Goal: Task Accomplishment & Management: Use online tool/utility

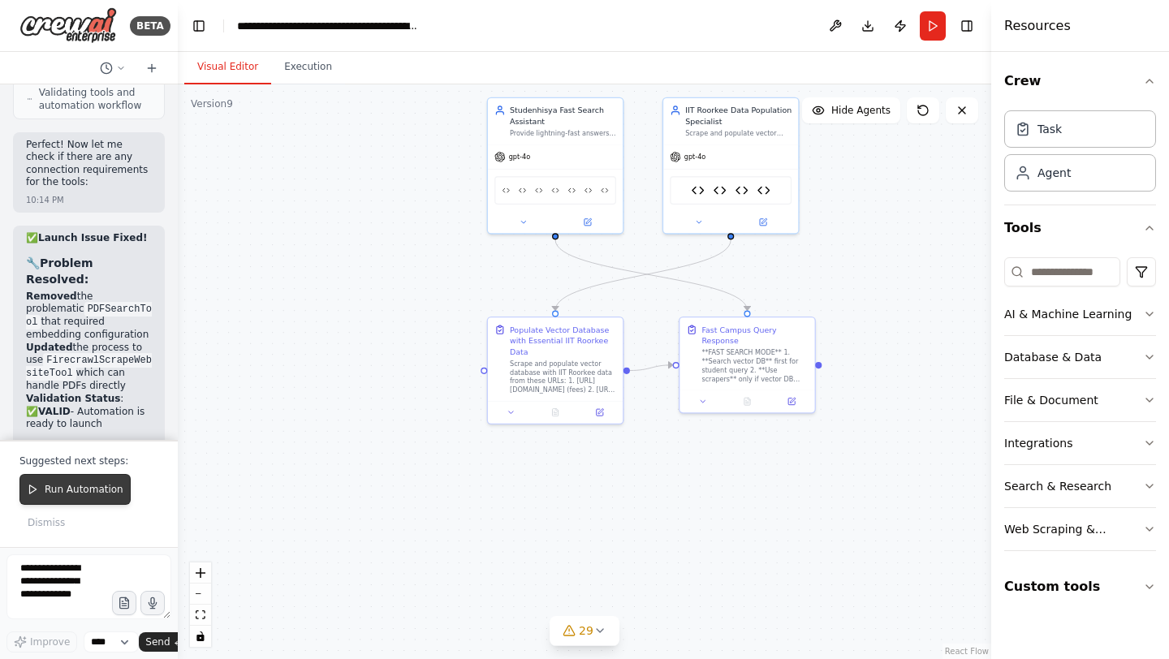
click at [77, 499] on button "Run Automation" at bounding box center [74, 489] width 111 height 31
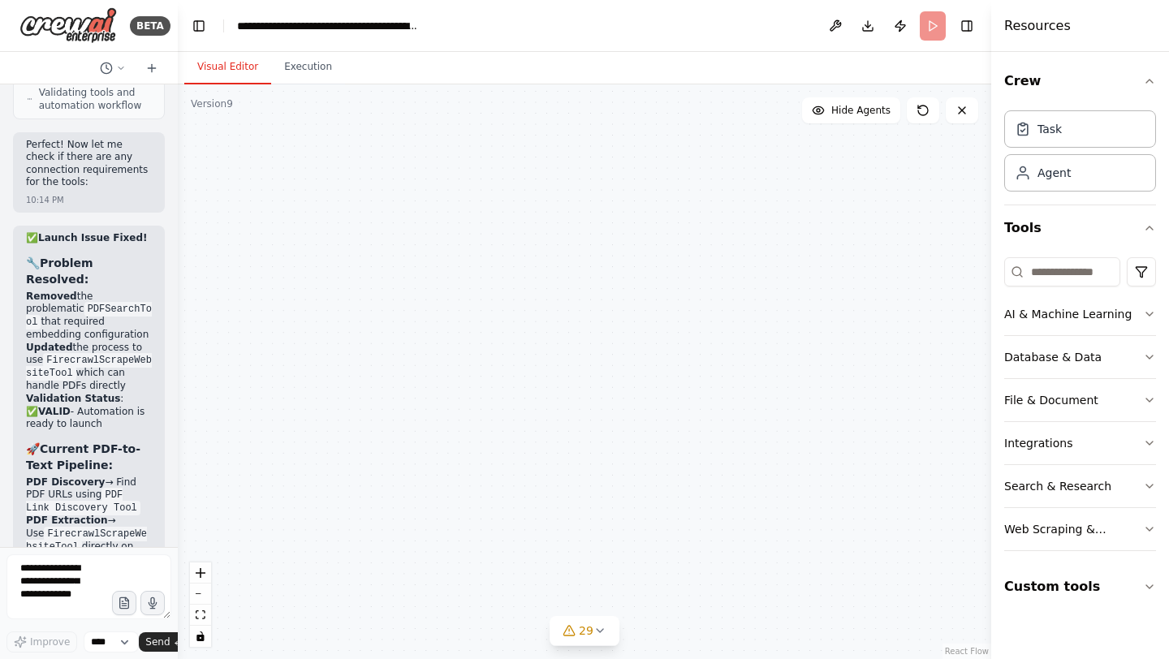
scroll to position [576422, 0]
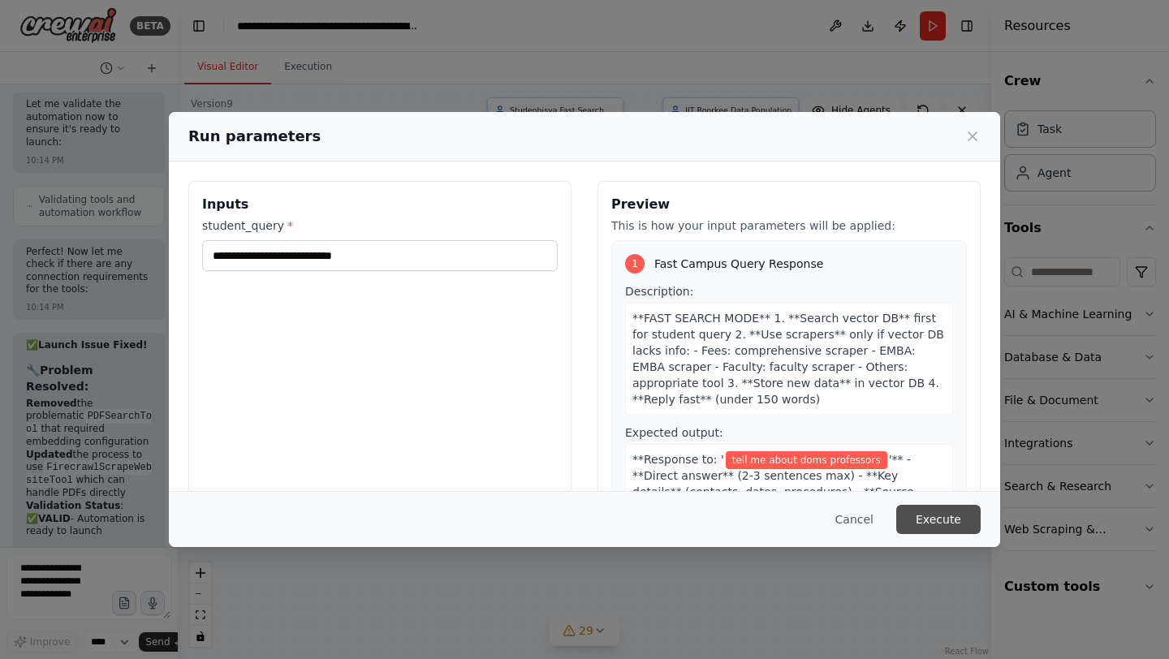
click at [959, 515] on button "Execute" at bounding box center [938, 519] width 84 height 29
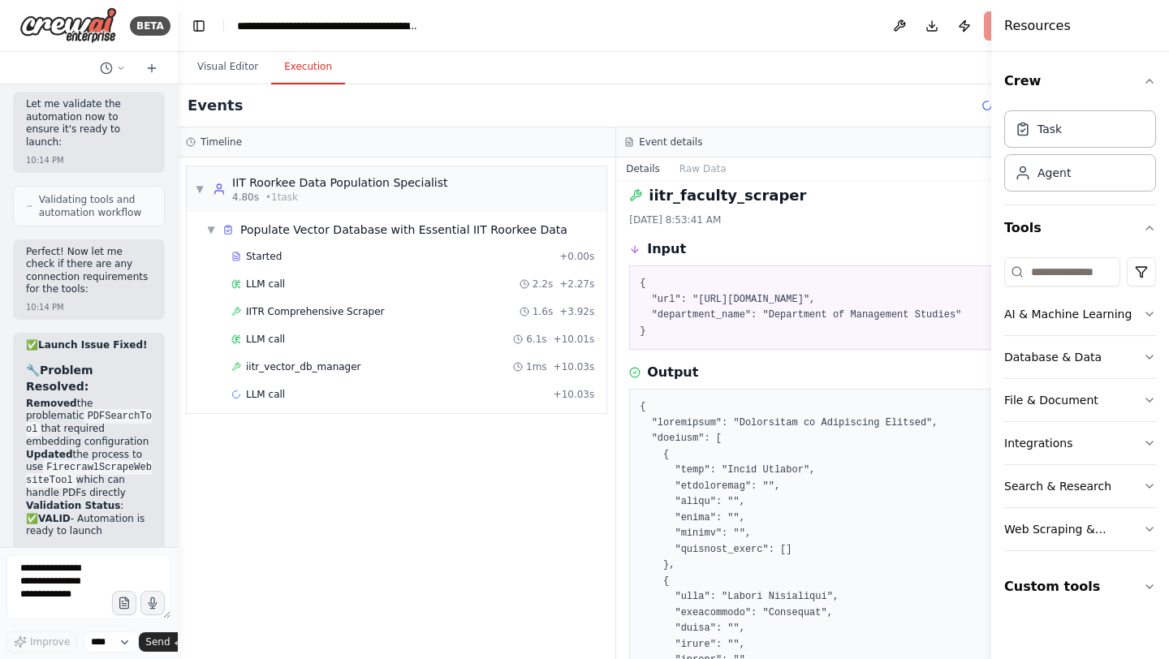
scroll to position [32, 0]
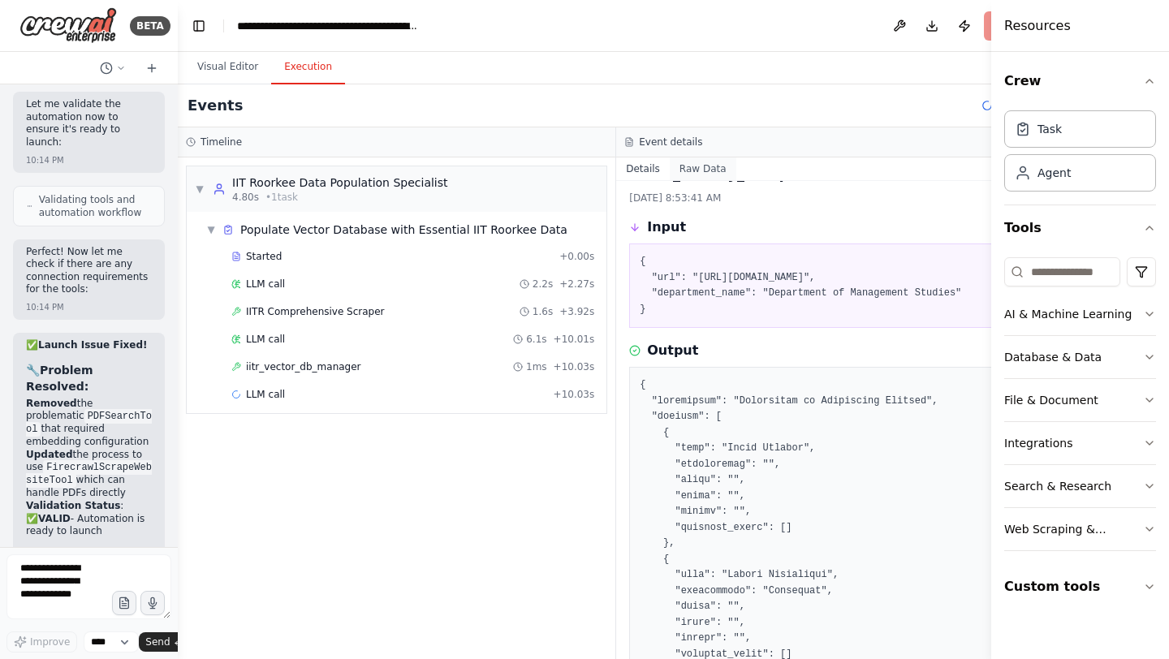
click at [697, 168] on button "Raw Data" at bounding box center [703, 168] width 67 height 23
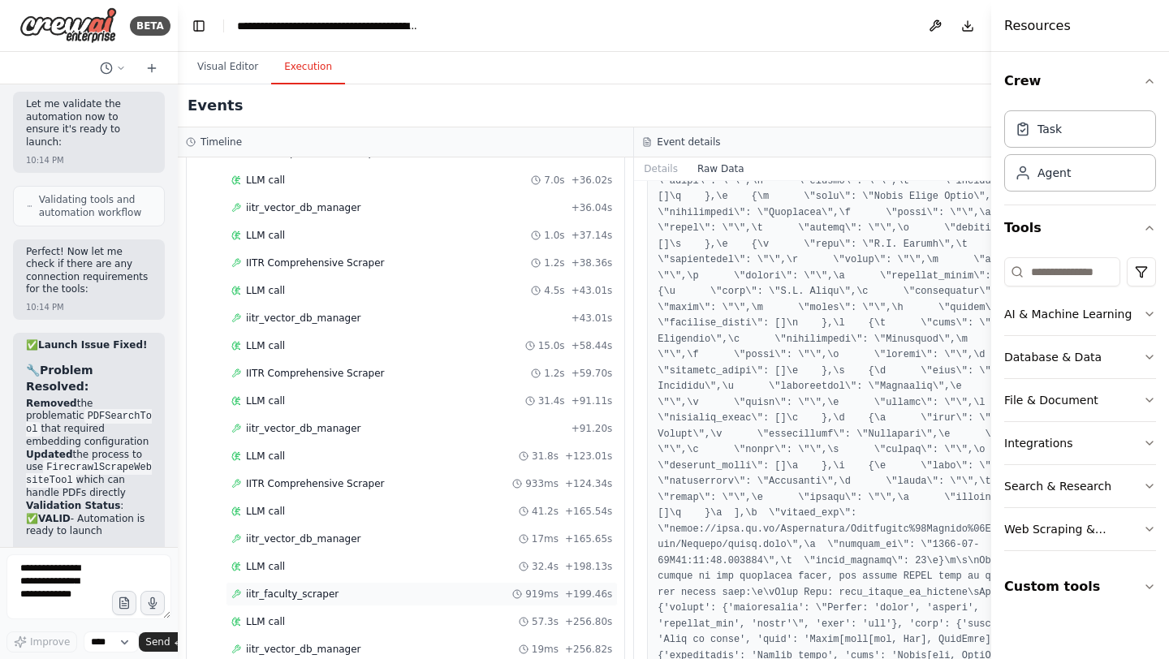
scroll to position [546, 0]
click at [293, 600] on span "IITR Comprehensive Scraper" at bounding box center [315, 594] width 139 height 13
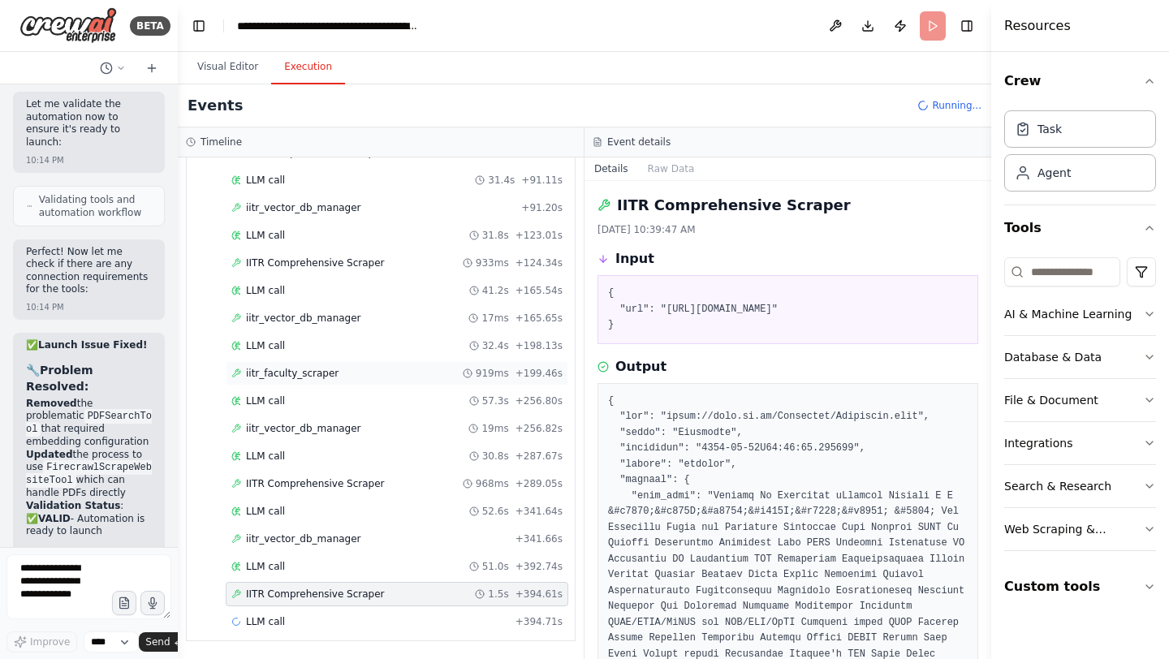
click at [293, 600] on span "IITR Comprehensive Scraper" at bounding box center [315, 594] width 139 height 13
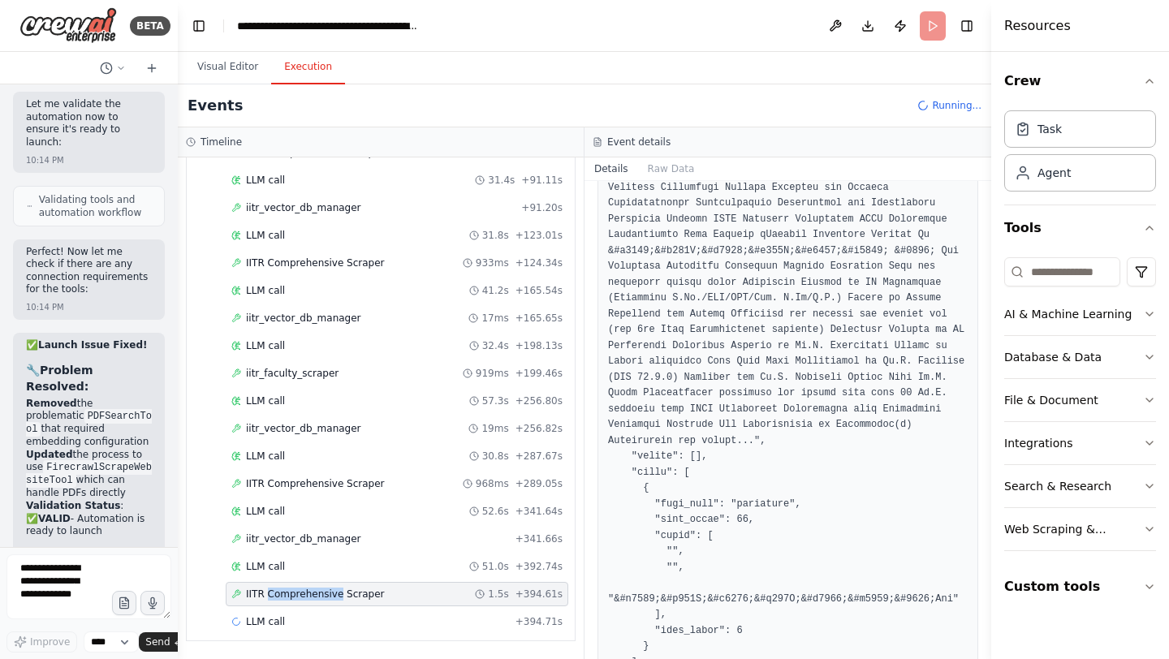
scroll to position [926, 0]
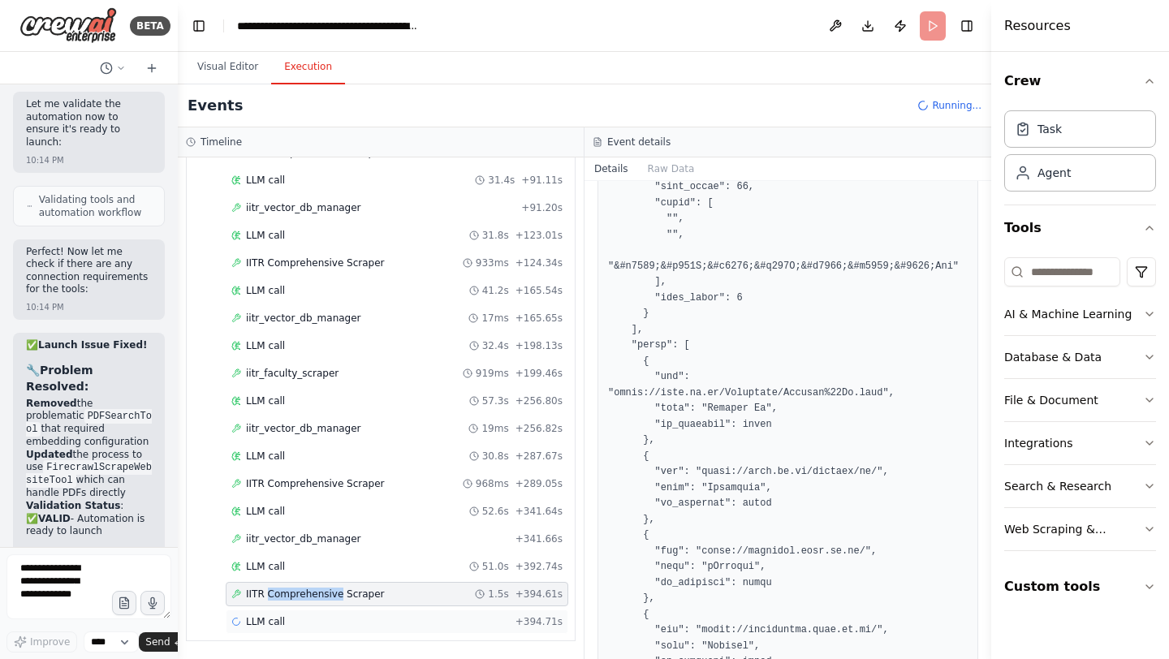
click at [267, 619] on span "LLM call" at bounding box center [265, 621] width 39 height 13
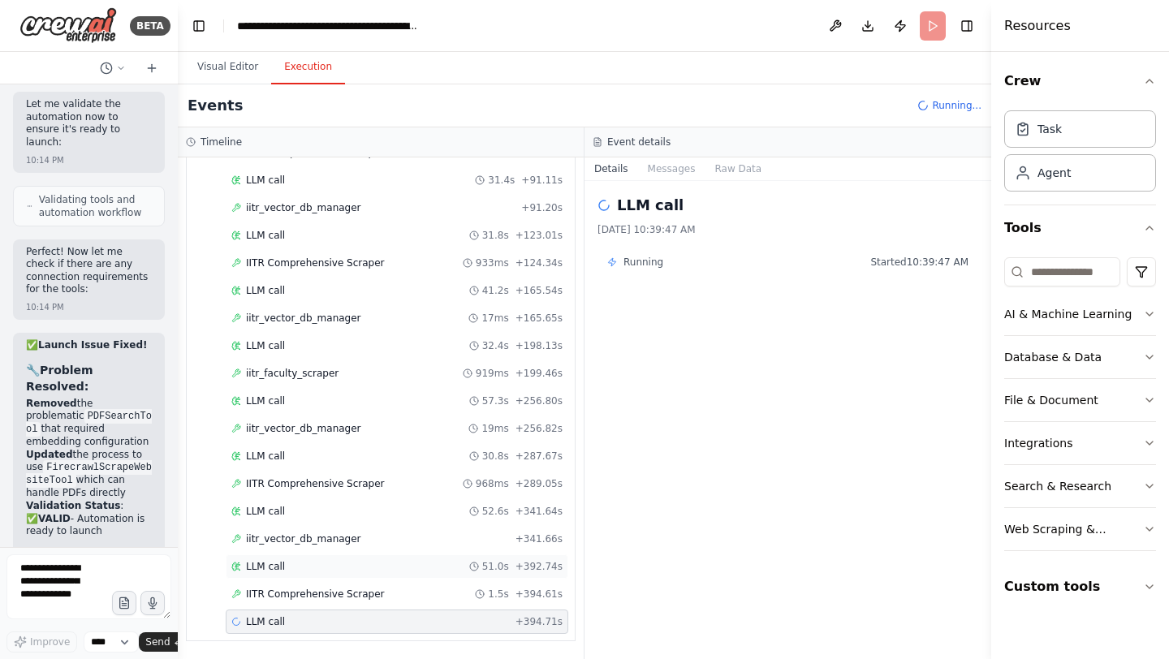
click at [278, 568] on span "LLM call" at bounding box center [265, 566] width 39 height 13
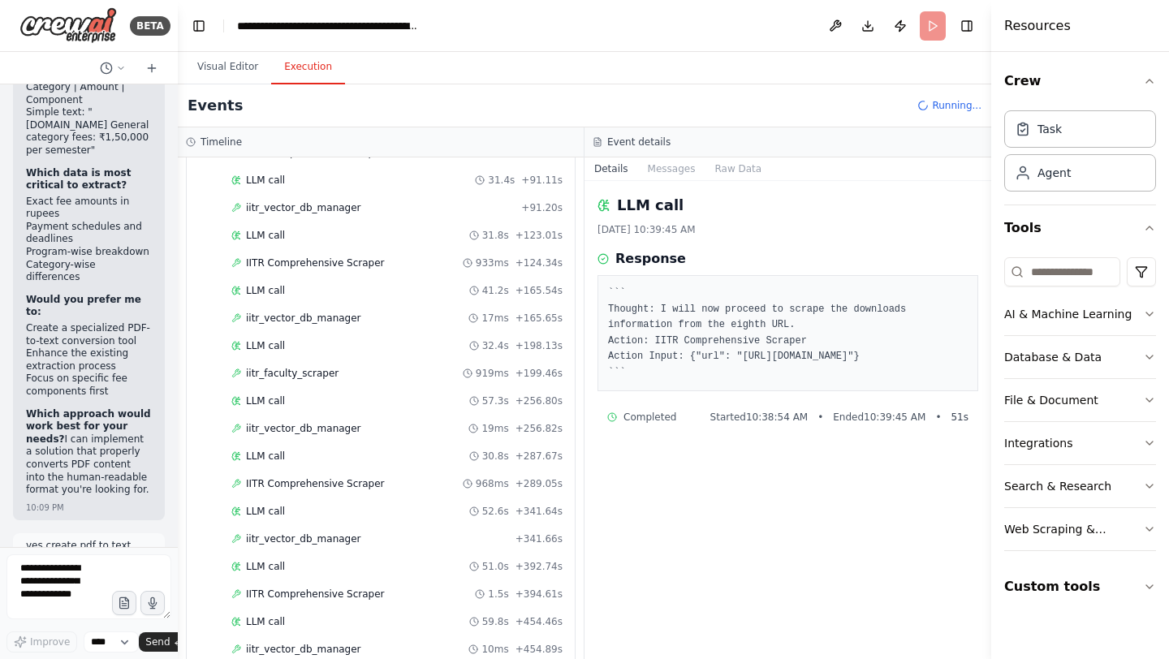
scroll to position [569496, 0]
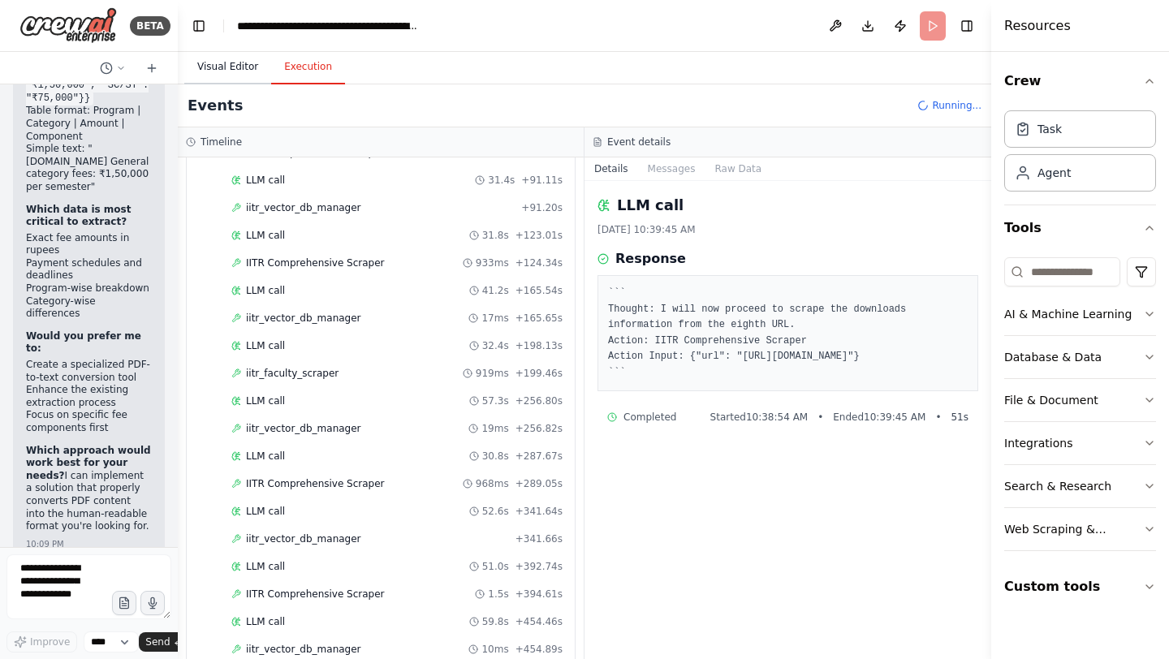
click at [229, 68] on button "Visual Editor" at bounding box center [227, 67] width 87 height 34
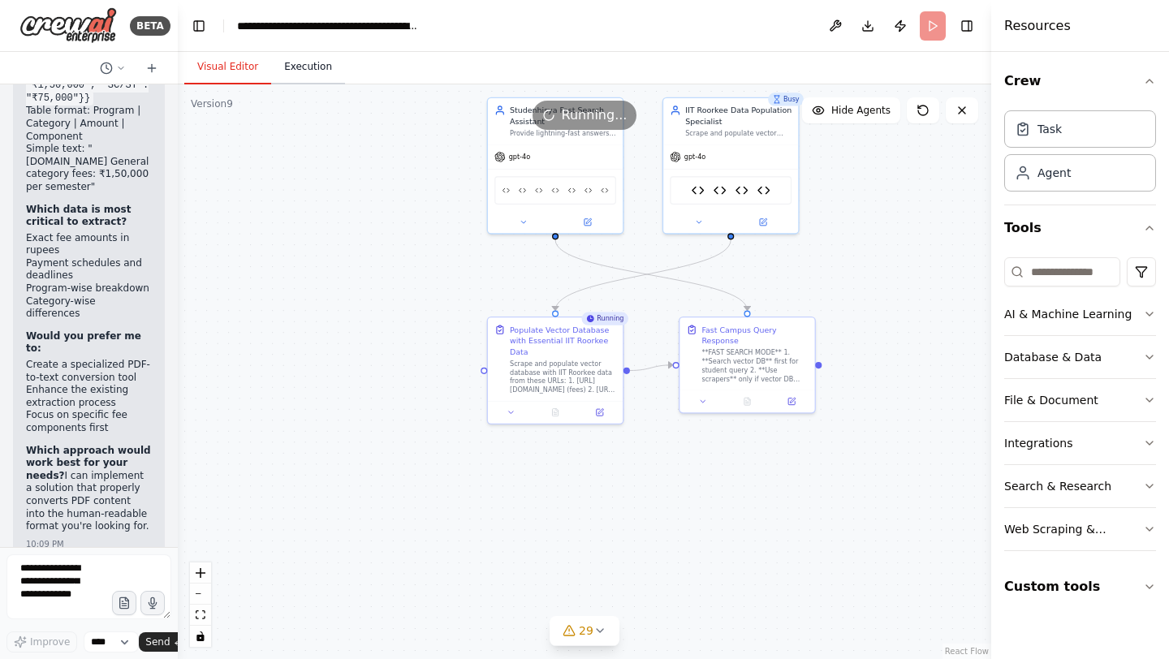
click at [313, 77] on button "Execution" at bounding box center [308, 67] width 74 height 34
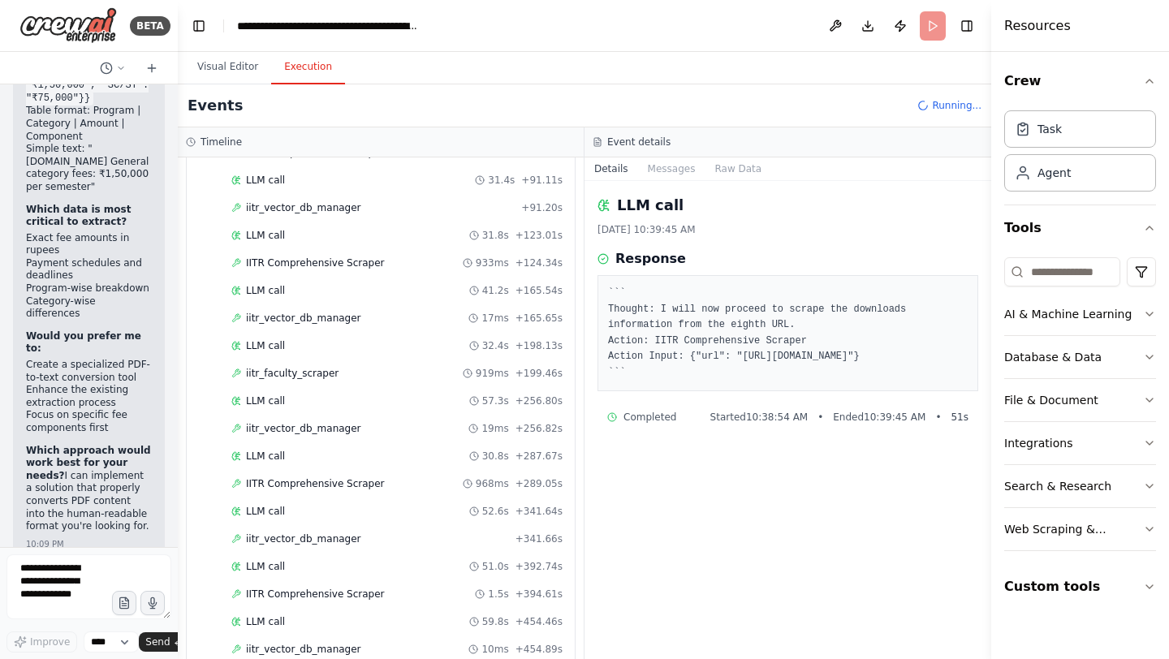
scroll to position [601, 0]
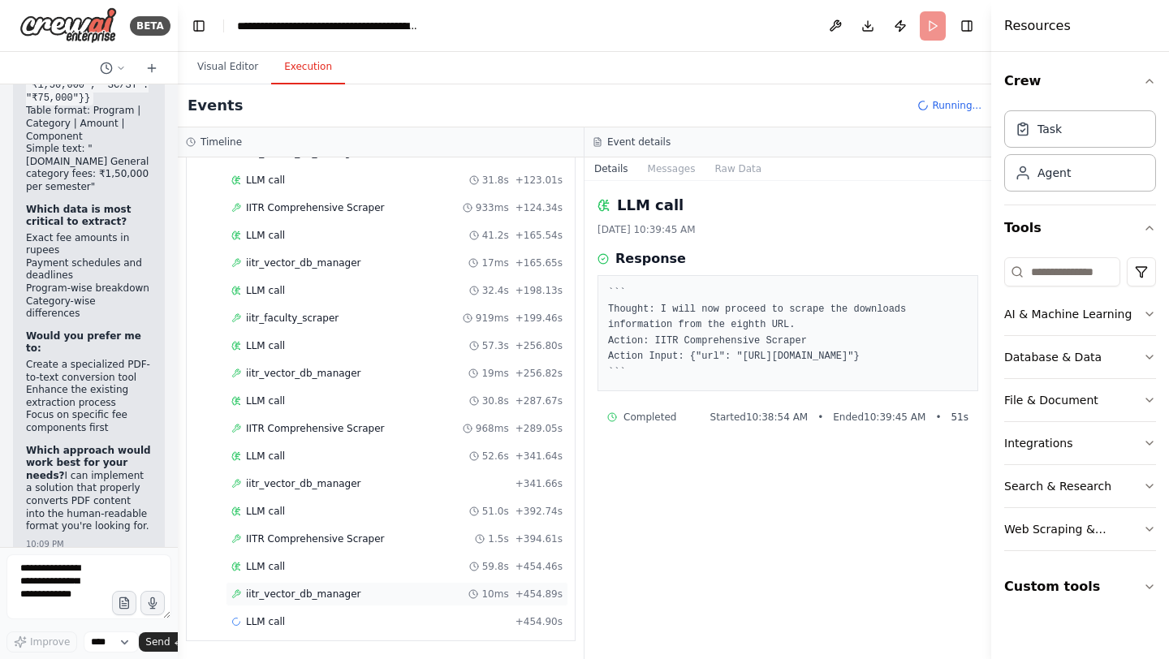
click at [308, 589] on span "iitr_vector_db_manager" at bounding box center [303, 594] width 115 height 13
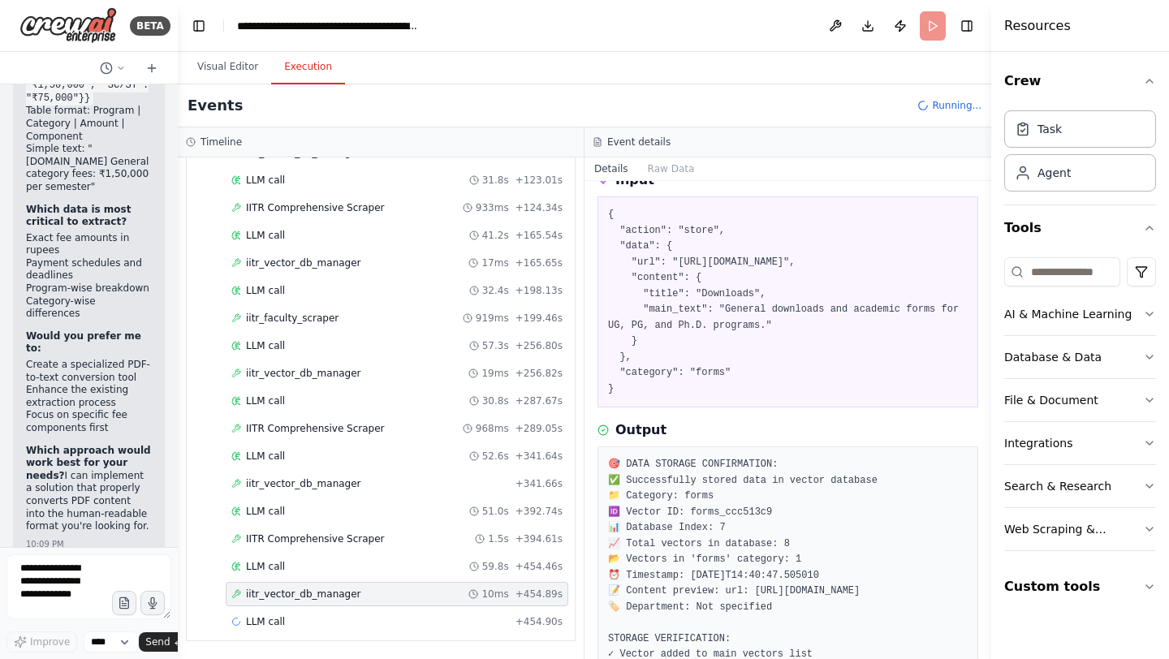
scroll to position [0, 0]
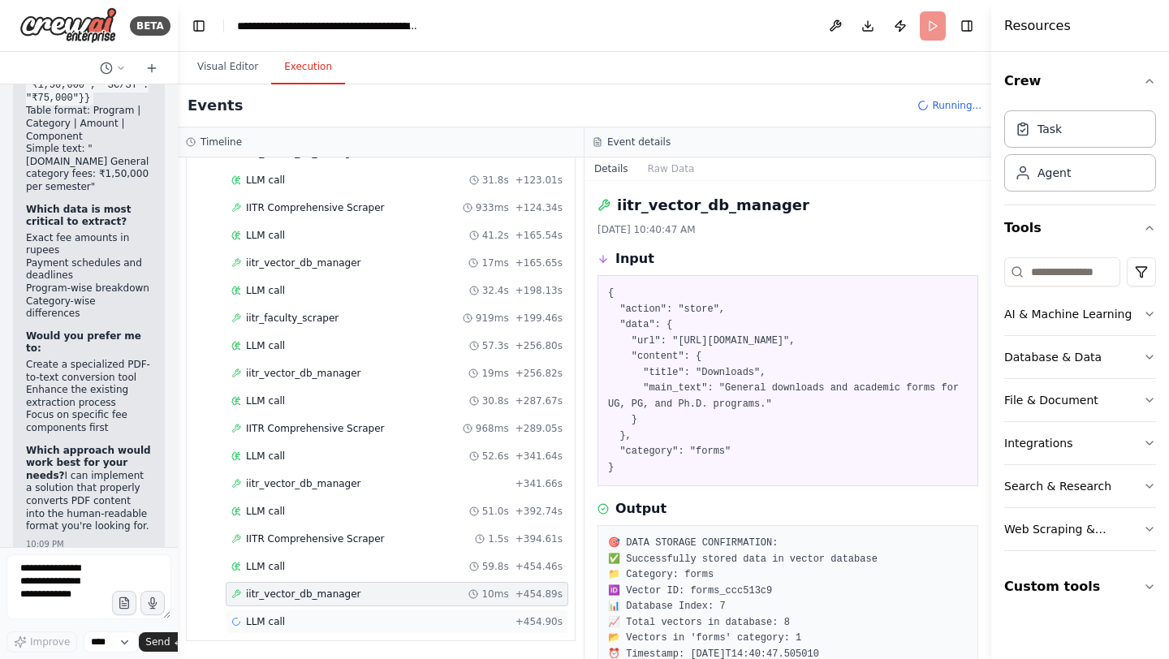
click at [293, 619] on div "LLM call + 454.90s" at bounding box center [396, 621] width 331 height 13
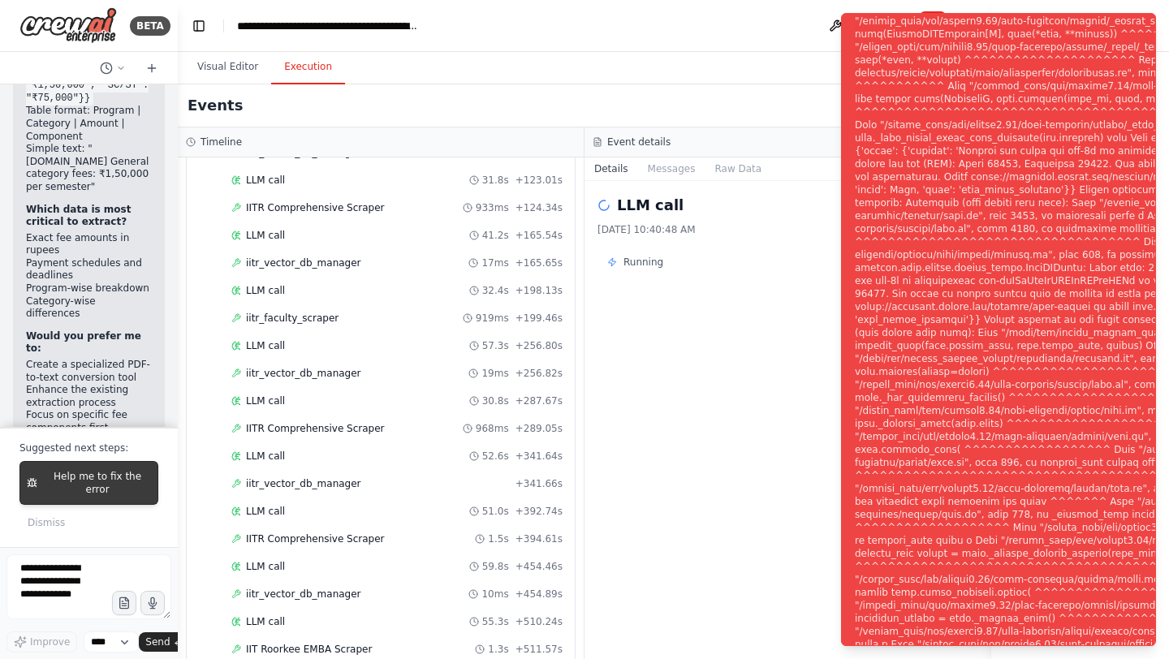
click at [126, 464] on button "Help me to fix the error" at bounding box center [88, 483] width 139 height 44
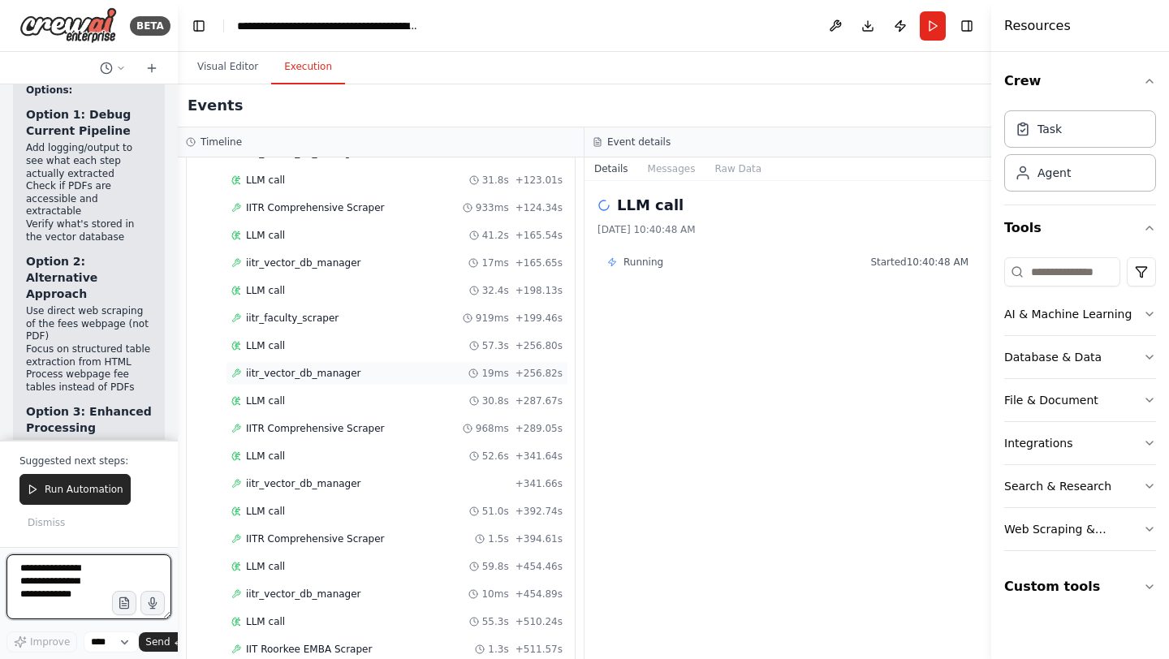
scroll to position [656, 0]
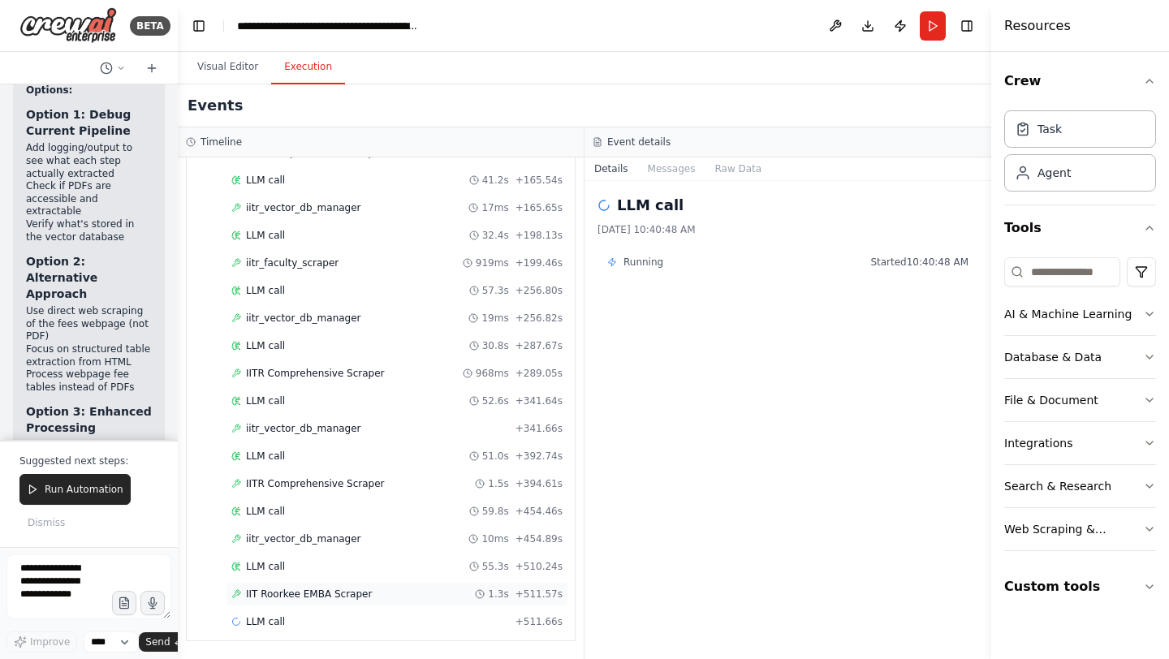
click at [293, 589] on span "IIT Roorkee EMBA Scraper" at bounding box center [309, 594] width 126 height 13
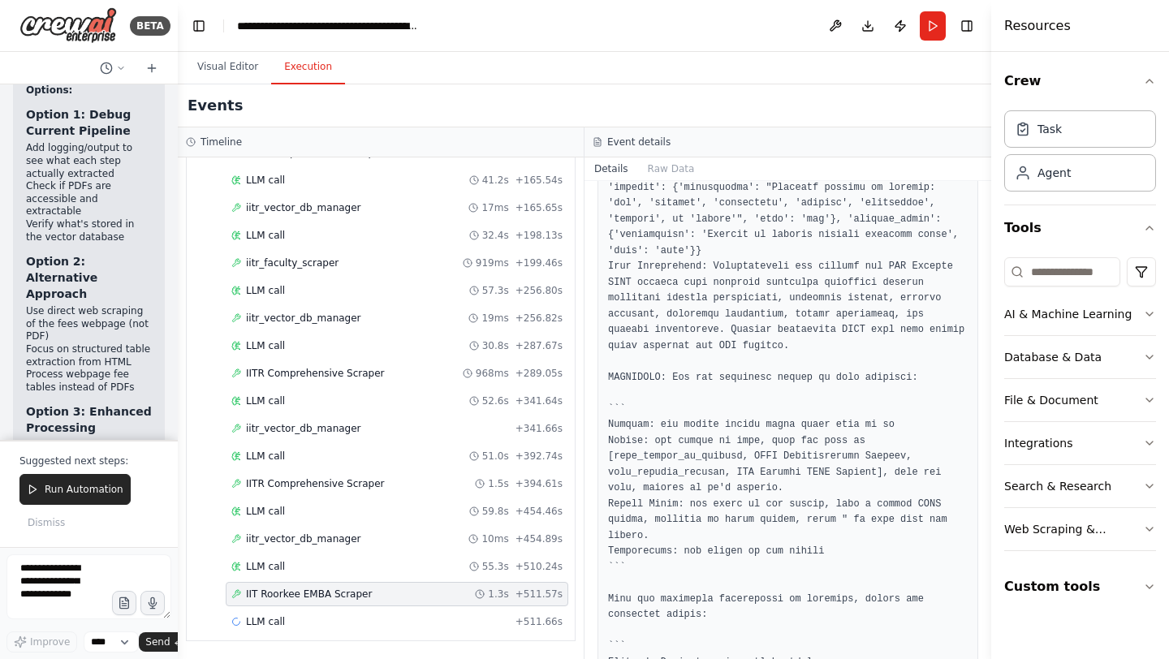
scroll to position [1120, 0]
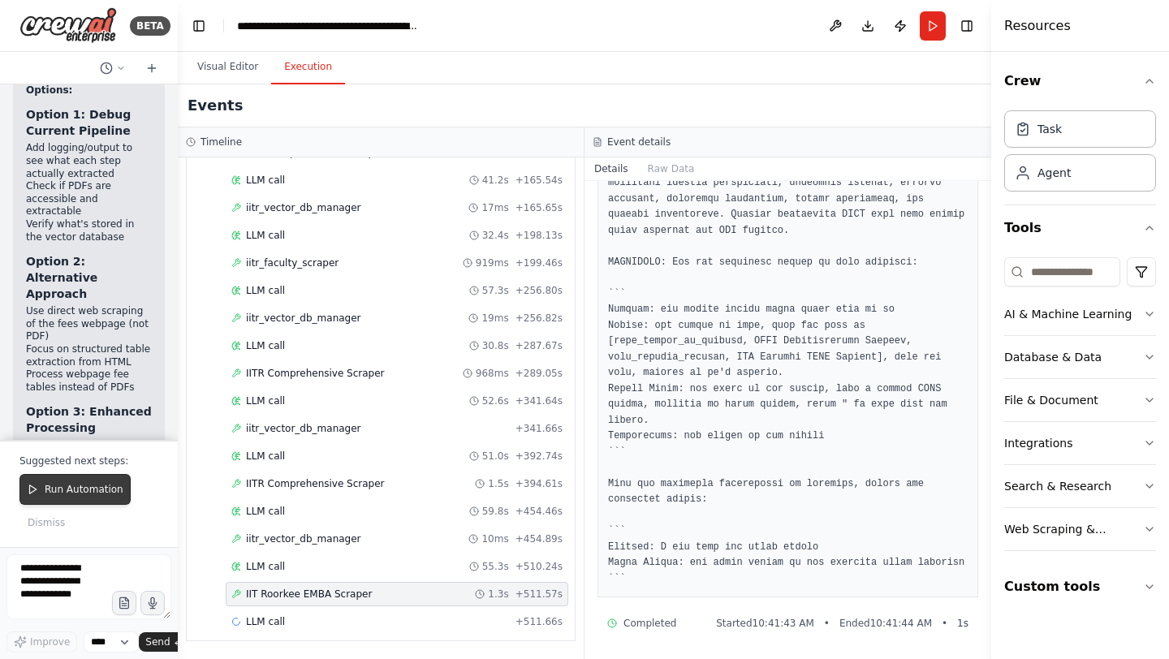
click at [86, 487] on span "Run Automation" at bounding box center [84, 489] width 79 height 13
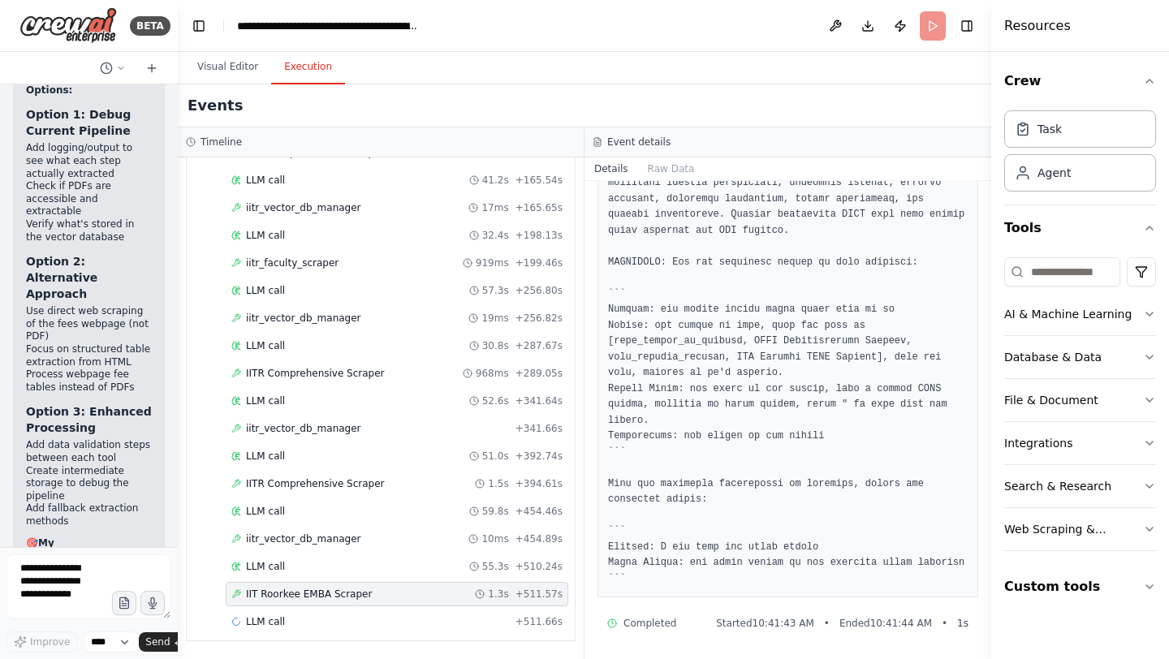
scroll to position [578906, 0]
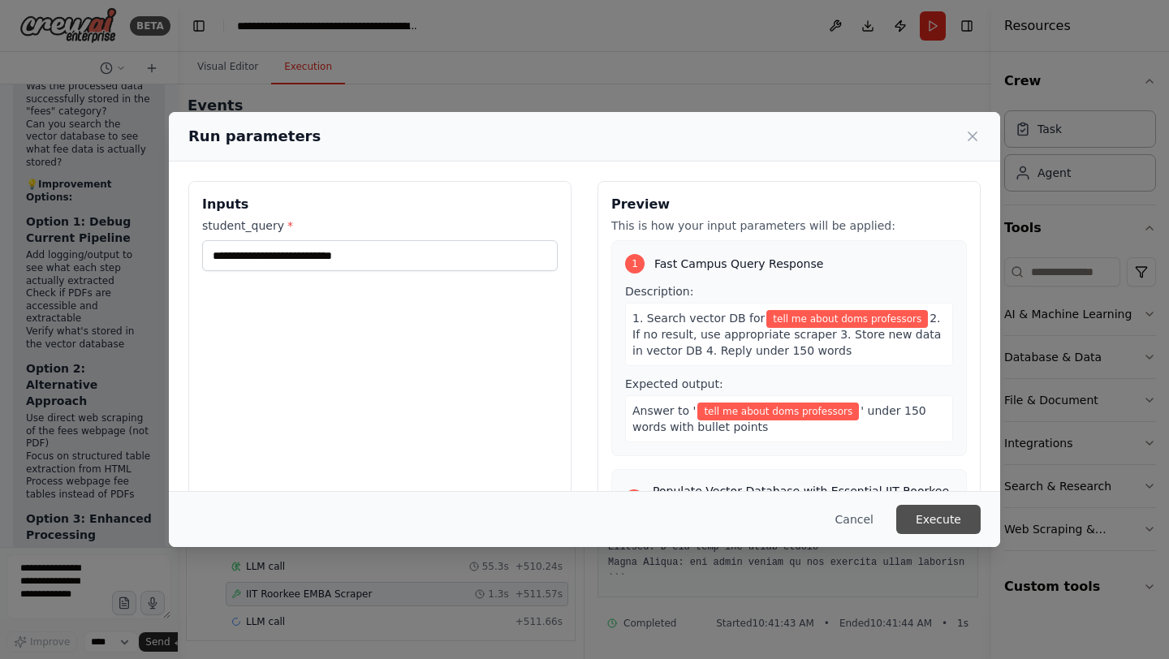
click at [959, 520] on button "Execute" at bounding box center [938, 519] width 84 height 29
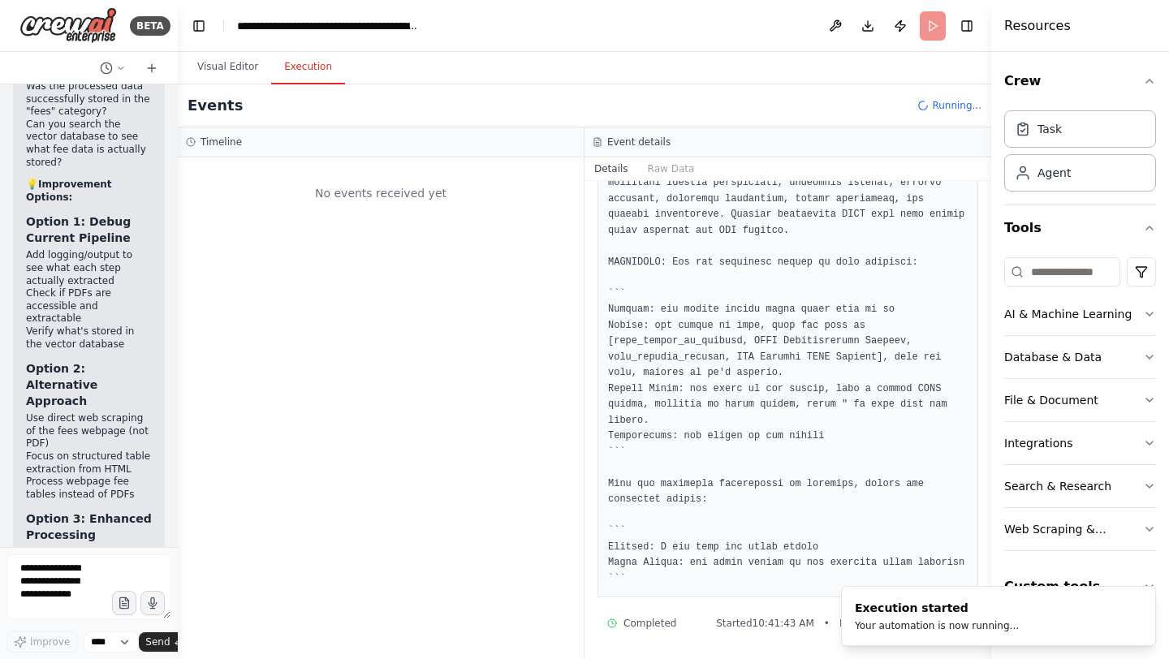
scroll to position [0, 0]
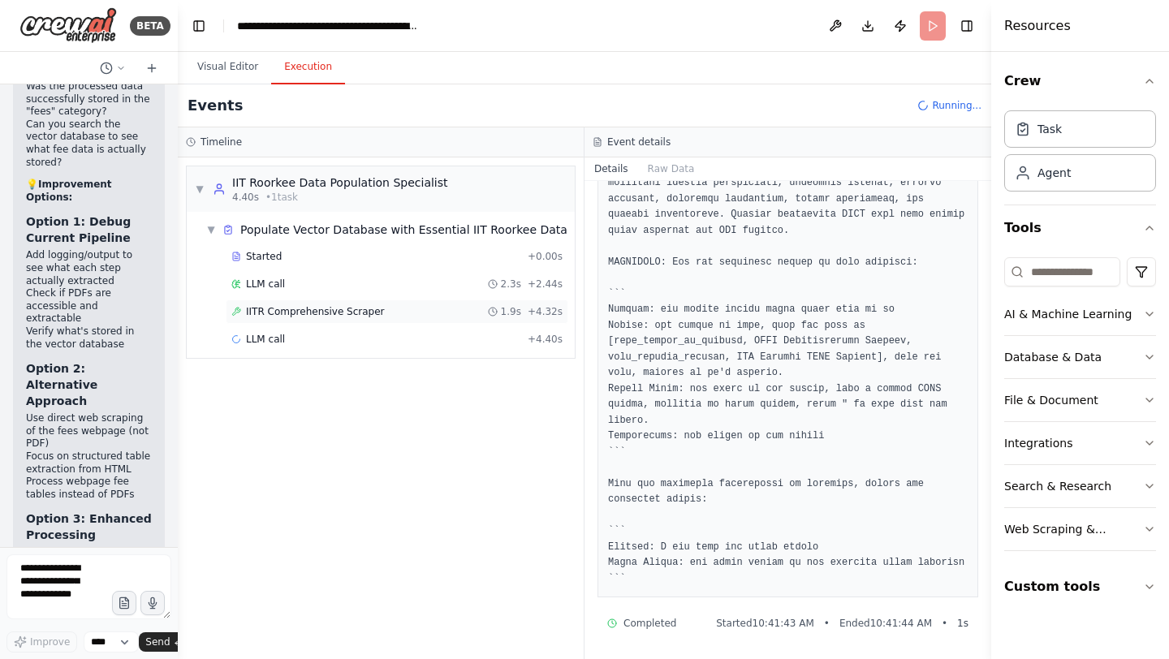
click at [387, 312] on div "IITR Comprehensive Scraper 1.9s + 4.32s" at bounding box center [396, 311] width 331 height 13
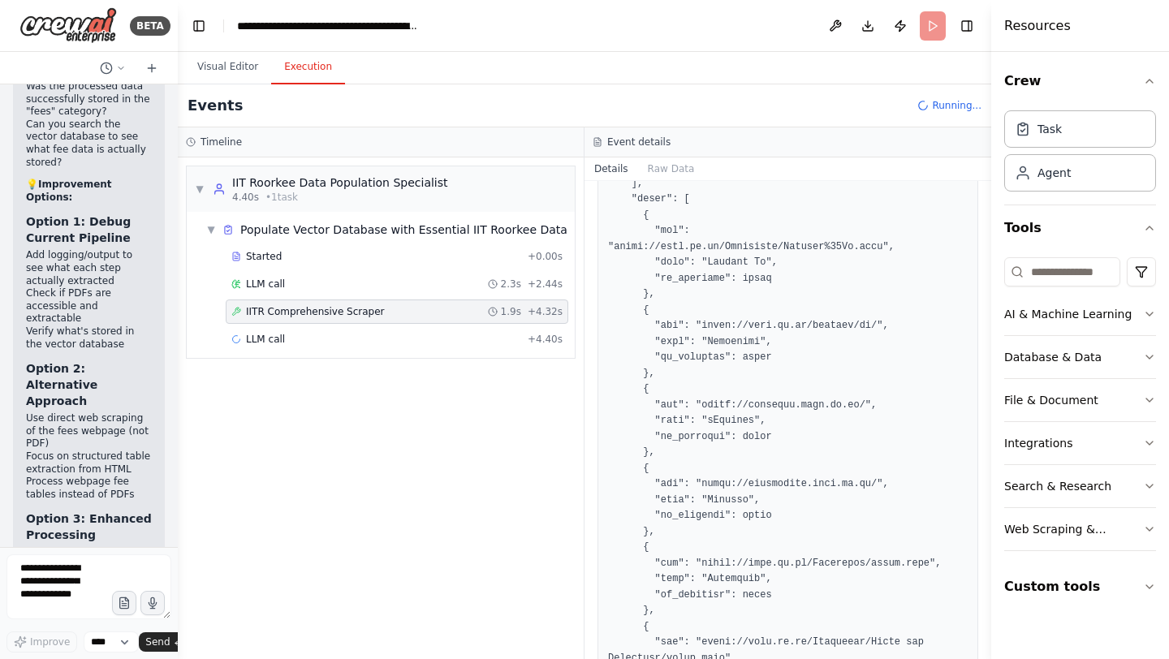
click at [387, 312] on div "IITR Comprehensive Scraper 1.9s + 4.32s" at bounding box center [396, 311] width 331 height 13
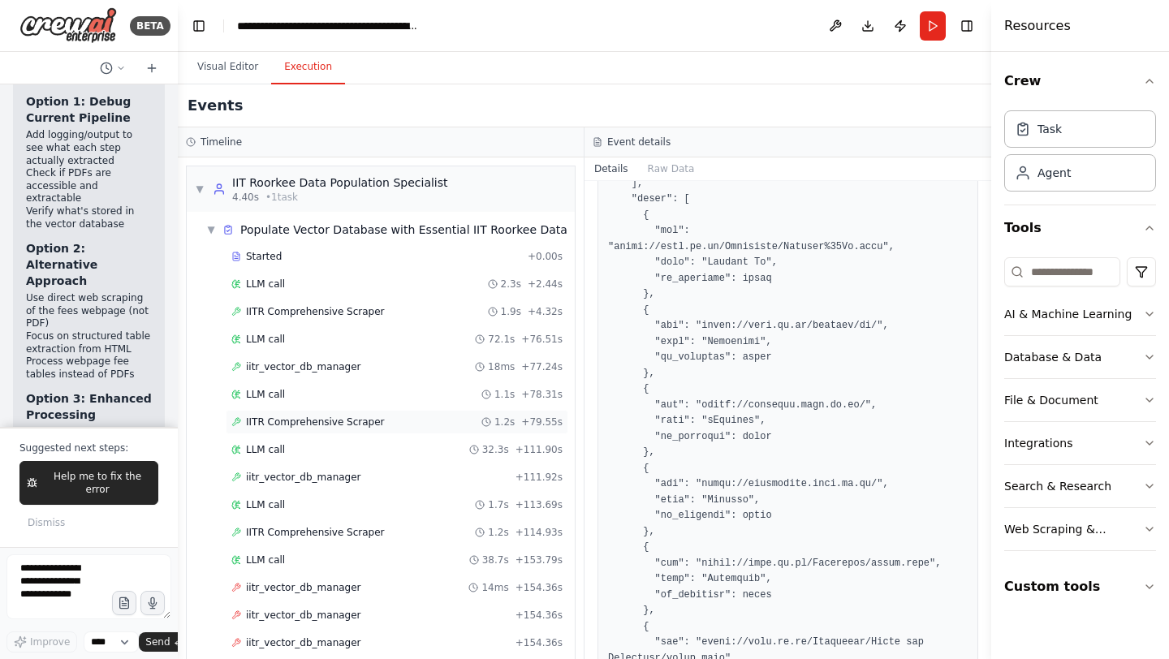
scroll to position [628, 0]
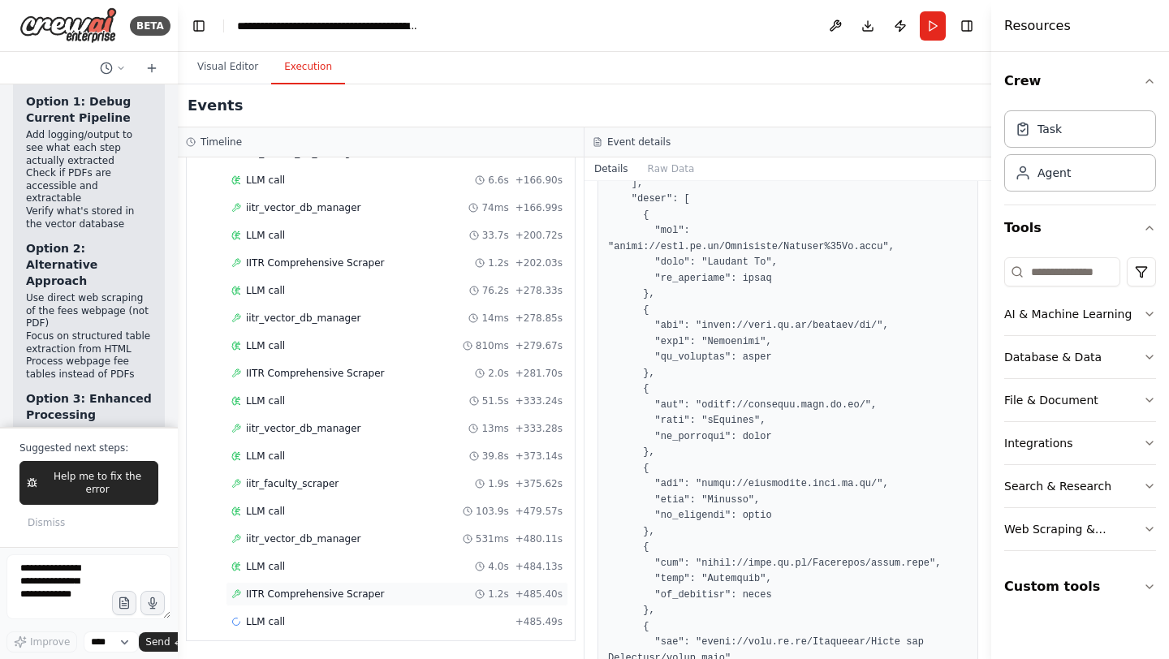
click at [360, 601] on div "IITR Comprehensive Scraper 1.2s + 485.40s" at bounding box center [397, 594] width 343 height 24
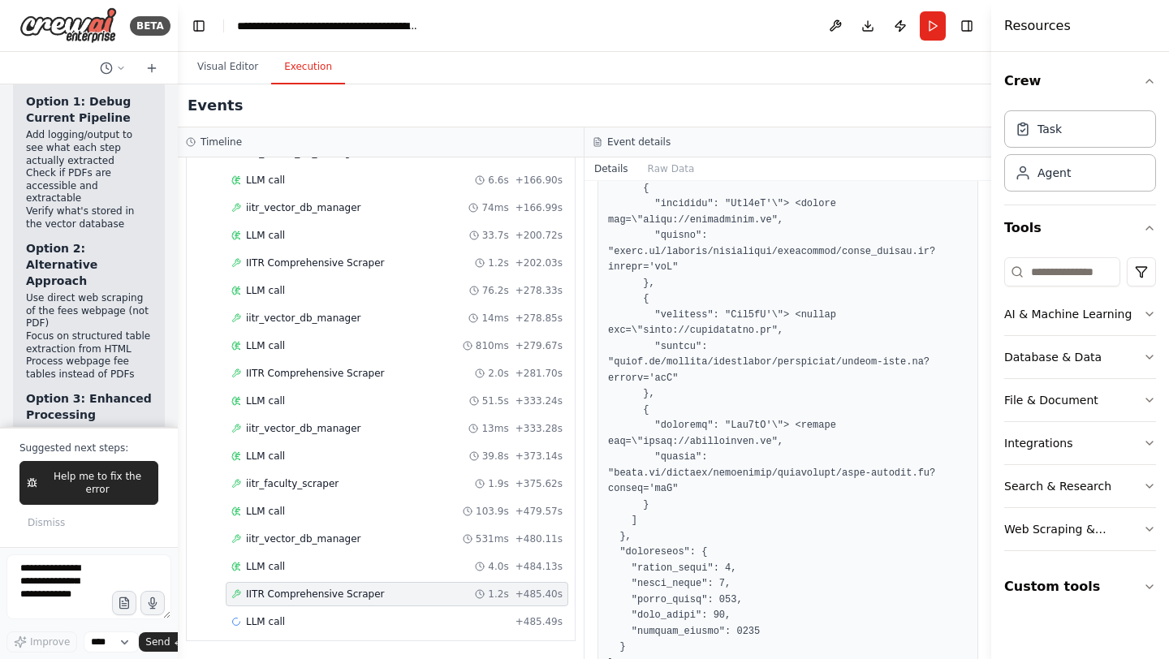
scroll to position [5030, 0]
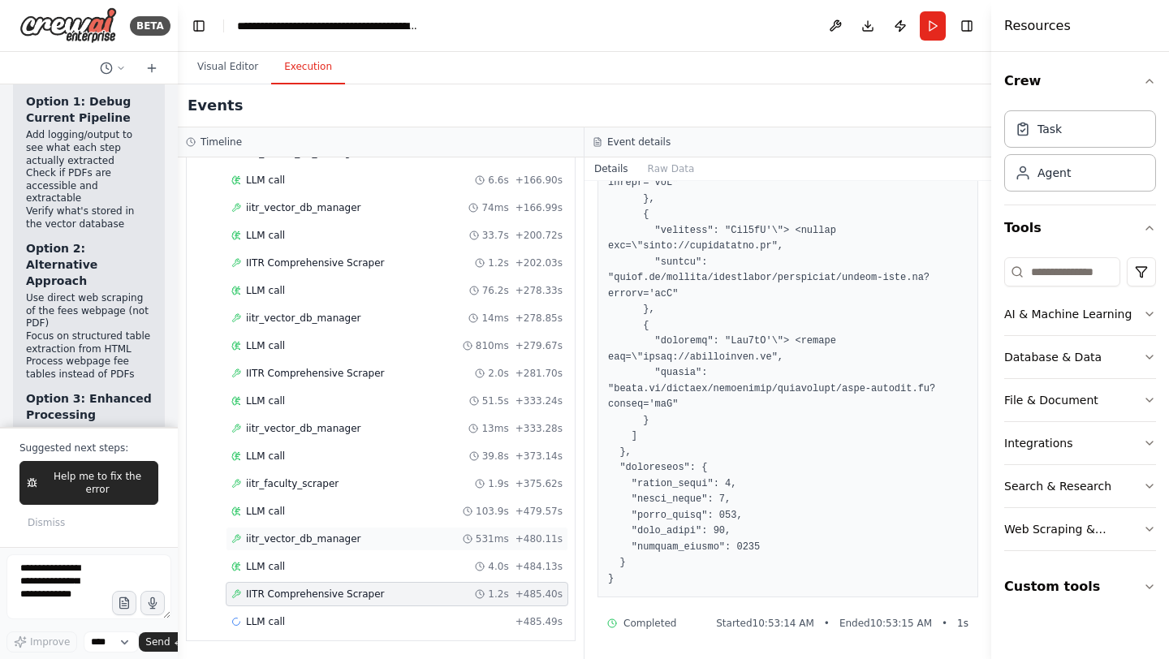
click at [308, 537] on span "iitr_vector_db_manager" at bounding box center [303, 539] width 115 height 13
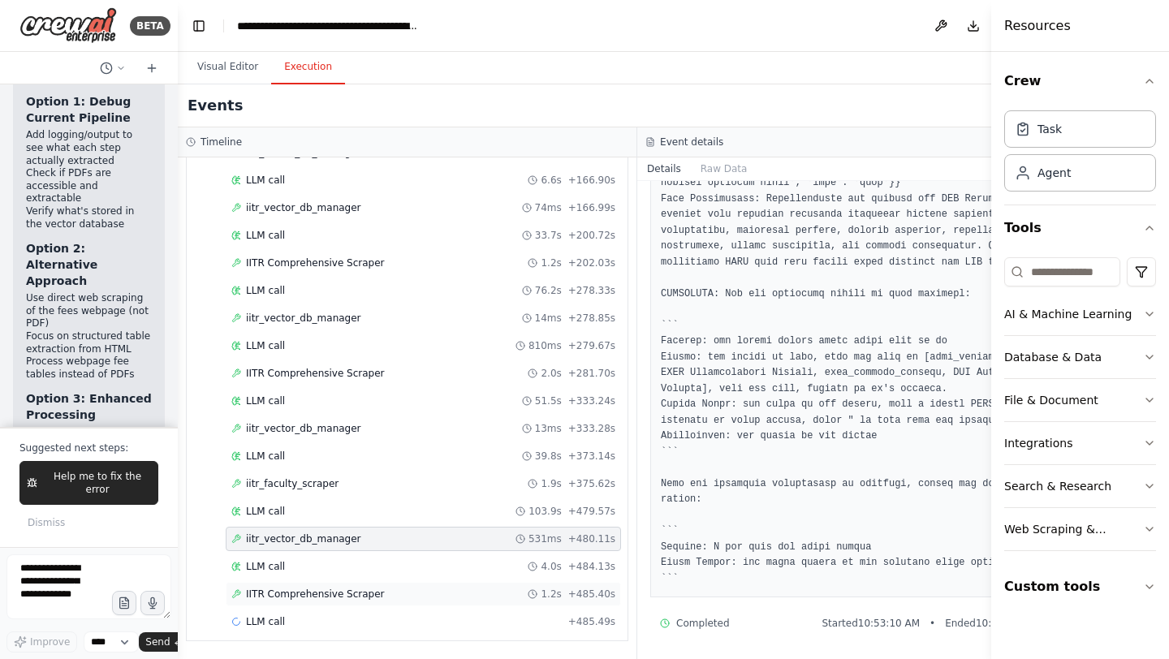
click at [330, 599] on span "IITR Comprehensive Scraper" at bounding box center [315, 594] width 139 height 13
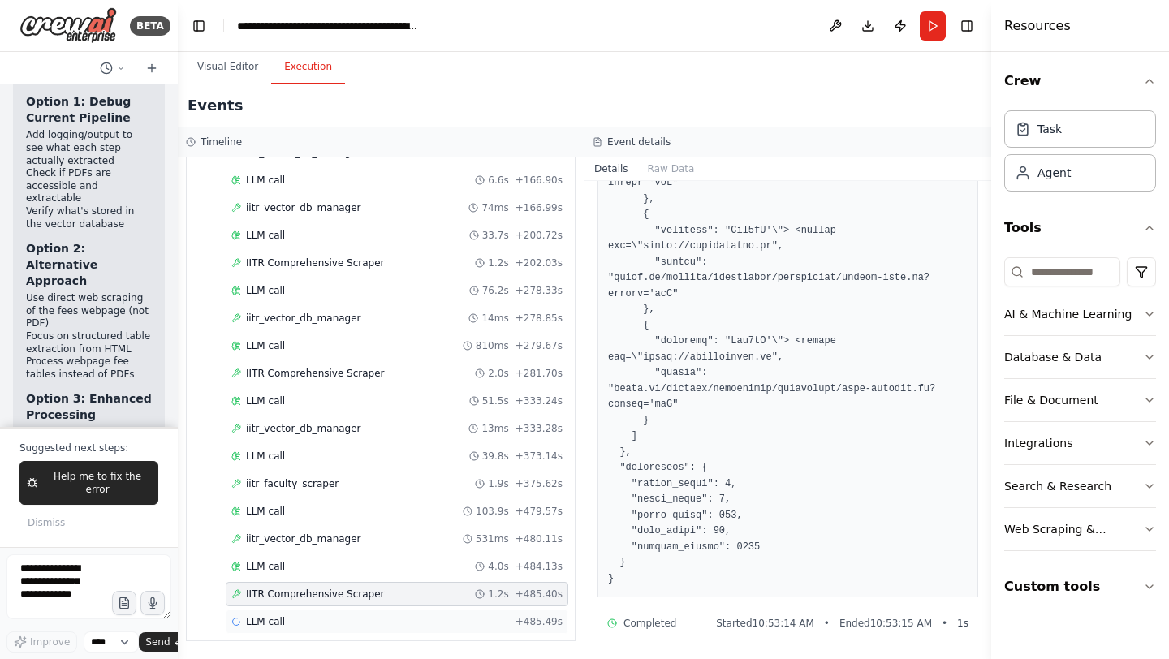
click at [269, 627] on span "LLM call" at bounding box center [265, 621] width 39 height 13
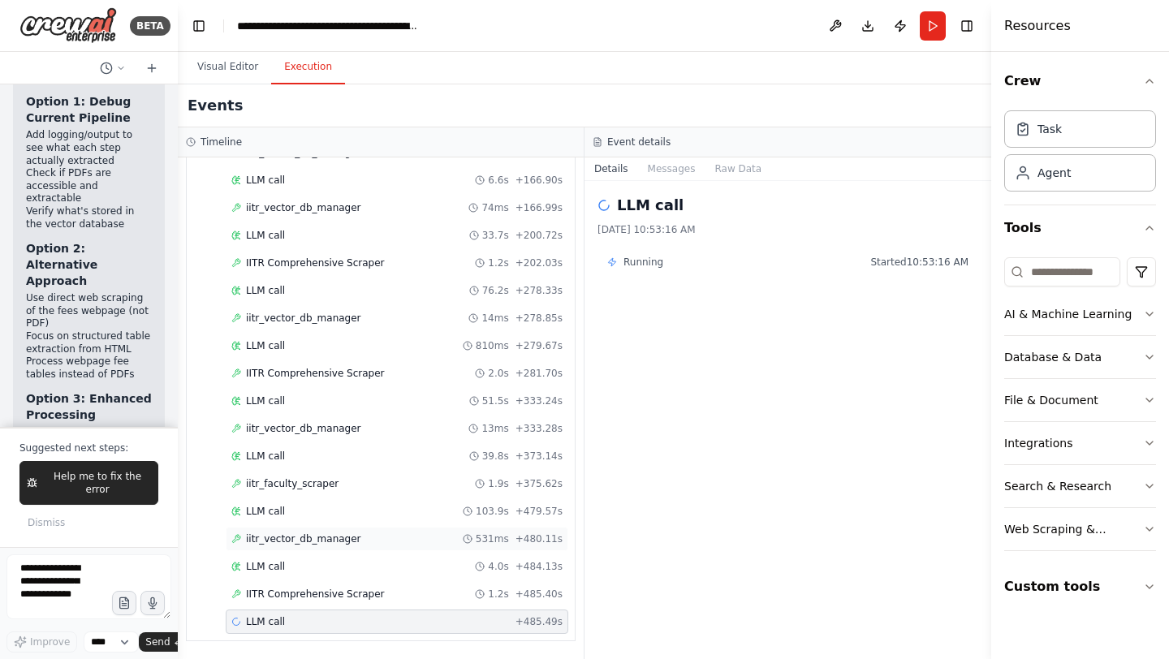
click at [330, 534] on span "iitr_vector_db_manager" at bounding box center [303, 539] width 115 height 13
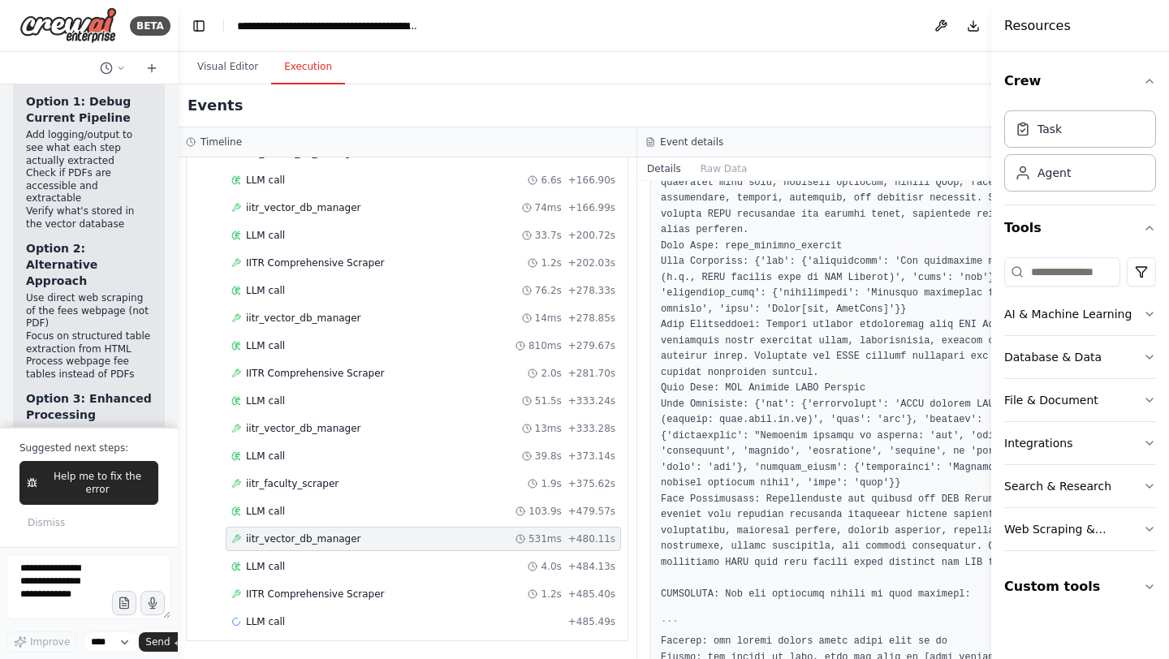
scroll to position [4951, 0]
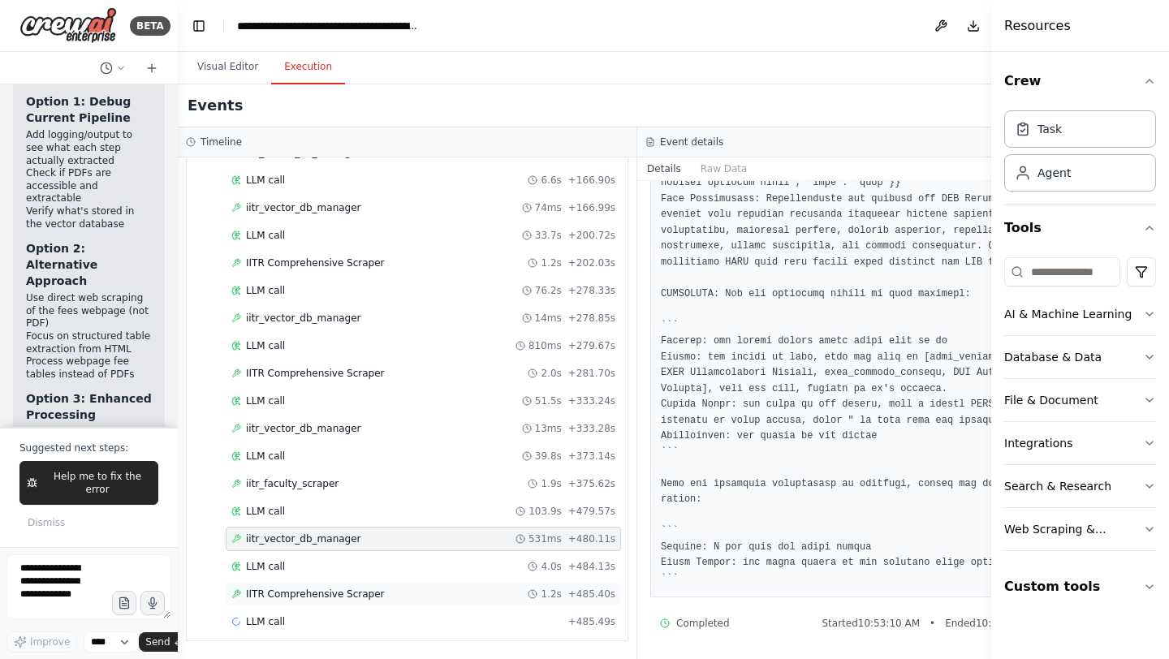
click at [318, 593] on span "IITR Comprehensive Scraper" at bounding box center [315, 594] width 139 height 13
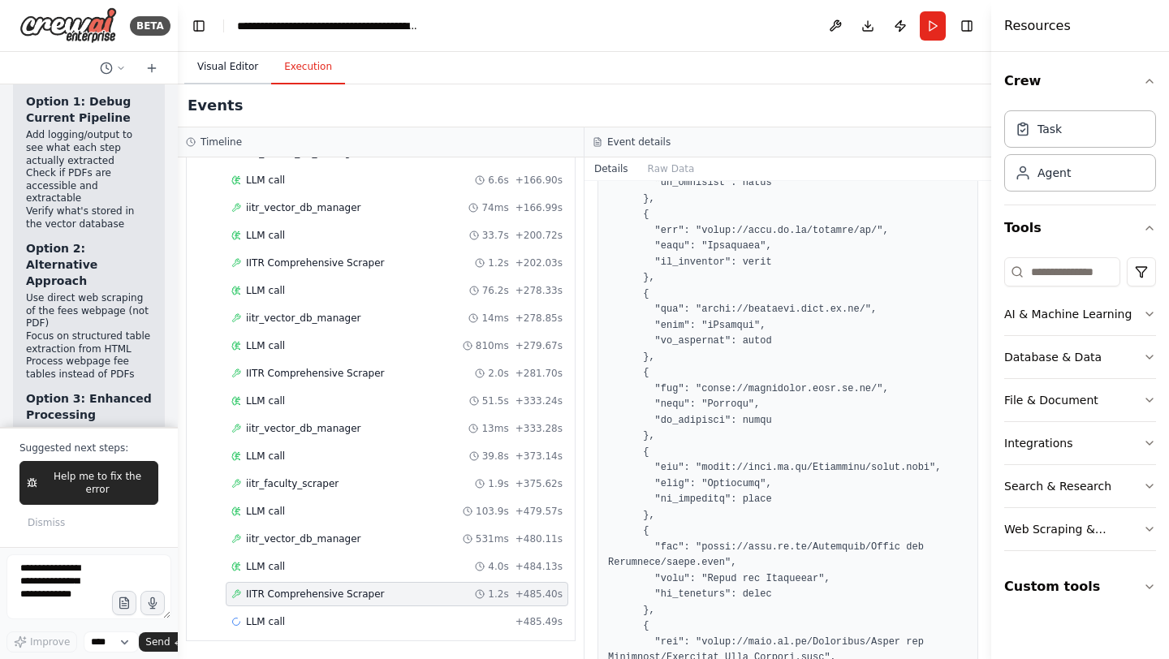
click at [224, 68] on button "Visual Editor" at bounding box center [227, 67] width 87 height 34
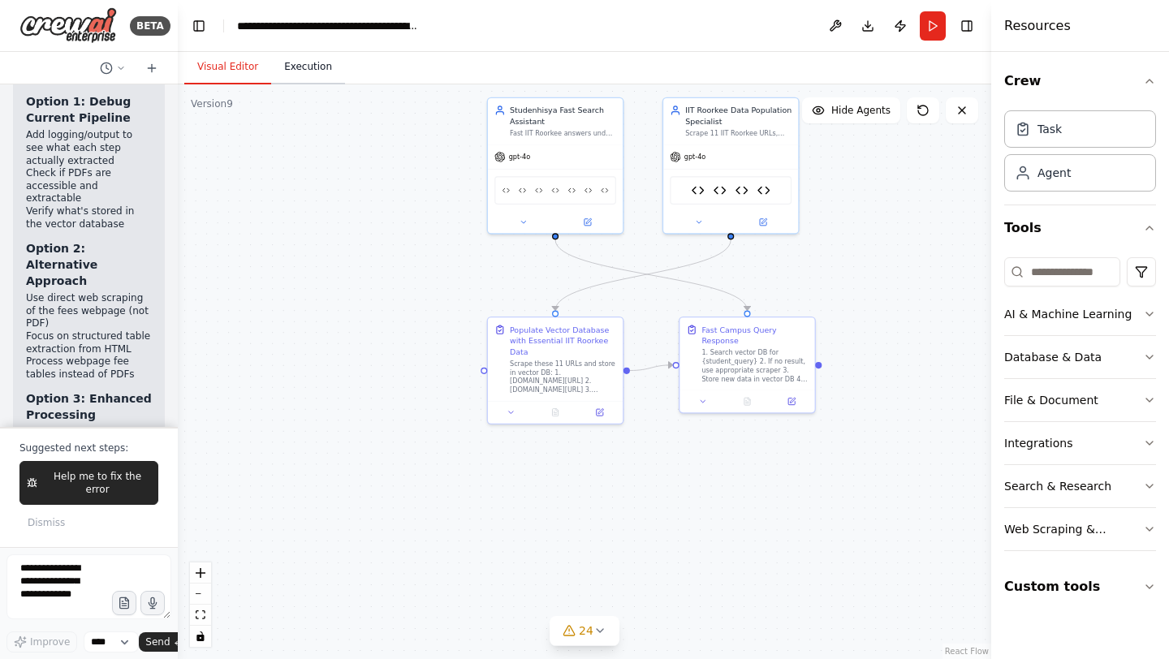
click at [291, 63] on button "Execution" at bounding box center [308, 67] width 74 height 34
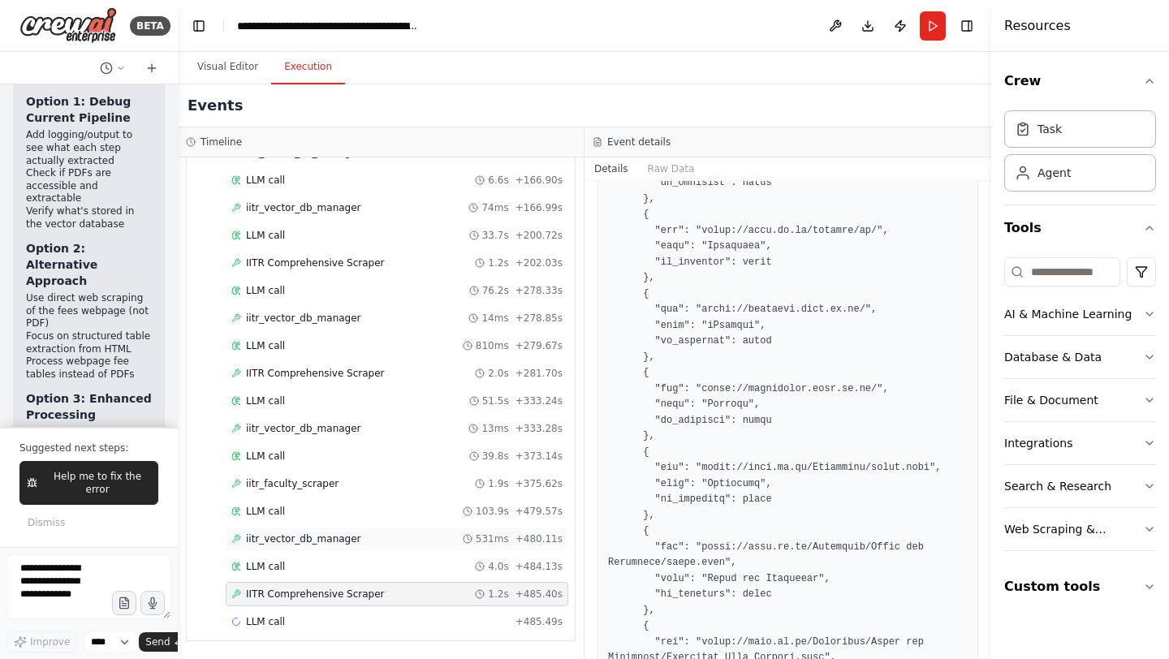
click at [298, 536] on span "iitr_vector_db_manager" at bounding box center [303, 539] width 115 height 13
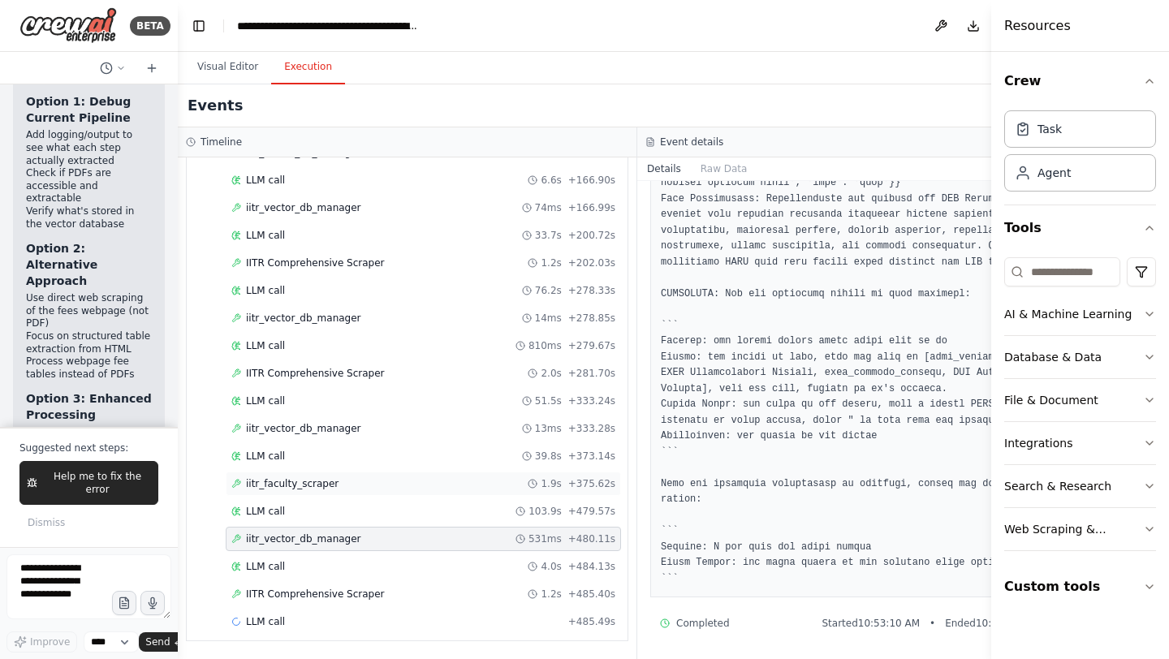
click at [324, 485] on span "iitr_faculty_scraper" at bounding box center [292, 483] width 93 height 13
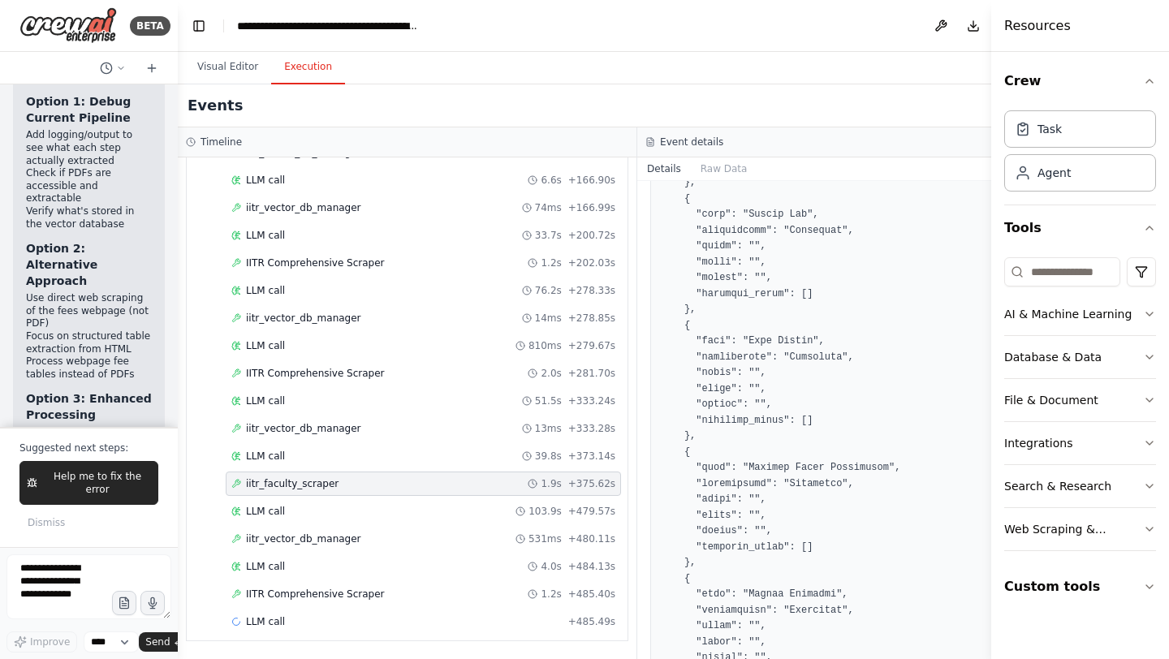
scroll to position [1215, 0]
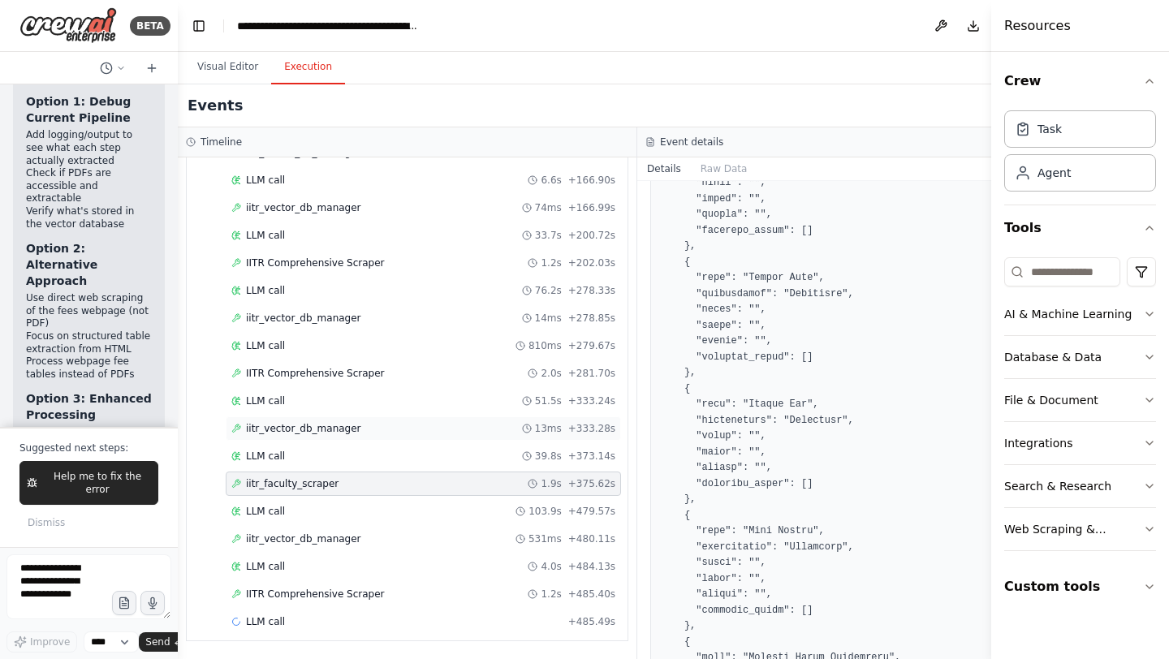
click at [334, 427] on span "iitr_vector_db_manager" at bounding box center [303, 428] width 115 height 13
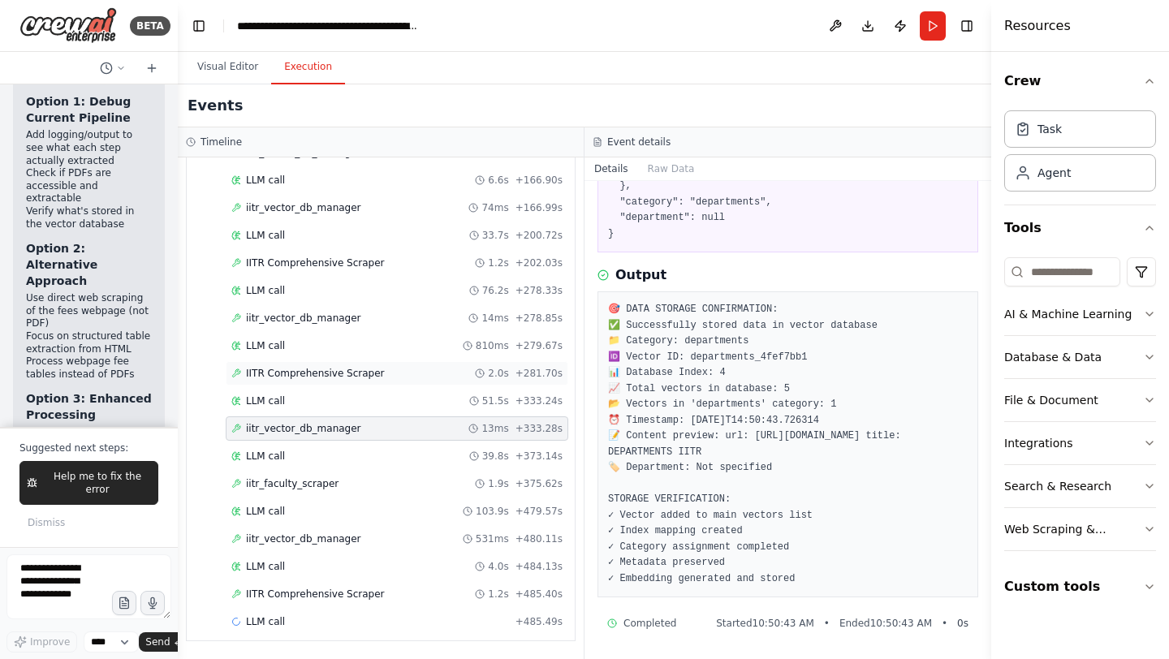
click at [363, 369] on span "IITR Comprehensive Scraper" at bounding box center [315, 373] width 139 height 13
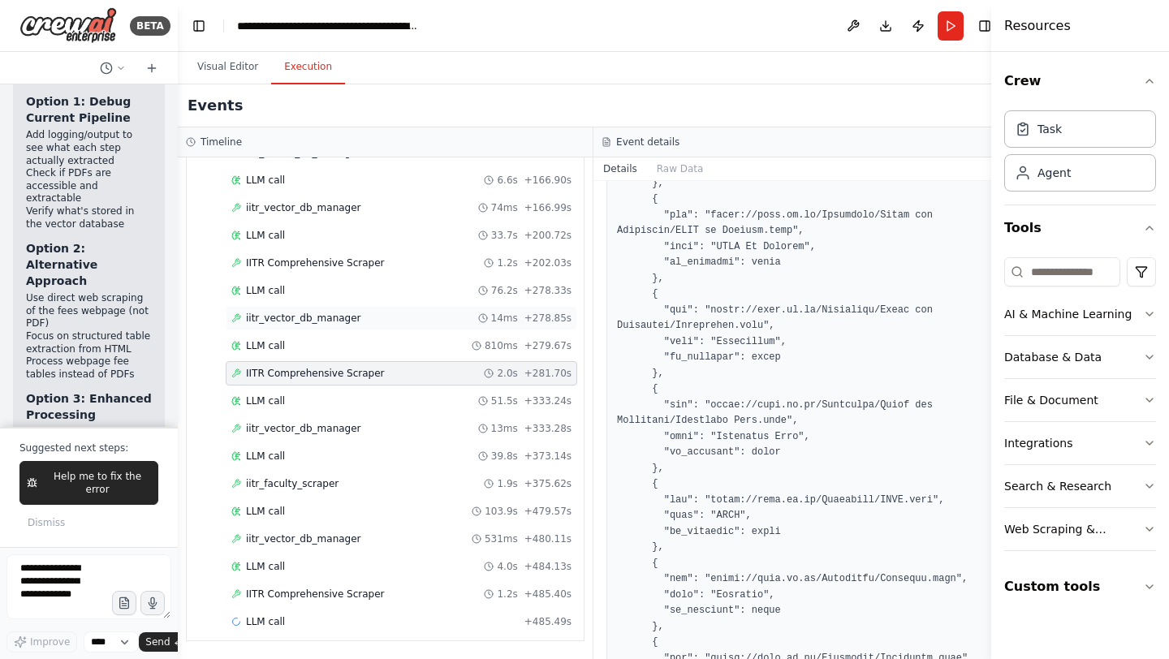
click at [326, 314] on span "iitr_vector_db_manager" at bounding box center [303, 318] width 115 height 13
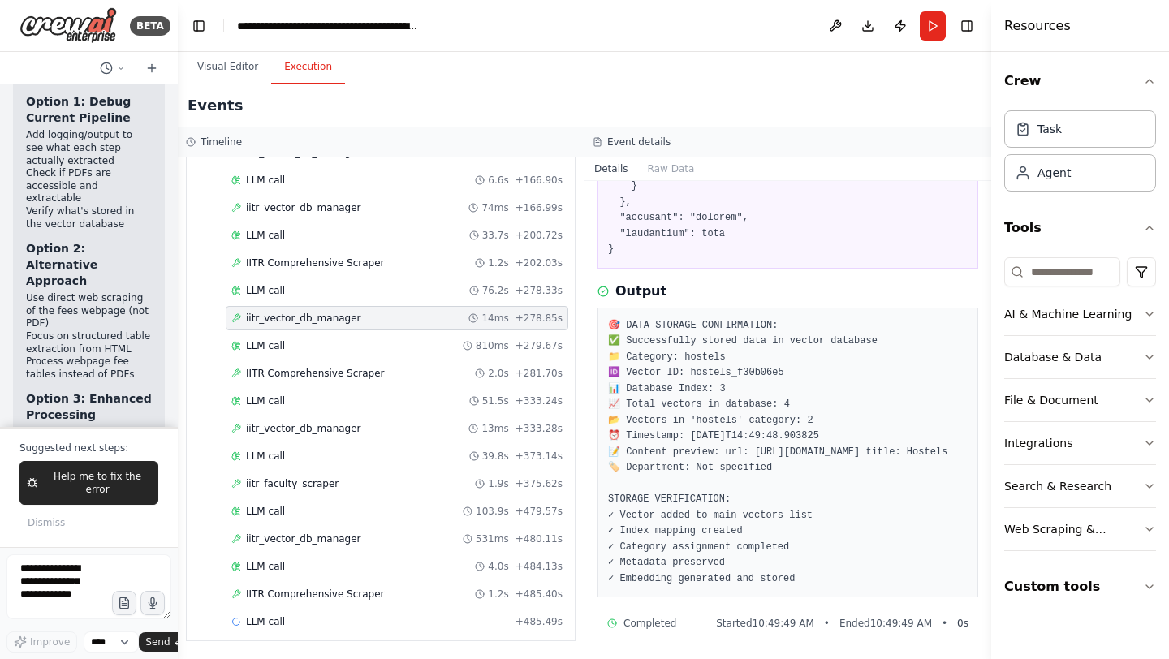
scroll to position [1152, 0]
click at [332, 265] on span "IITR Comprehensive Scraper" at bounding box center [315, 263] width 139 height 13
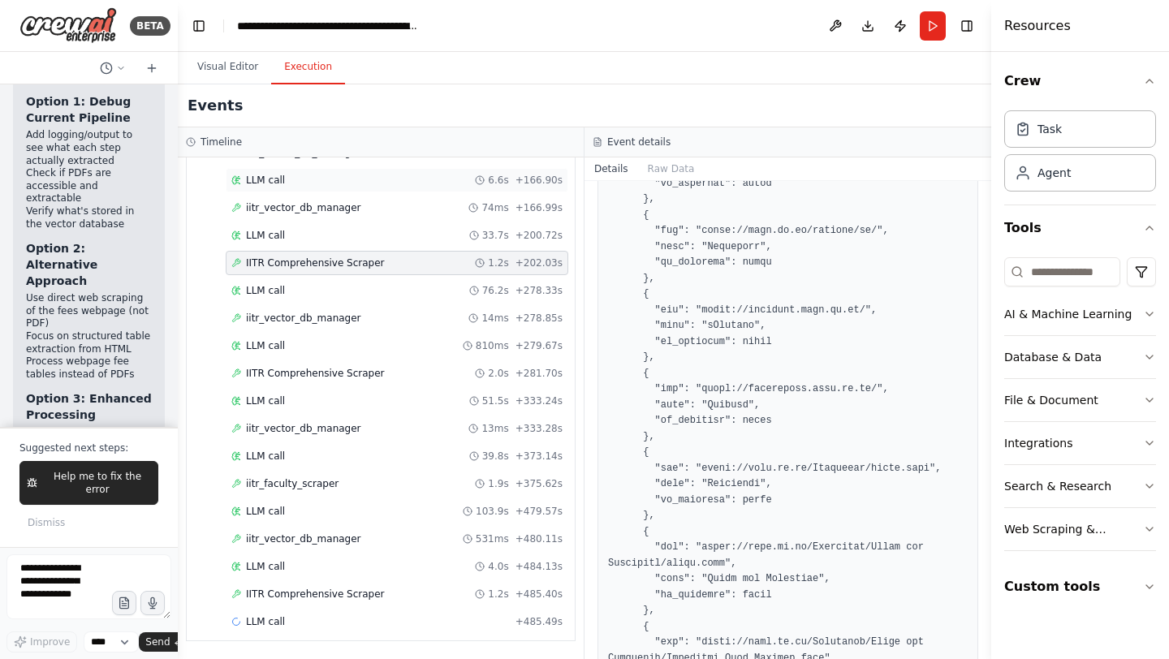
click at [314, 192] on div "LLM call 6.6s + 166.90s" at bounding box center [397, 180] width 343 height 24
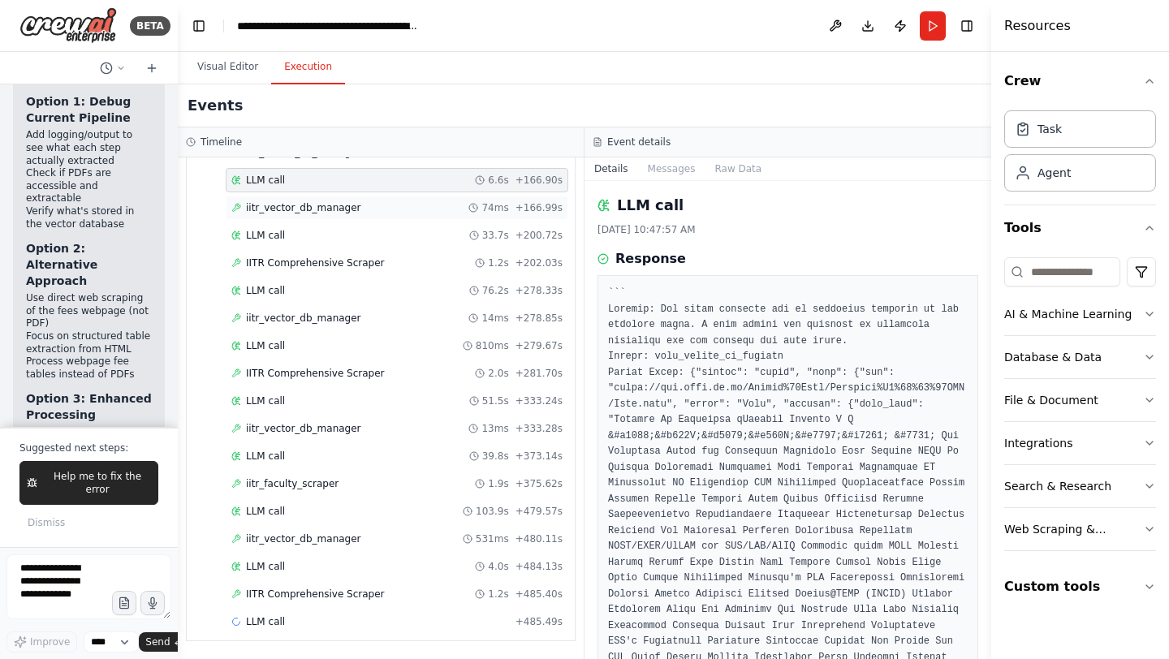
click at [314, 206] on span "iitr_vector_db_manager" at bounding box center [303, 207] width 115 height 13
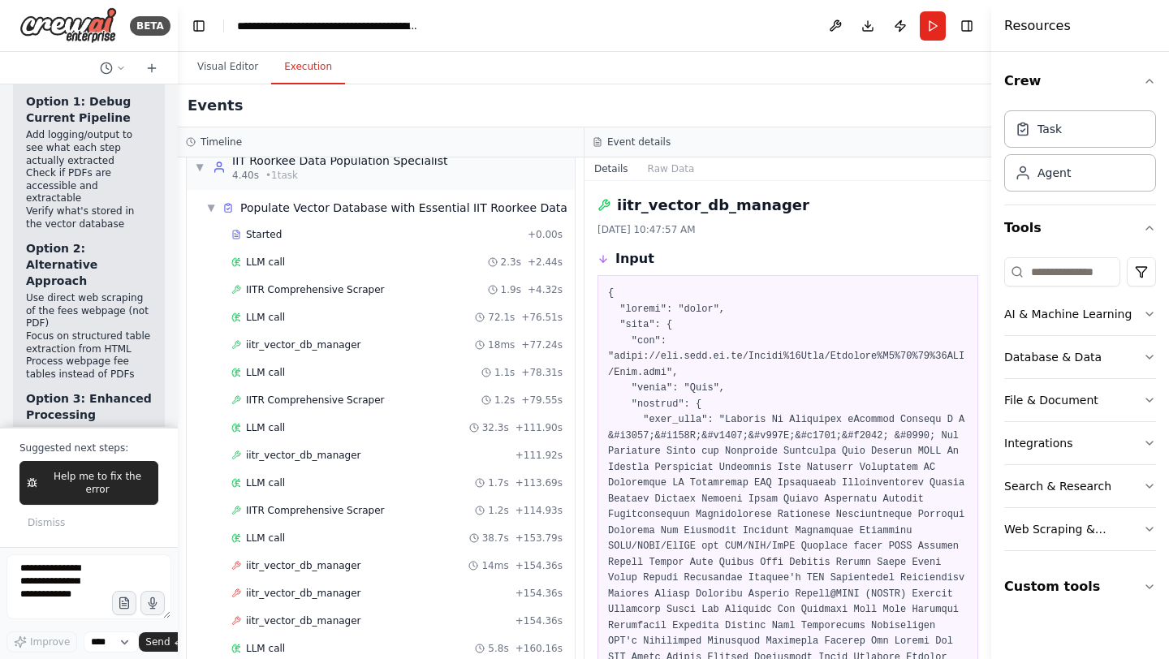
scroll to position [0, 0]
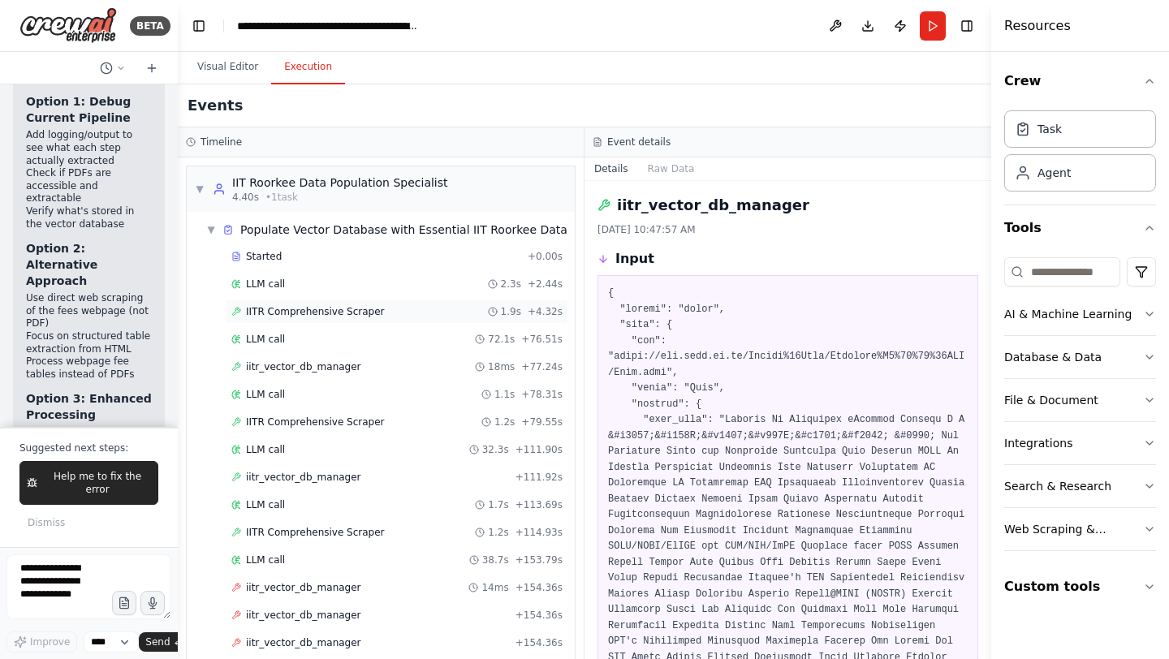
click at [307, 314] on span "IITR Comprehensive Scraper" at bounding box center [315, 311] width 139 height 13
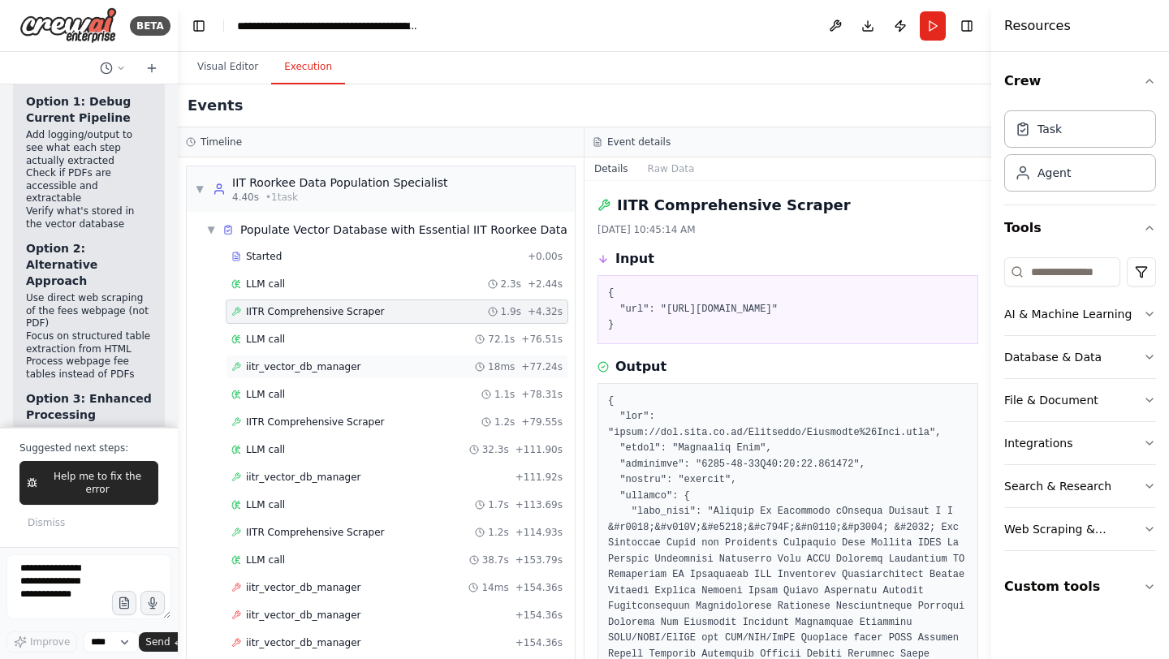
click at [310, 361] on span "iitr_vector_db_manager" at bounding box center [303, 366] width 115 height 13
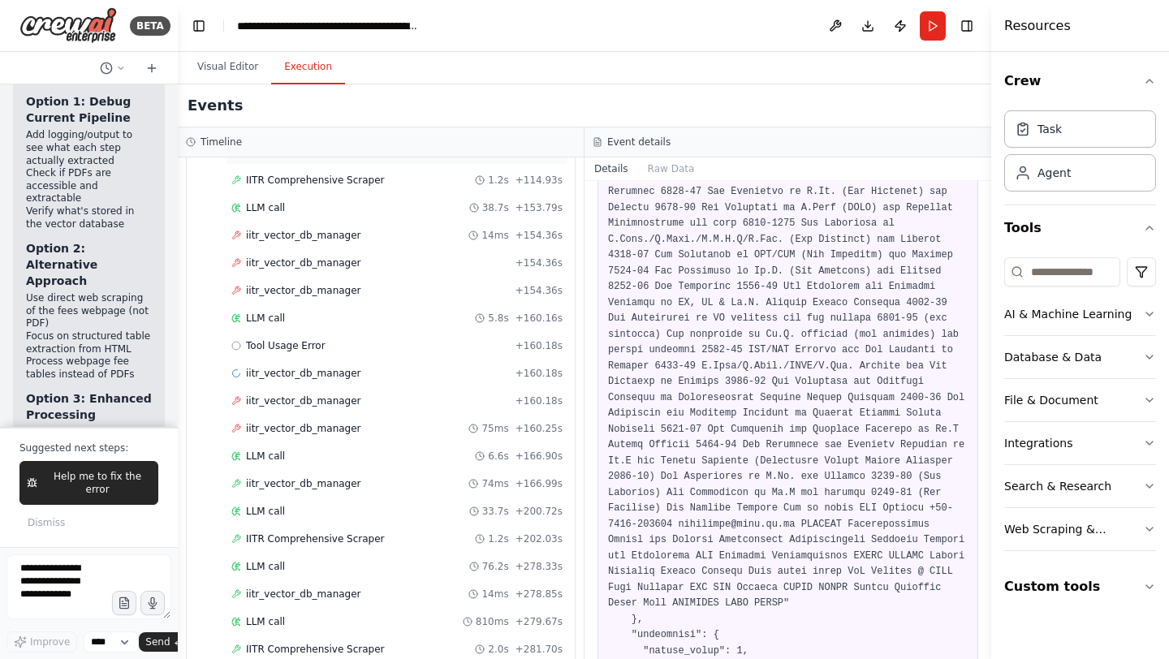
scroll to position [628, 0]
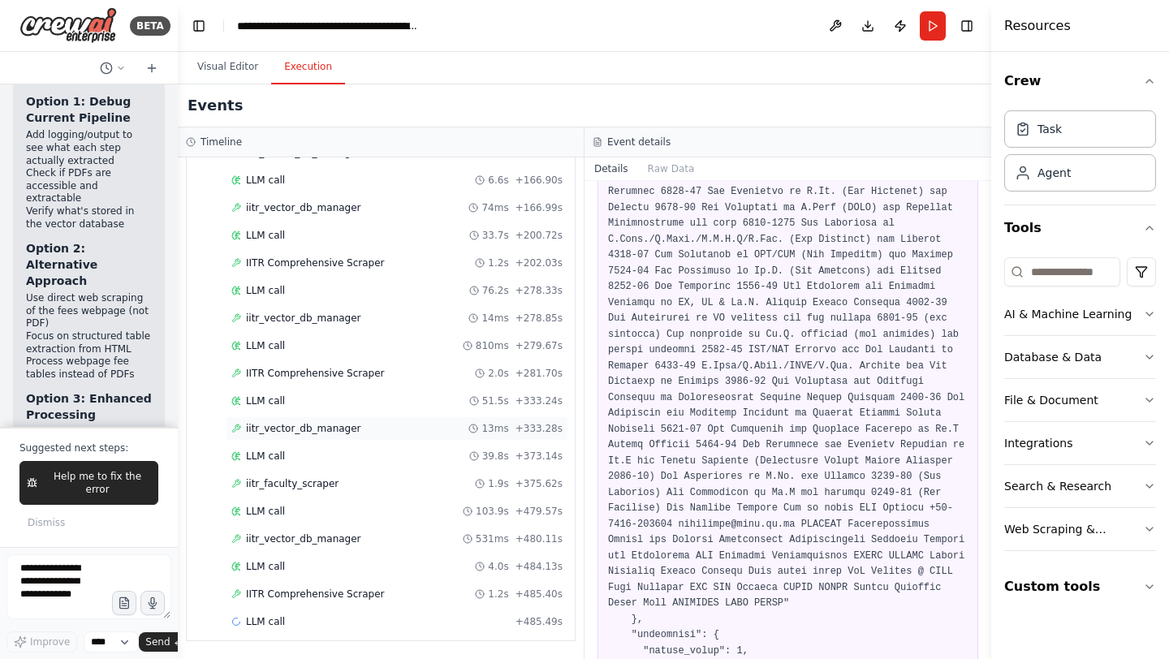
click at [332, 424] on span "iitr_vector_db_manager" at bounding box center [303, 428] width 115 height 13
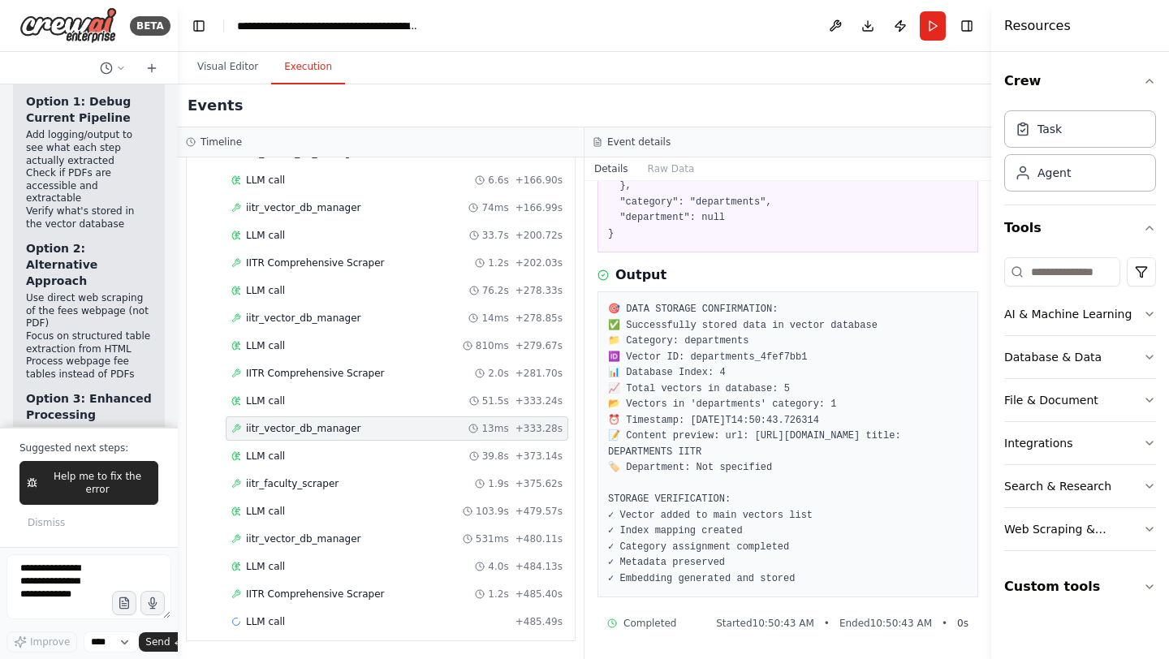
scroll to position [376, 0]
click at [309, 584] on div "IITR Comprehensive Scraper 1.2s + 485.40s" at bounding box center [397, 594] width 343 height 24
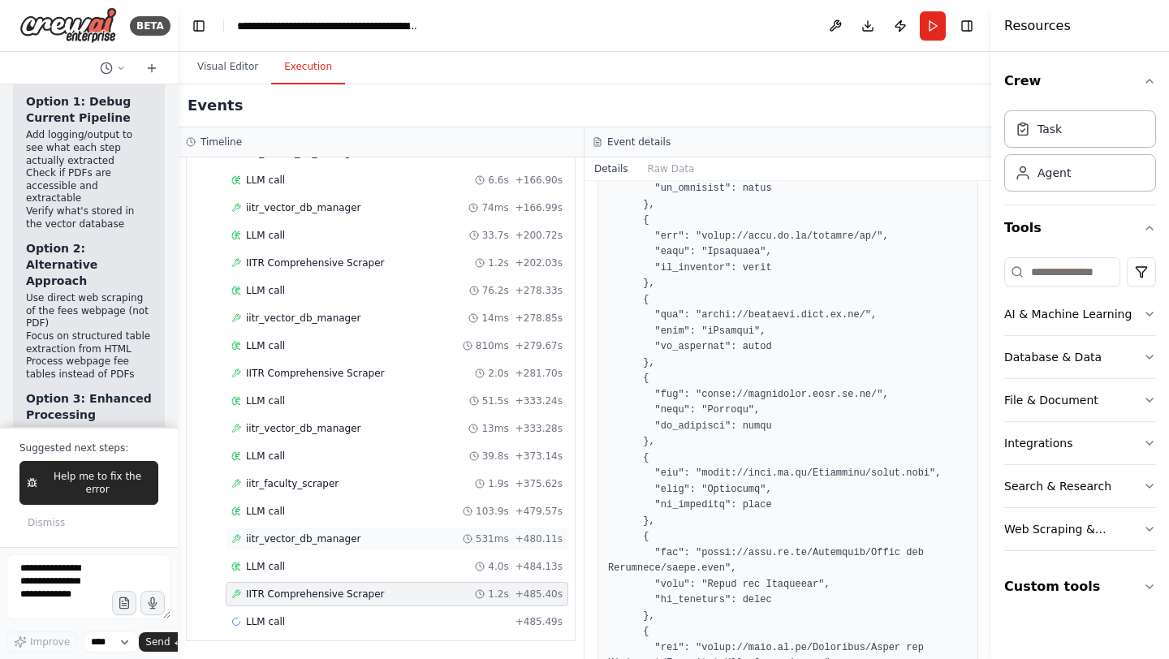
click at [339, 541] on span "iitr_vector_db_manager" at bounding box center [303, 539] width 115 height 13
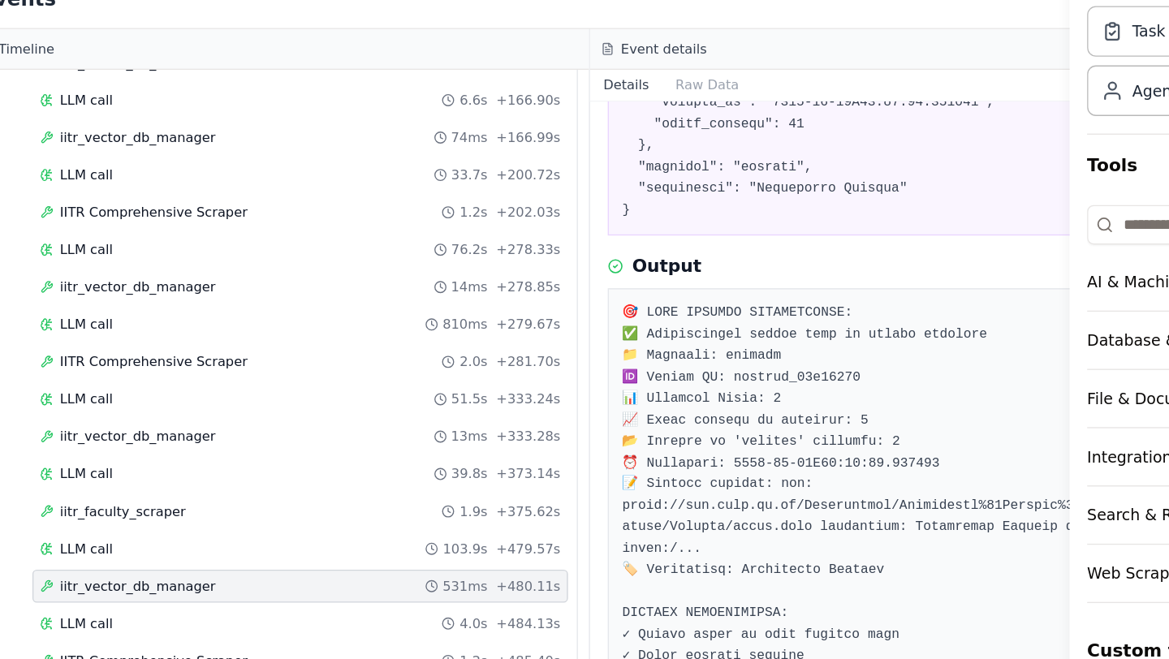
scroll to position [3846, 0]
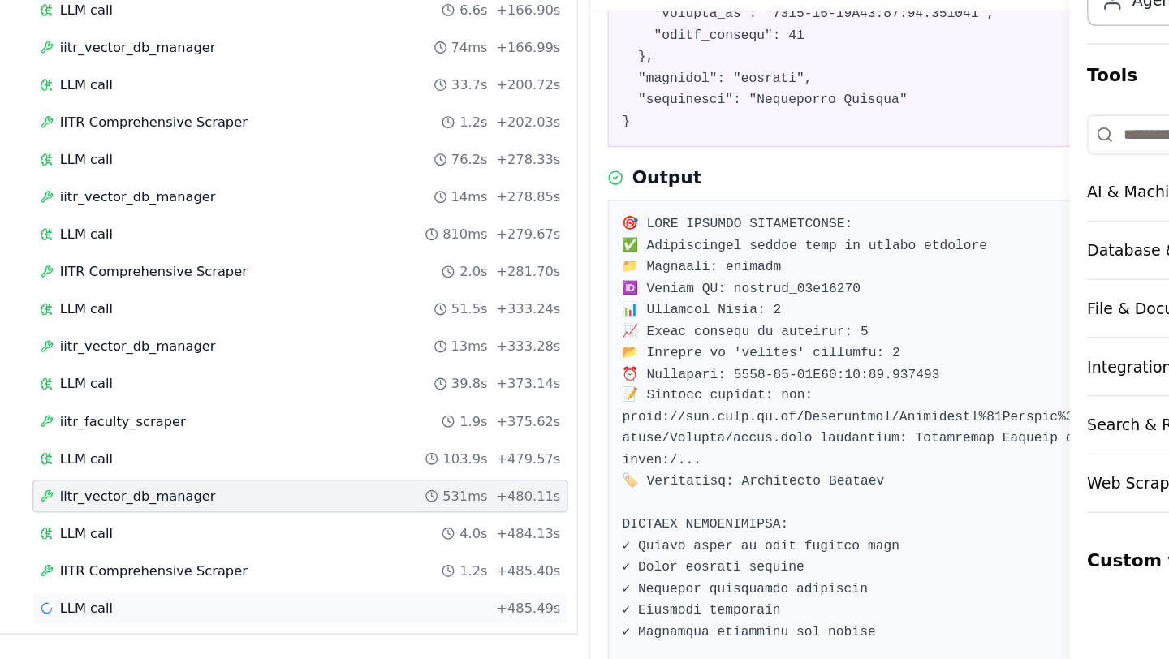
click at [288, 623] on div "LLM call + 485.49s" at bounding box center [423, 621] width 384 height 13
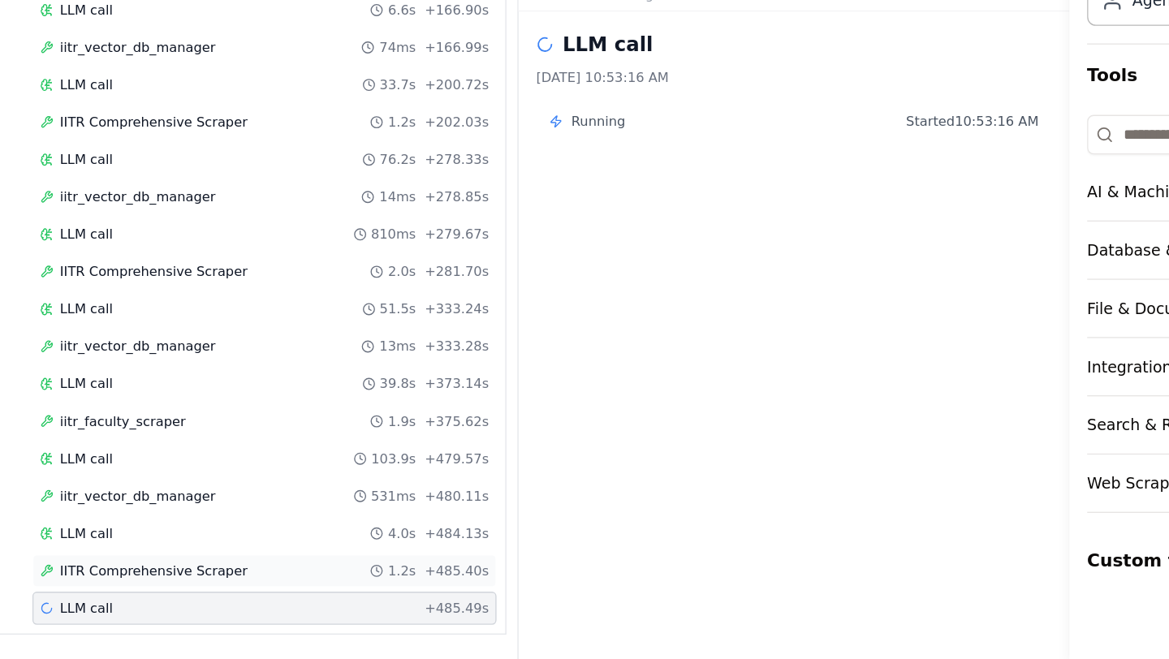
click at [325, 594] on span "IITR Comprehensive Scraper" at bounding box center [315, 594] width 139 height 13
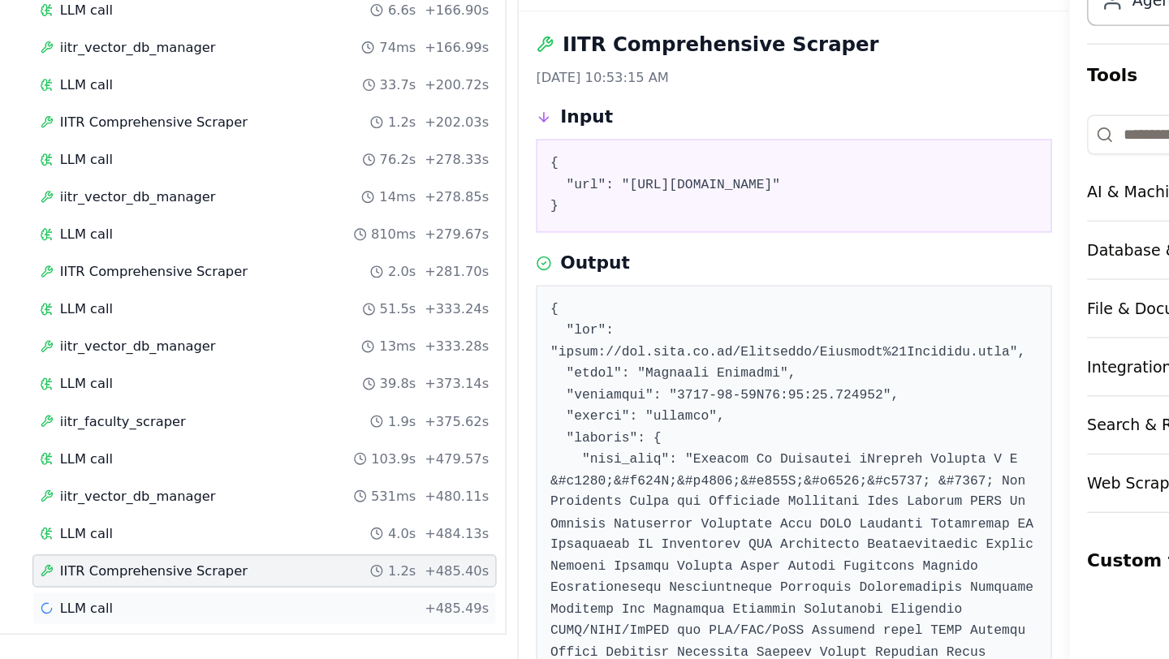
click at [300, 627] on div "LLM call + 485.49s" at bounding box center [396, 621] width 331 height 13
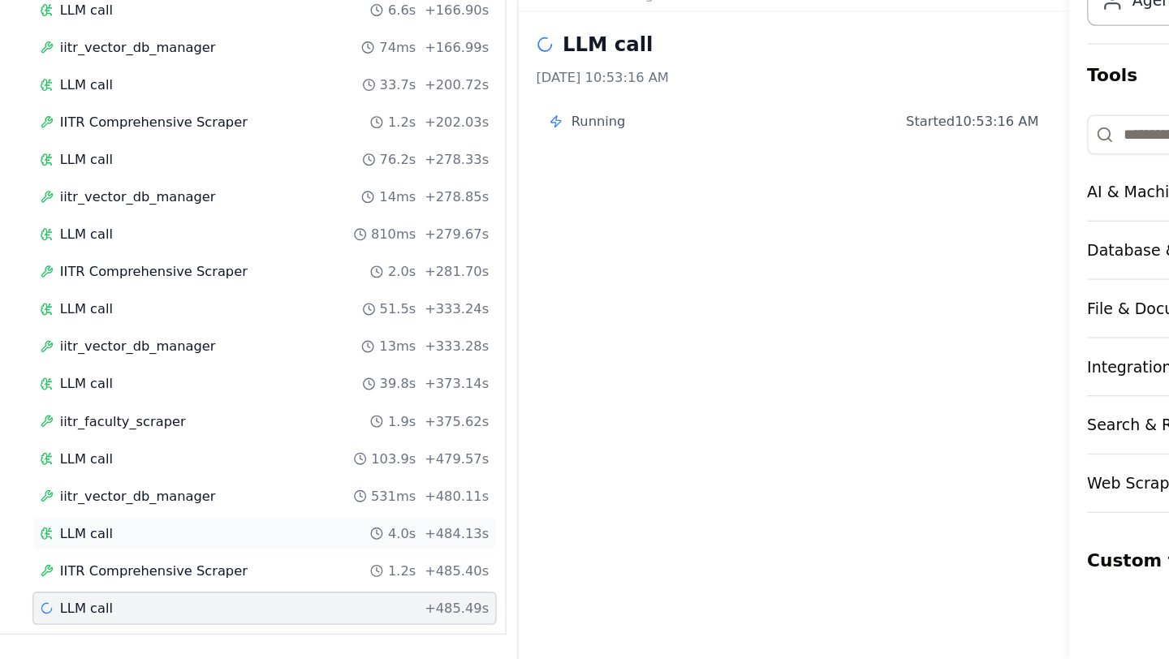
click at [261, 567] on span "LLM call" at bounding box center [265, 566] width 39 height 13
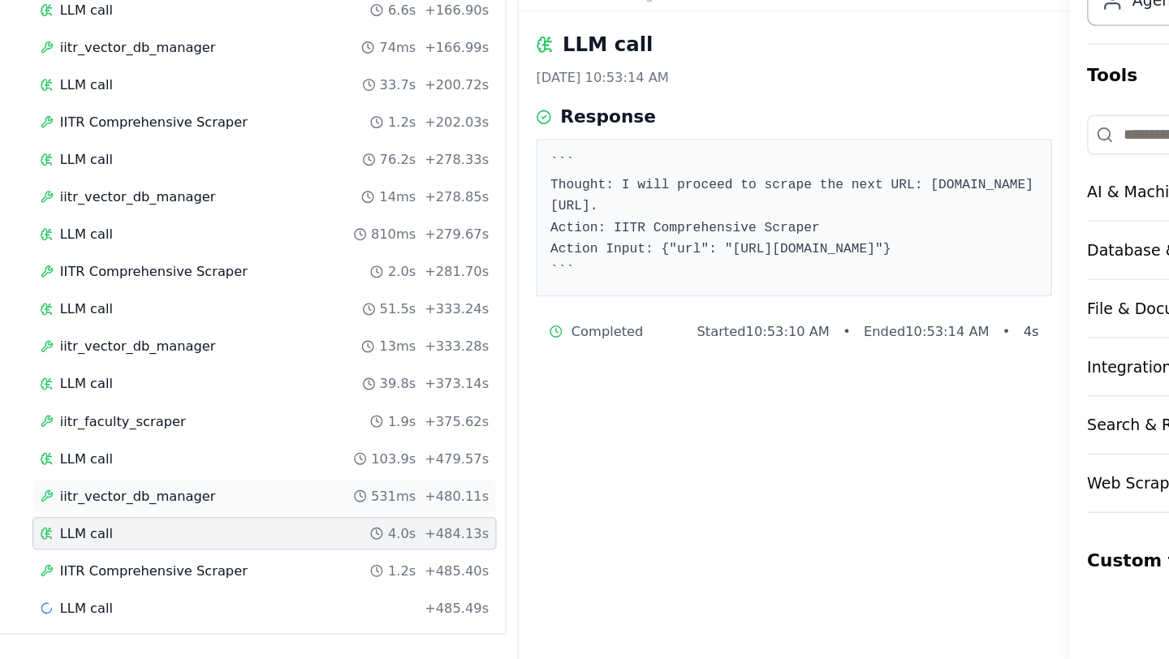
click at [287, 545] on span "iitr_vector_db_manager" at bounding box center [303, 539] width 115 height 13
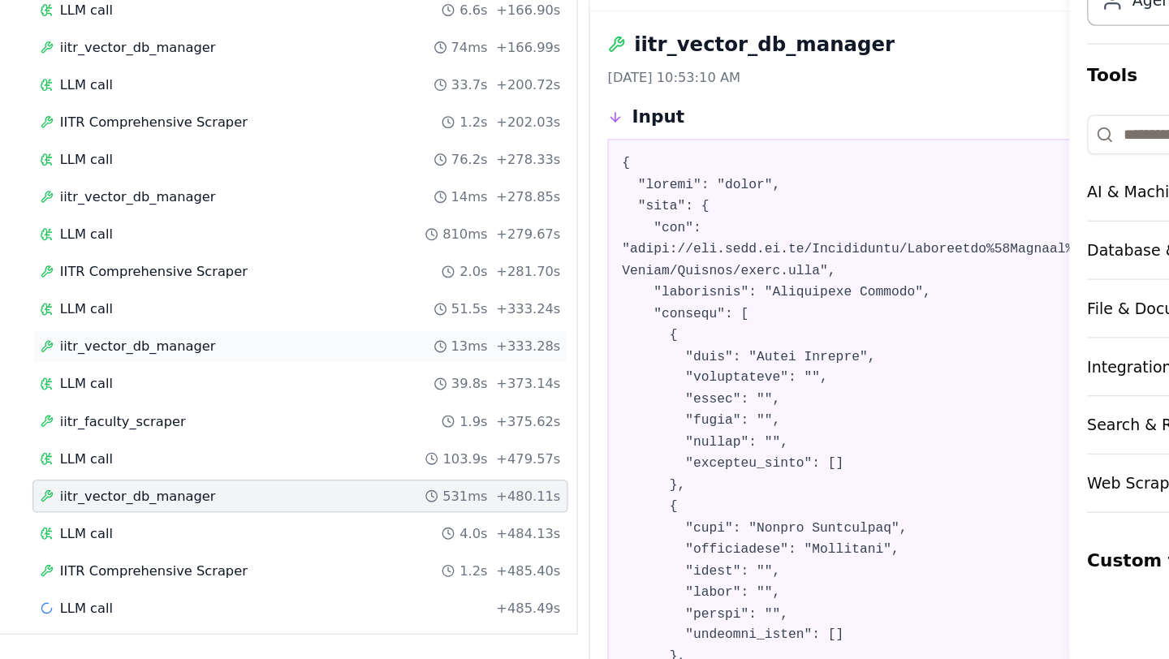
click at [318, 425] on span "iitr_vector_db_manager" at bounding box center [303, 428] width 115 height 13
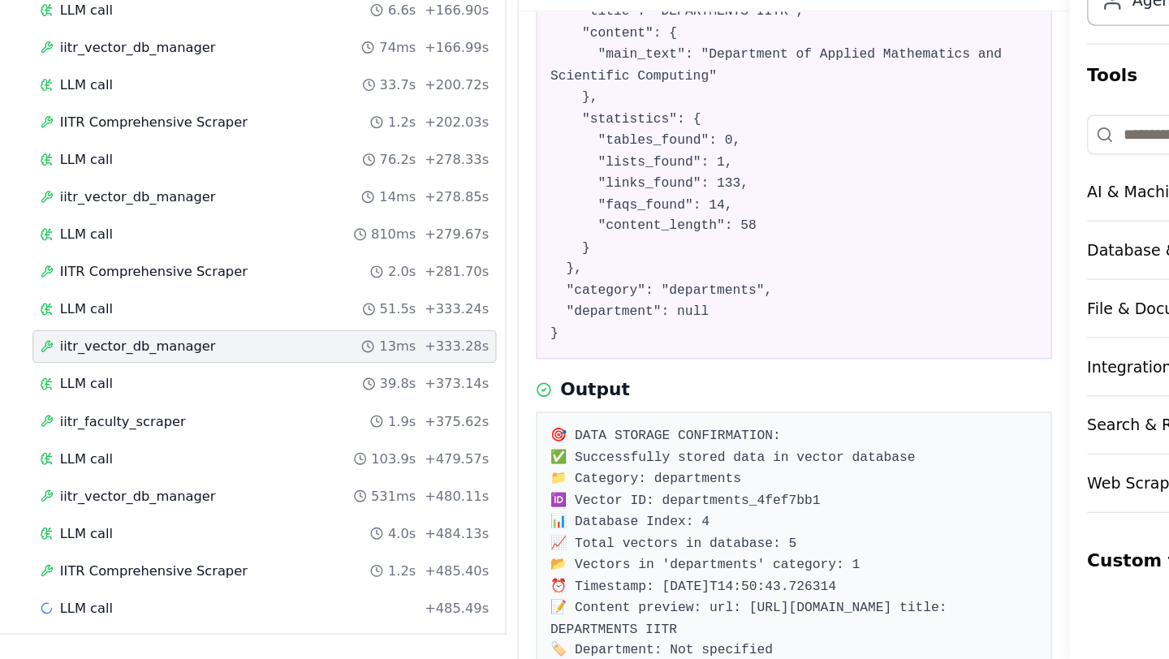
scroll to position [376, 0]
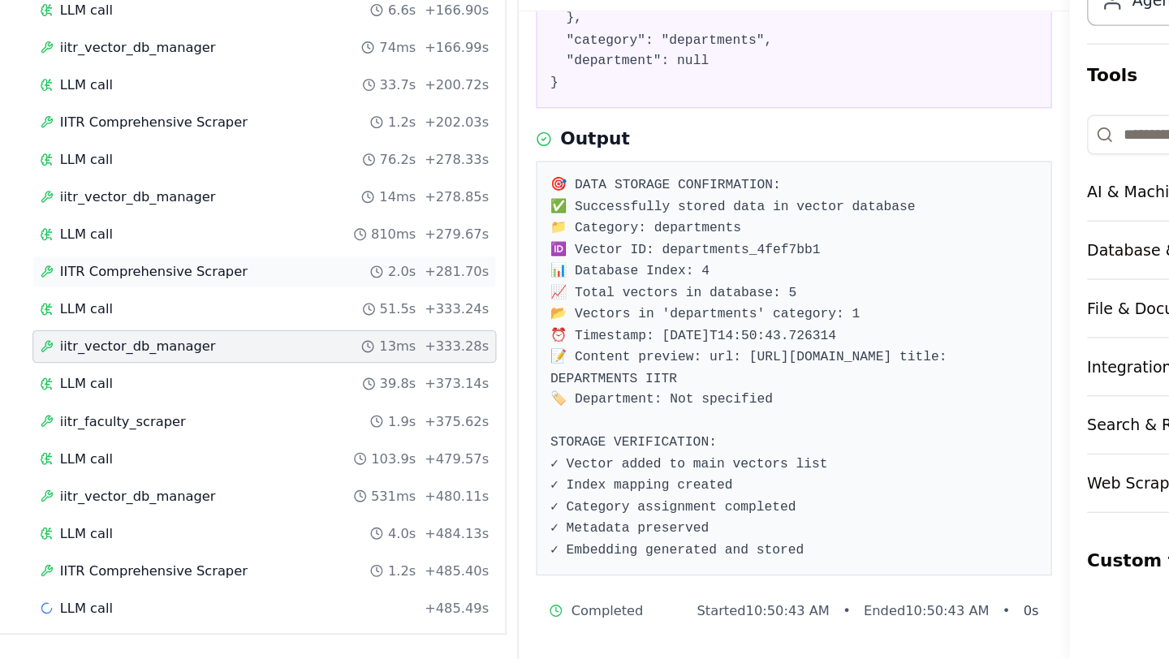
click at [343, 373] on span "IITR Comprehensive Scraper" at bounding box center [315, 373] width 139 height 13
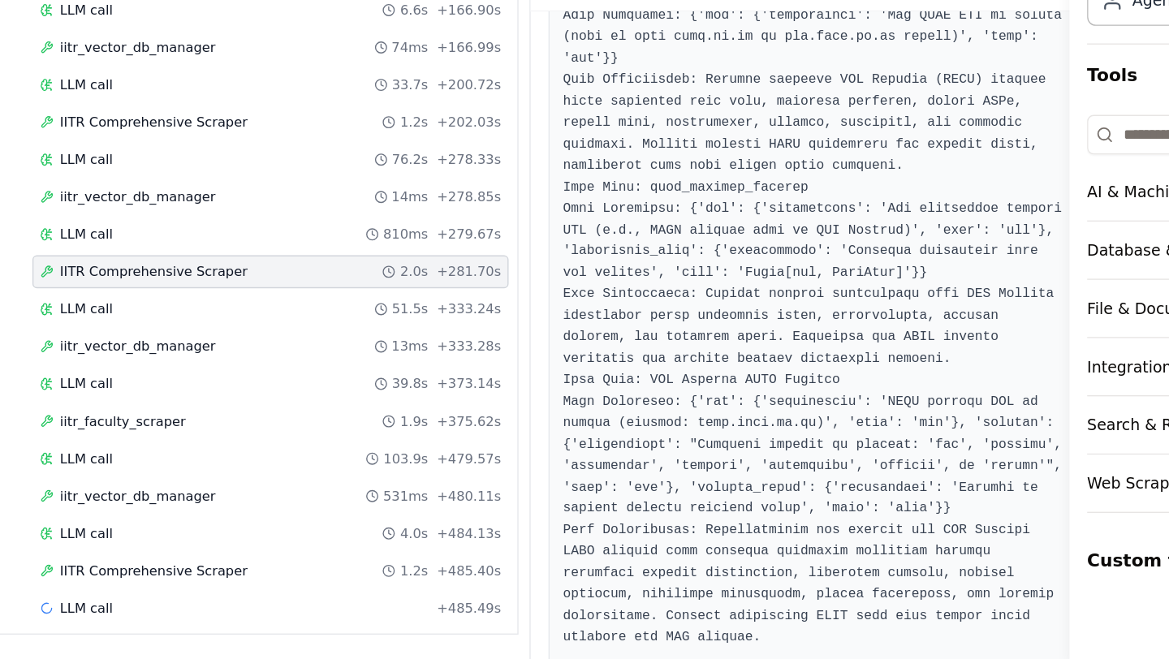
scroll to position [5236, 0]
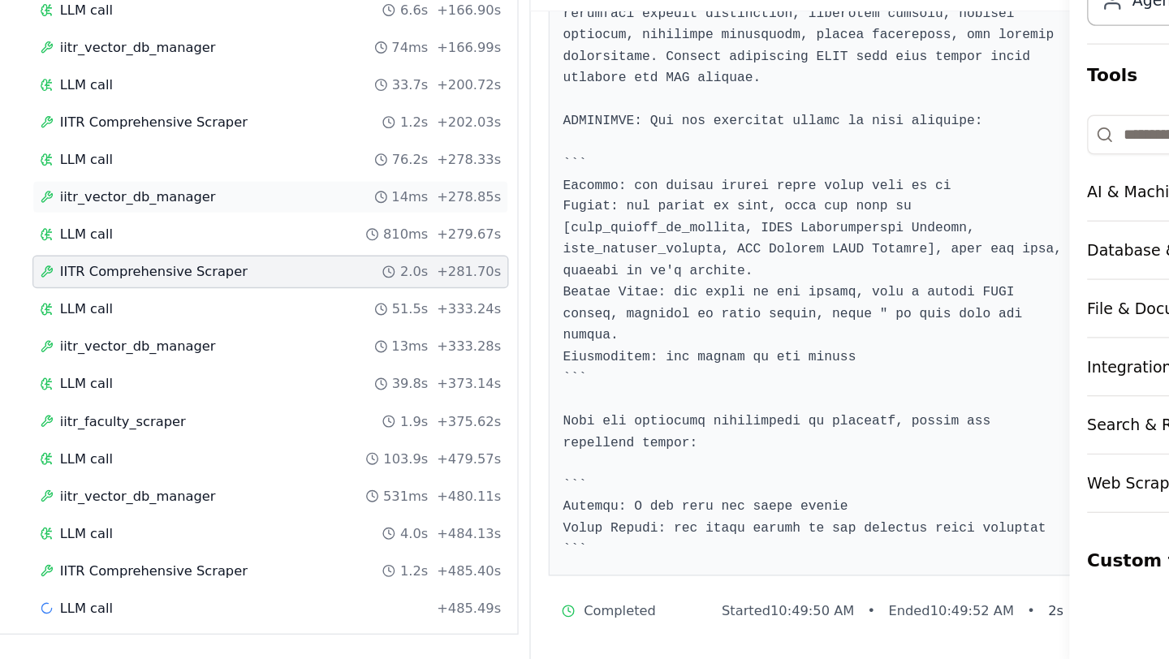
click at [319, 325] on div "iitr_vector_db_manager 14ms + 278.85s" at bounding box center [401, 318] width 351 height 24
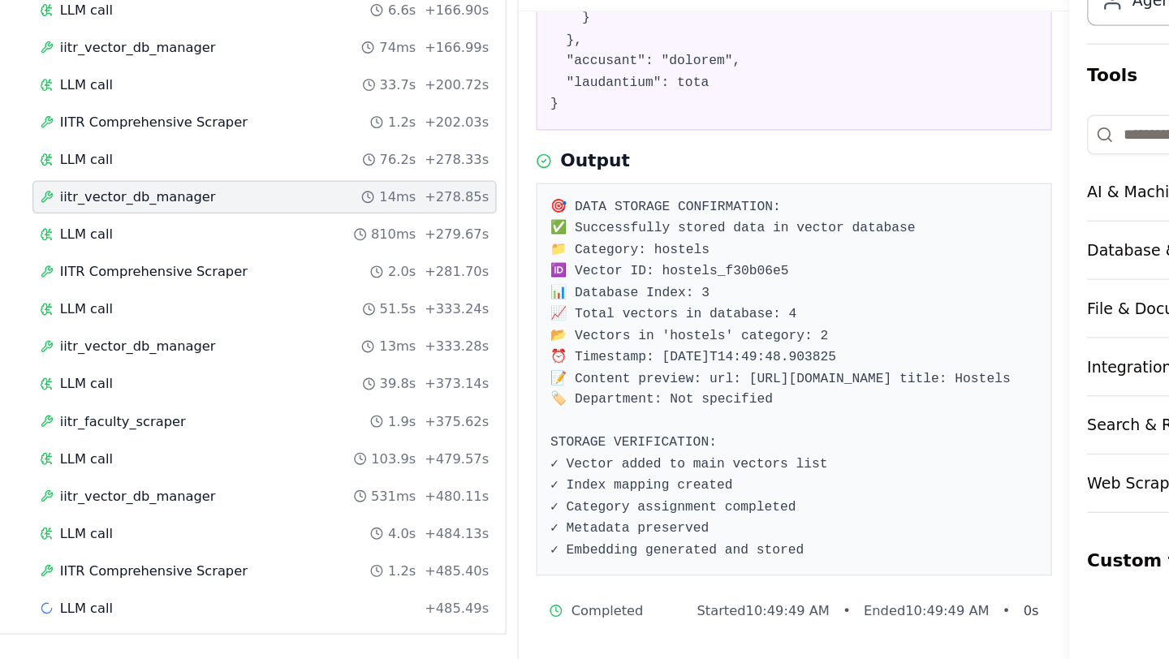
scroll to position [1152, 0]
click at [317, 261] on span "IITR Comprehensive Scraper" at bounding box center [315, 263] width 139 height 13
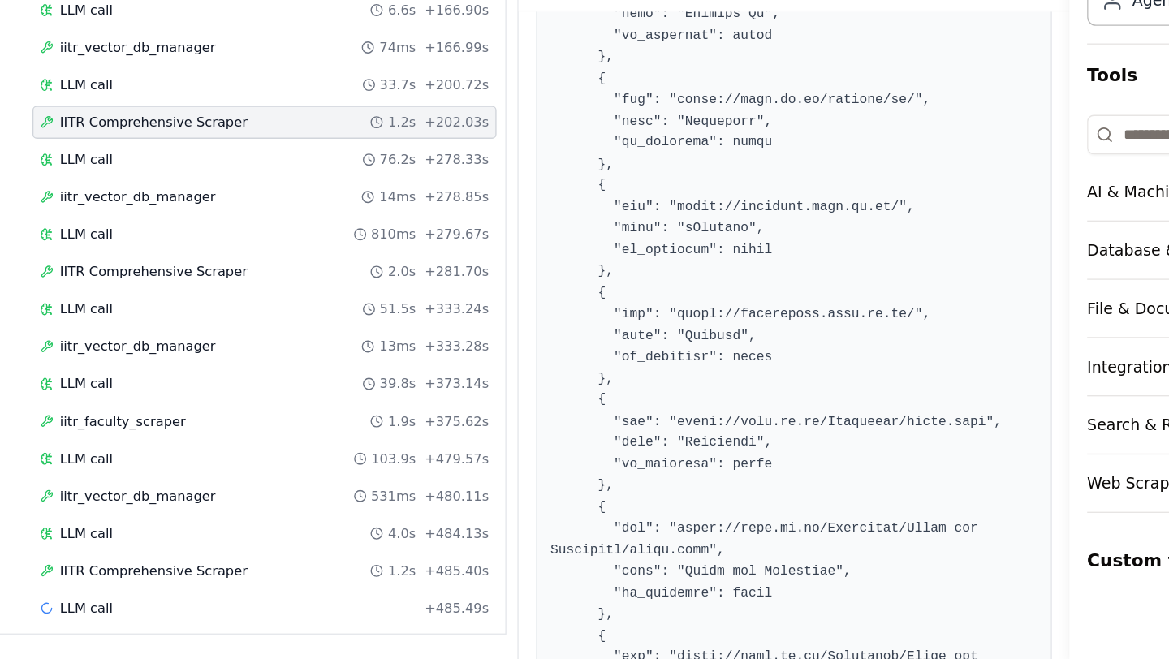
scroll to position [4286, 0]
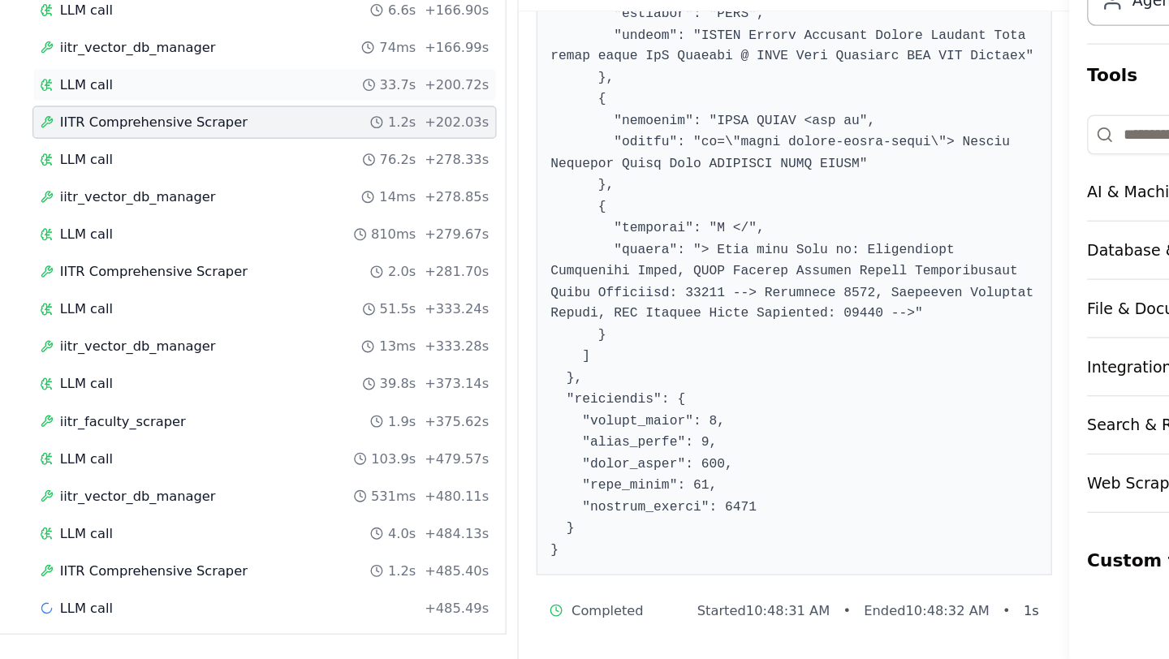
click at [291, 239] on div "LLM call 33.7s + 200.72s" at bounding box center [396, 235] width 331 height 13
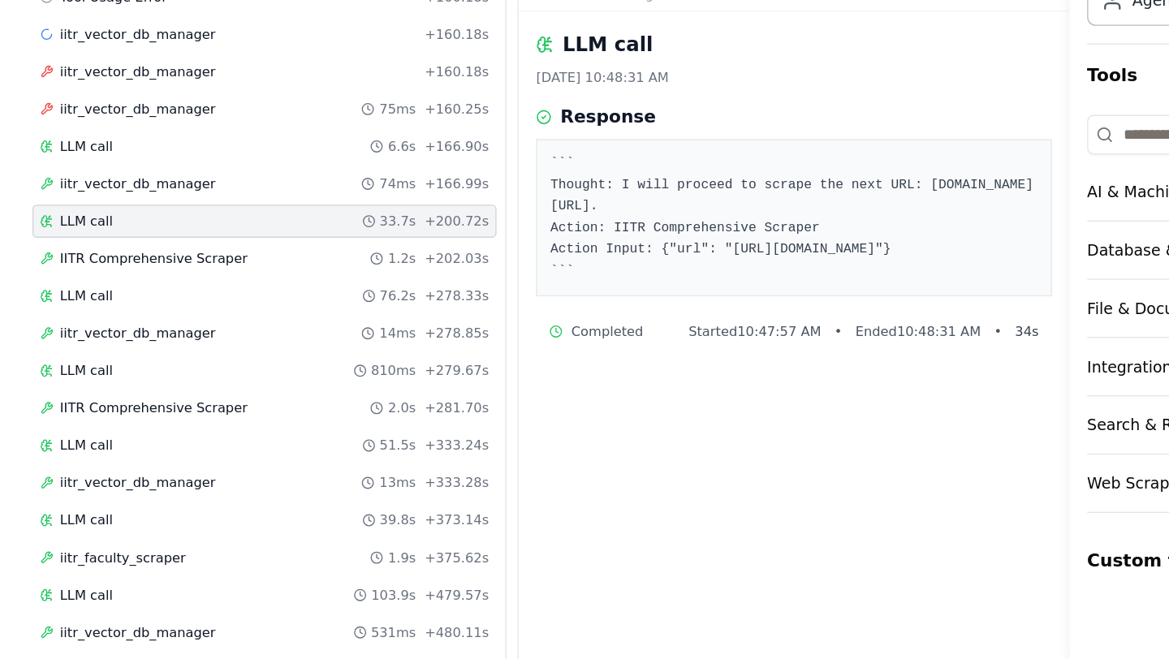
scroll to position [511, 0]
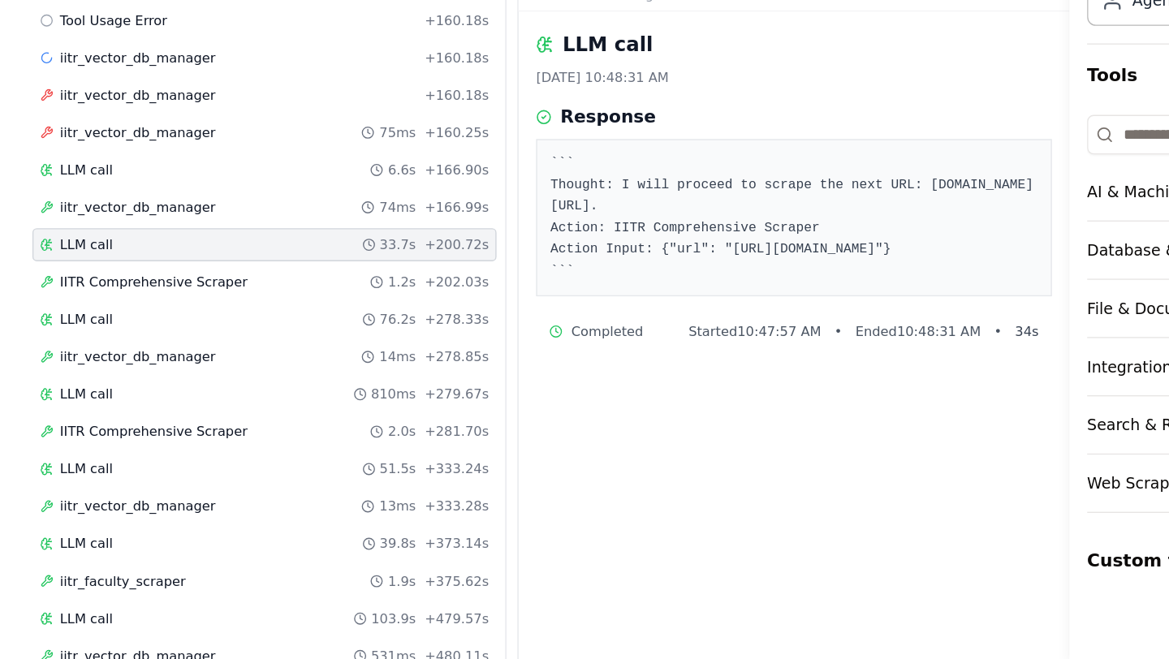
click at [287, 341] on div "LLM call 33.7s + 200.72s" at bounding box center [397, 353] width 343 height 24
click at [319, 275] on span "iitr_vector_db_manager" at bounding box center [303, 270] width 115 height 13
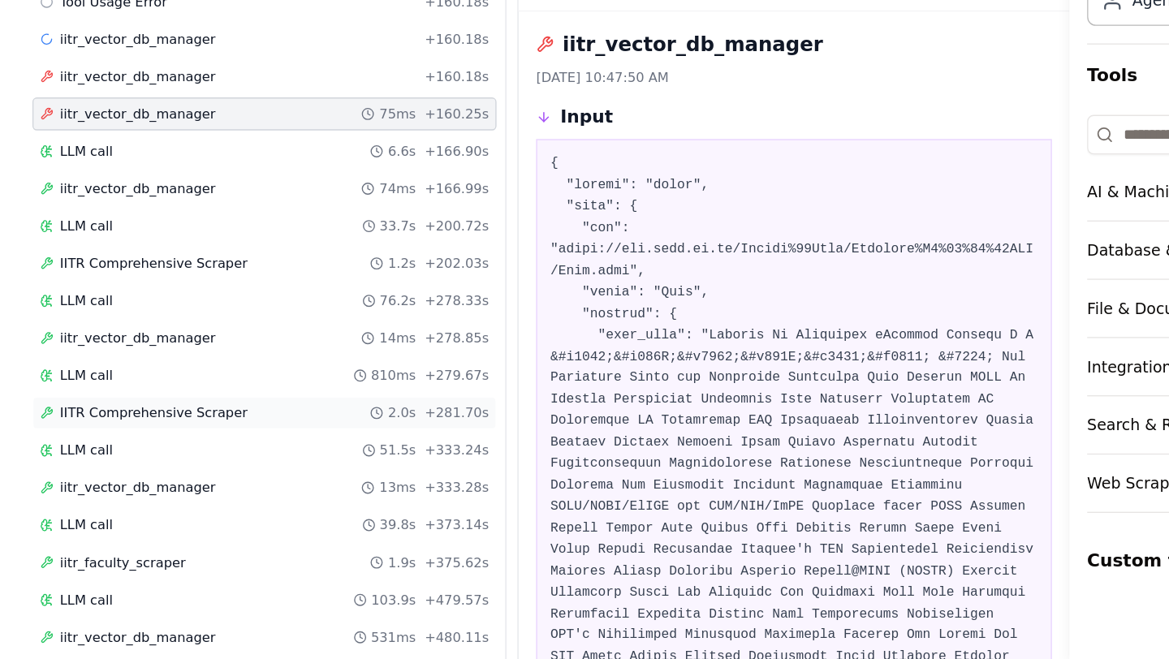
scroll to position [628, 0]
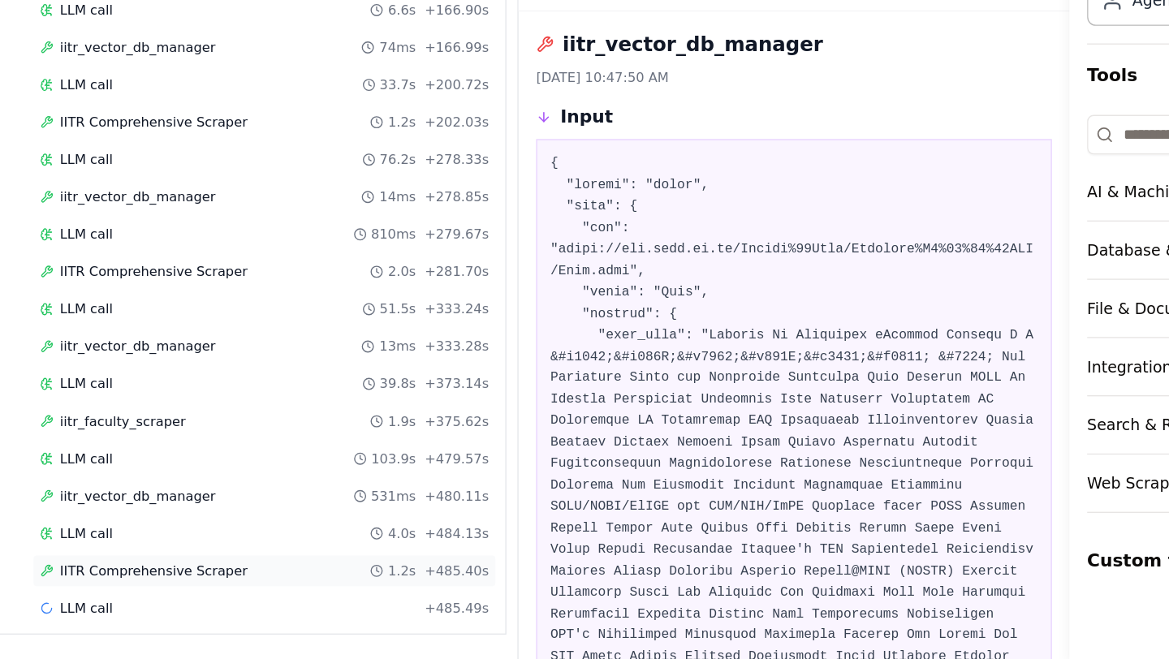
click at [314, 599] on span "IITR Comprehensive Scraper" at bounding box center [315, 594] width 139 height 13
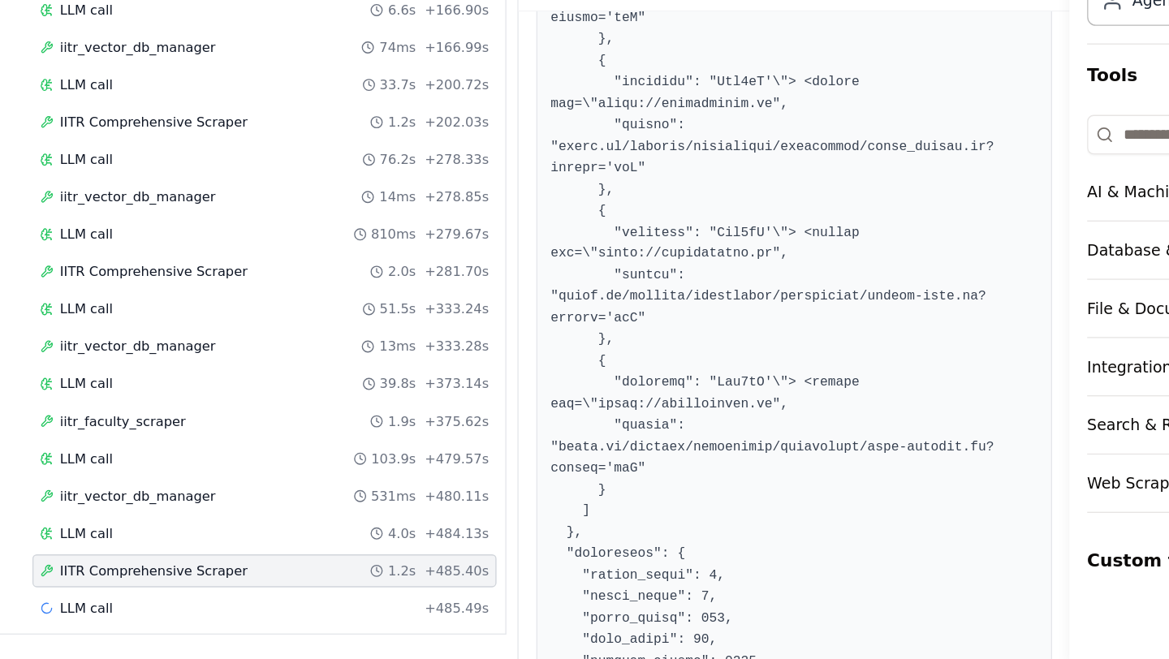
scroll to position [5030, 0]
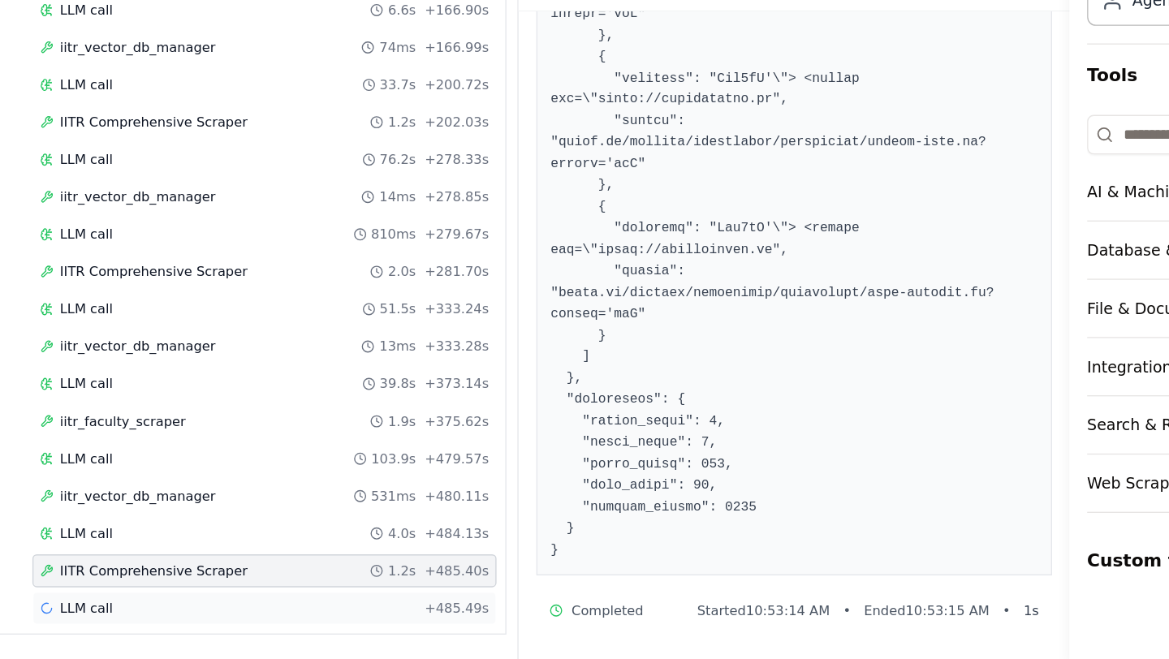
click at [285, 620] on div "LLM call + 485.49s" at bounding box center [396, 621] width 331 height 13
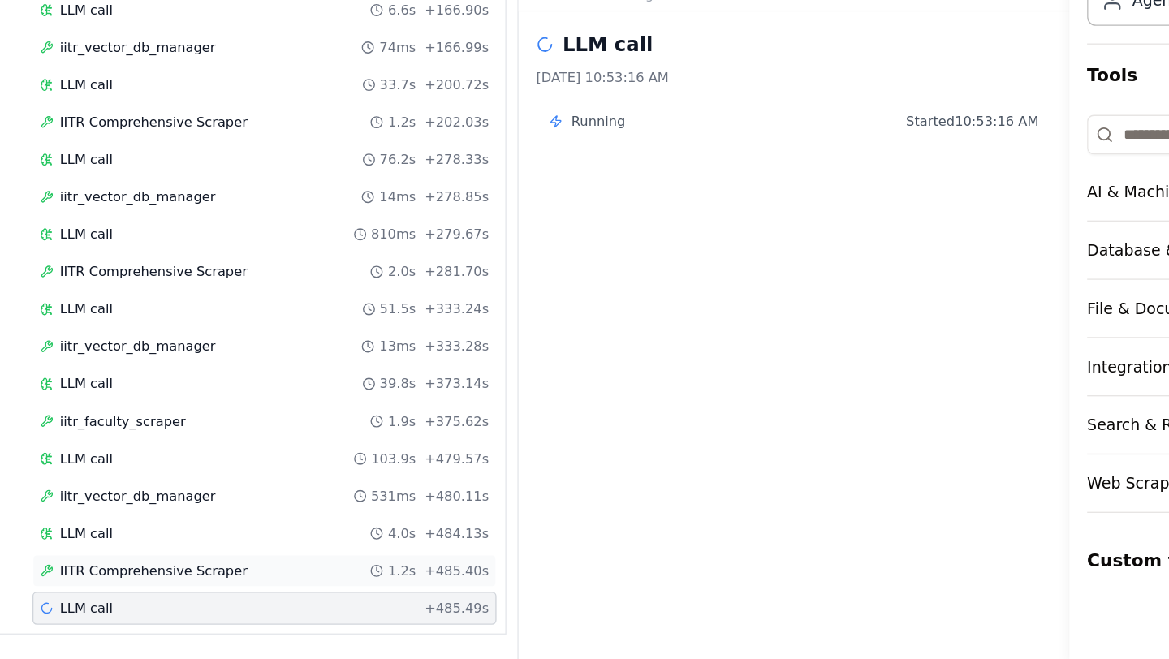
click at [308, 589] on span "IITR Comprehensive Scraper" at bounding box center [315, 594] width 139 height 13
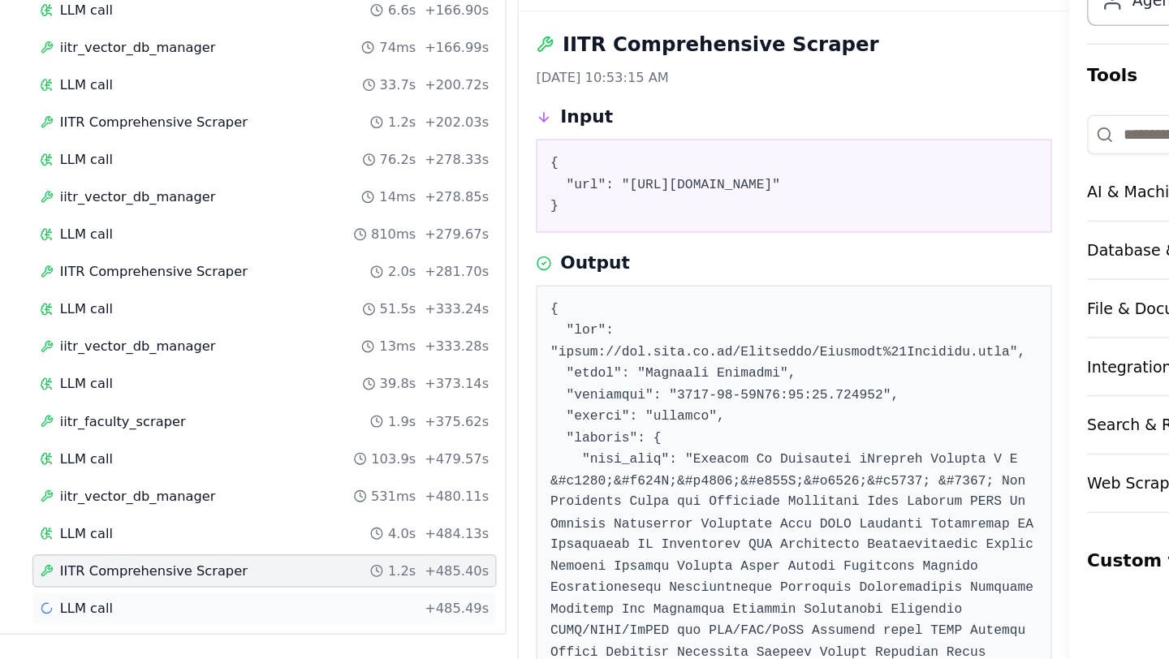
click at [265, 623] on span "LLM call" at bounding box center [265, 621] width 39 height 13
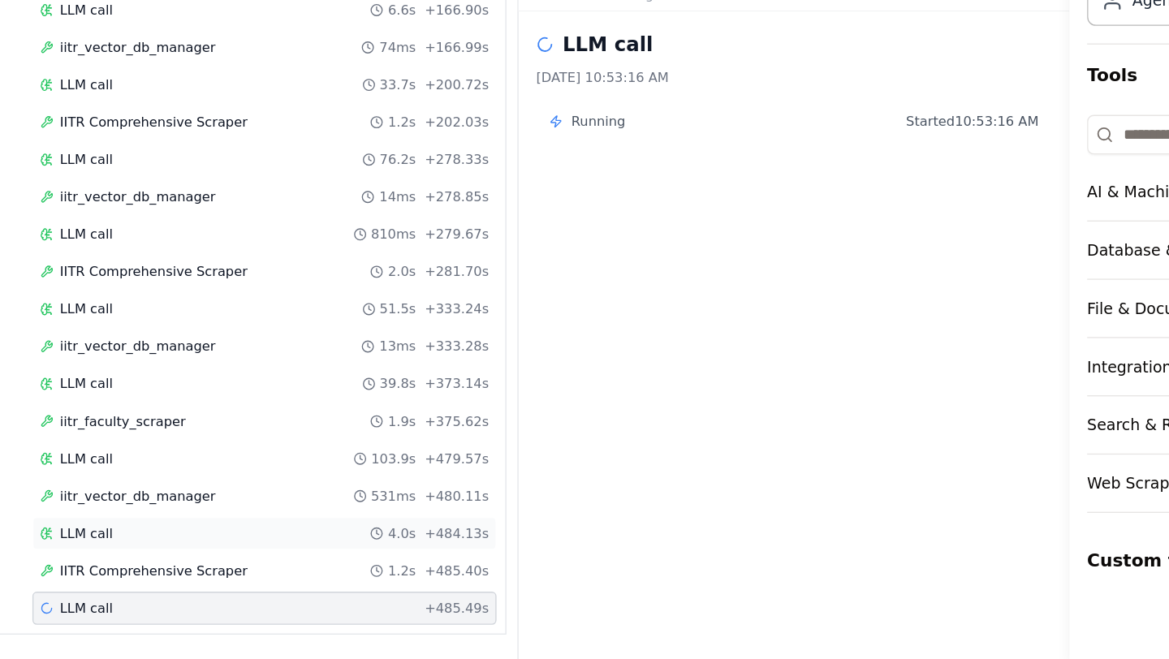
click at [274, 567] on span "LLM call" at bounding box center [265, 566] width 39 height 13
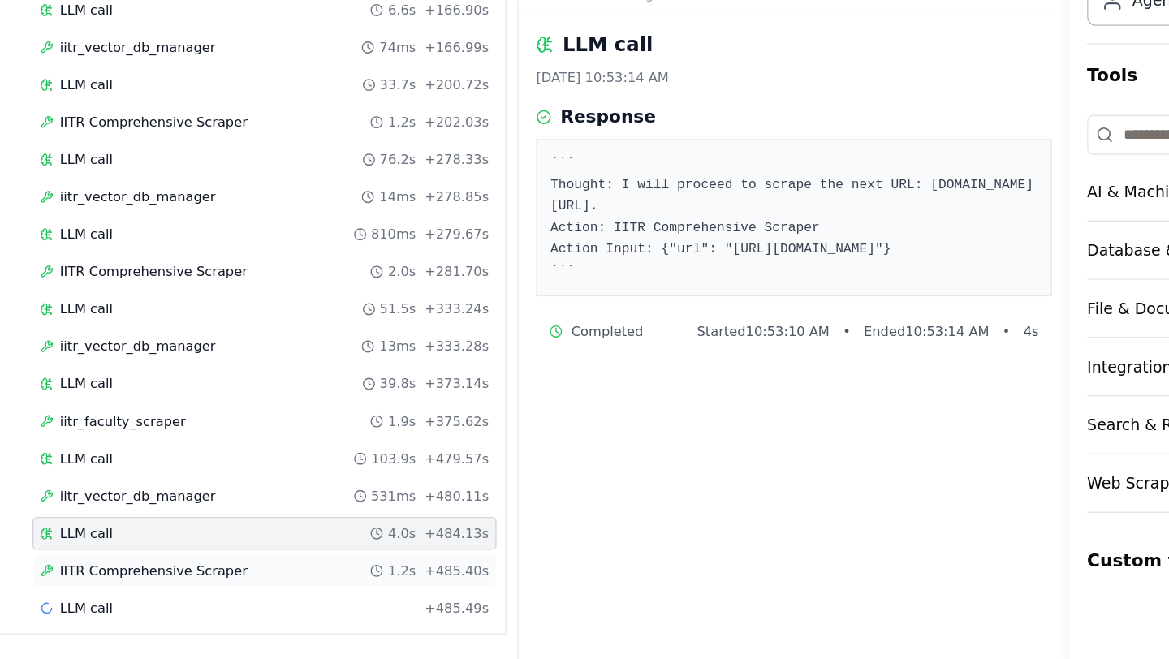
click at [279, 597] on span "IITR Comprehensive Scraper" at bounding box center [315, 594] width 139 height 13
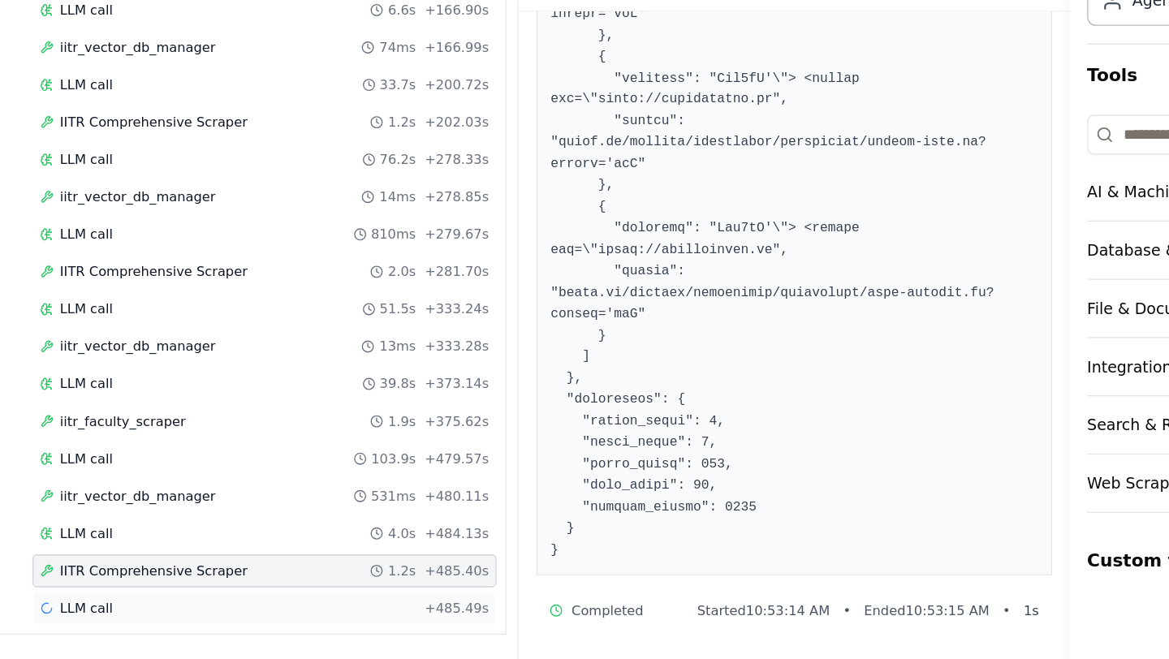
click at [291, 623] on div "LLM call + 485.49s" at bounding box center [396, 621] width 331 height 13
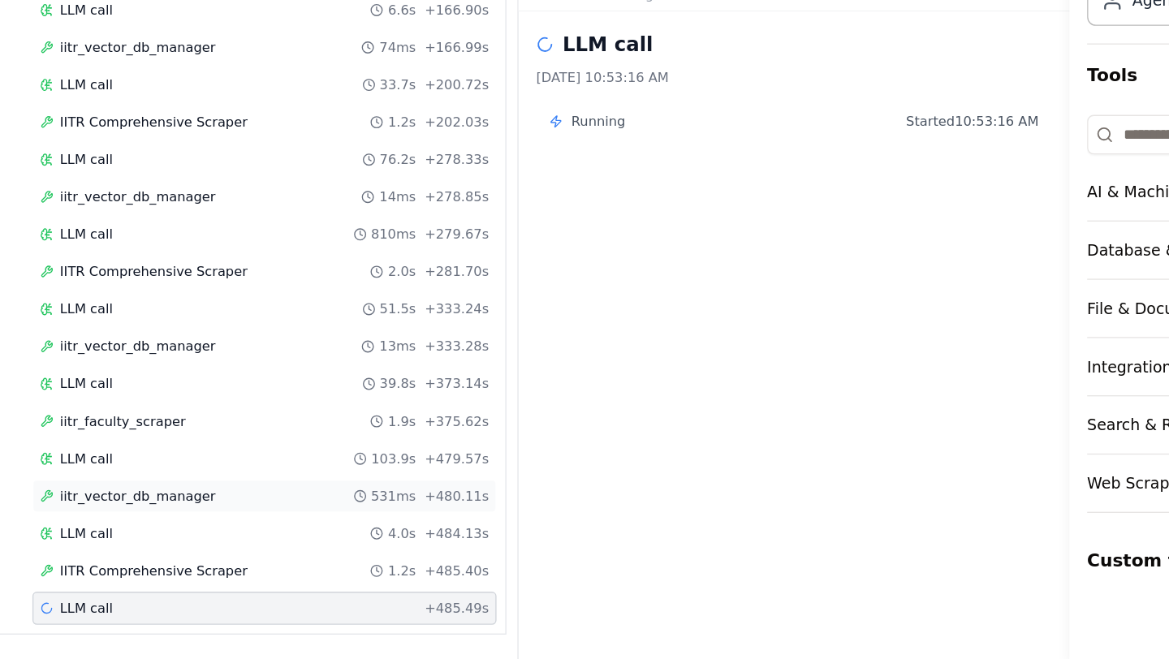
click at [276, 543] on span "iitr_vector_db_manager" at bounding box center [303, 539] width 115 height 13
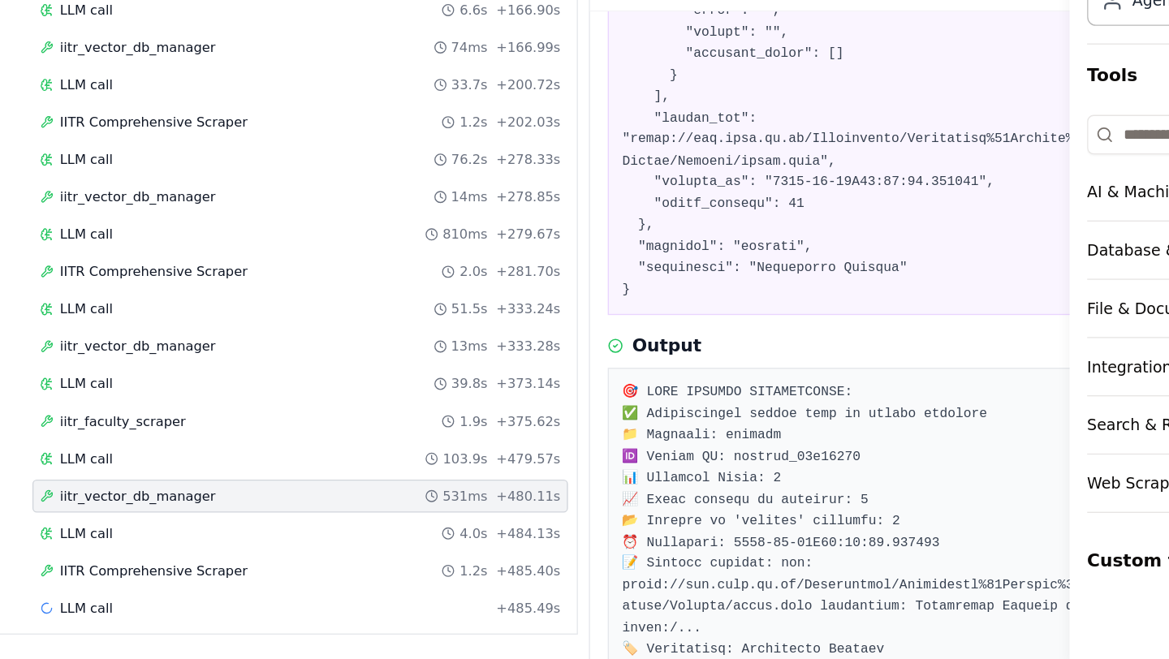
scroll to position [3715, 0]
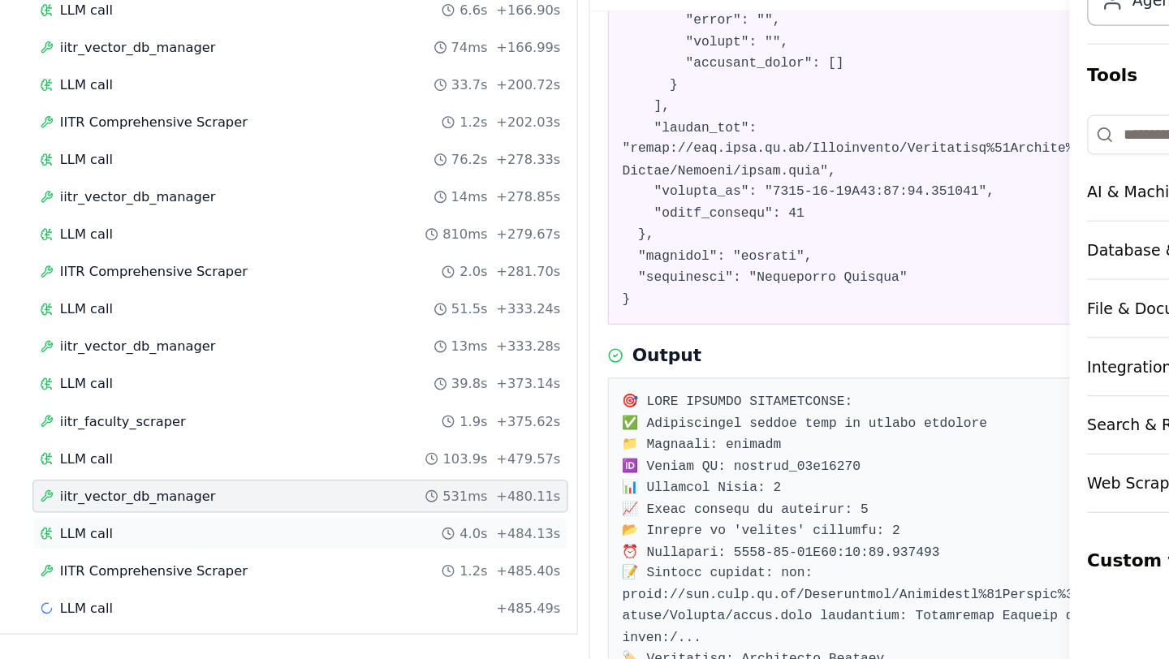
click at [282, 564] on span "LLM call" at bounding box center [265, 566] width 39 height 13
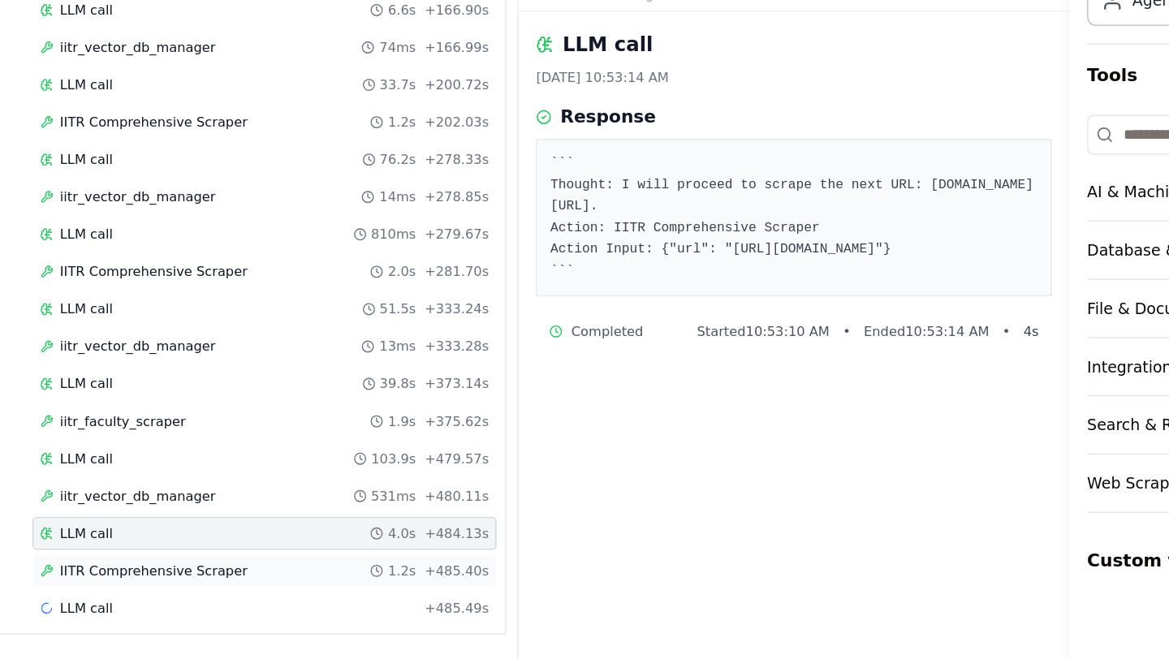
click at [298, 589] on span "IITR Comprehensive Scraper" at bounding box center [315, 594] width 139 height 13
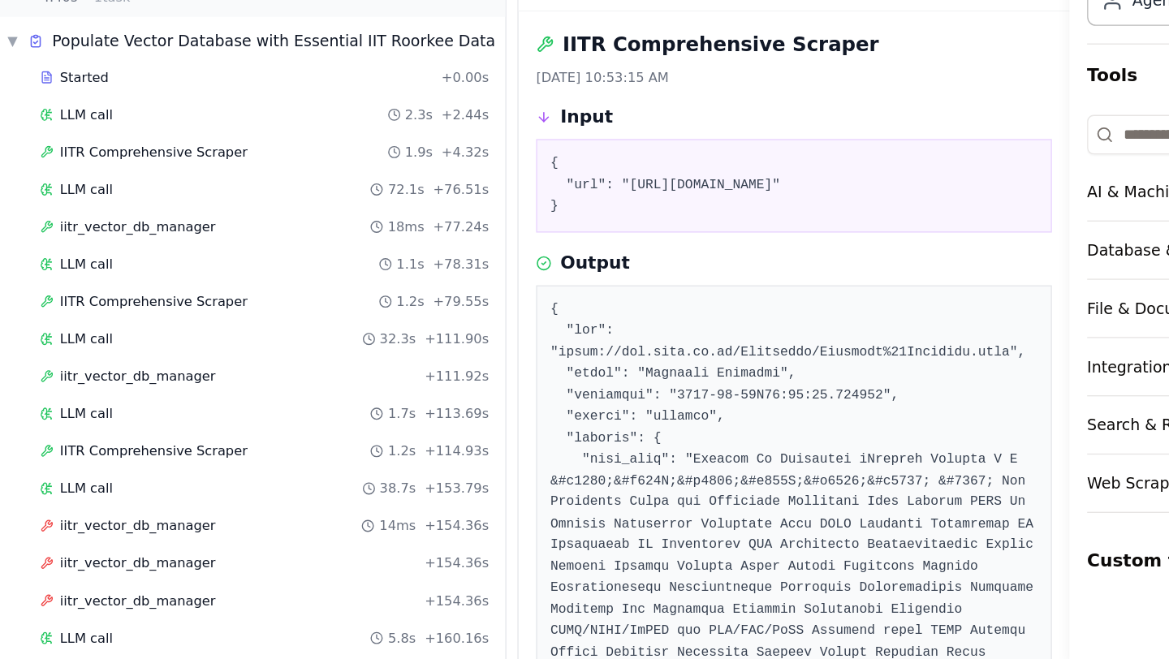
scroll to position [0, 0]
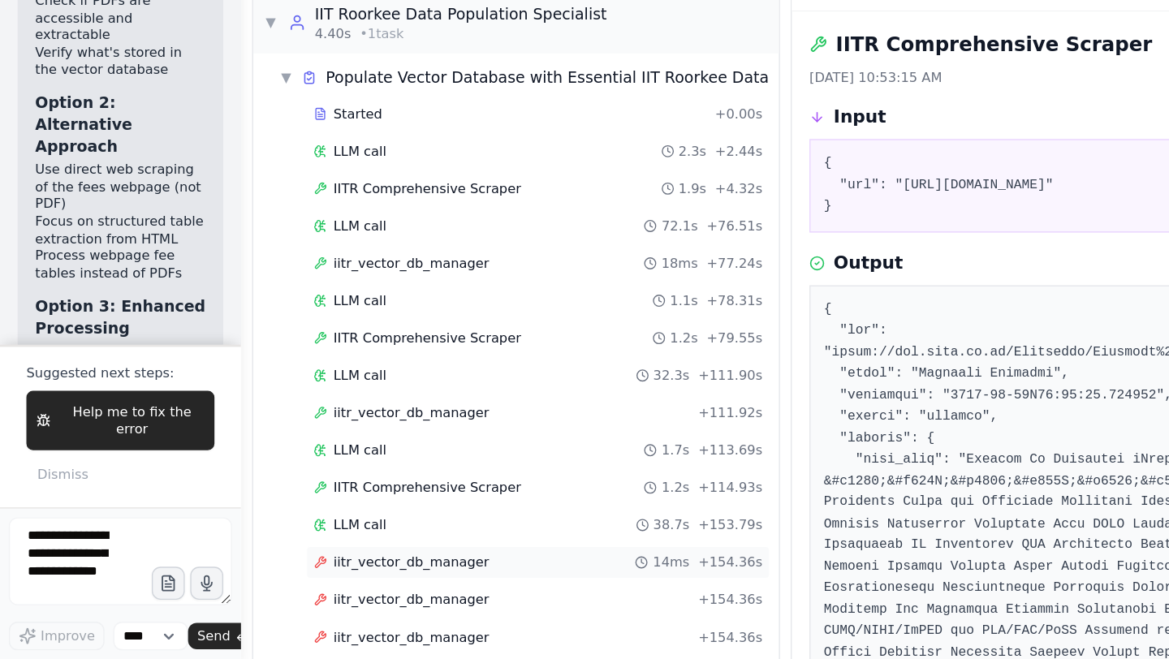
click at [265, 588] on span "iitr_vector_db_manager" at bounding box center [303, 587] width 115 height 13
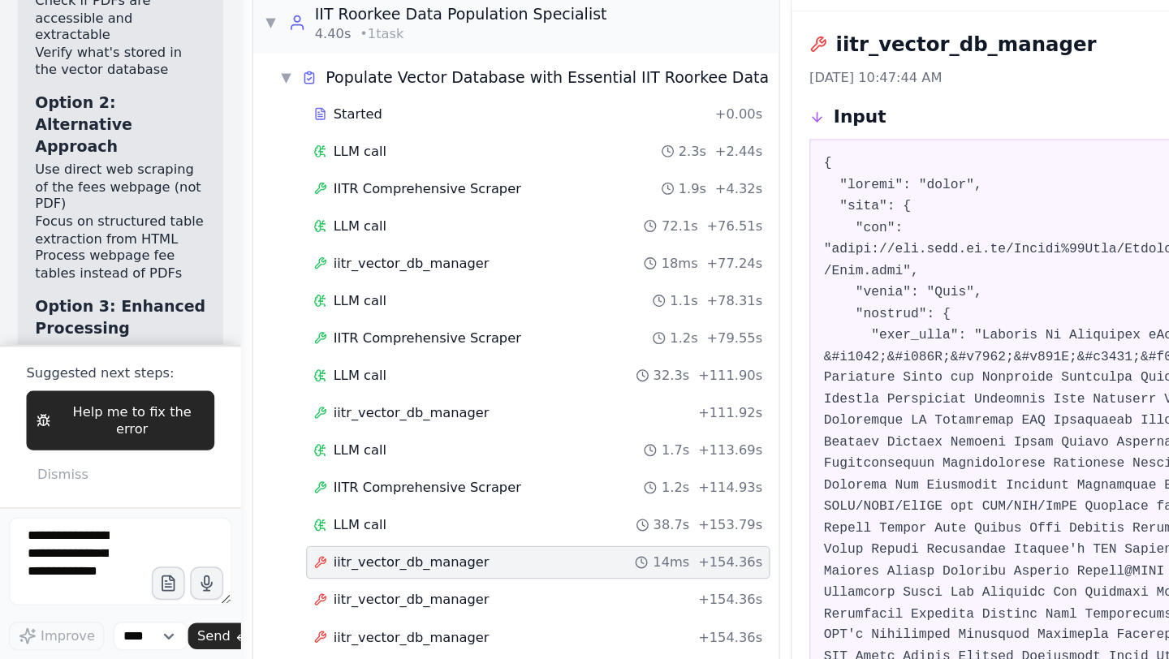
click at [282, 643] on span "iitr_vector_db_manager" at bounding box center [303, 642] width 115 height 13
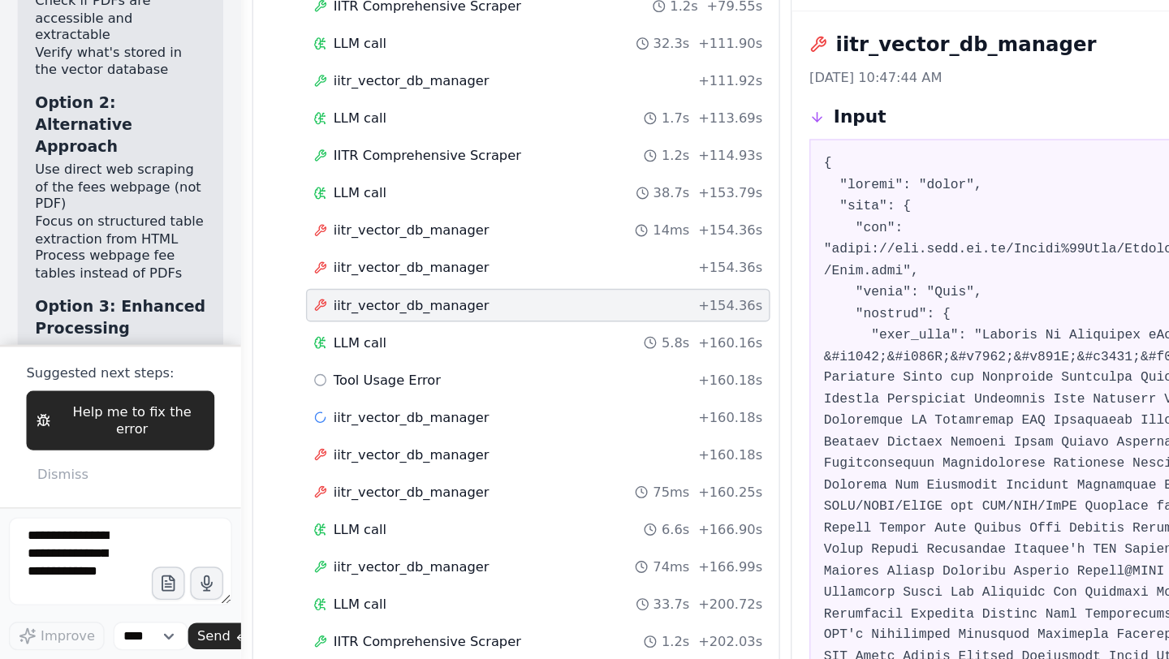
scroll to position [252, 0]
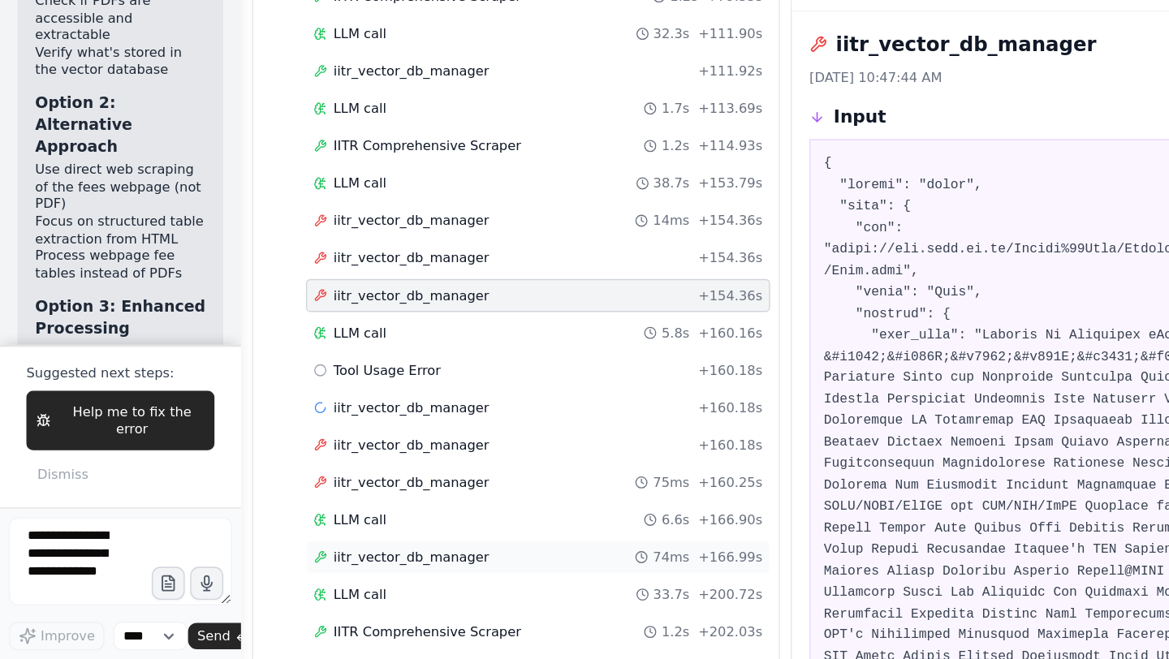
click at [319, 588] on span "iitr_vector_db_manager" at bounding box center [303, 583] width 115 height 13
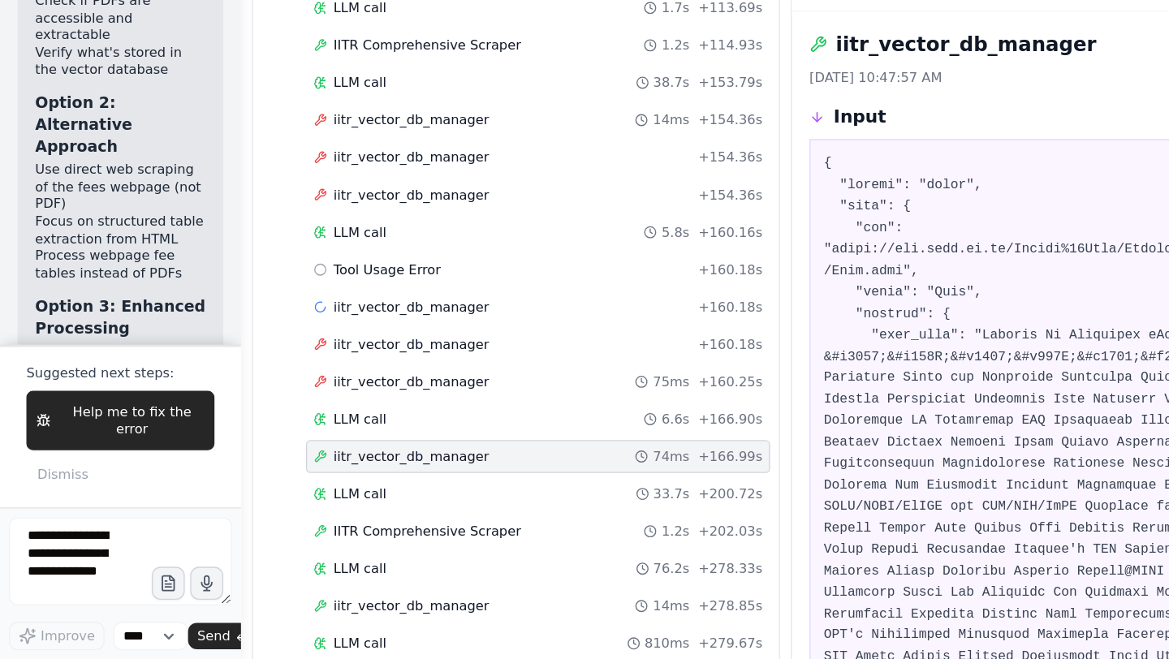
scroll to position [360, 0]
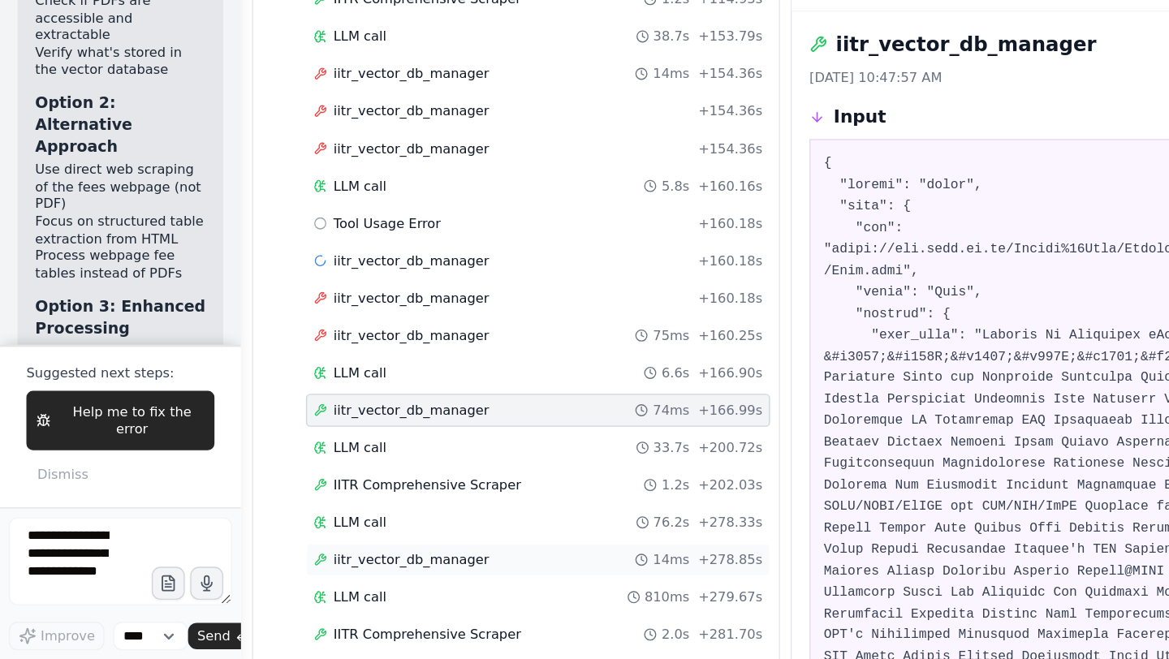
click at [305, 585] on span "iitr_vector_db_manager" at bounding box center [303, 586] width 115 height 13
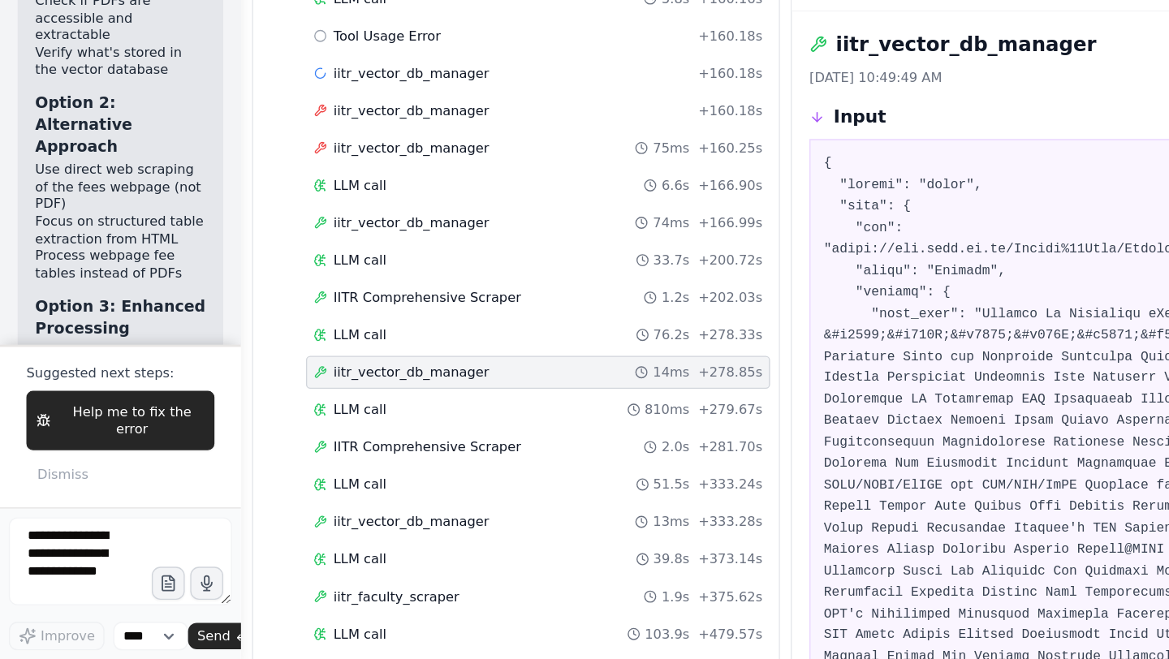
scroll to position [628, 0]
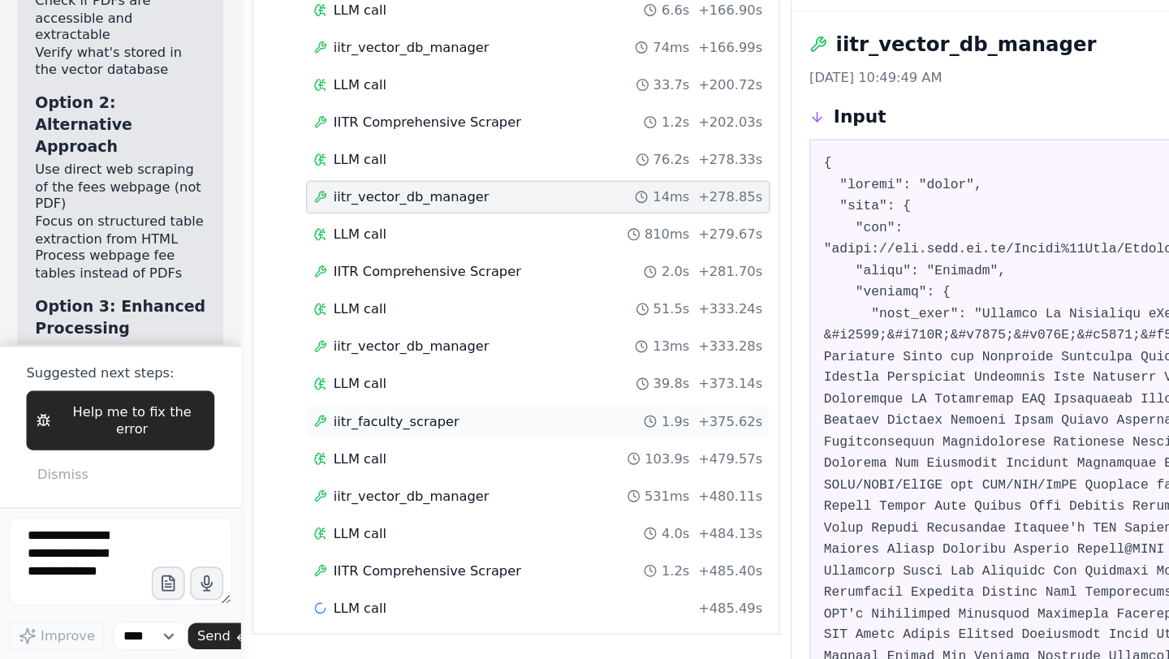
click at [303, 488] on span "iitr_faculty_scraper" at bounding box center [292, 483] width 93 height 13
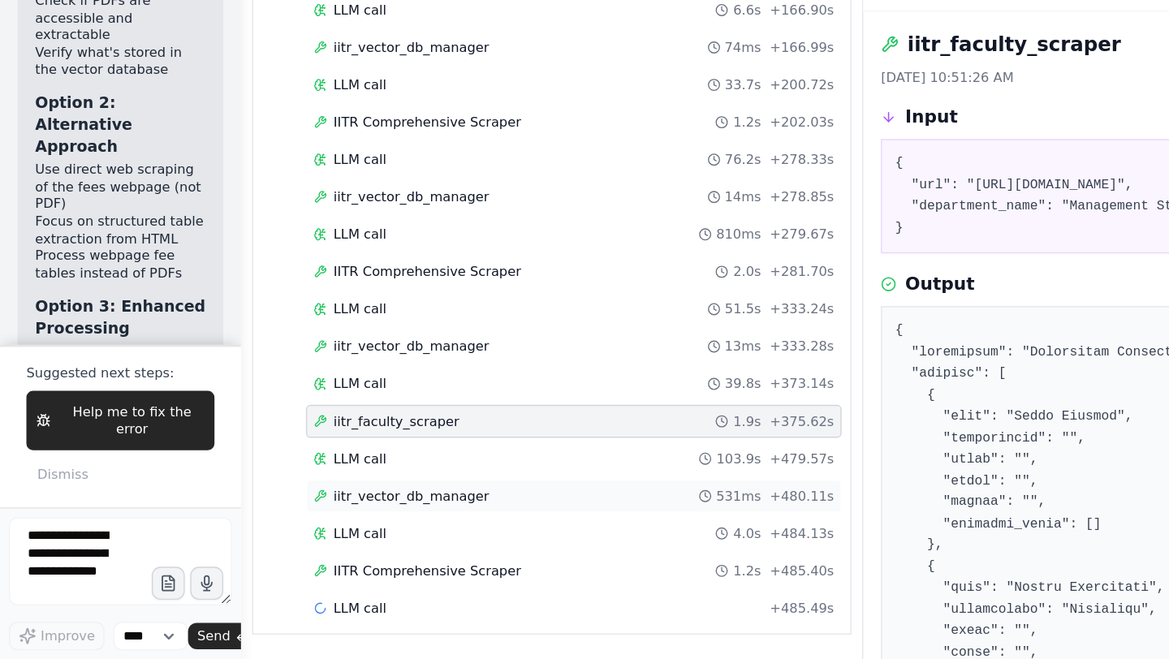
click at [300, 537] on span "iitr_vector_db_manager" at bounding box center [303, 539] width 115 height 13
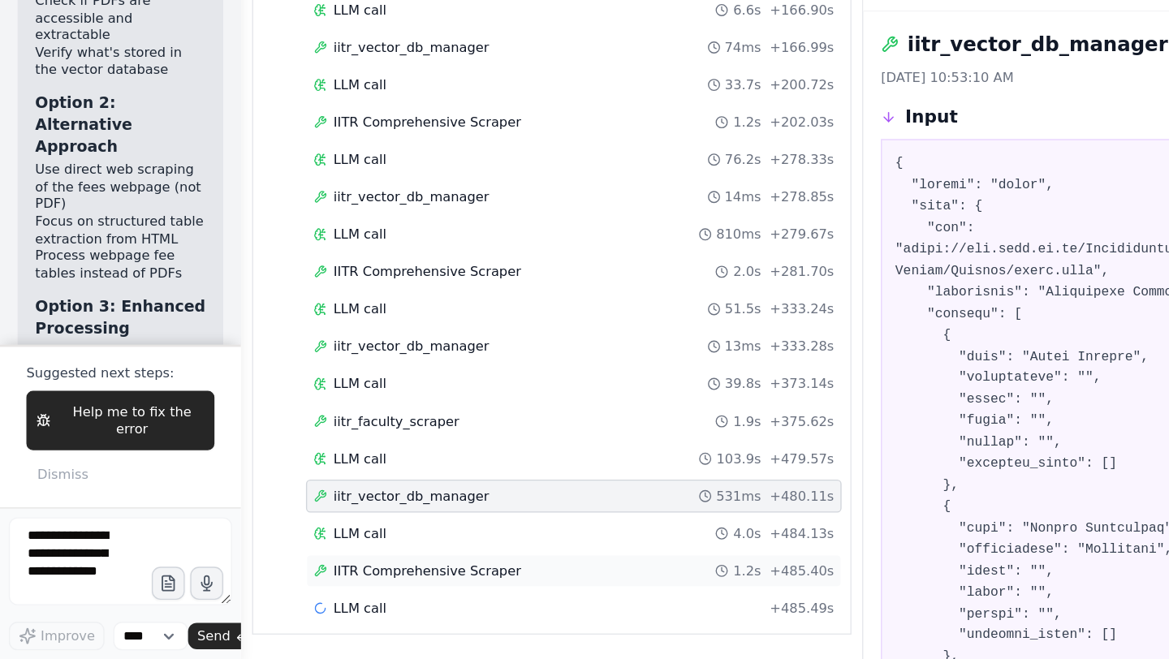
click at [317, 599] on span "IITR Comprehensive Scraper" at bounding box center [315, 594] width 139 height 13
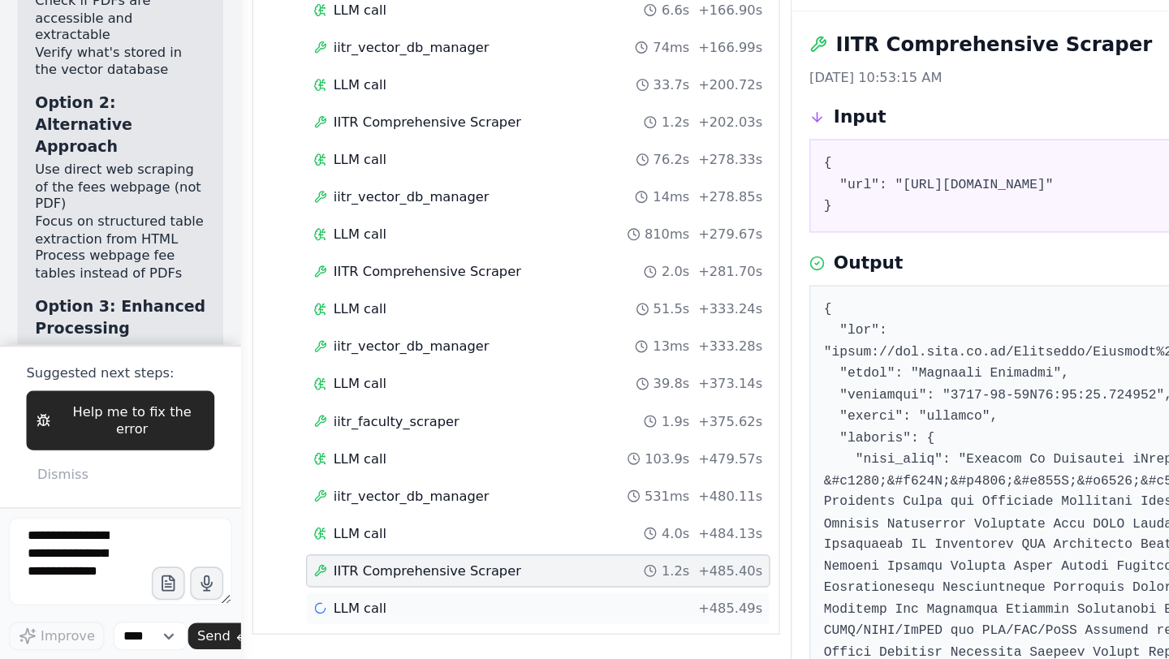
click at [284, 623] on div "LLM call + 485.49s" at bounding box center [396, 621] width 331 height 13
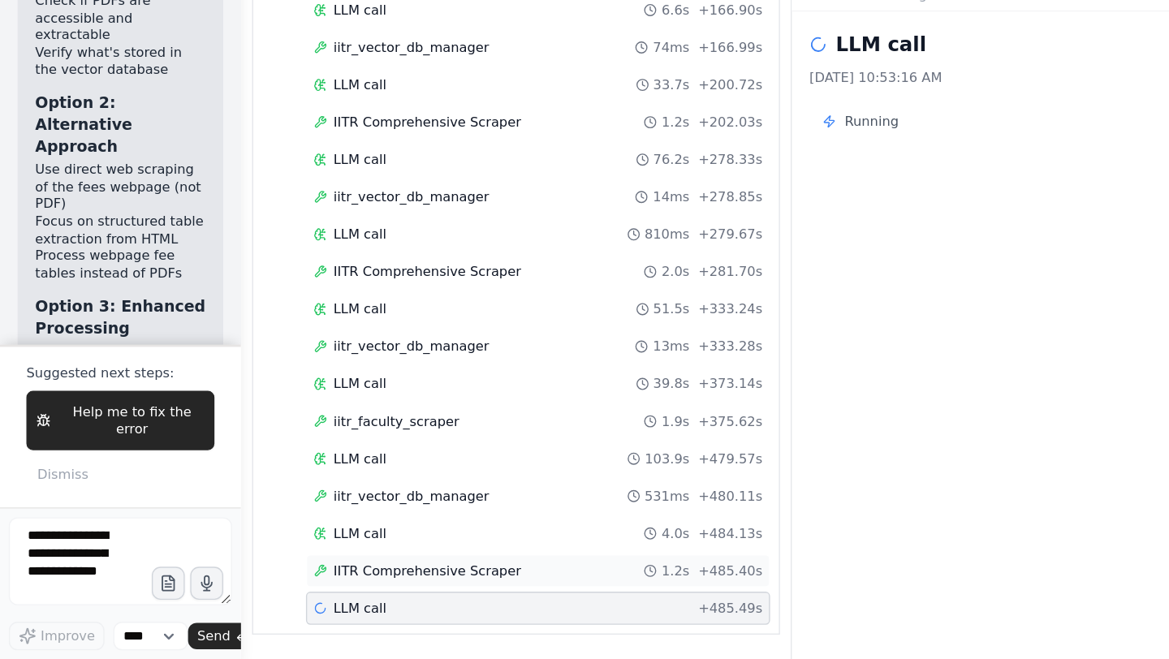
click at [348, 593] on span "IITR Comprehensive Scraper" at bounding box center [315, 594] width 139 height 13
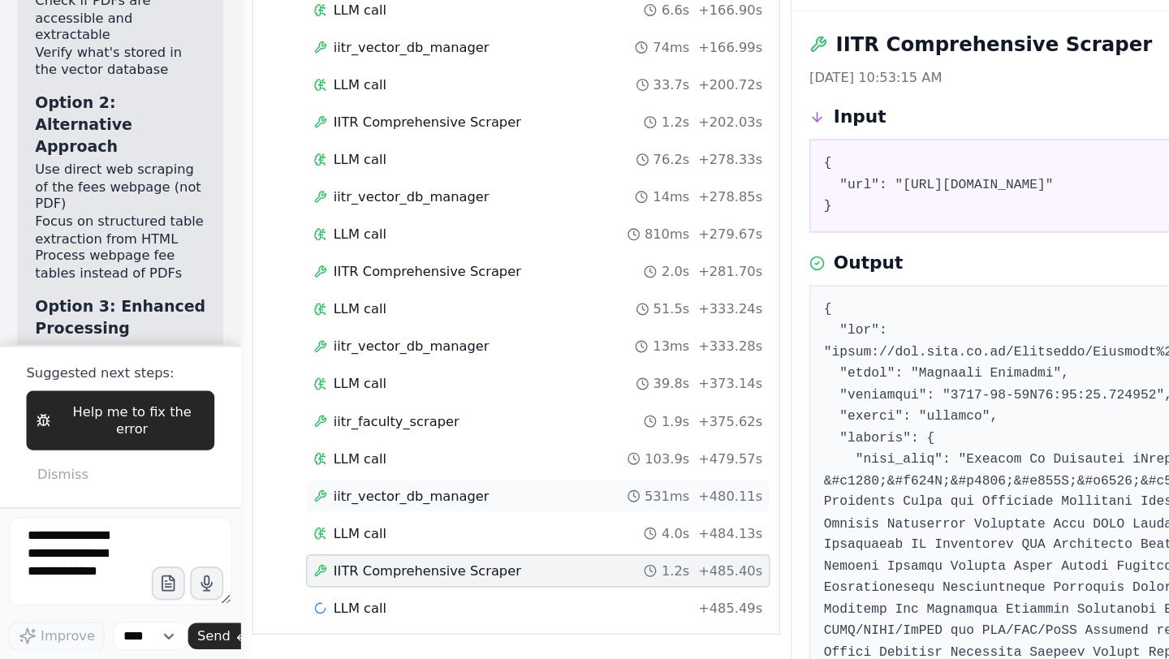
click at [329, 544] on span "iitr_vector_db_manager" at bounding box center [303, 539] width 115 height 13
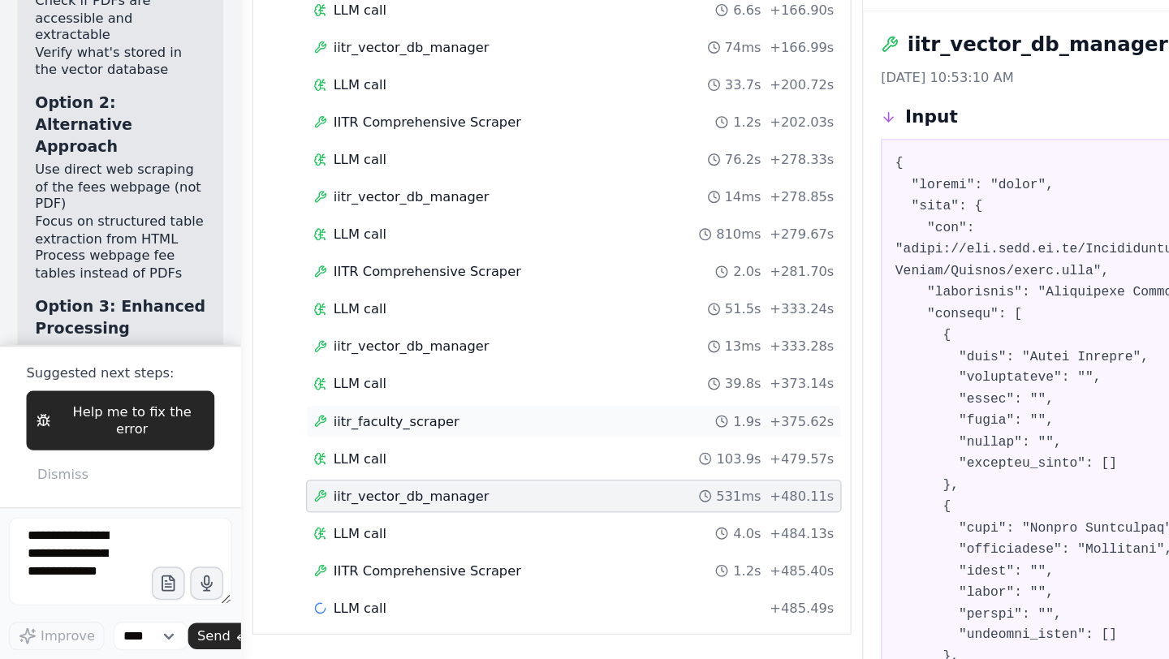
click at [309, 488] on span "iitr_faculty_scraper" at bounding box center [292, 483] width 93 height 13
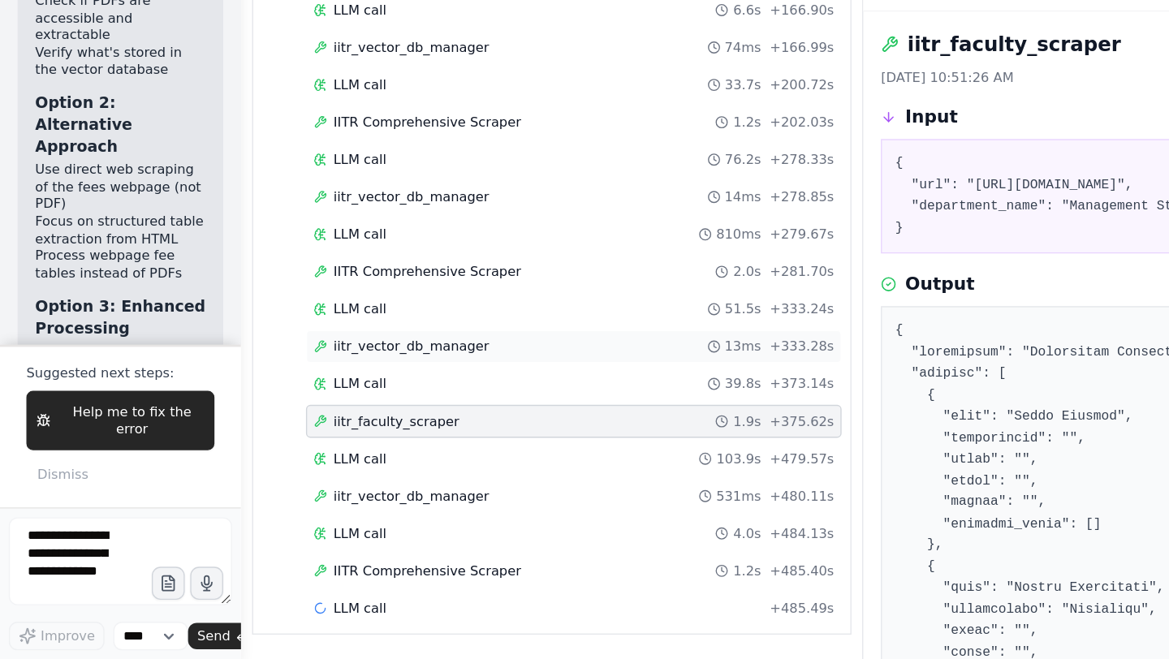
click at [340, 419] on div "iitr_vector_db_manager 13ms + 333.28s" at bounding box center [423, 428] width 395 height 24
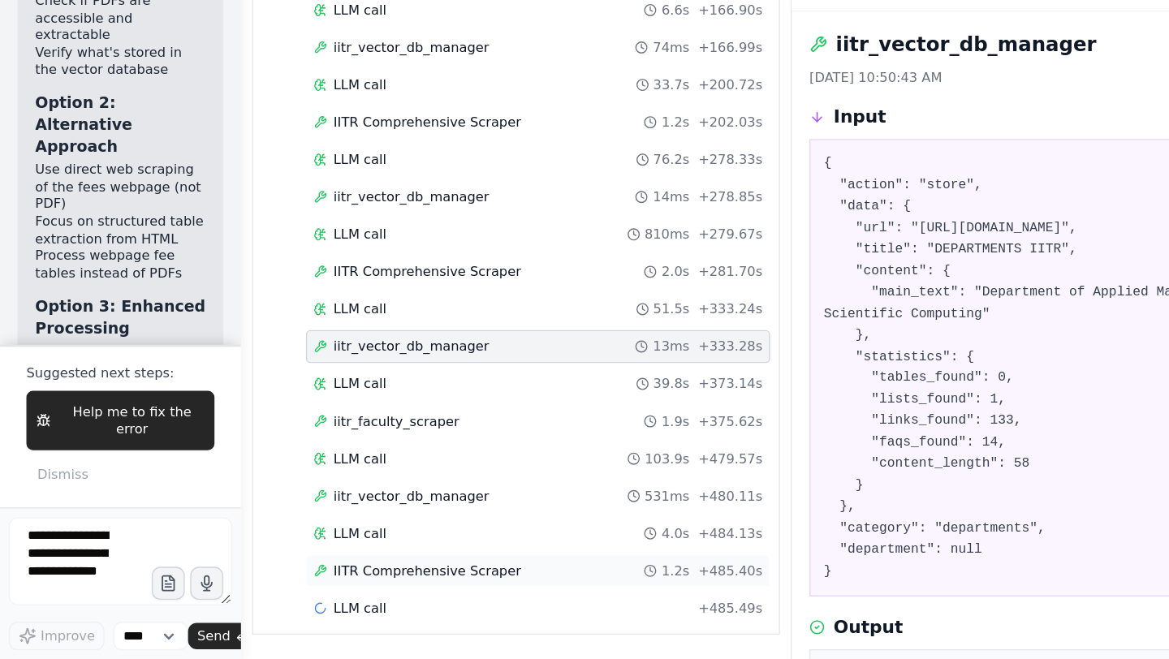
click at [324, 595] on span "IITR Comprehensive Scraper" at bounding box center [315, 594] width 139 height 13
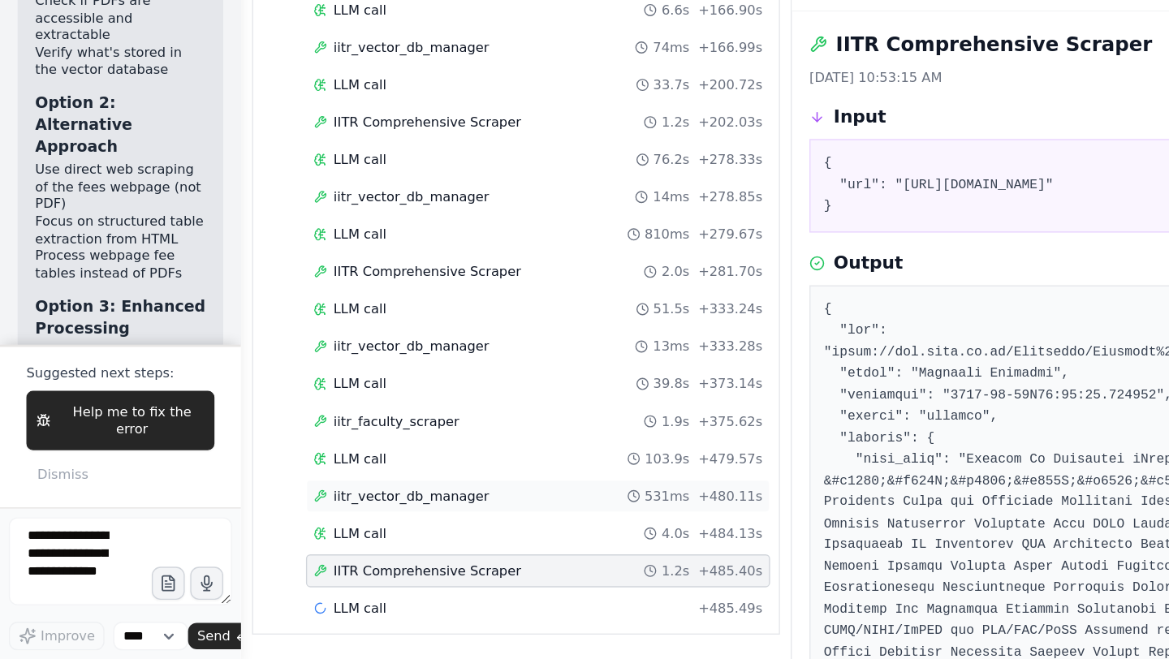
click at [322, 535] on span "iitr_vector_db_manager" at bounding box center [303, 539] width 115 height 13
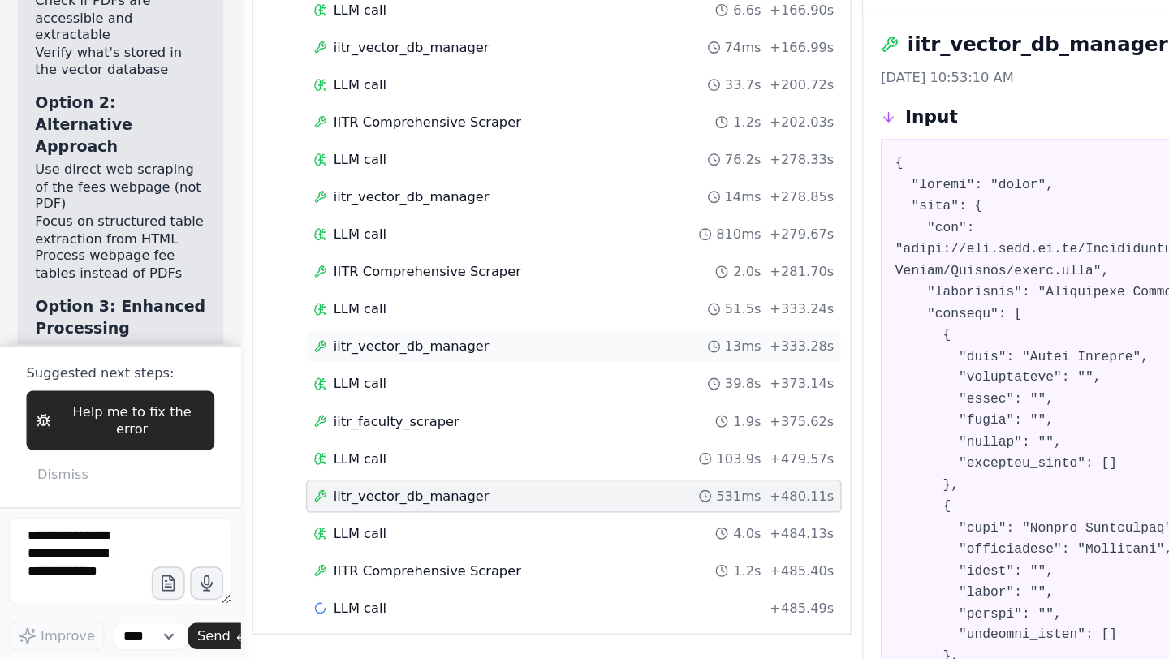
click at [315, 426] on span "iitr_vector_db_manager" at bounding box center [303, 428] width 115 height 13
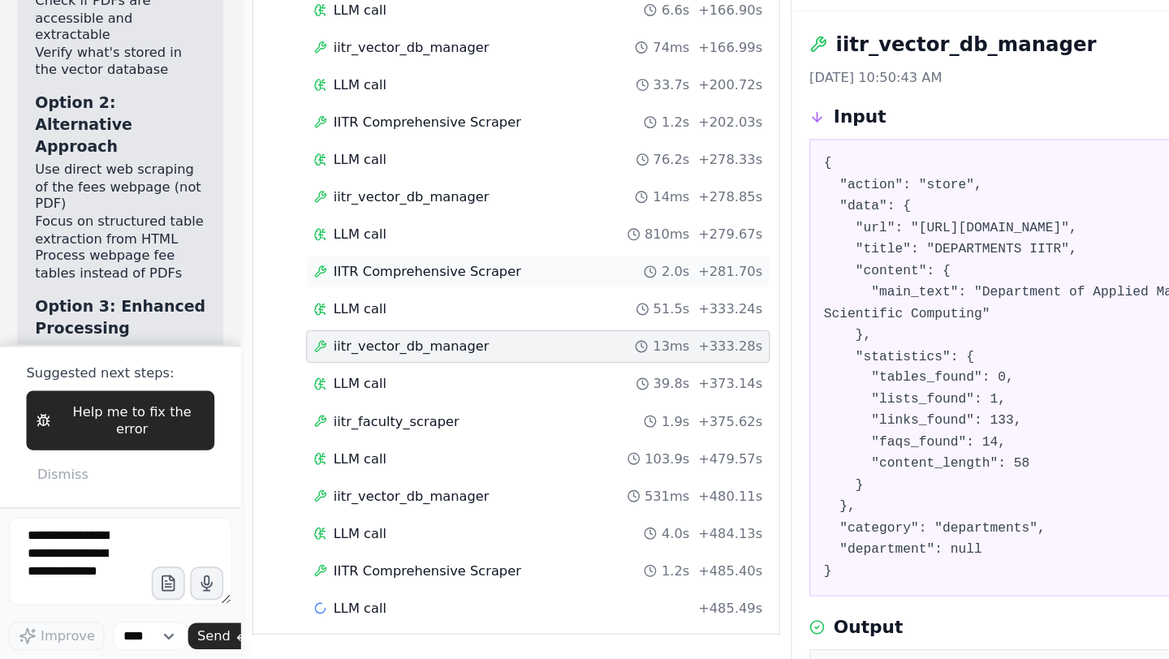
click at [315, 376] on span "IITR Comprehensive Scraper" at bounding box center [315, 373] width 139 height 13
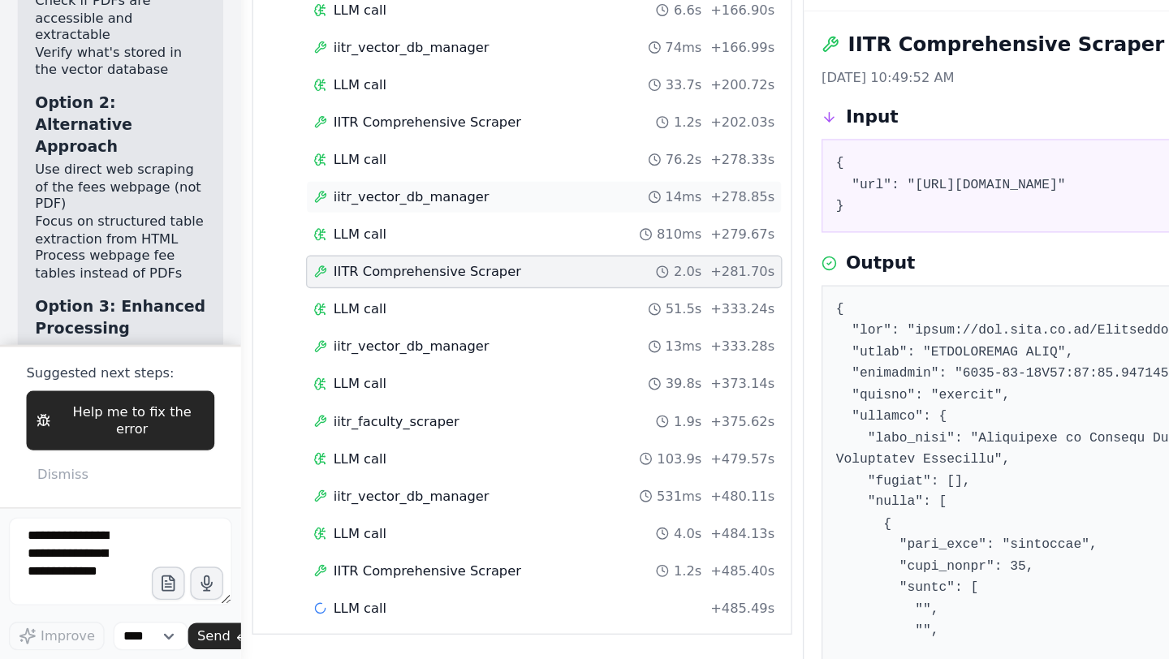
click at [318, 313] on span "iitr_vector_db_manager" at bounding box center [303, 318] width 115 height 13
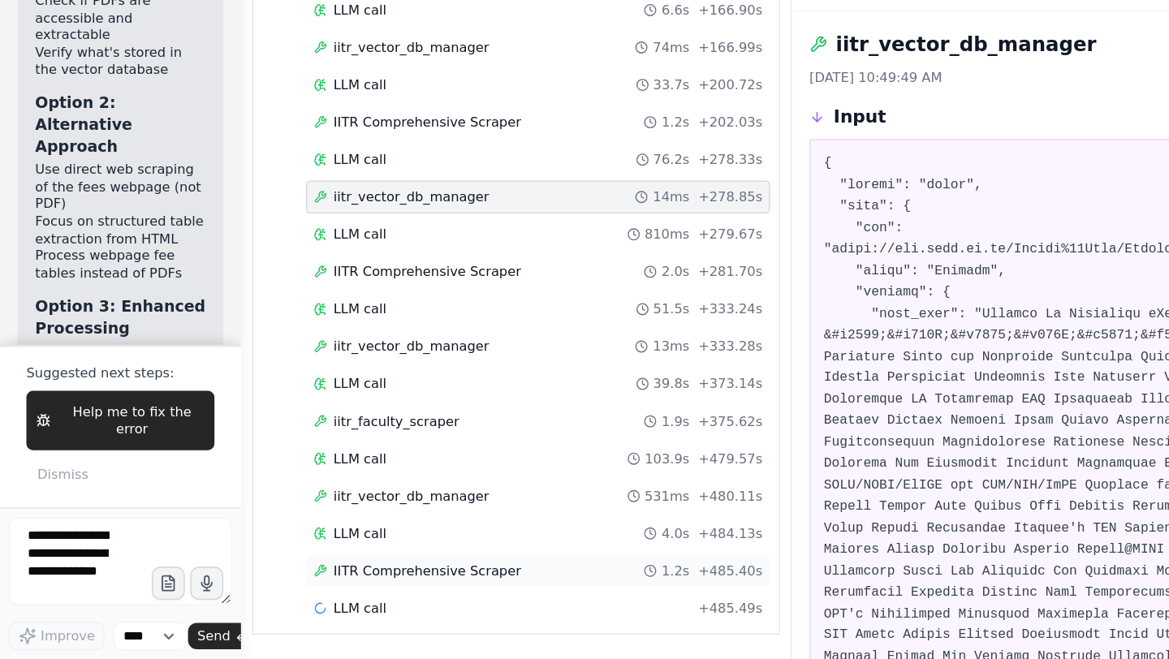
click at [330, 589] on span "IITR Comprehensive Scraper" at bounding box center [315, 594] width 139 height 13
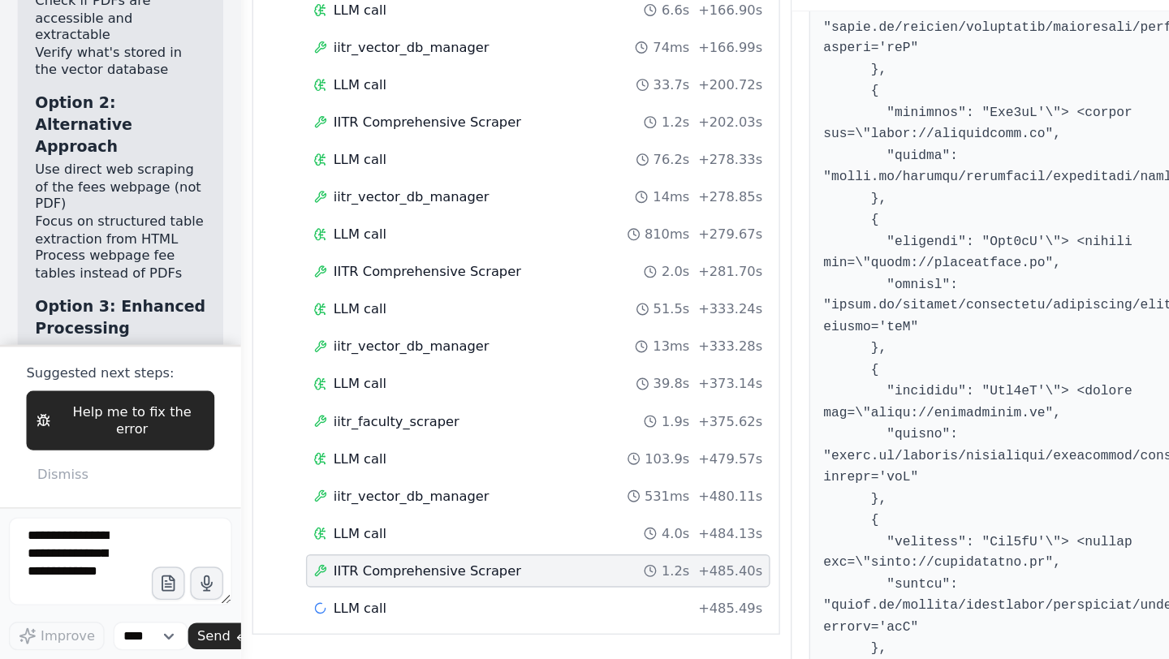
scroll to position [5030, 0]
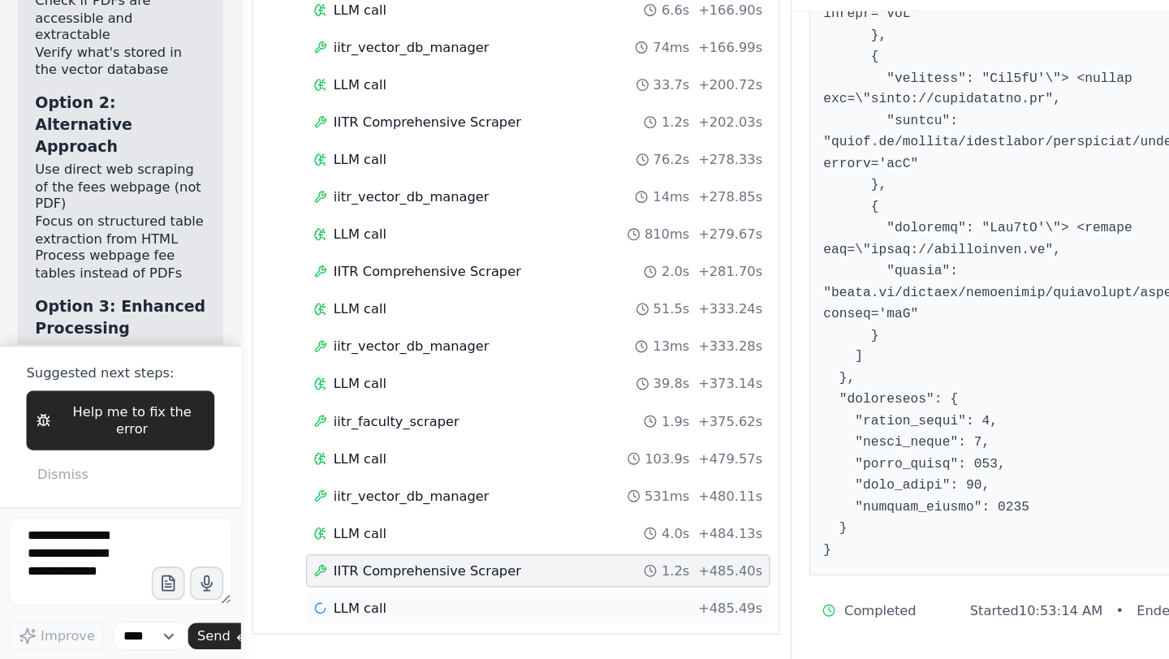
click at [282, 626] on span "LLM call" at bounding box center [265, 621] width 39 height 13
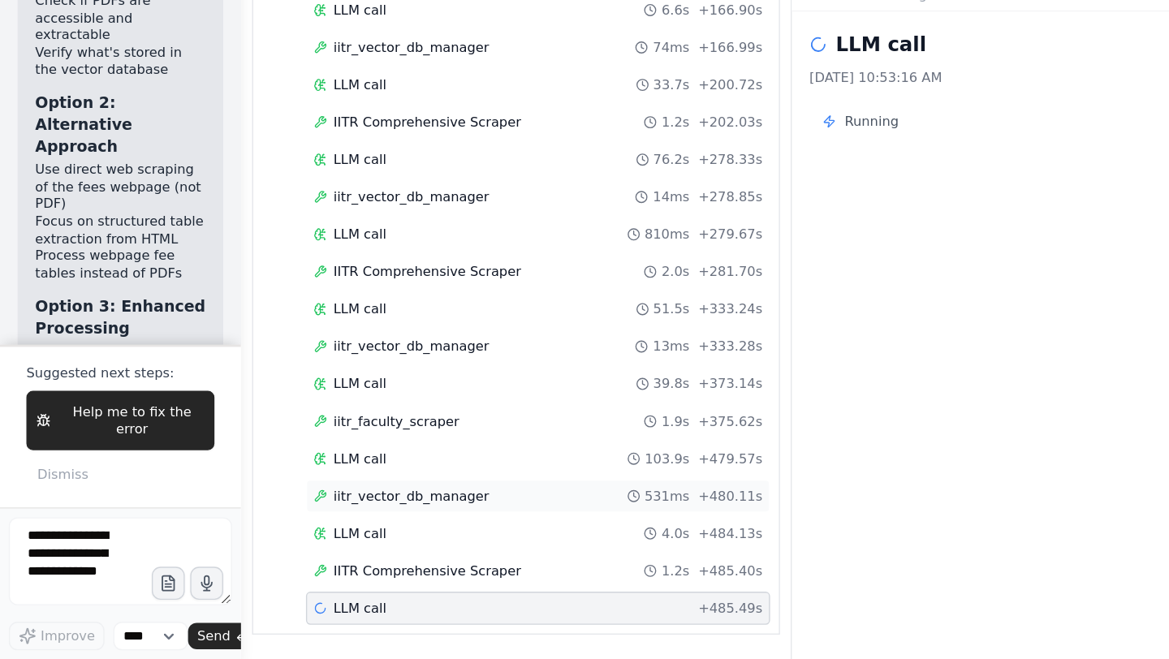
click at [308, 538] on span "iitr_vector_db_manager" at bounding box center [303, 539] width 115 height 13
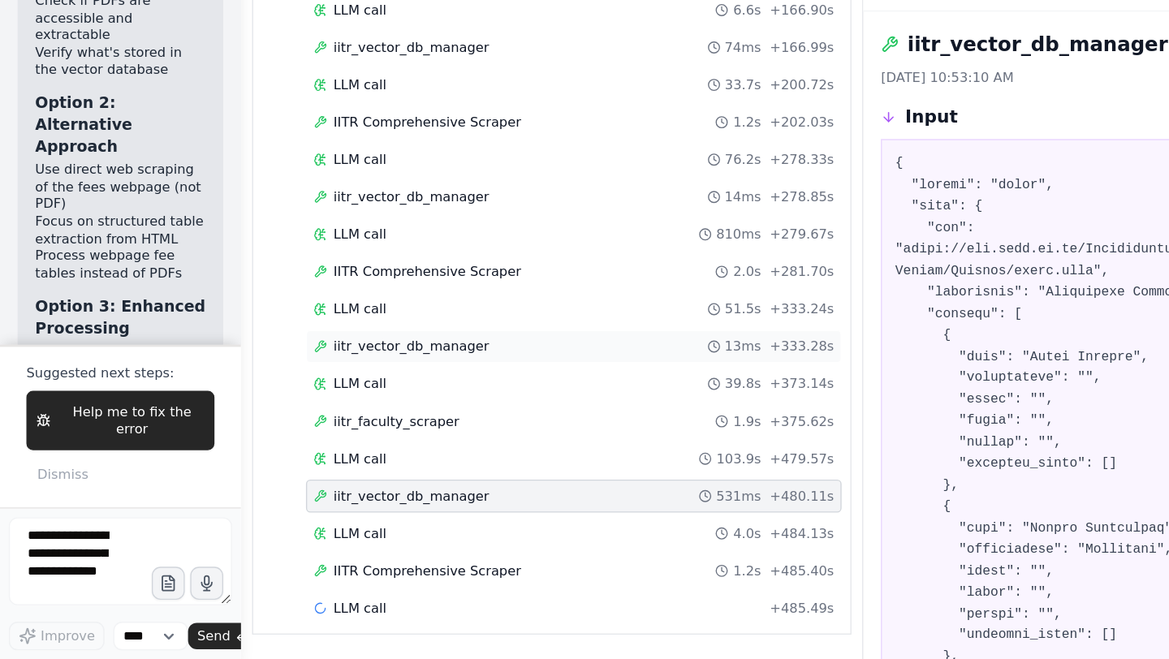
click at [323, 435] on div "iitr_vector_db_manager 13ms + 333.28s" at bounding box center [423, 428] width 395 height 24
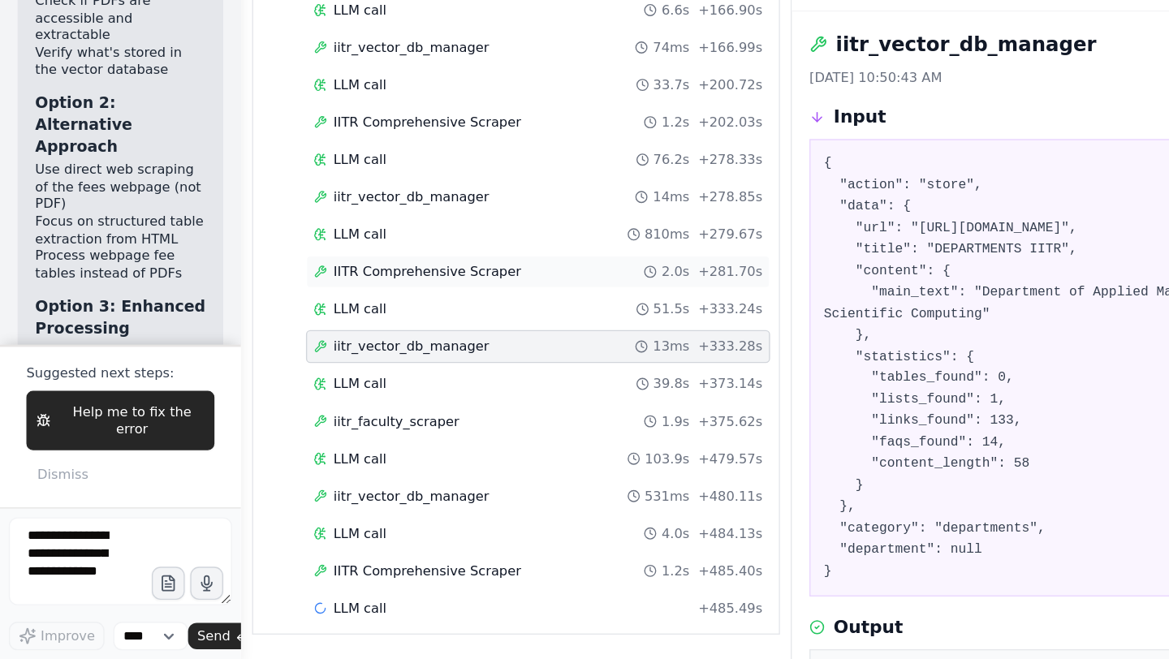
click at [292, 371] on span "IITR Comprehensive Scraper" at bounding box center [315, 373] width 139 height 13
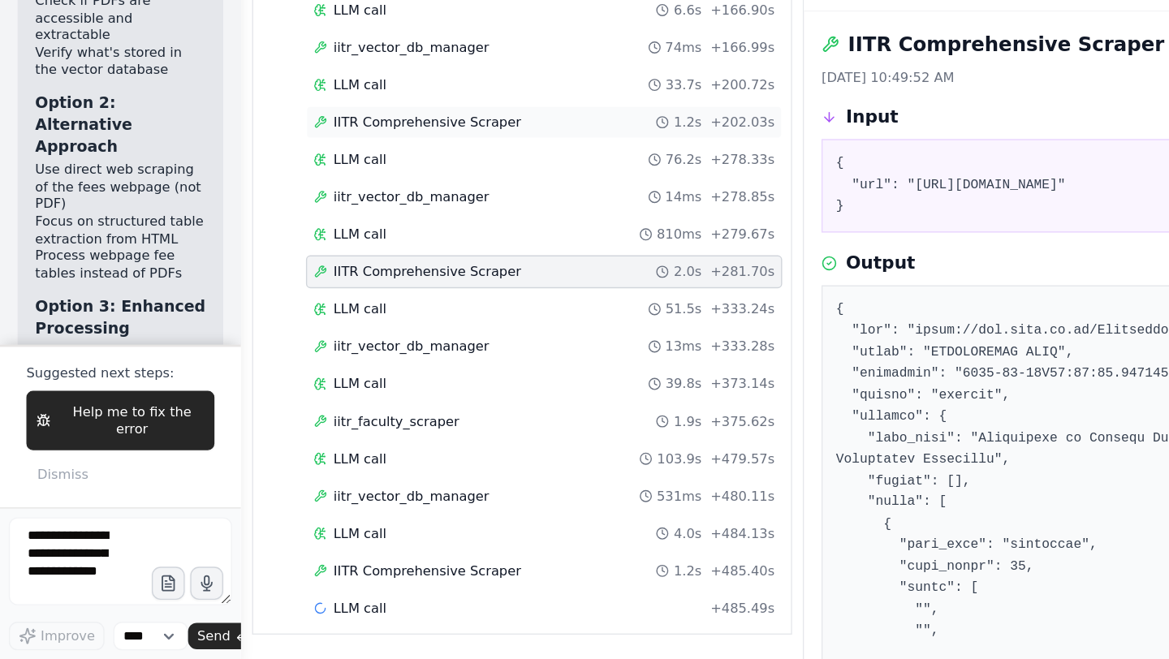
click at [308, 261] on span "IITR Comprehensive Scraper" at bounding box center [315, 263] width 139 height 13
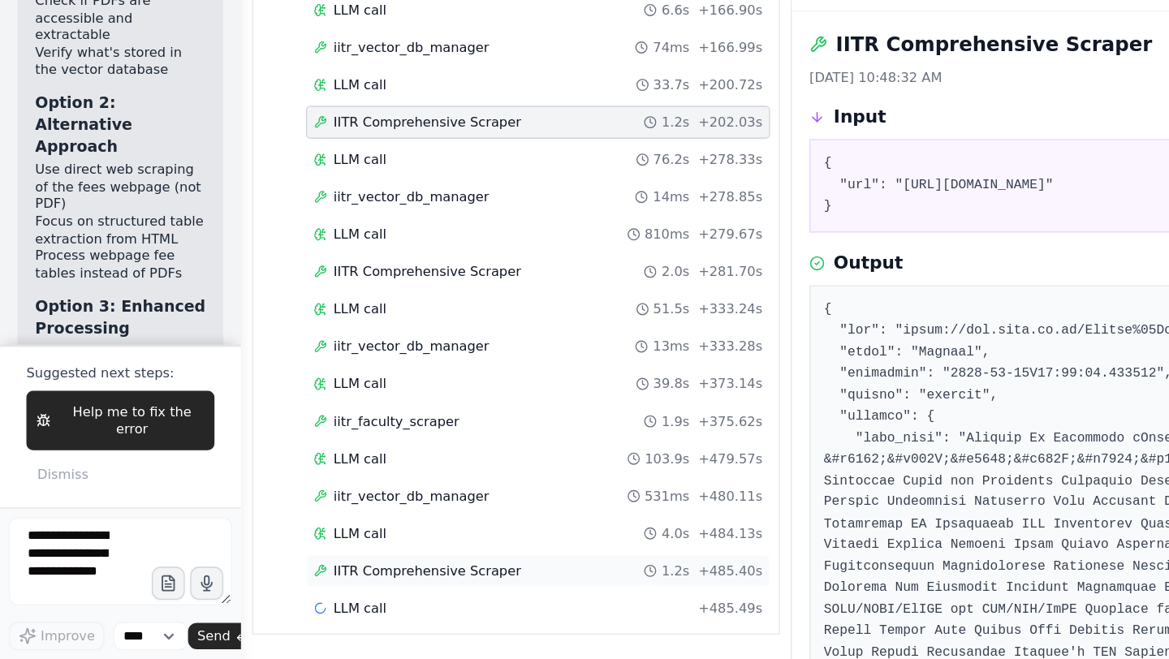
click at [300, 601] on div "IITR Comprehensive Scraper 1.2s + 485.40s" at bounding box center [397, 594] width 343 height 24
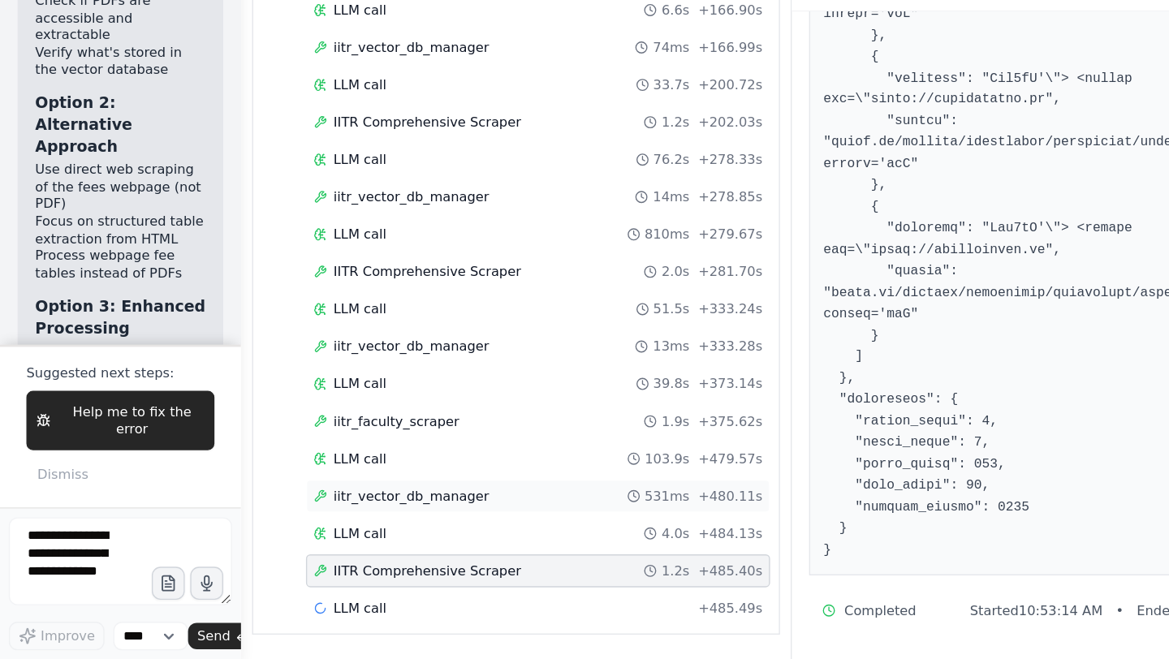
click at [286, 546] on div "iitr_vector_db_manager 531ms + 480.11s" at bounding box center [397, 539] width 343 height 24
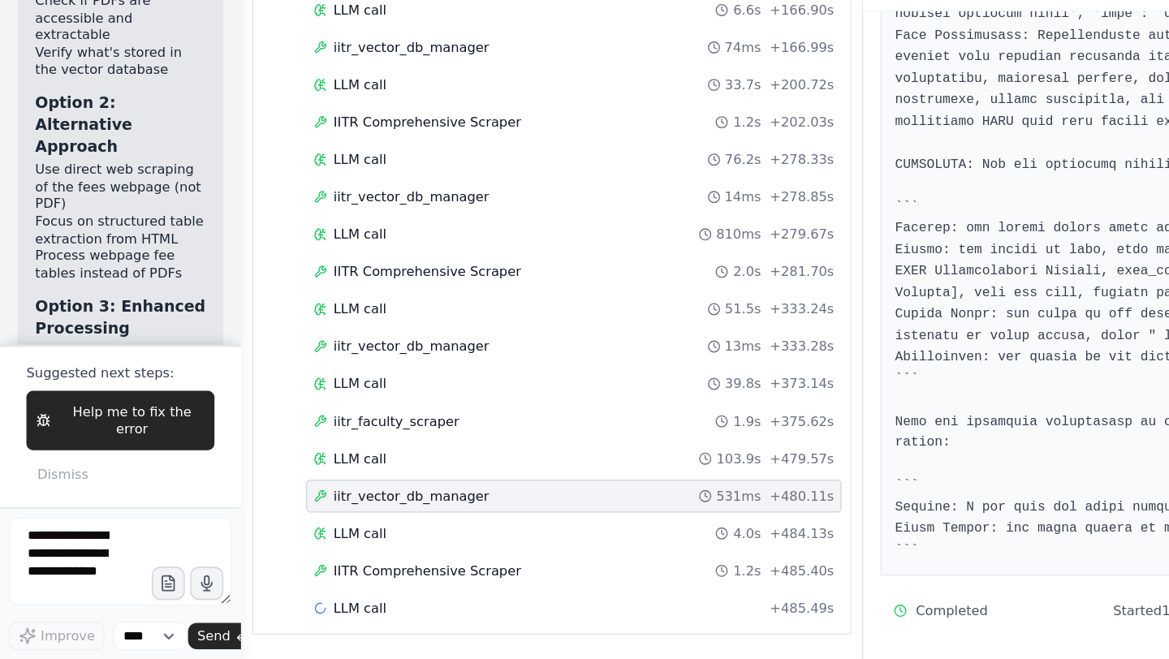
scroll to position [4951, 0]
click at [281, 570] on span "LLM call" at bounding box center [265, 566] width 39 height 13
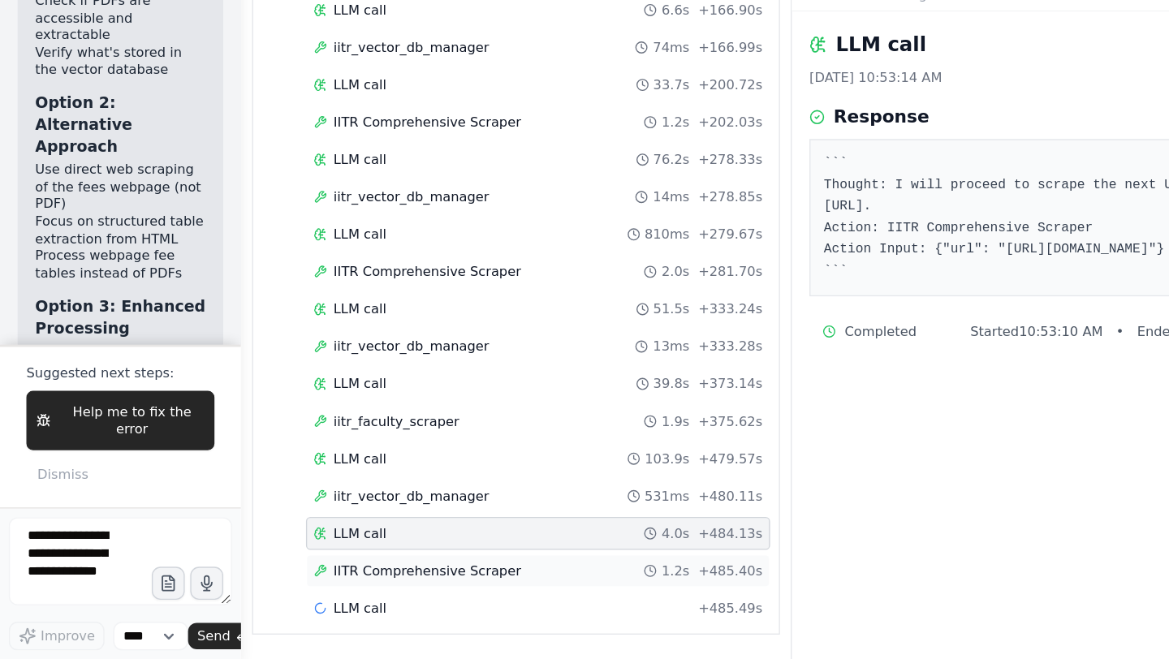
click at [287, 591] on span "IITR Comprehensive Scraper" at bounding box center [315, 594] width 139 height 13
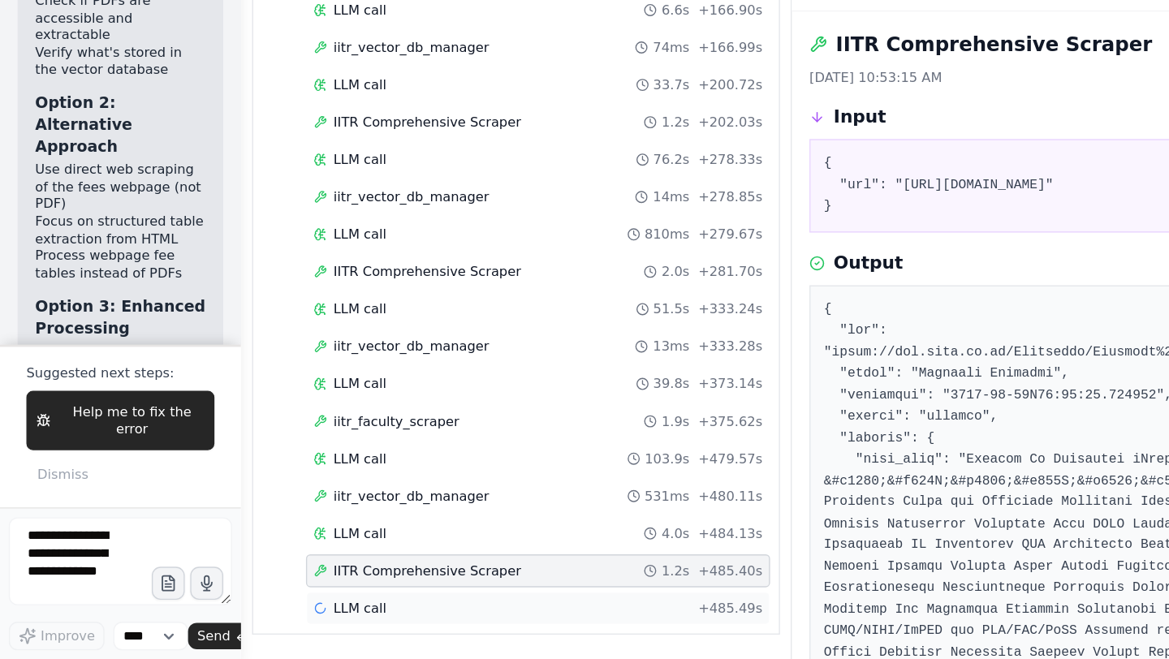
click at [261, 619] on span "LLM call" at bounding box center [265, 621] width 39 height 13
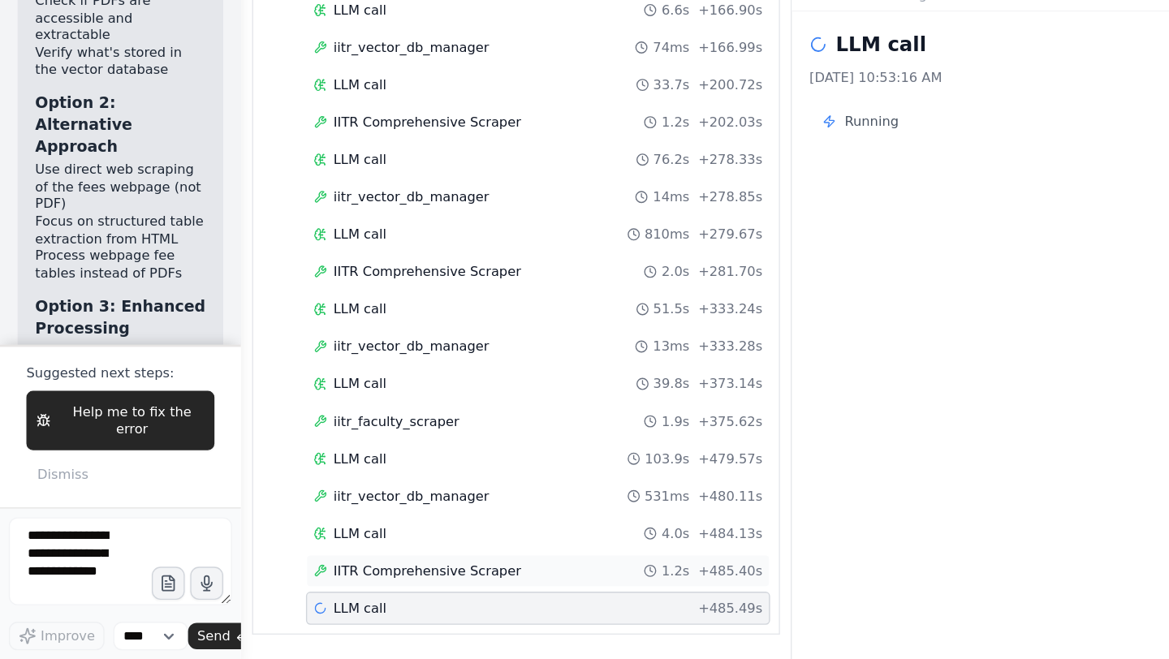
click at [289, 588] on span "IITR Comprehensive Scraper" at bounding box center [315, 594] width 139 height 13
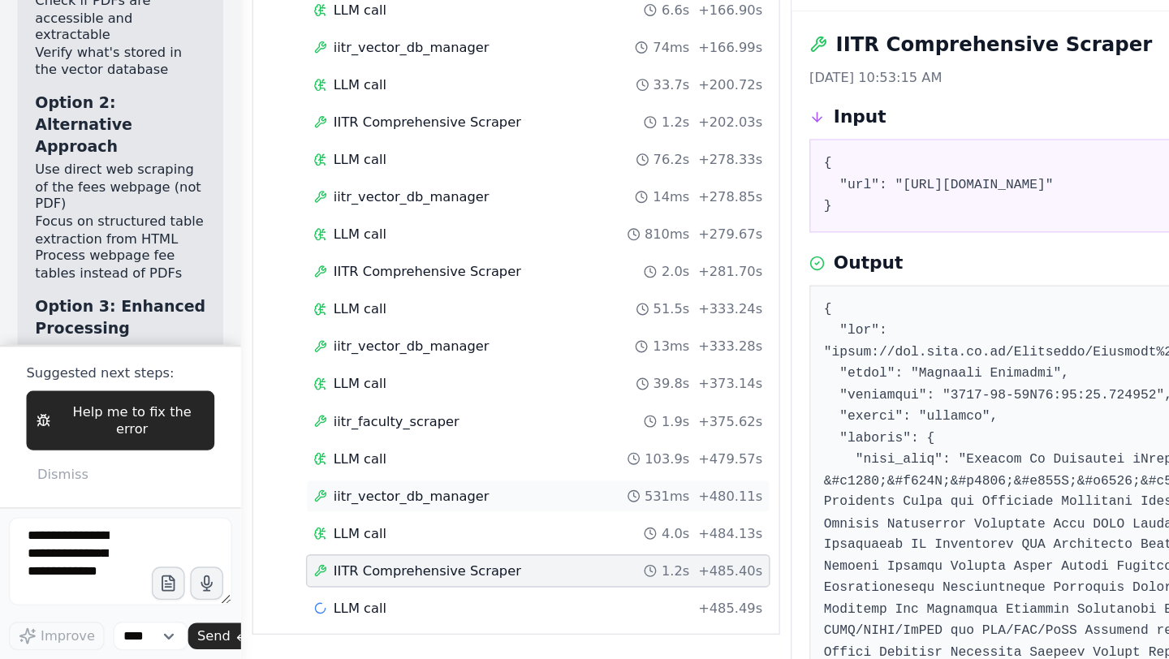
click at [323, 531] on div "iitr_vector_db_manager 531ms + 480.11s" at bounding box center [397, 539] width 343 height 24
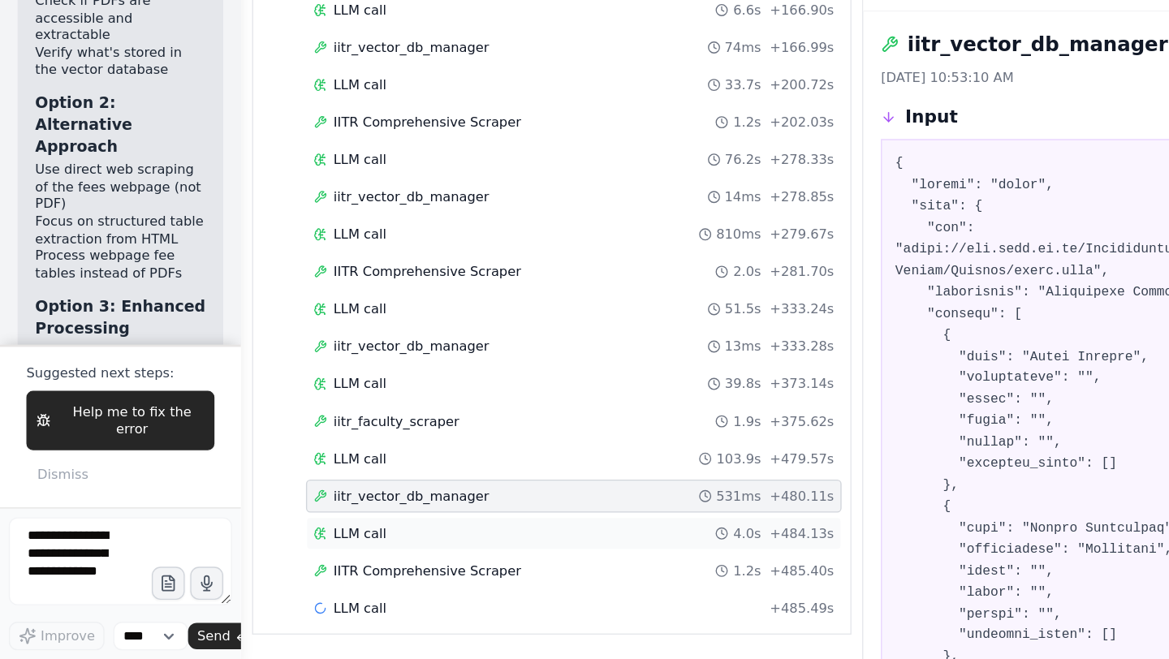
click at [270, 568] on span "LLM call" at bounding box center [265, 566] width 39 height 13
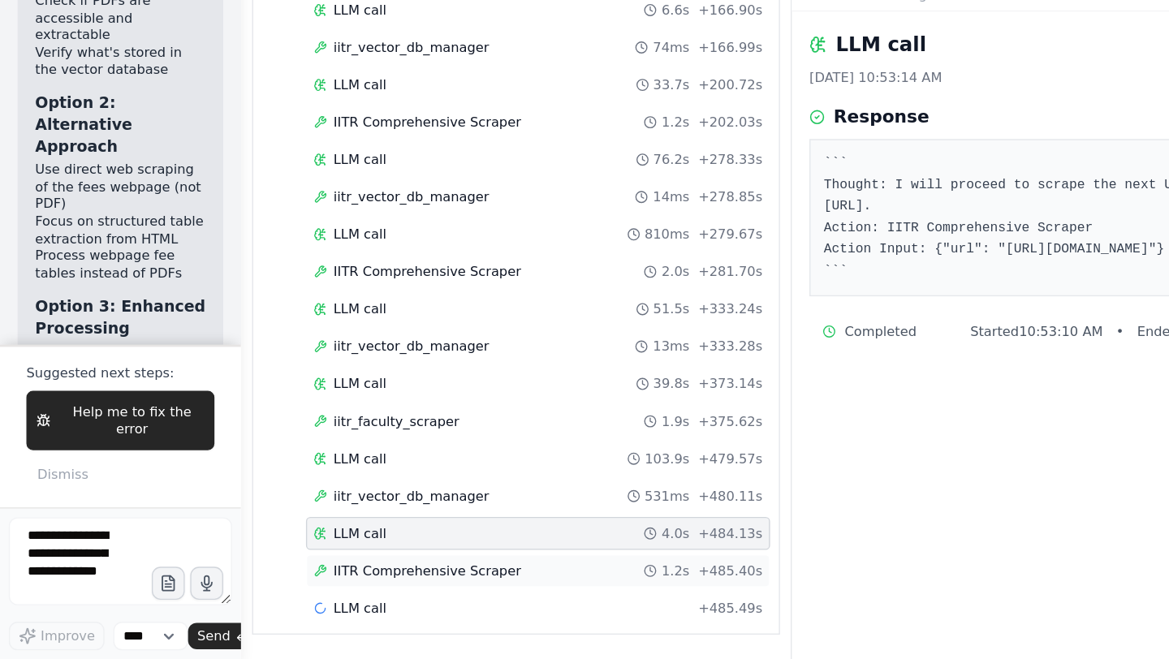
click at [292, 597] on span "IITR Comprehensive Scraper" at bounding box center [315, 594] width 139 height 13
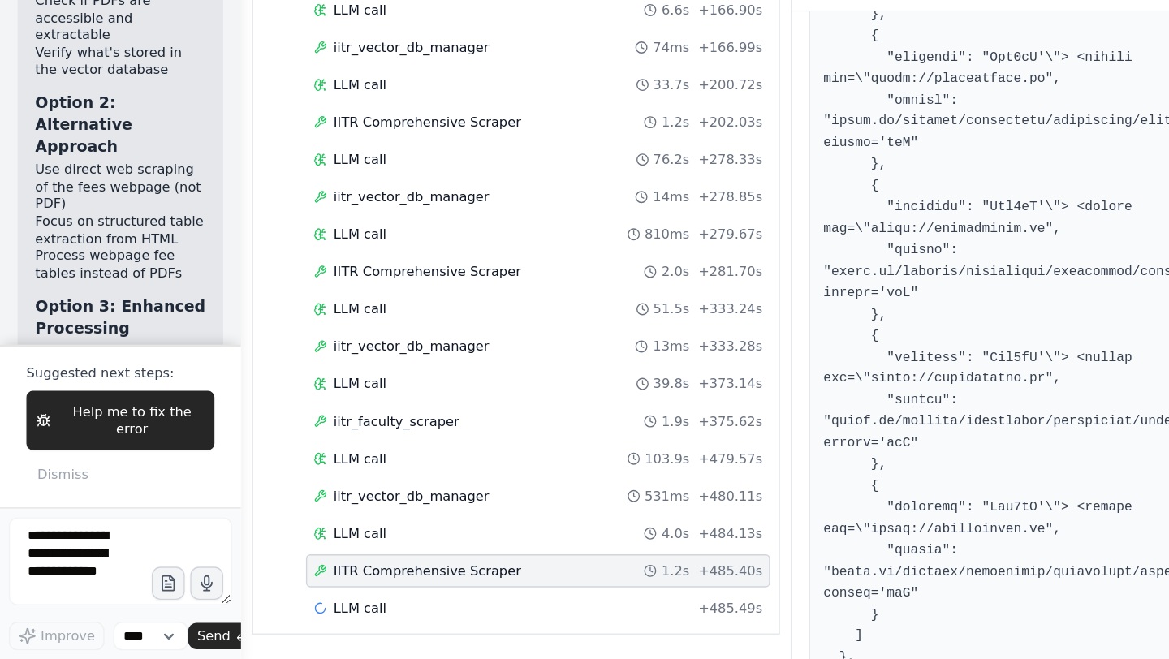
scroll to position [5030, 0]
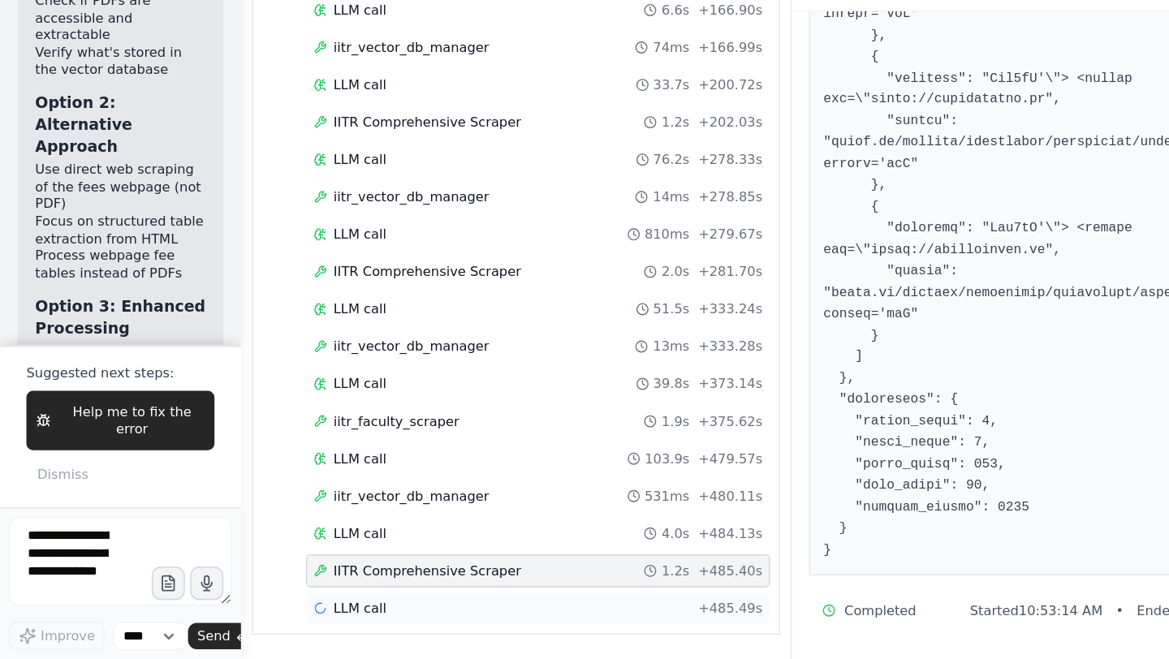
click at [289, 623] on div "LLM call + 485.49s" at bounding box center [396, 621] width 331 height 13
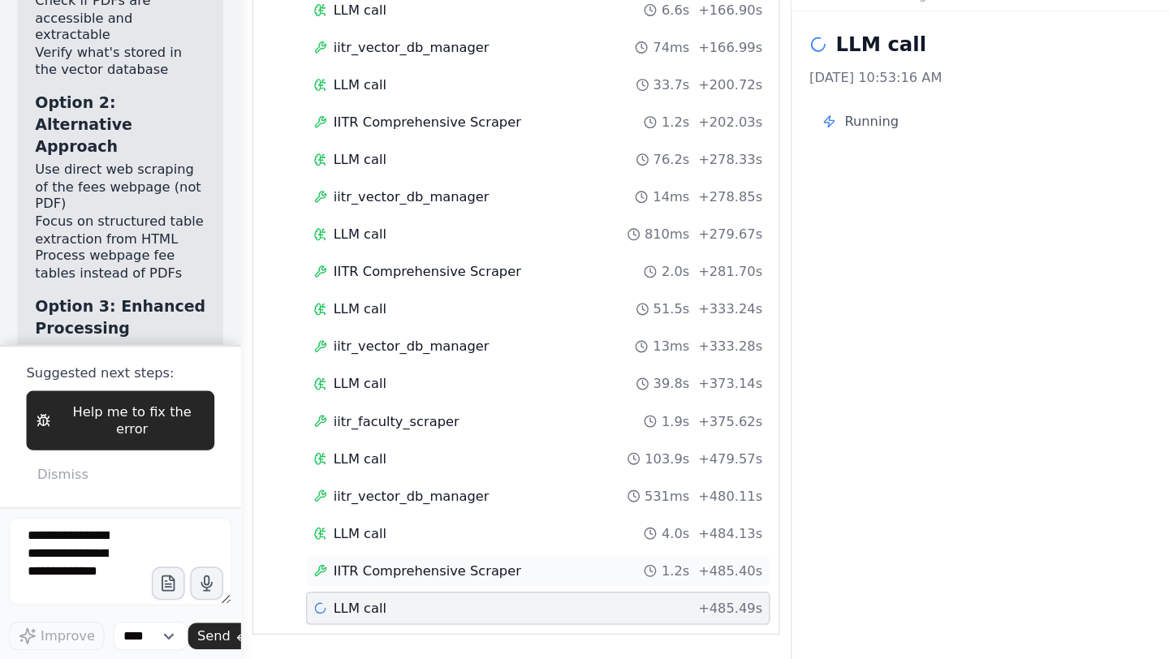
click at [344, 592] on span "IITR Comprehensive Scraper" at bounding box center [315, 594] width 139 height 13
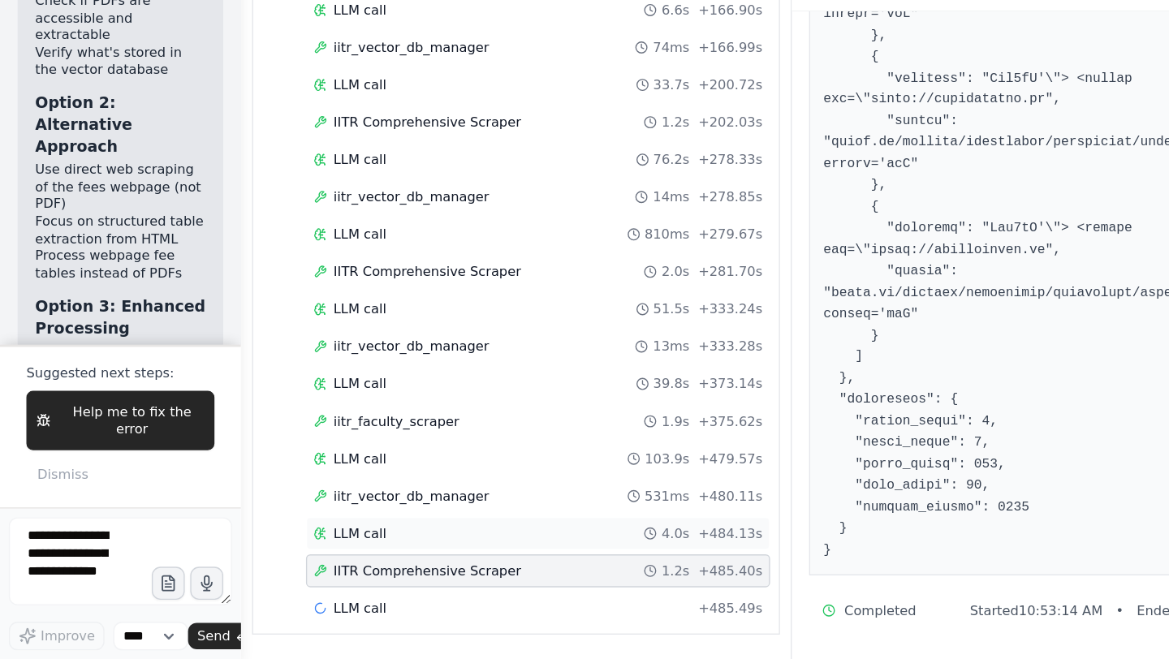
click at [275, 571] on span "LLM call" at bounding box center [265, 566] width 39 height 13
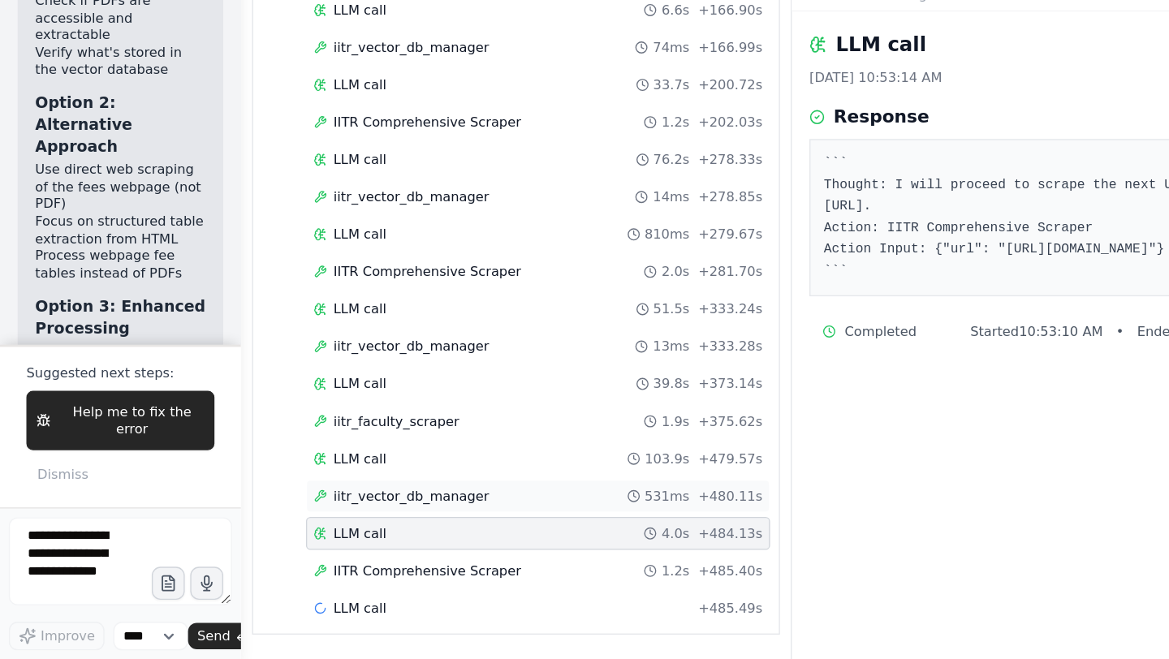
click at [300, 538] on span "iitr_vector_db_manager" at bounding box center [303, 539] width 115 height 13
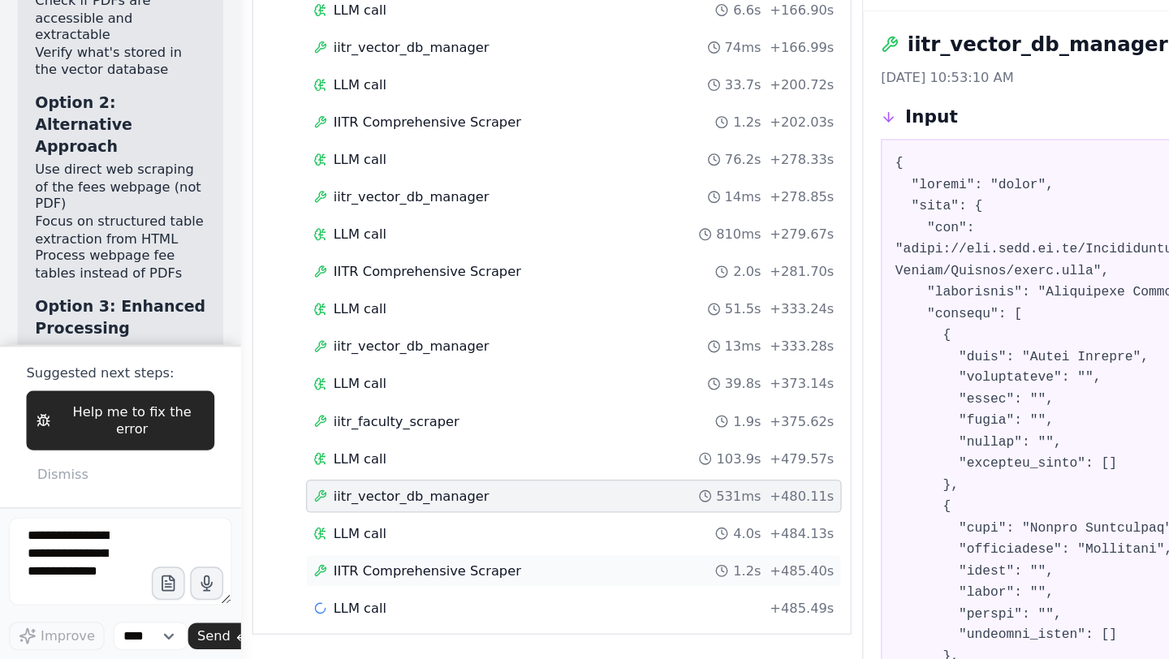
click at [313, 594] on span "IITR Comprehensive Scraper" at bounding box center [315, 594] width 139 height 13
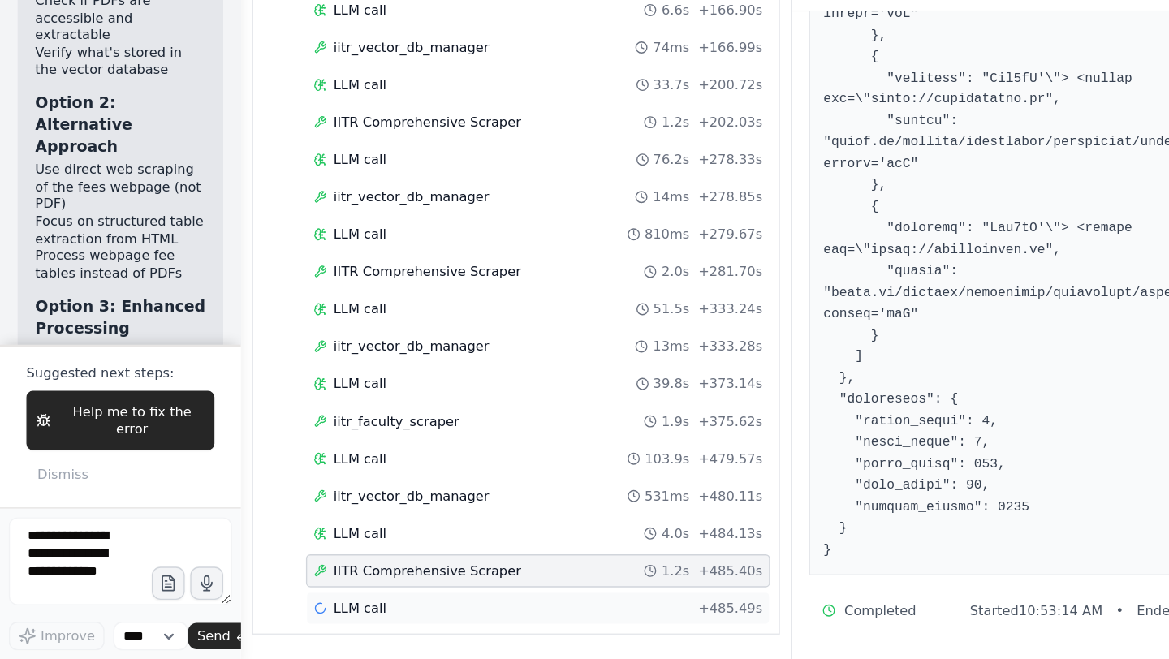
click at [253, 627] on span "LLM call" at bounding box center [265, 621] width 39 height 13
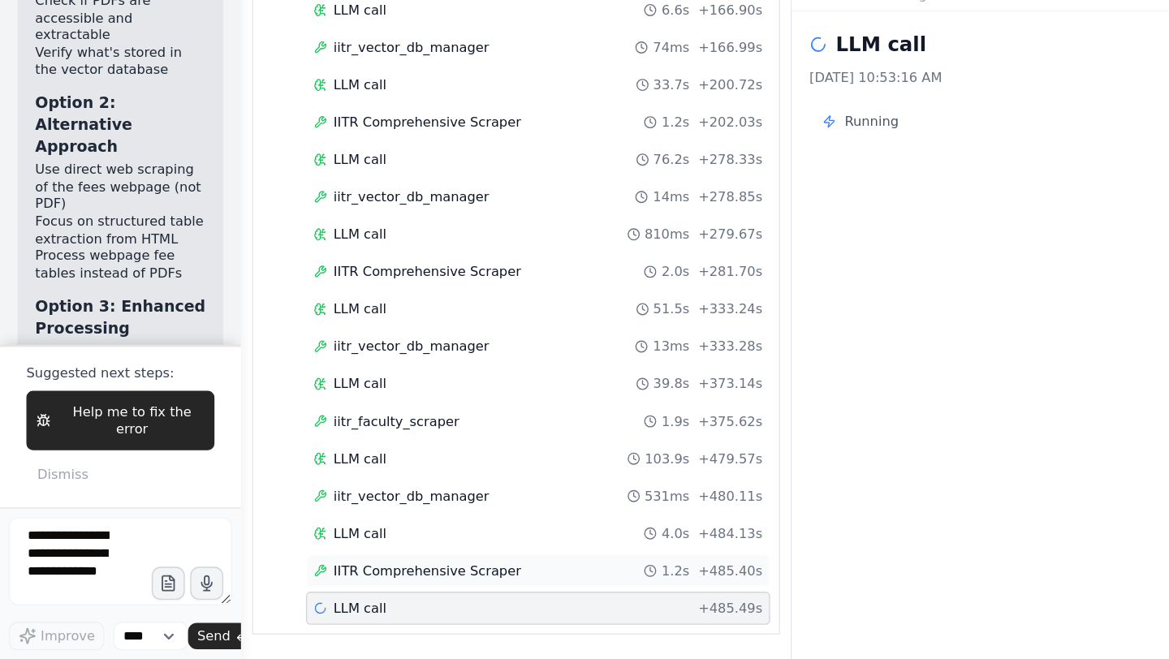
click at [294, 599] on span "IITR Comprehensive Scraper" at bounding box center [315, 594] width 139 height 13
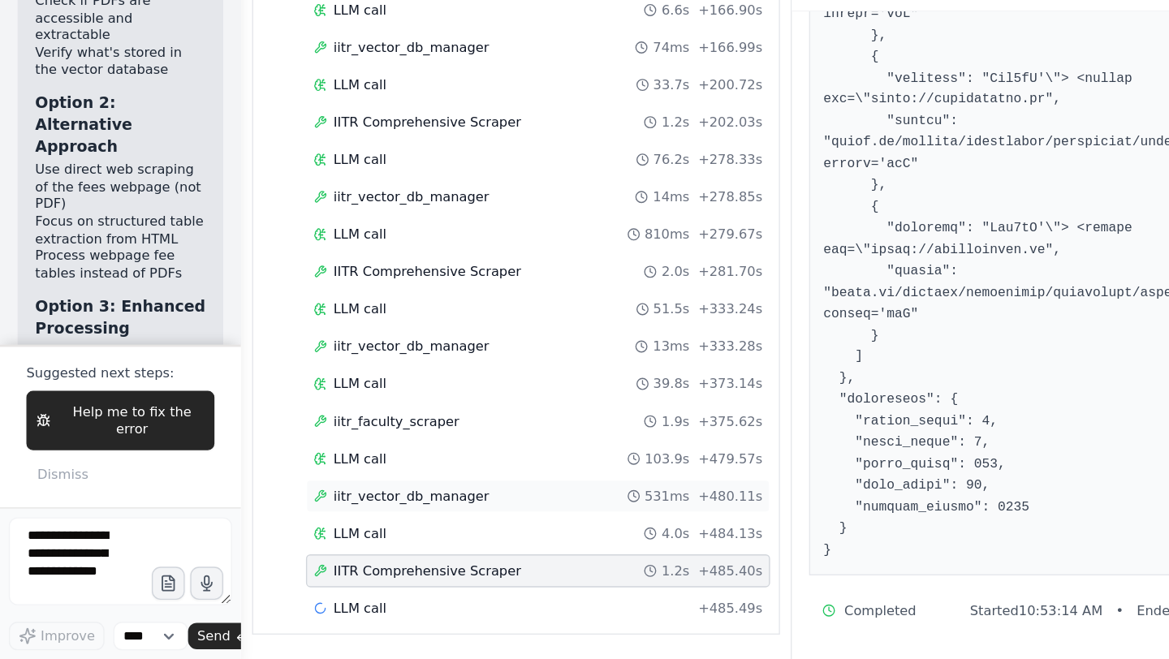
click at [341, 536] on span "iitr_vector_db_manager" at bounding box center [303, 539] width 115 height 13
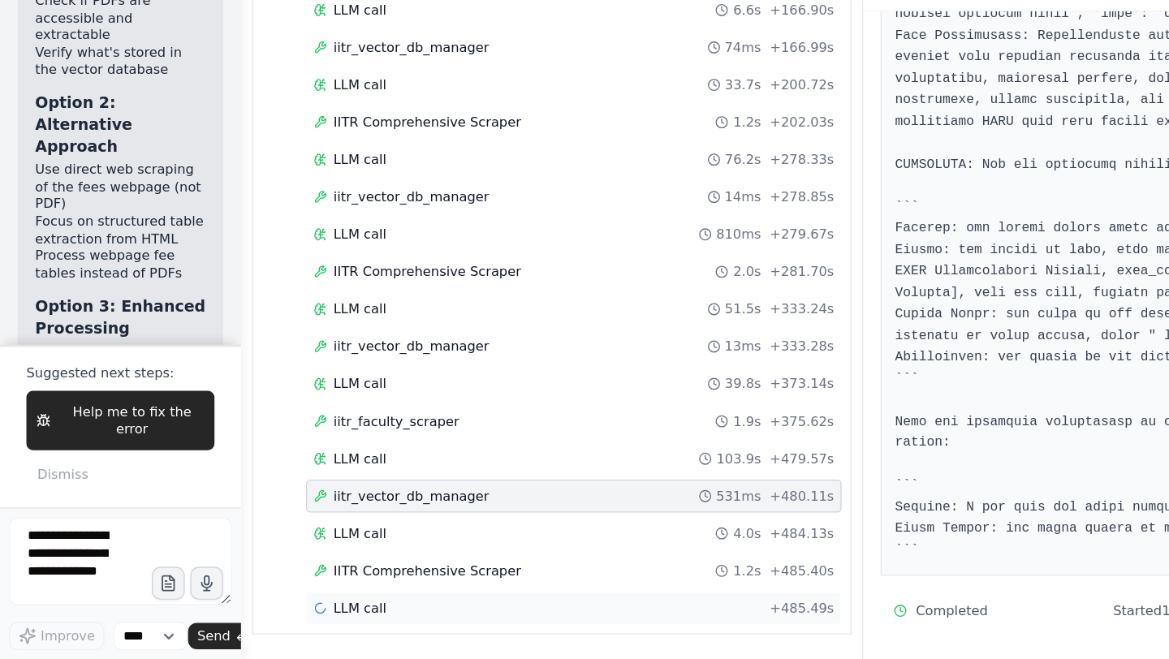
click at [285, 626] on div "LLM call + 485.49s" at bounding box center [423, 621] width 384 height 13
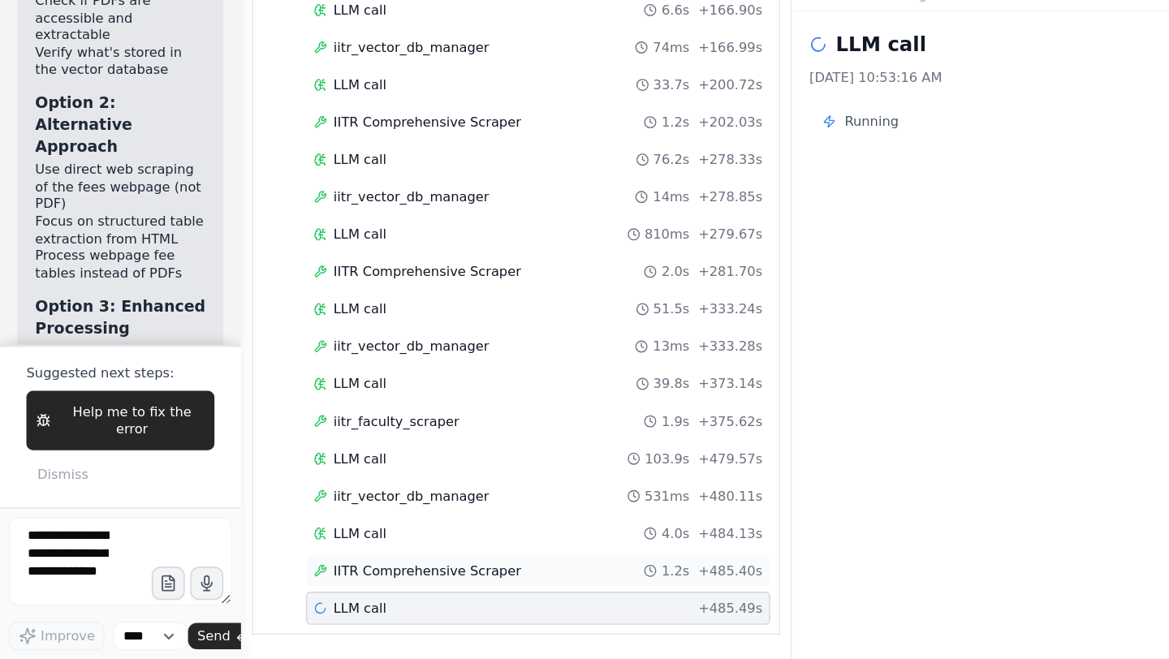
click at [313, 596] on span "IITR Comprehensive Scraper" at bounding box center [315, 594] width 139 height 13
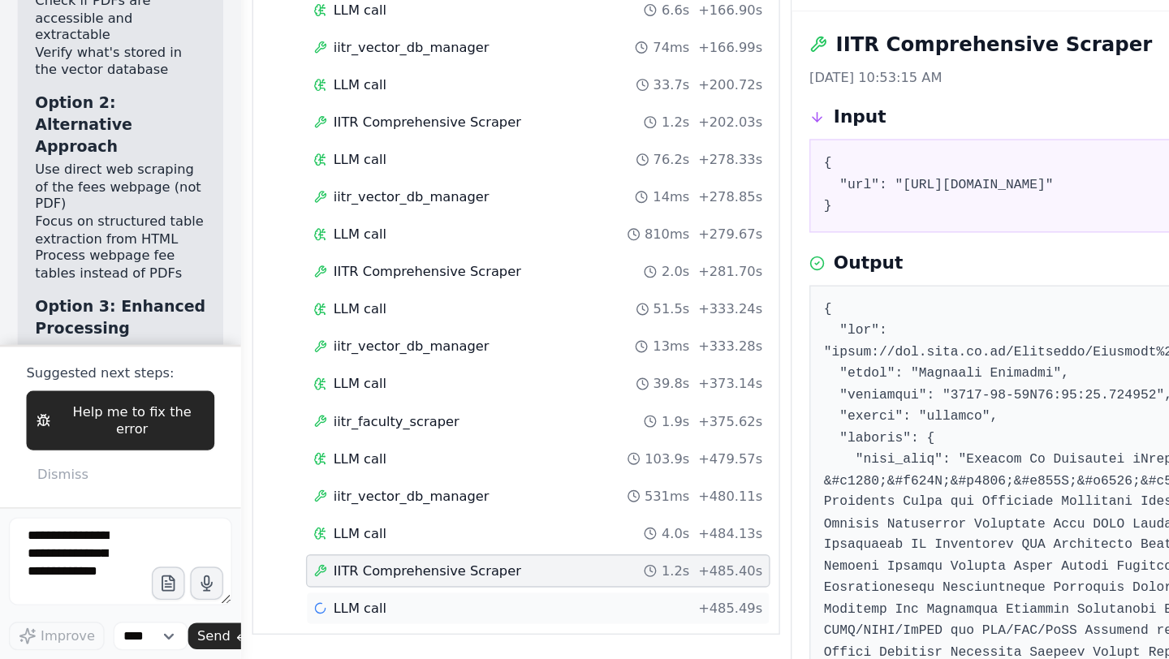
click at [269, 622] on span "LLM call" at bounding box center [265, 621] width 39 height 13
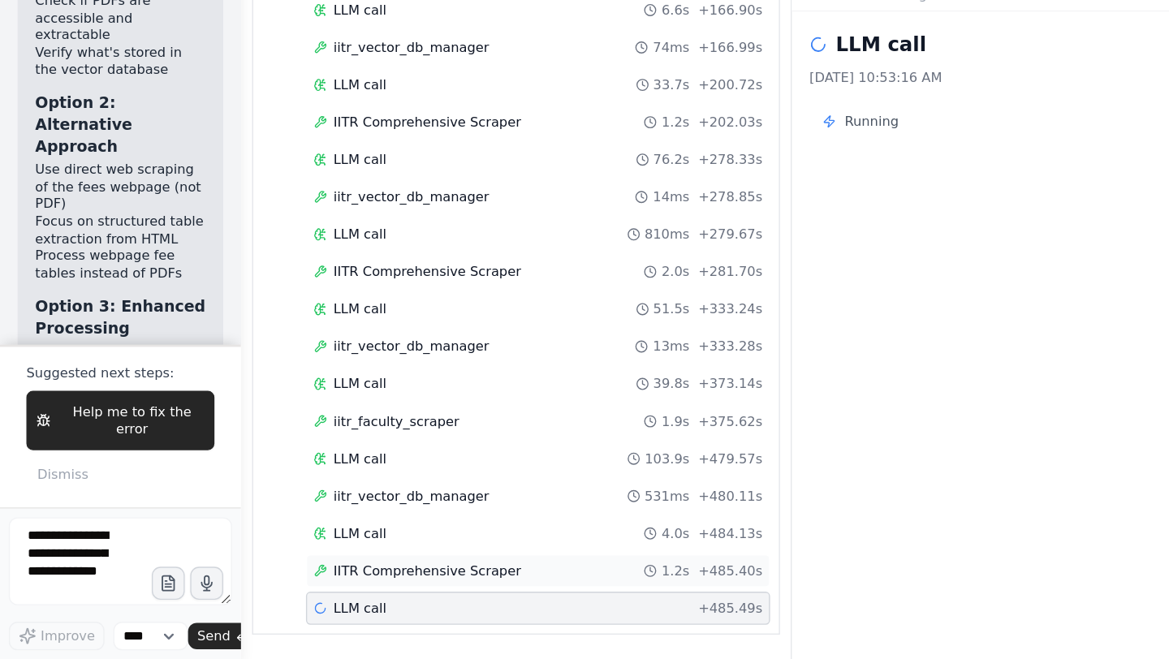
click at [299, 593] on span "IITR Comprehensive Scraper" at bounding box center [315, 594] width 139 height 13
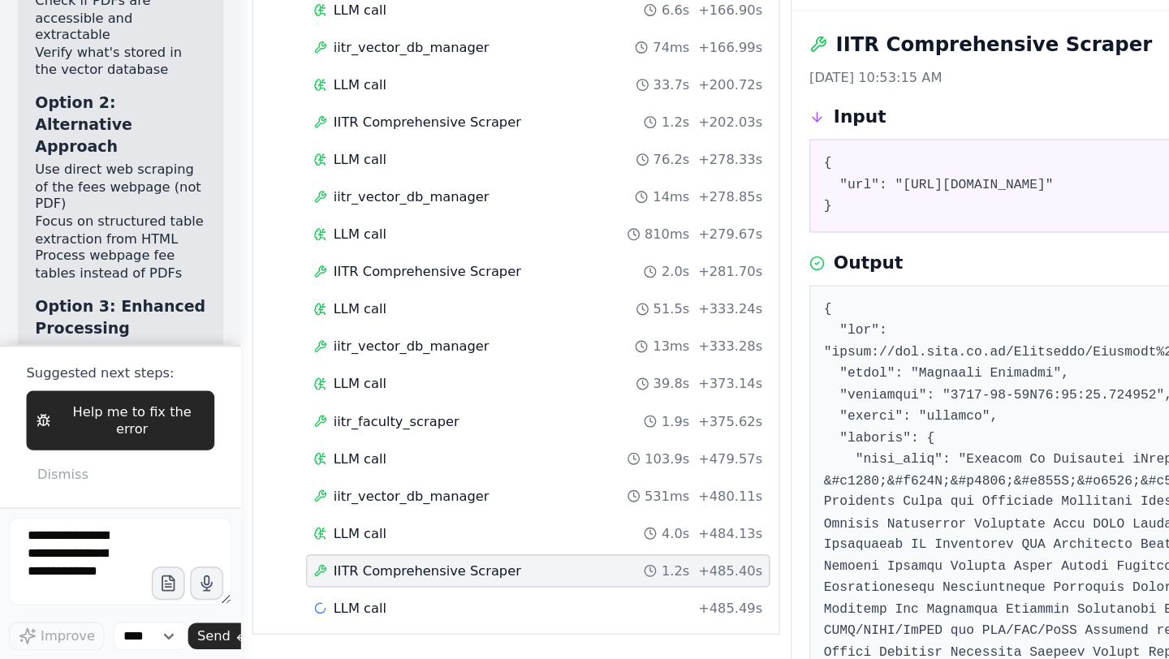
click at [299, 593] on span "IITR Comprehensive Scraper" at bounding box center [315, 594] width 139 height 13
click at [282, 618] on span "LLM call" at bounding box center [265, 621] width 39 height 13
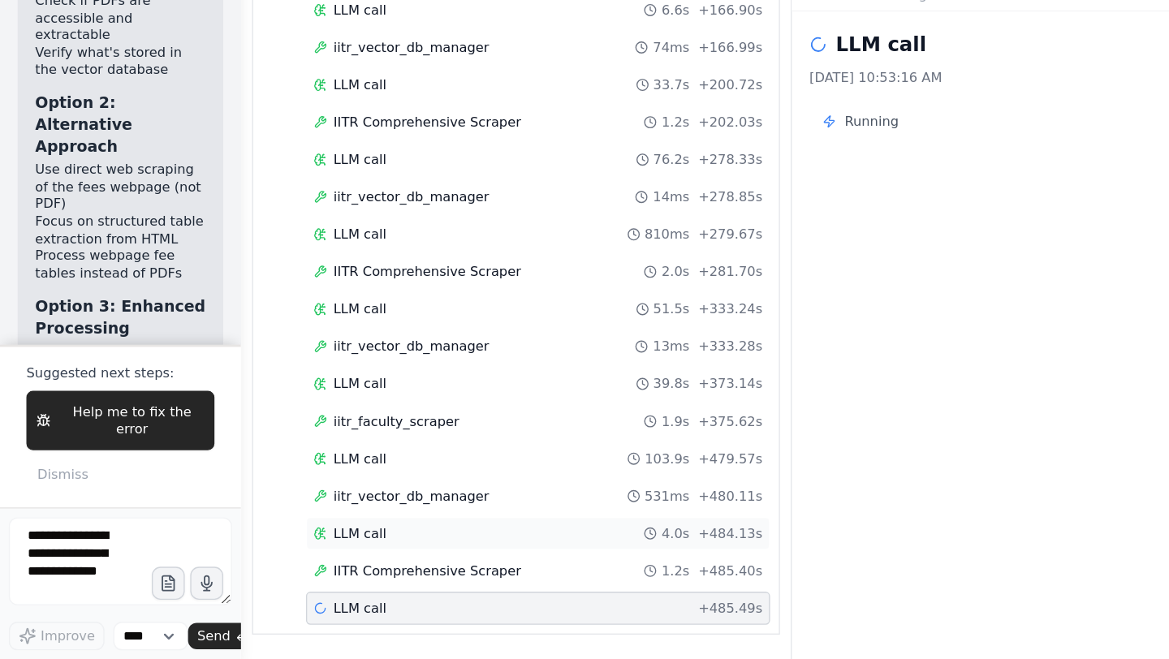
click at [294, 567] on div "LLM call 4.0s + 484.13s" at bounding box center [396, 566] width 331 height 13
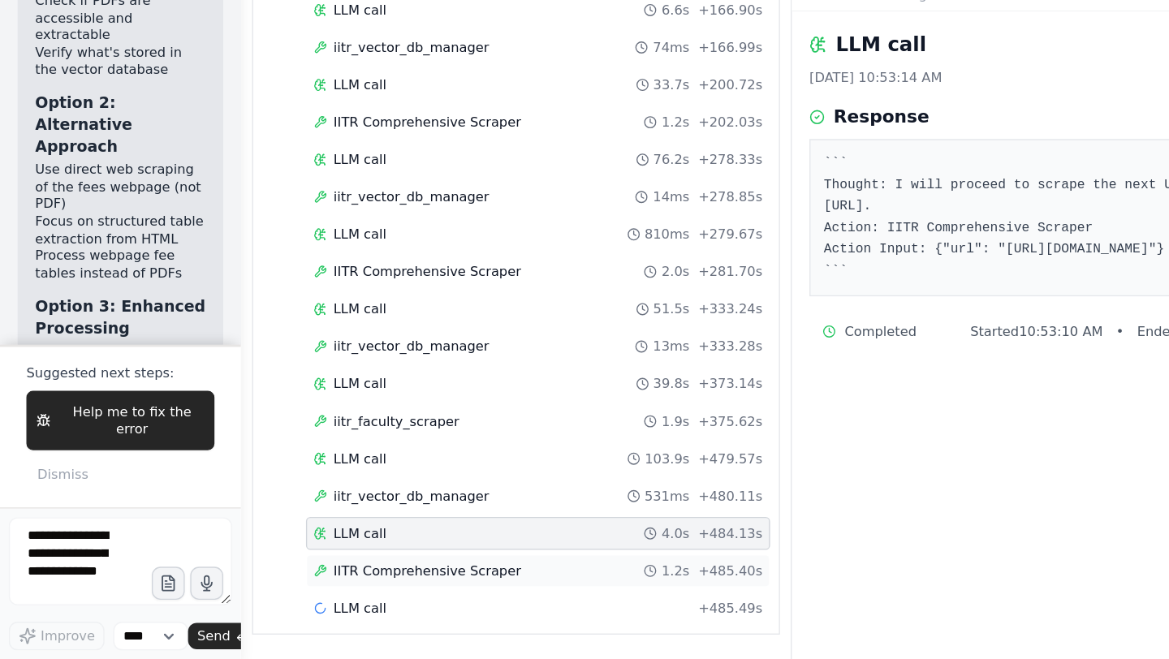
click at [318, 590] on span "IITR Comprehensive Scraper" at bounding box center [315, 594] width 139 height 13
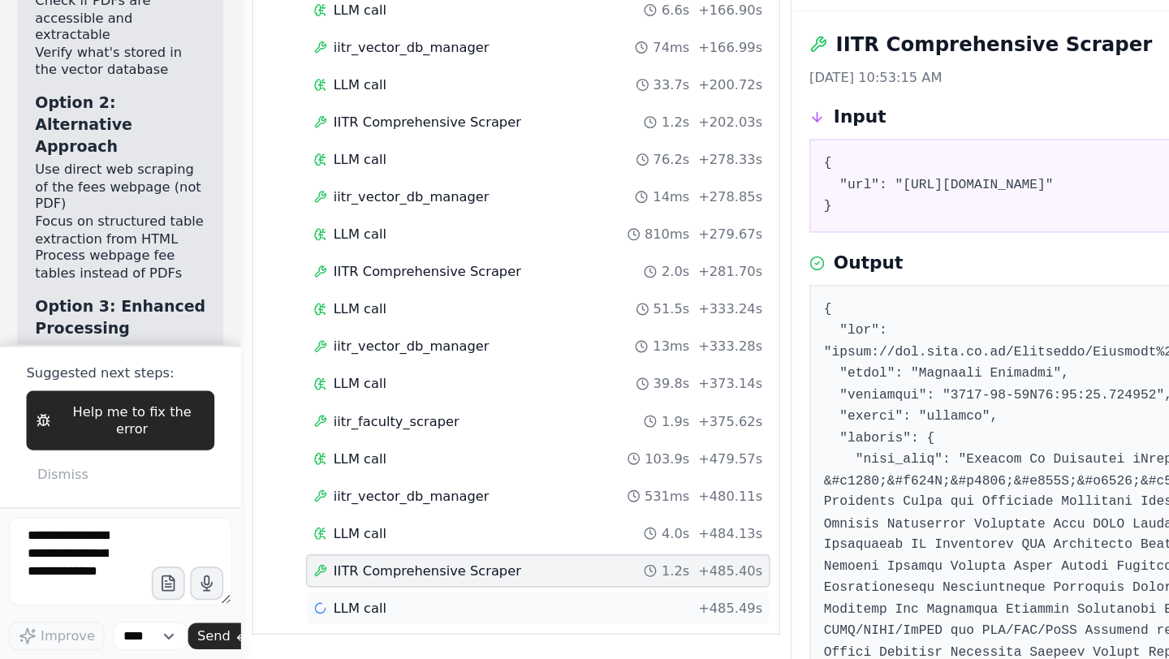
click at [280, 618] on span "LLM call" at bounding box center [265, 621] width 39 height 13
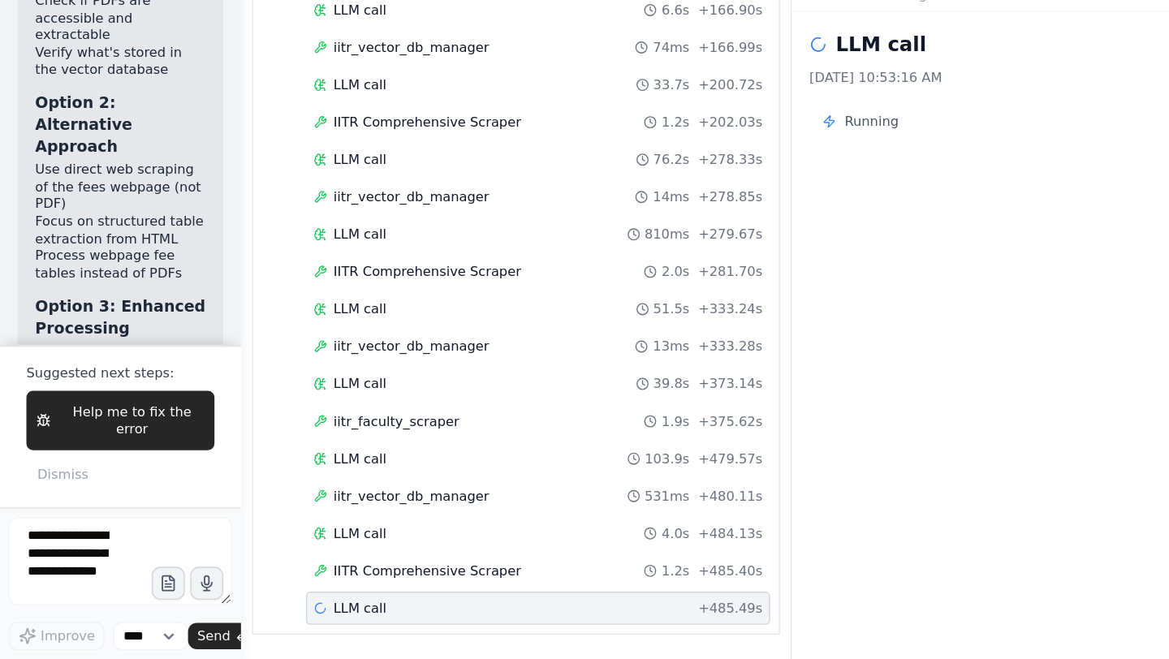
click at [280, 618] on span "LLM call" at bounding box center [265, 621] width 39 height 13
click at [314, 544] on span "iitr_vector_db_manager" at bounding box center [303, 539] width 115 height 13
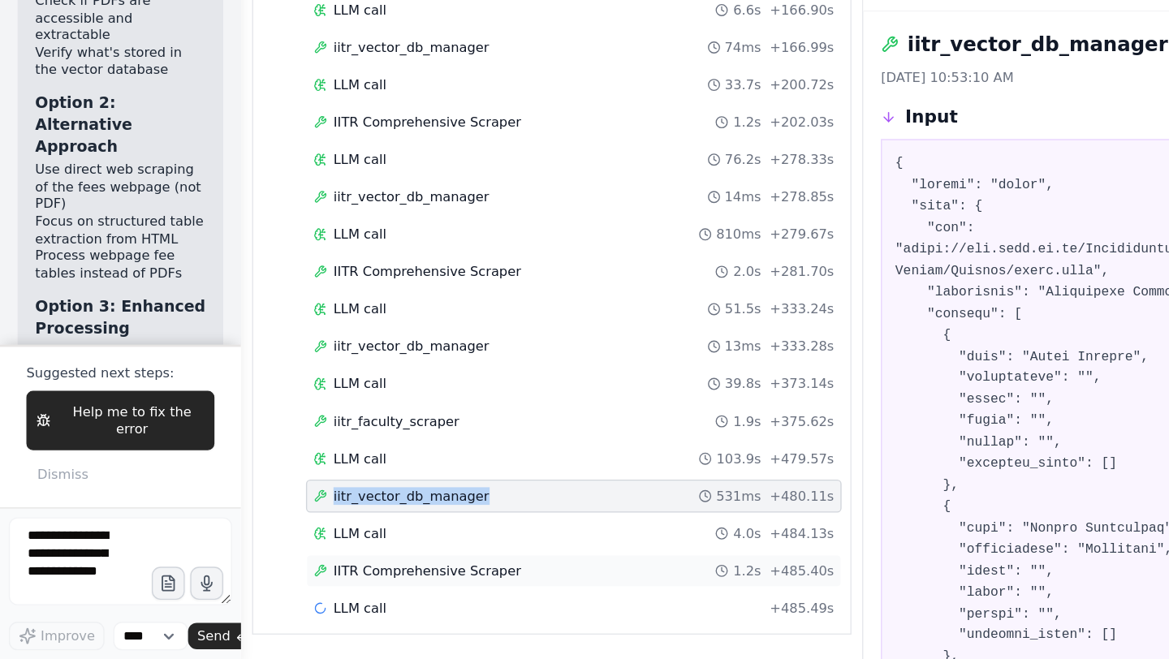
click at [330, 588] on span "IITR Comprehensive Scraper" at bounding box center [315, 594] width 139 height 13
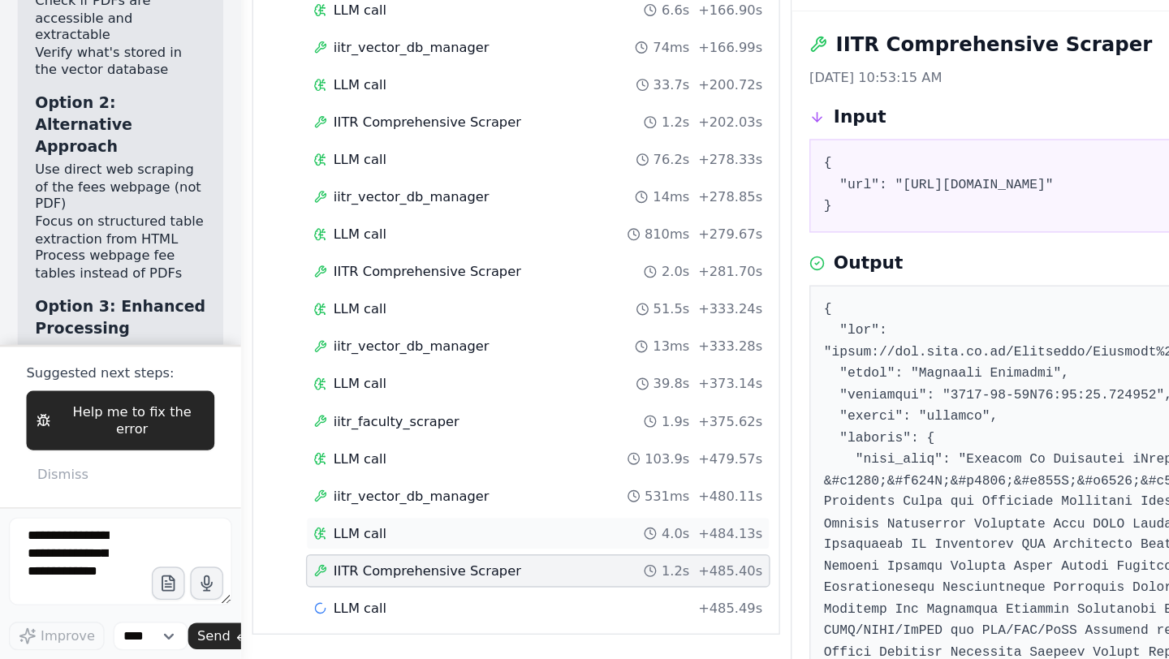
click at [294, 563] on div "LLM call 4.0s + 484.13s" at bounding box center [396, 566] width 331 height 13
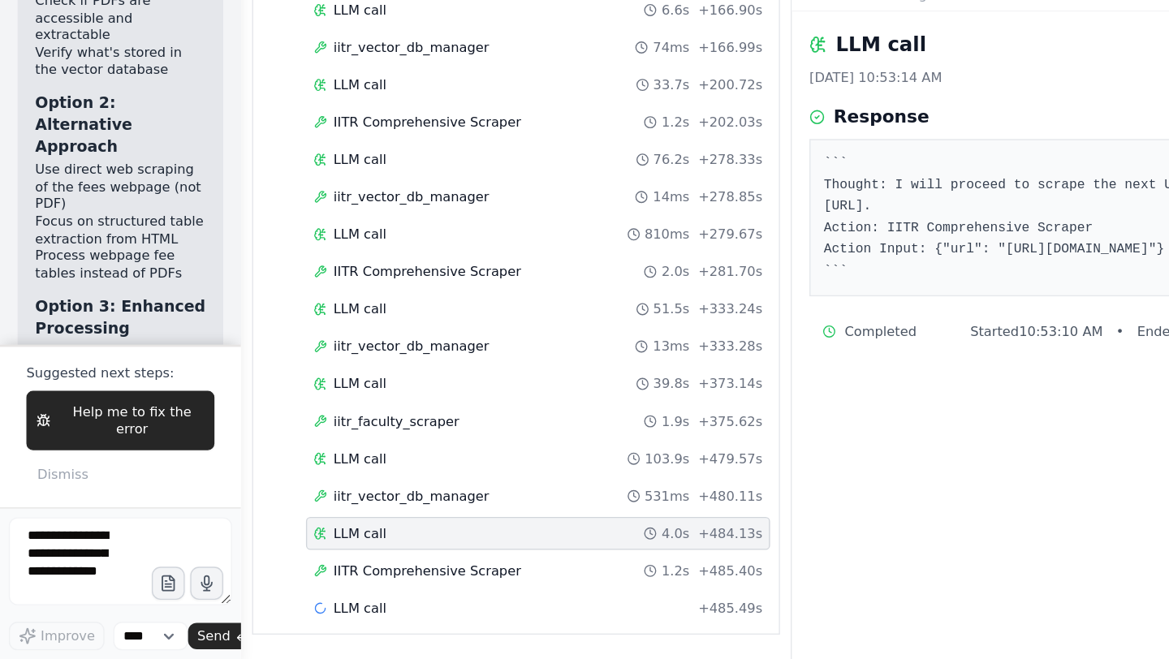
click at [302, 553] on div "Started + 0.00s LLM call 2.3s + 2.44s IITR Comprehensive Scraper 1.9s + 4.32s L…" at bounding box center [387, 126] width 375 height 1021
click at [301, 546] on div "iitr_vector_db_manager 531ms + 480.11s" at bounding box center [397, 539] width 343 height 24
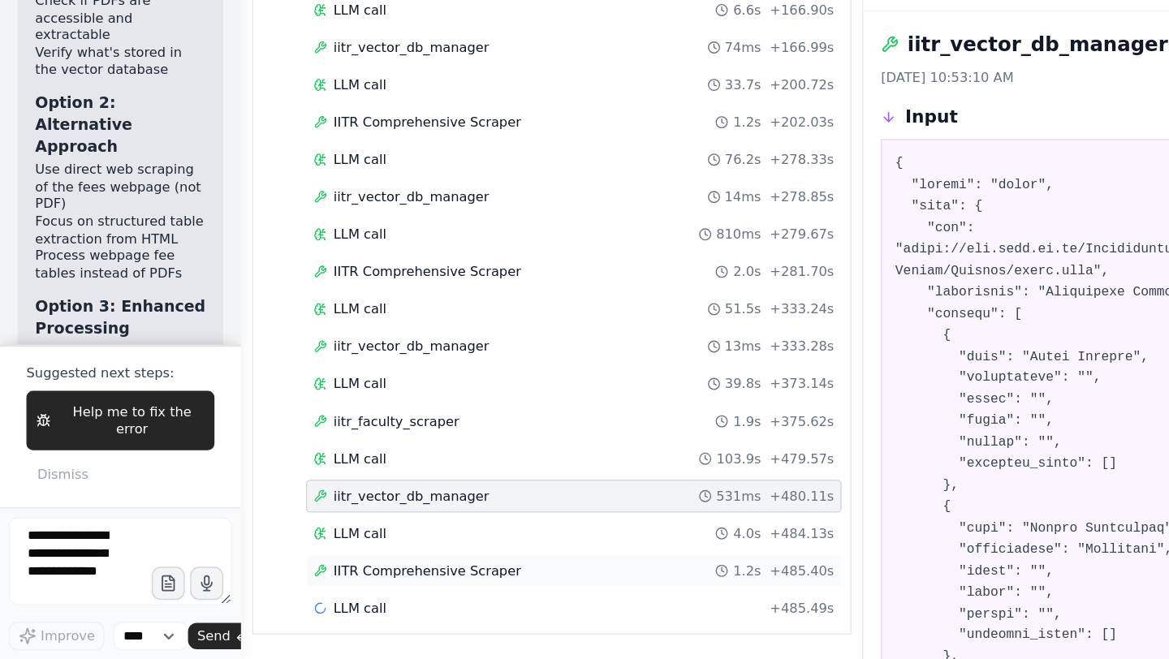
click at [304, 591] on span "IITR Comprehensive Scraper" at bounding box center [315, 594] width 139 height 13
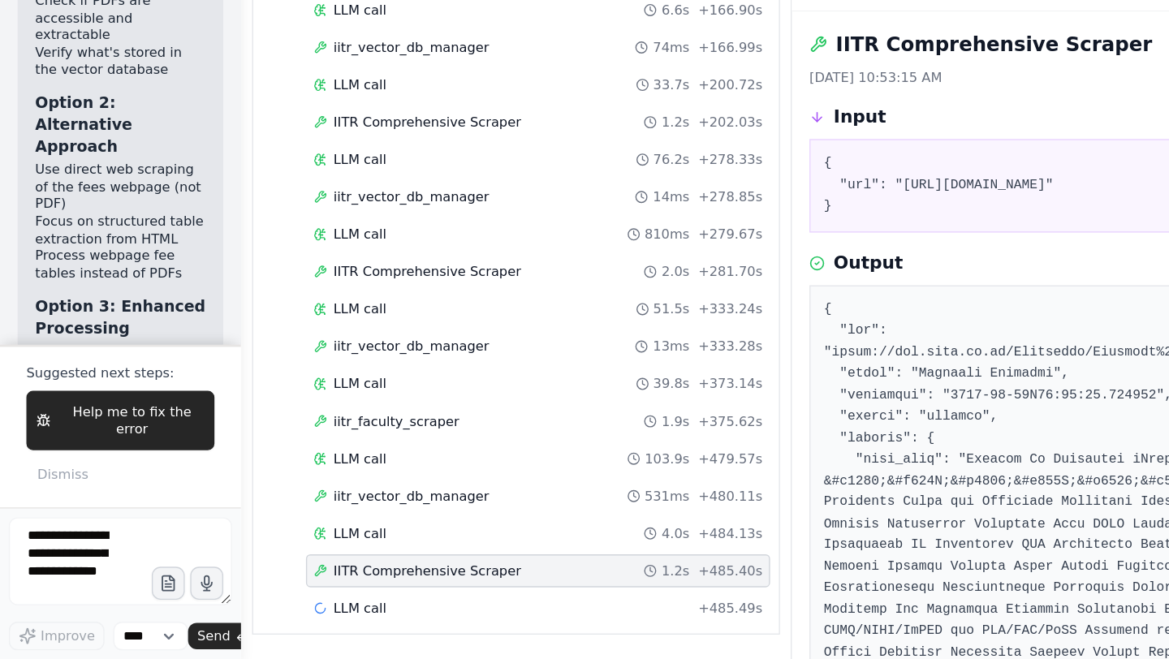
click at [304, 591] on span "IITR Comprehensive Scraper" at bounding box center [315, 594] width 139 height 13
click at [274, 621] on span "LLM call" at bounding box center [265, 621] width 39 height 13
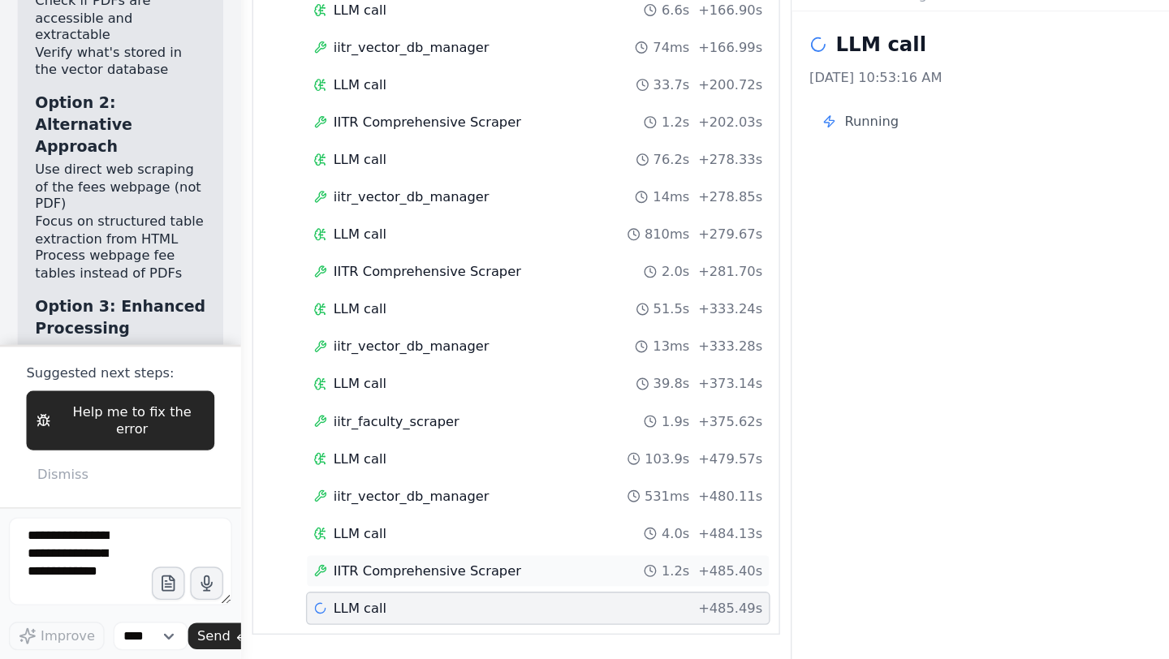
click at [313, 597] on span "IITR Comprehensive Scraper" at bounding box center [315, 594] width 139 height 13
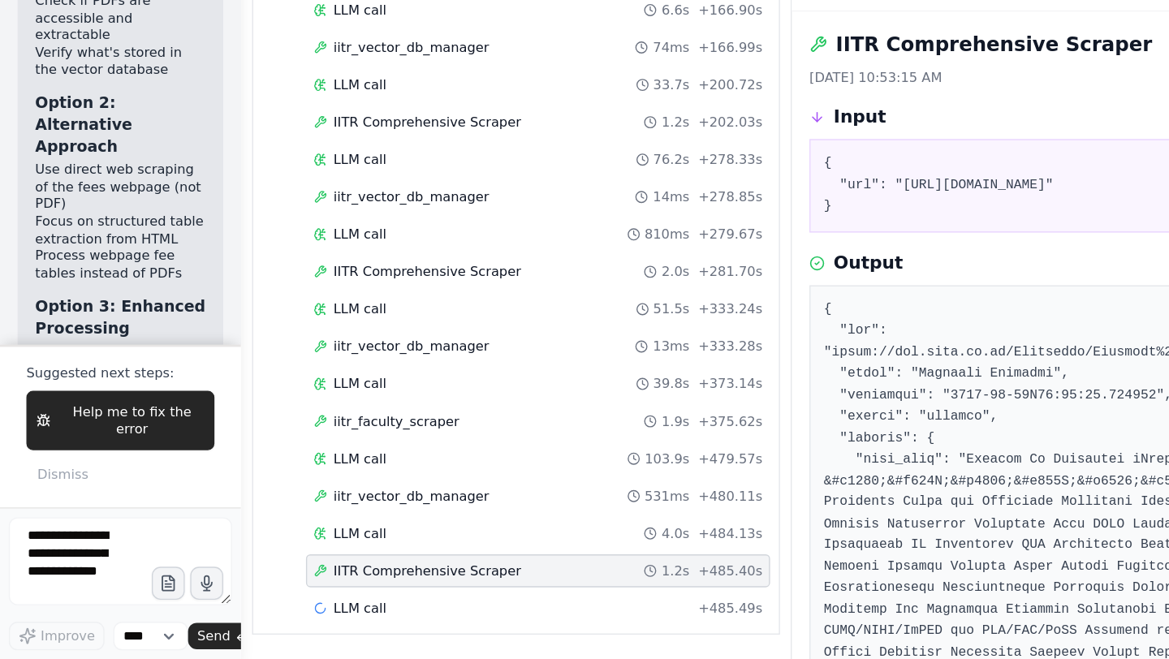
click at [313, 597] on span "IITR Comprehensive Scraper" at bounding box center [315, 594] width 139 height 13
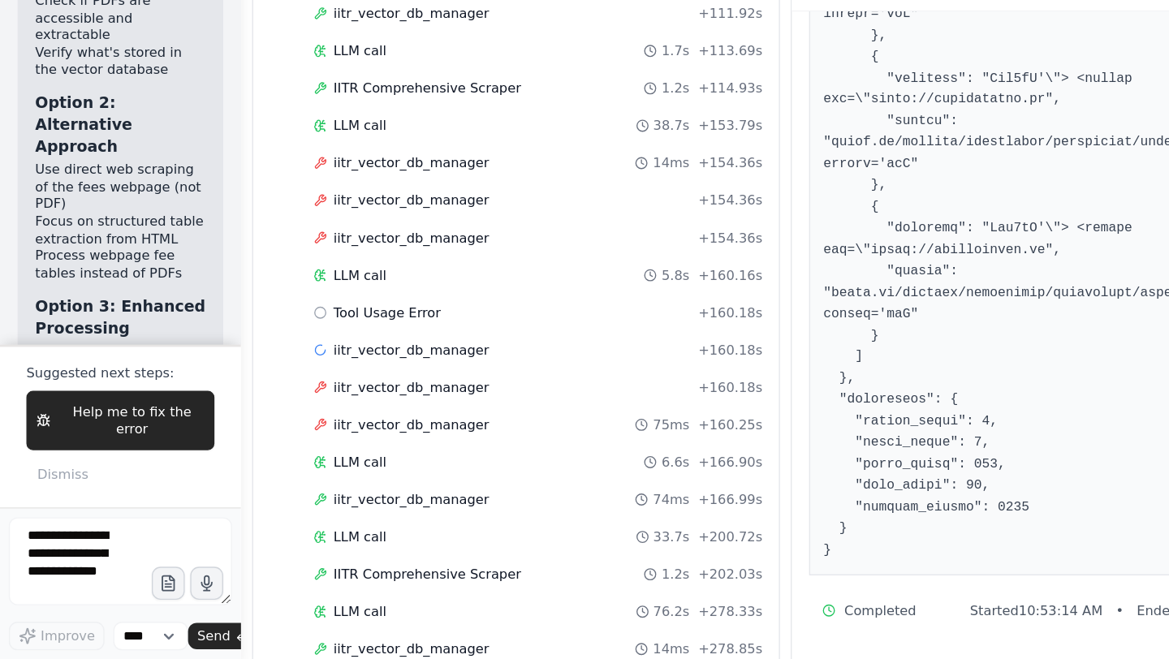
scroll to position [0, 0]
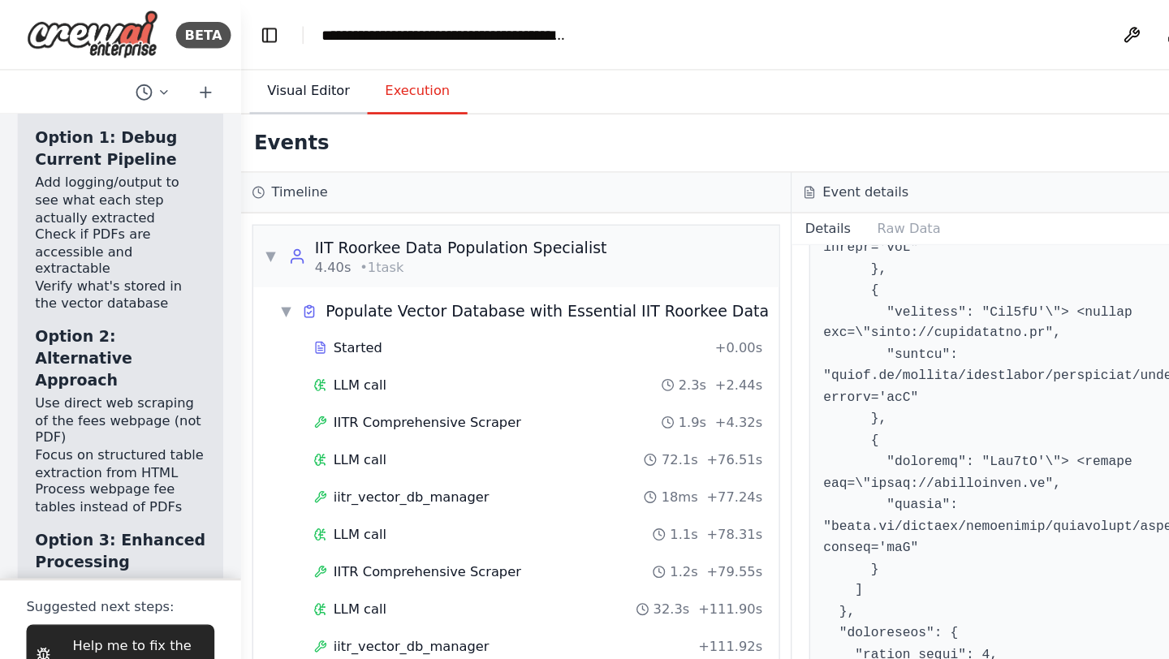
click at [236, 70] on button "Visual Editor" at bounding box center [227, 67] width 87 height 34
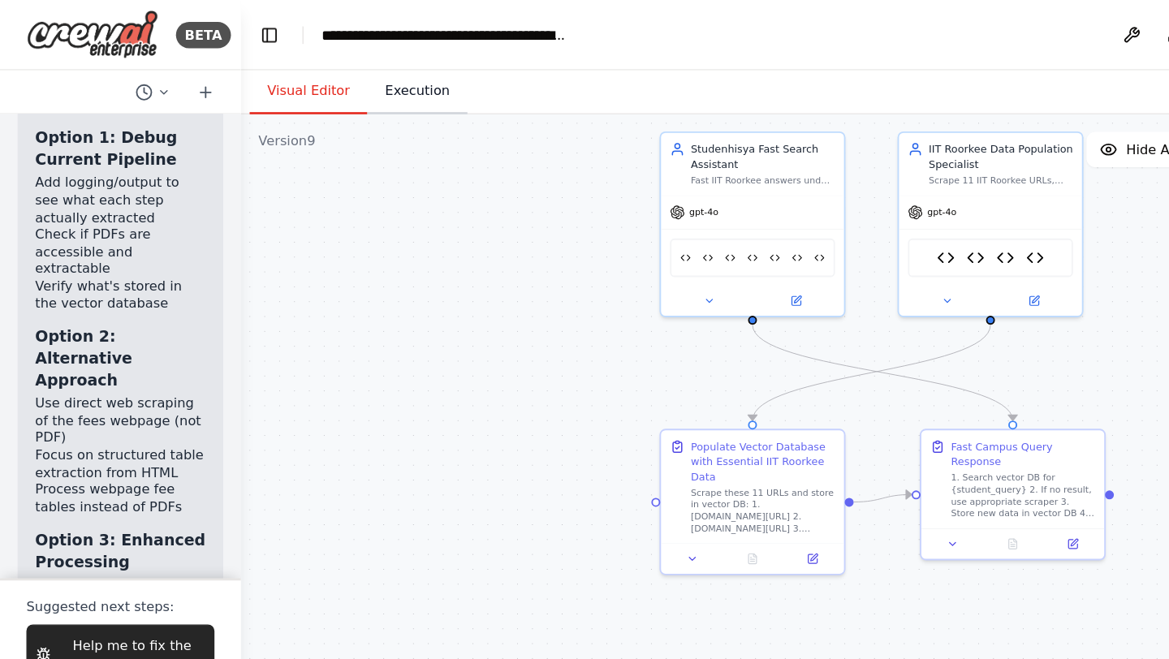
click at [309, 67] on button "Execution" at bounding box center [308, 67] width 74 height 34
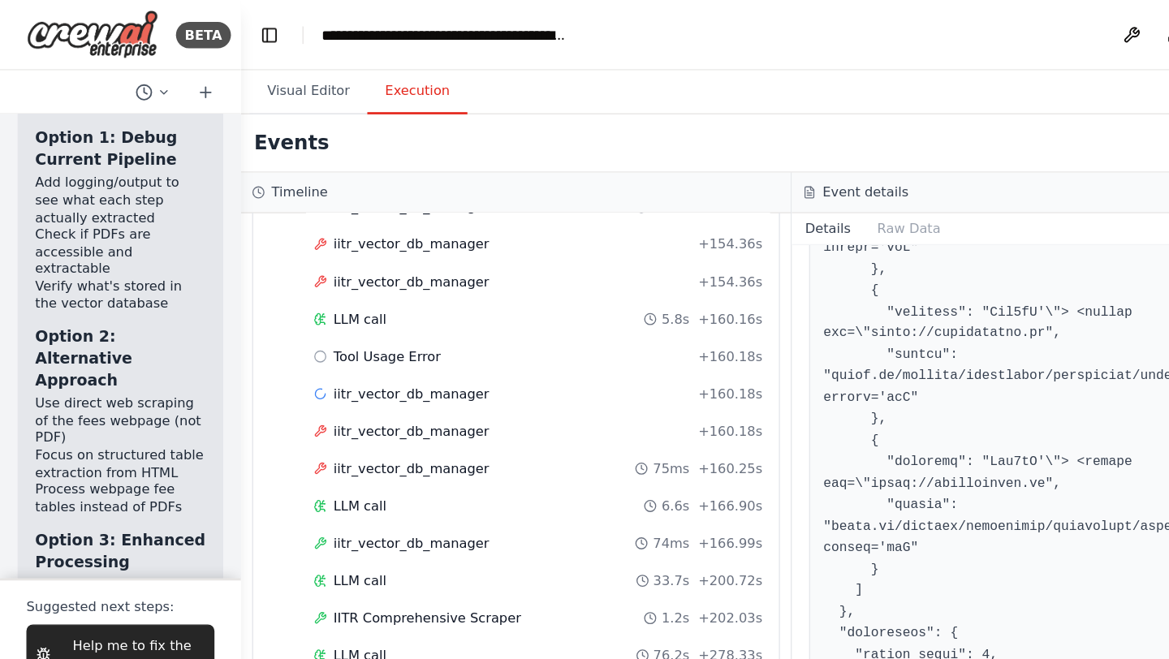
scroll to position [628, 0]
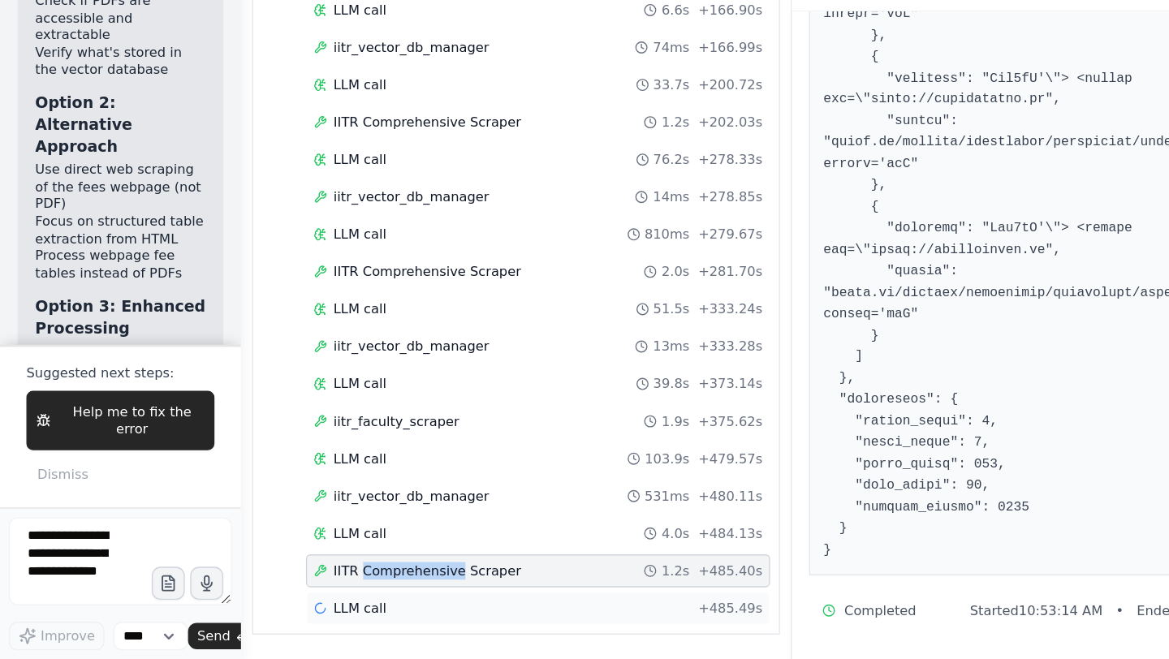
click at [261, 619] on span "LLM call" at bounding box center [265, 621] width 39 height 13
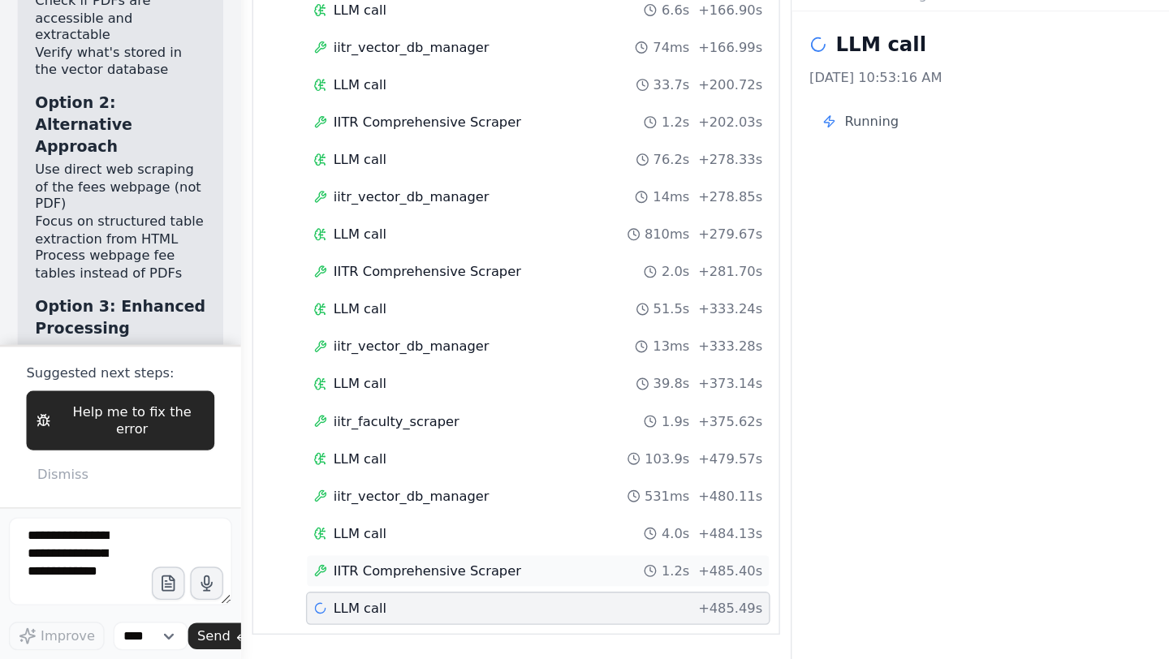
click at [318, 591] on span "IITR Comprehensive Scraper" at bounding box center [315, 594] width 139 height 13
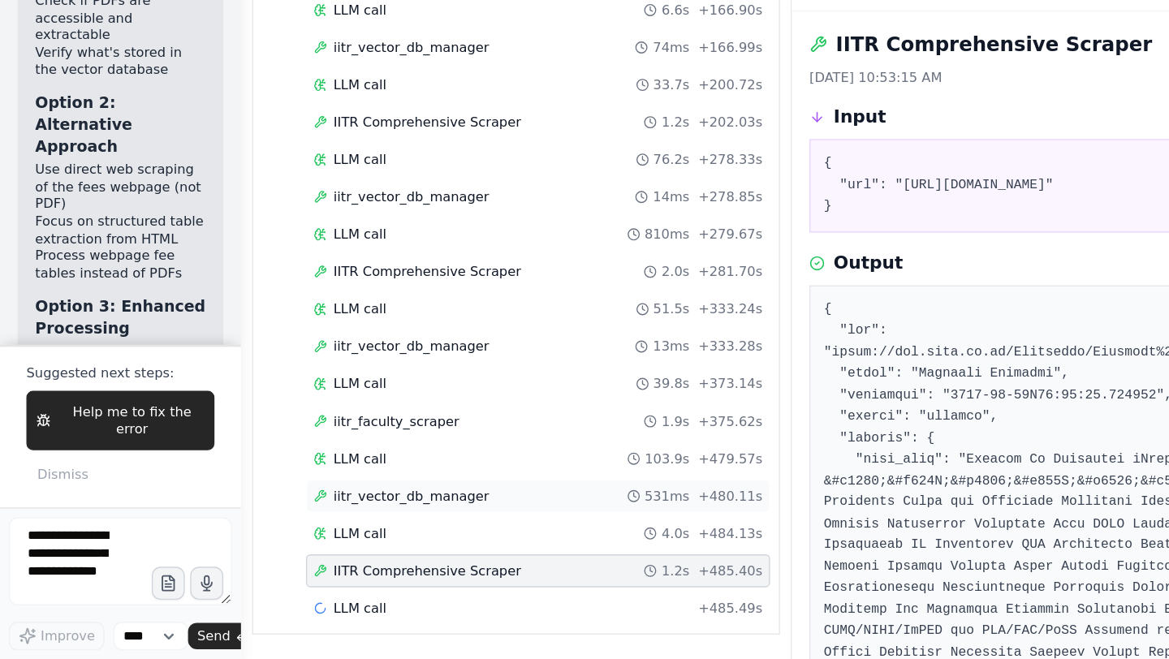
click at [304, 538] on span "iitr_vector_db_manager" at bounding box center [303, 539] width 115 height 13
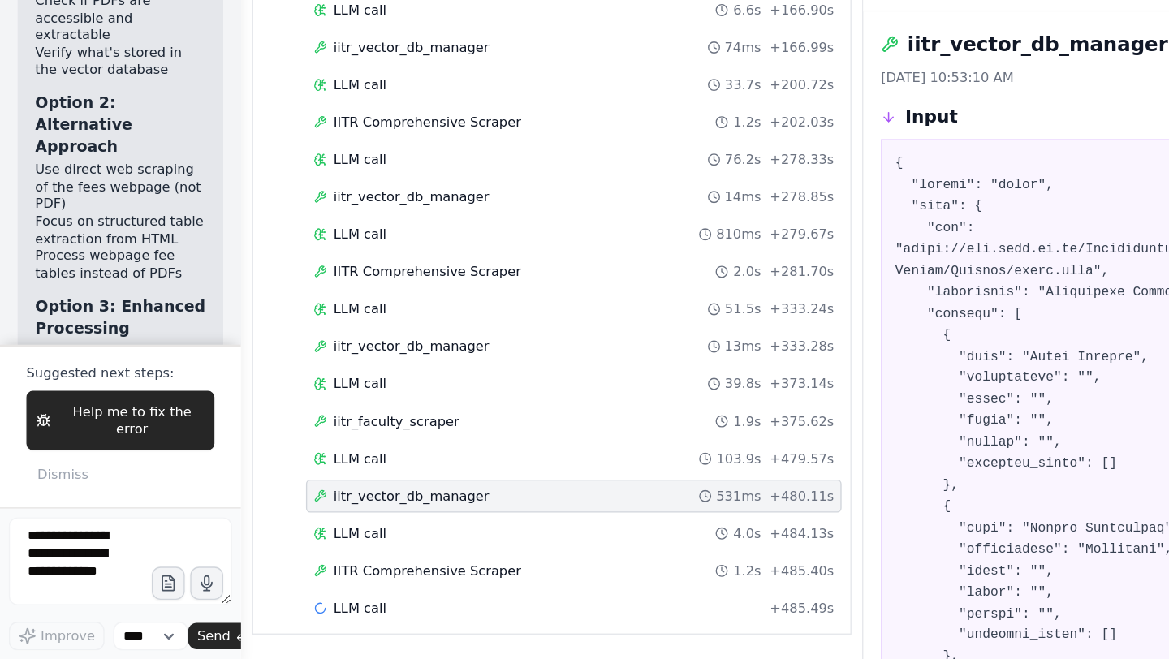
click at [304, 538] on span "iitr_vector_db_manager" at bounding box center [303, 539] width 115 height 13
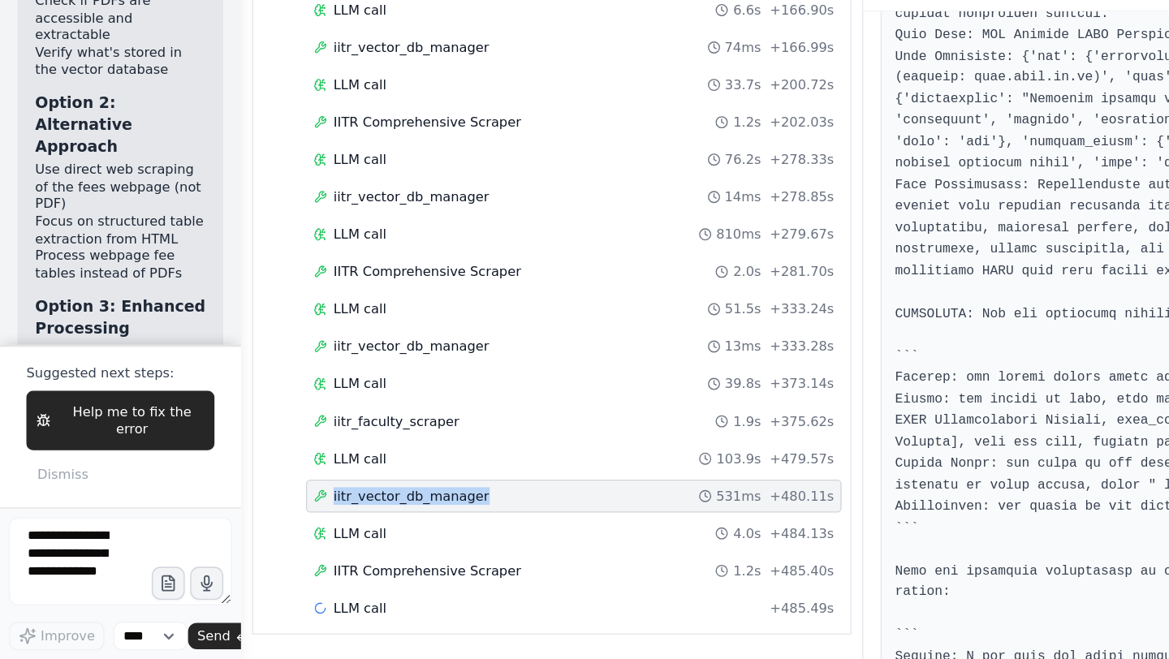
scroll to position [4951, 0]
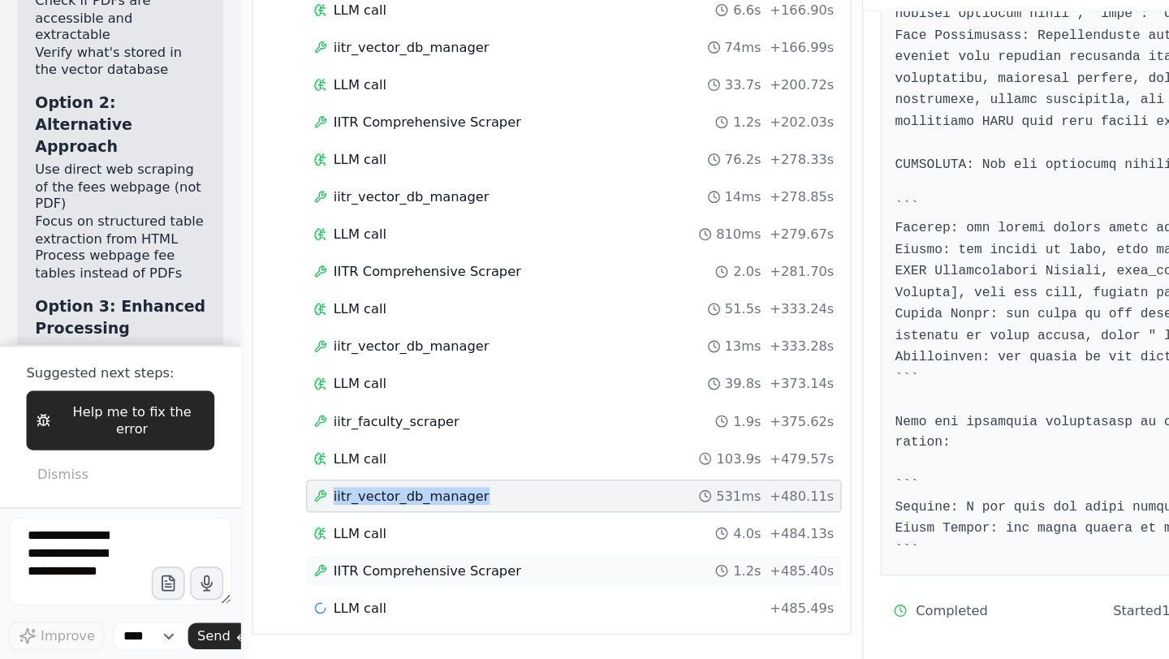
click at [368, 597] on span "IITR Comprehensive Scraper" at bounding box center [315, 594] width 139 height 13
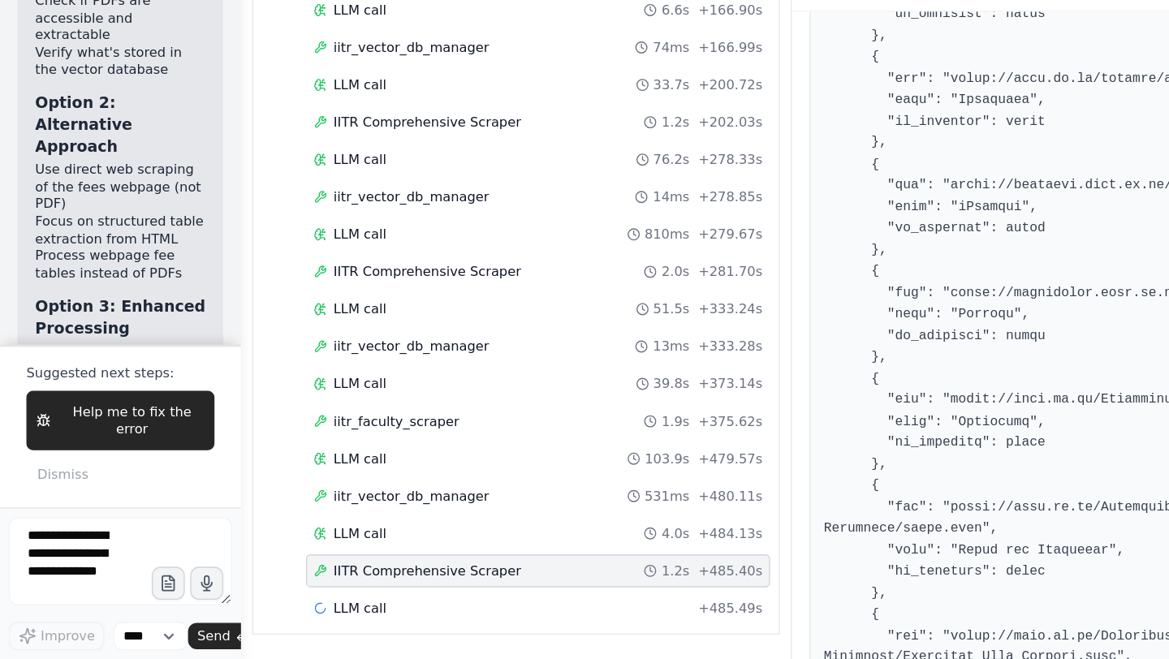
click at [368, 597] on span "IITR Comprehensive Scraper" at bounding box center [315, 594] width 139 height 13
click at [282, 567] on span "LLM call" at bounding box center [265, 566] width 39 height 13
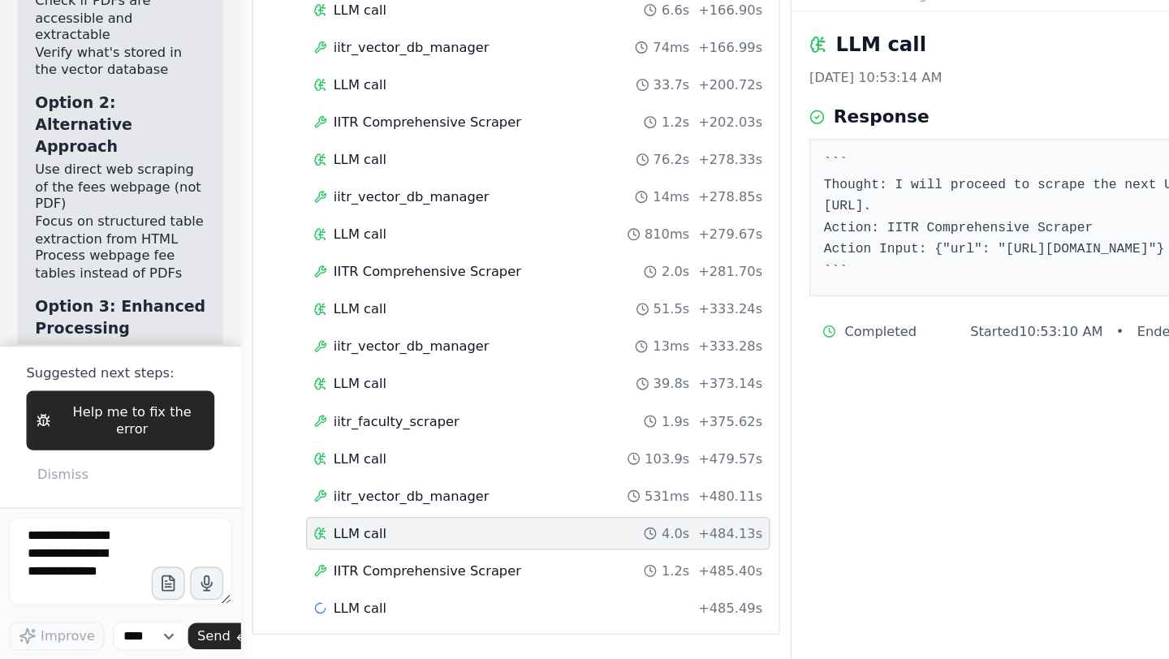
click at [282, 567] on span "LLM call" at bounding box center [265, 566] width 39 height 13
click at [307, 592] on span "IITR Comprehensive Scraper" at bounding box center [315, 594] width 139 height 13
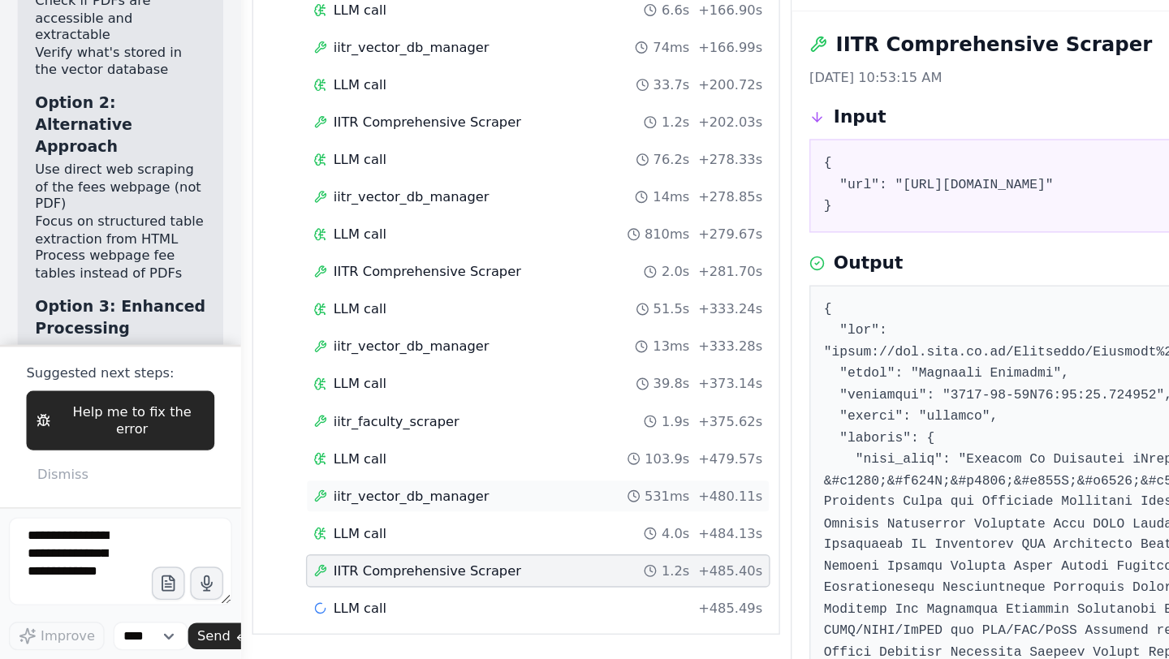
click at [282, 536] on span "iitr_vector_db_manager" at bounding box center [303, 539] width 115 height 13
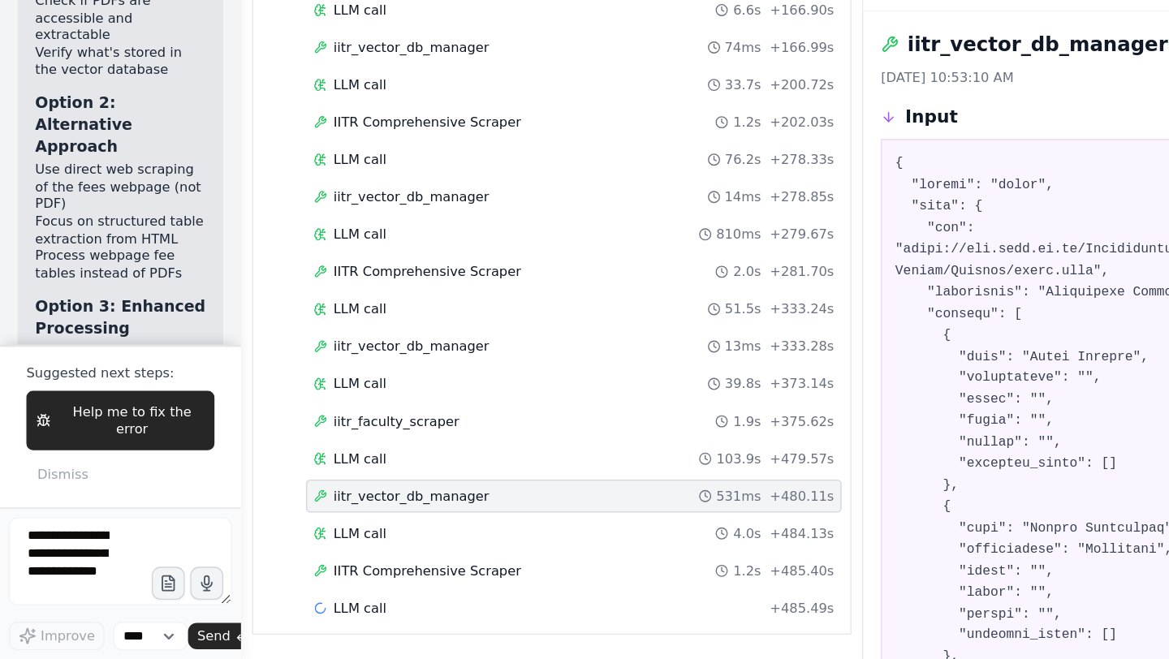
click at [282, 536] on span "iitr_vector_db_manager" at bounding box center [303, 539] width 115 height 13
click at [285, 599] on span "IITR Comprehensive Scraper" at bounding box center [315, 594] width 139 height 13
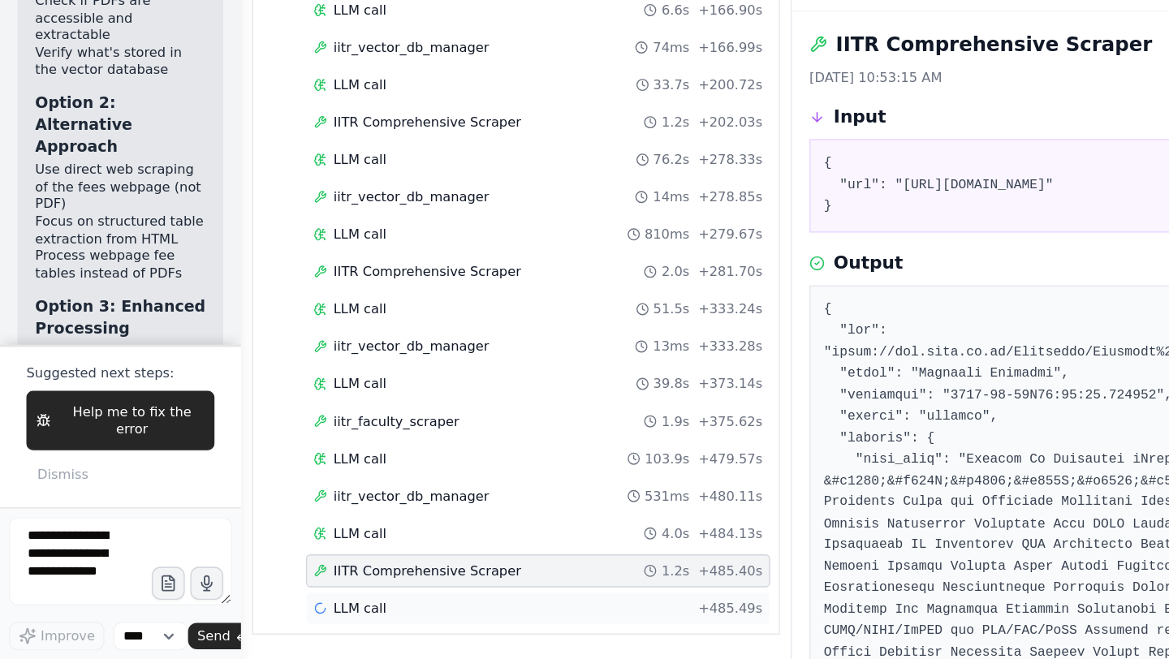
click at [270, 623] on span "LLM call" at bounding box center [265, 621] width 39 height 13
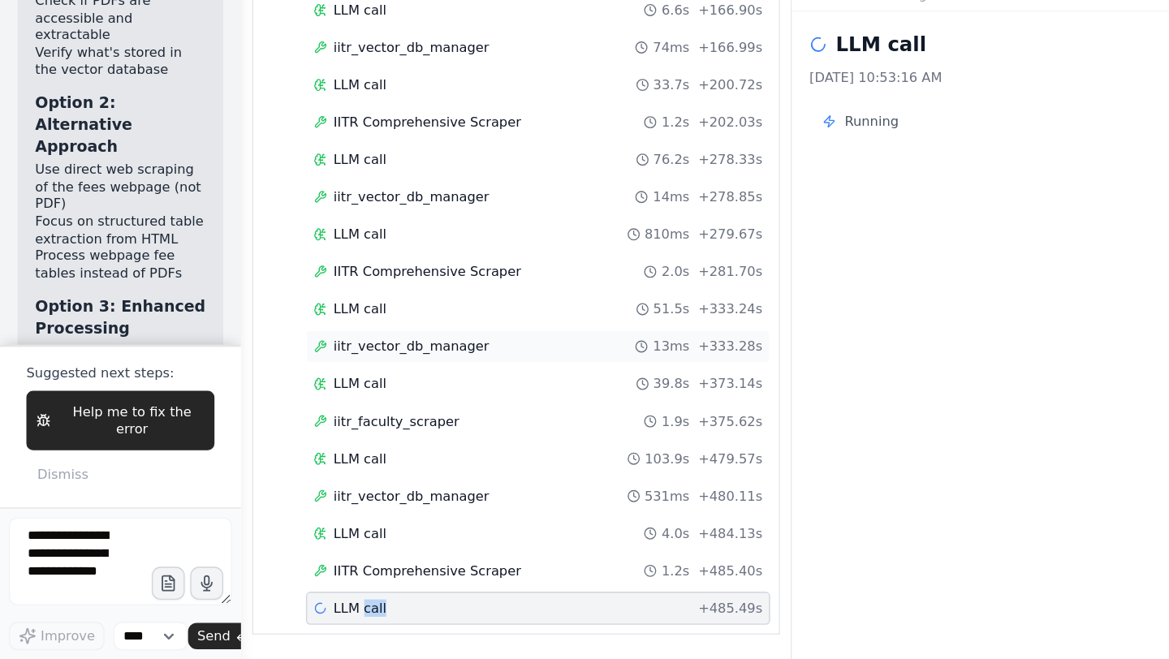
click at [294, 437] on div "iitr_vector_db_manager 13ms + 333.28s" at bounding box center [397, 428] width 343 height 24
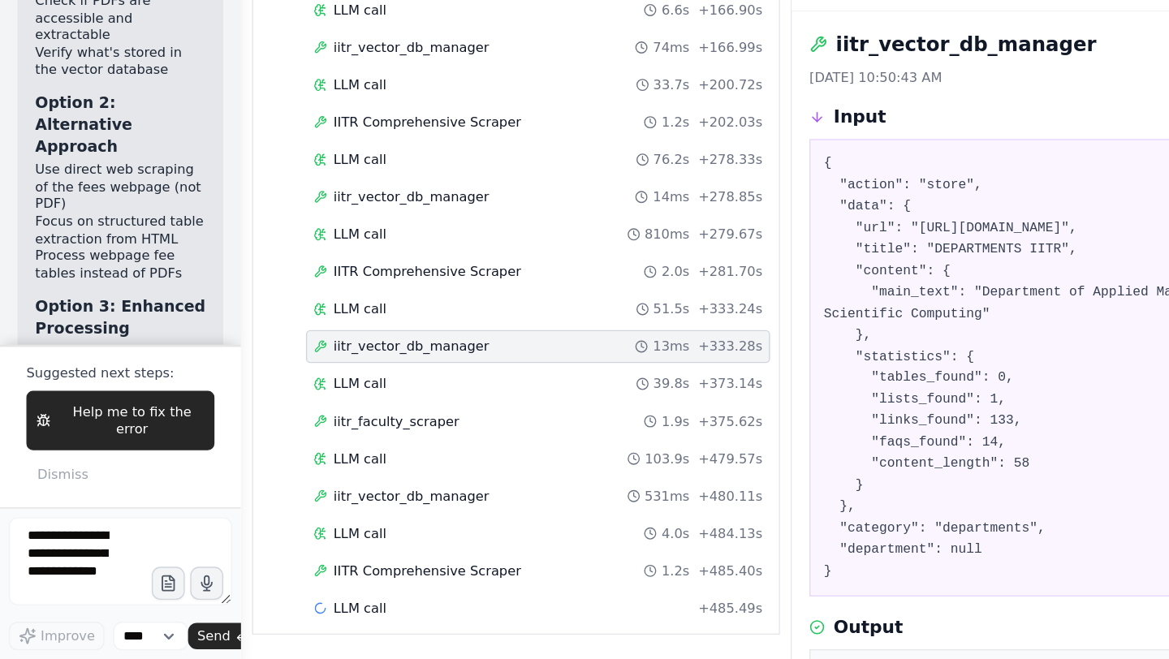
click at [294, 437] on div "iitr_vector_db_manager 13ms + 333.28s" at bounding box center [397, 428] width 343 height 24
click at [319, 369] on span "IITR Comprehensive Scraper" at bounding box center [315, 373] width 139 height 13
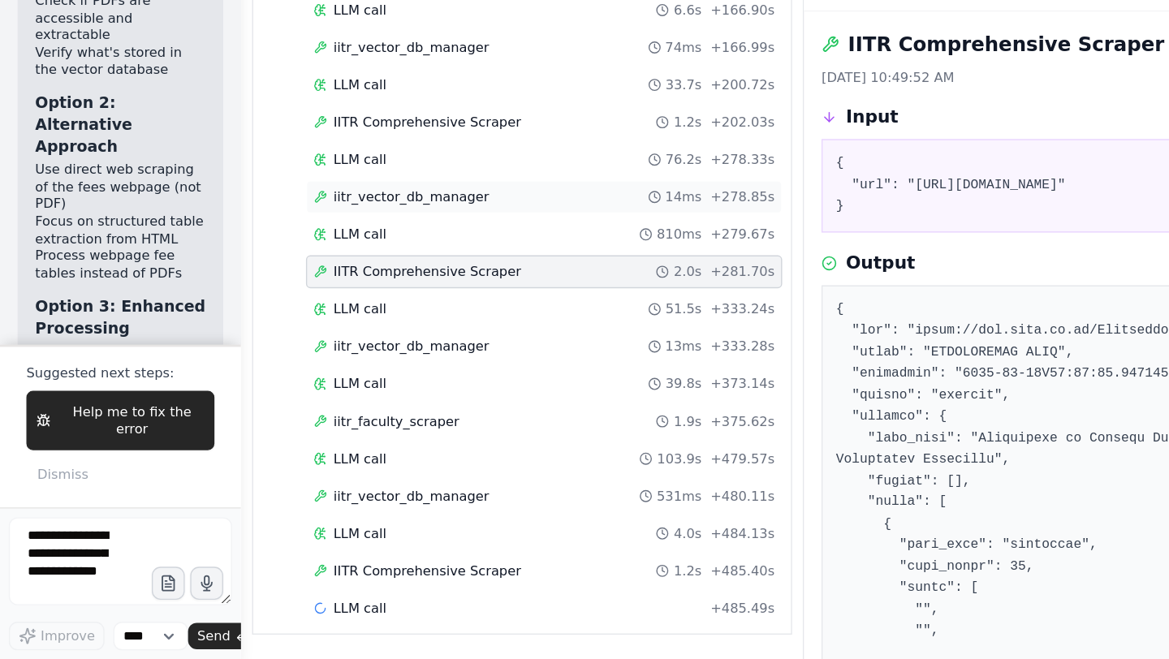
click at [332, 319] on span "iitr_vector_db_manager" at bounding box center [303, 318] width 115 height 13
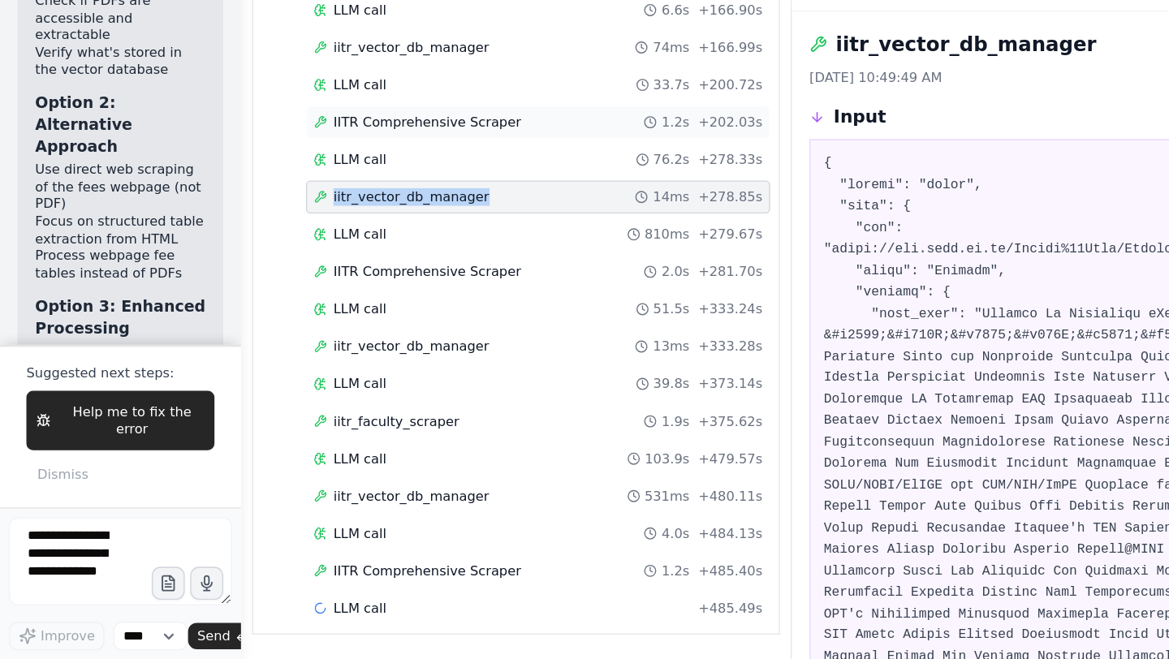
click at [321, 265] on span "IITR Comprehensive Scraper" at bounding box center [315, 263] width 139 height 13
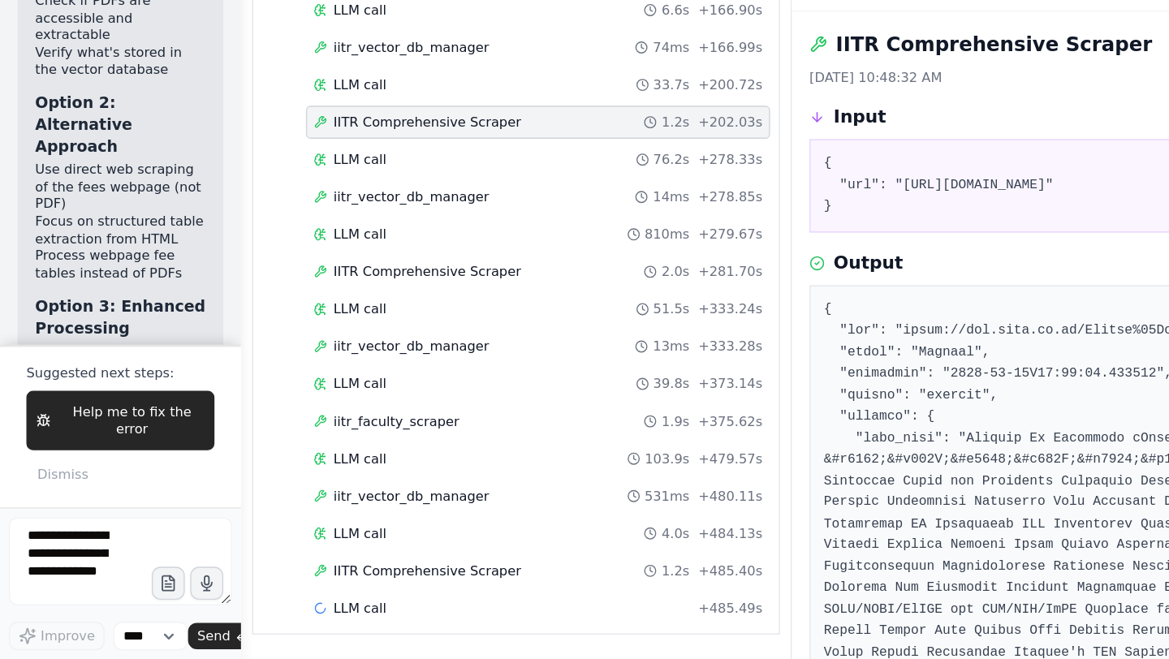
click at [321, 265] on span "IITR Comprehensive Scraper" at bounding box center [315, 263] width 139 height 13
click at [327, 218] on div "iitr_vector_db_manager 74ms + 166.99s" at bounding box center [397, 208] width 343 height 24
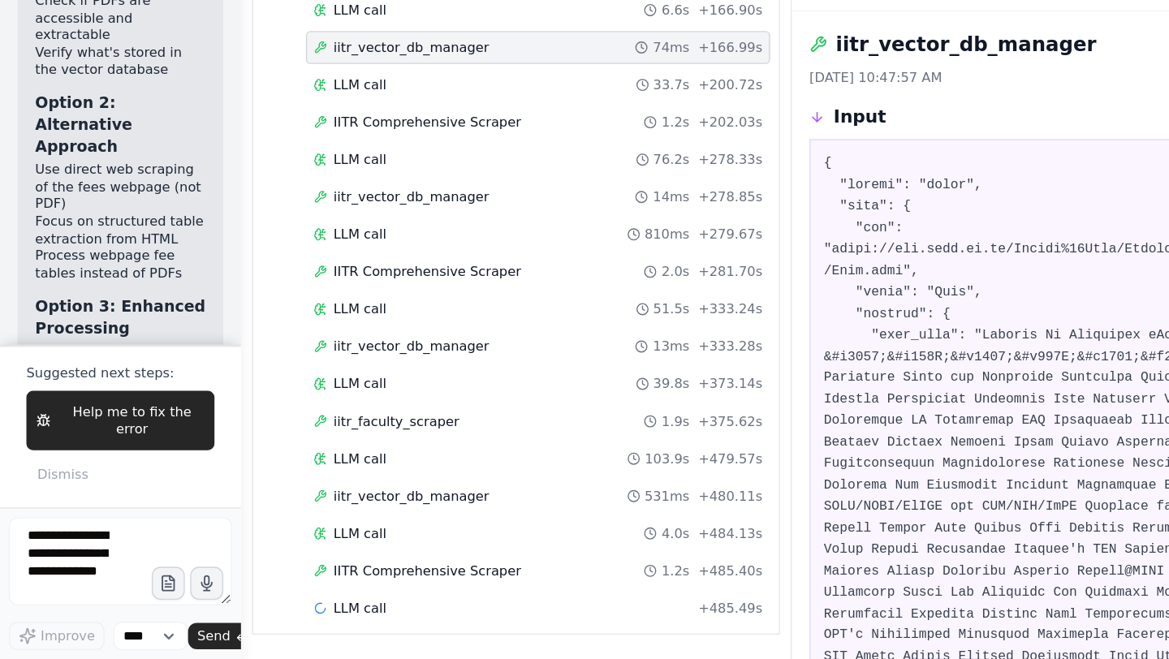
click at [327, 218] on div "iitr_vector_db_manager 74ms + 166.99s" at bounding box center [397, 208] width 343 height 24
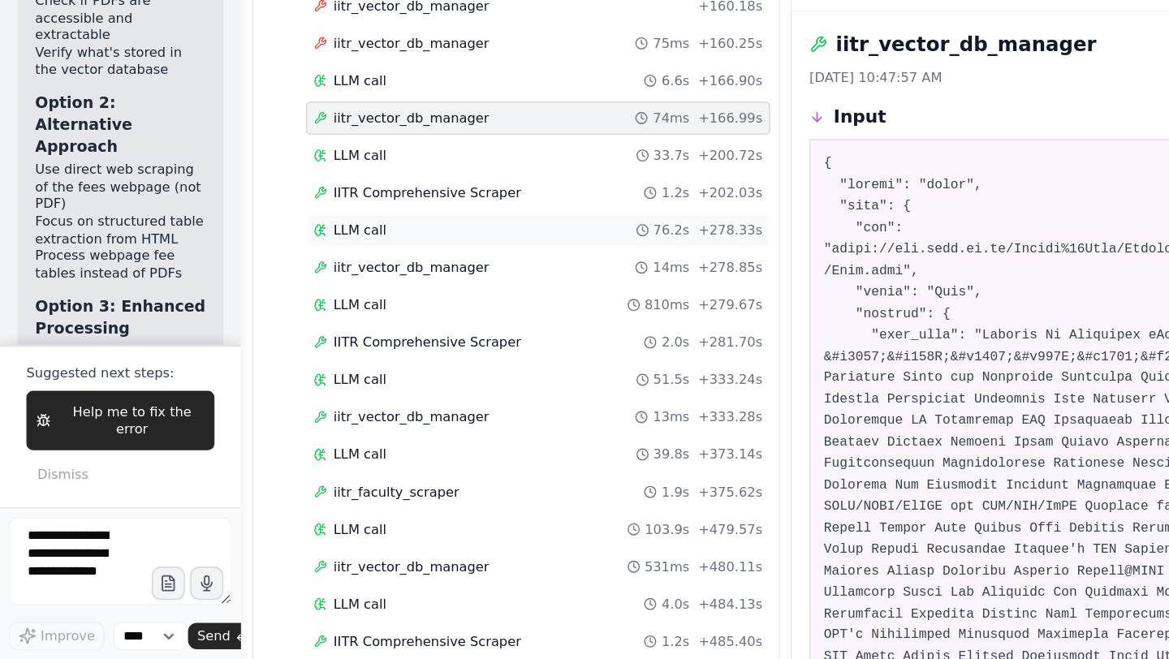
scroll to position [628, 0]
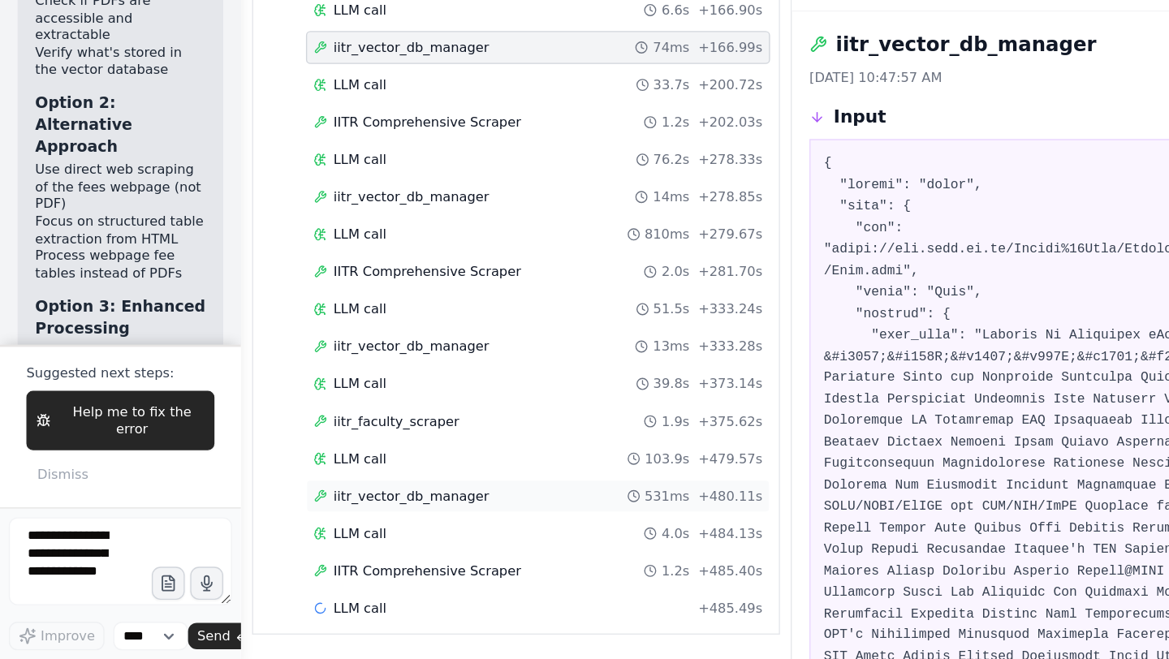
click at [313, 543] on span "iitr_vector_db_manager" at bounding box center [303, 539] width 115 height 13
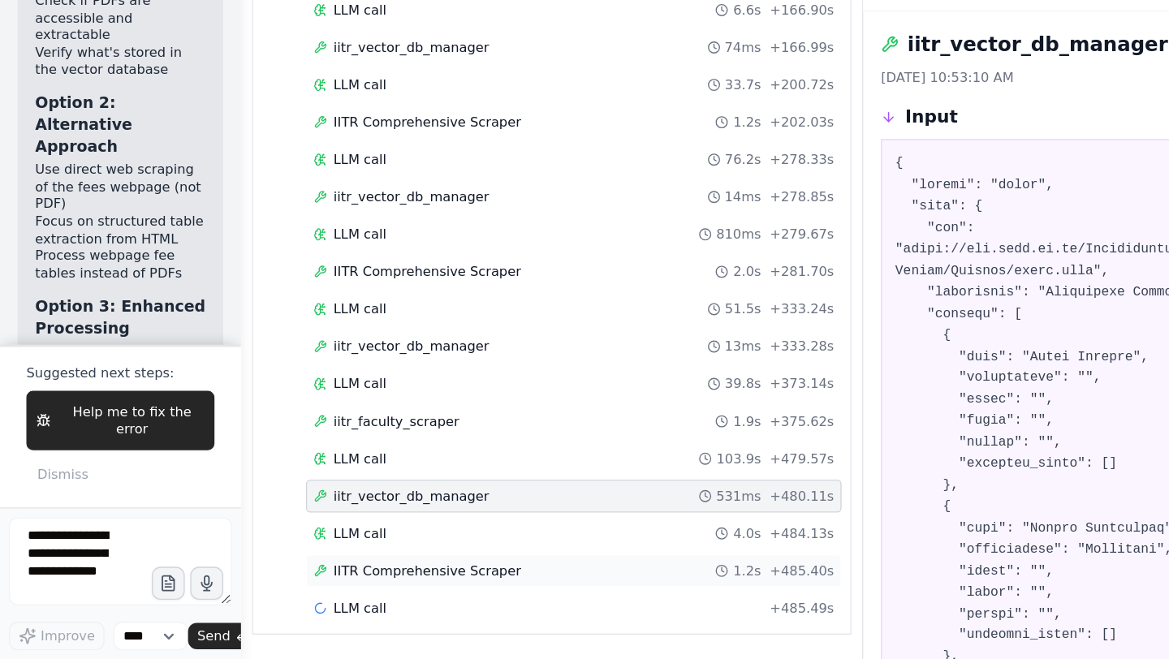
click at [344, 599] on span "IITR Comprehensive Scraper" at bounding box center [315, 594] width 139 height 13
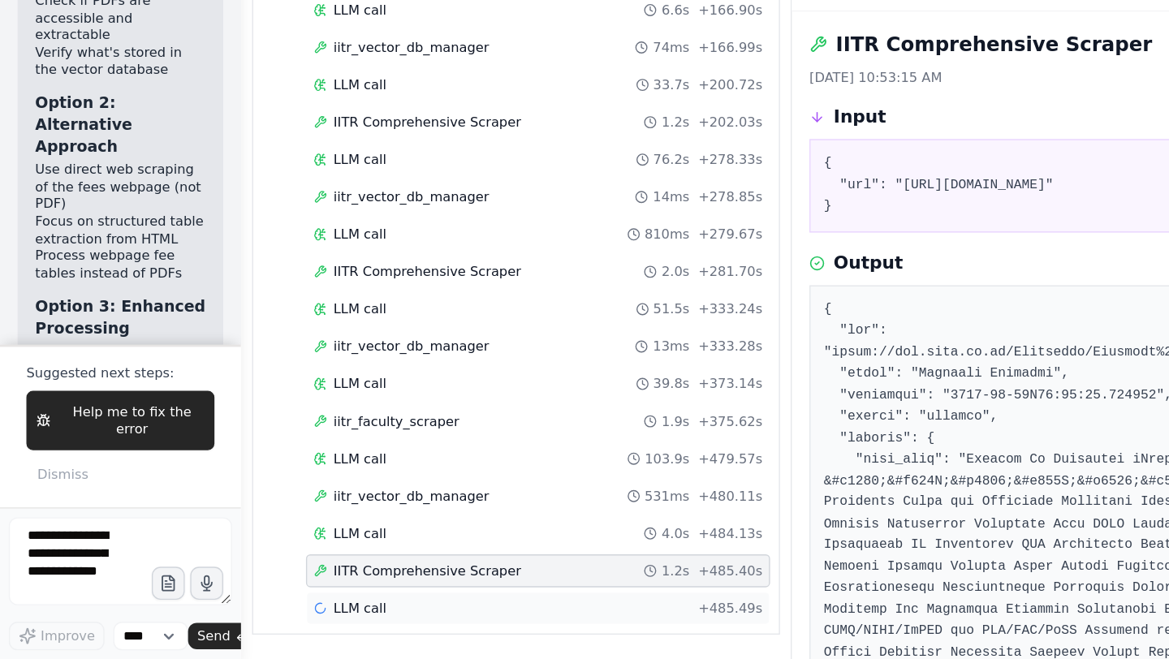
click at [262, 619] on span "LLM call" at bounding box center [265, 621] width 39 height 13
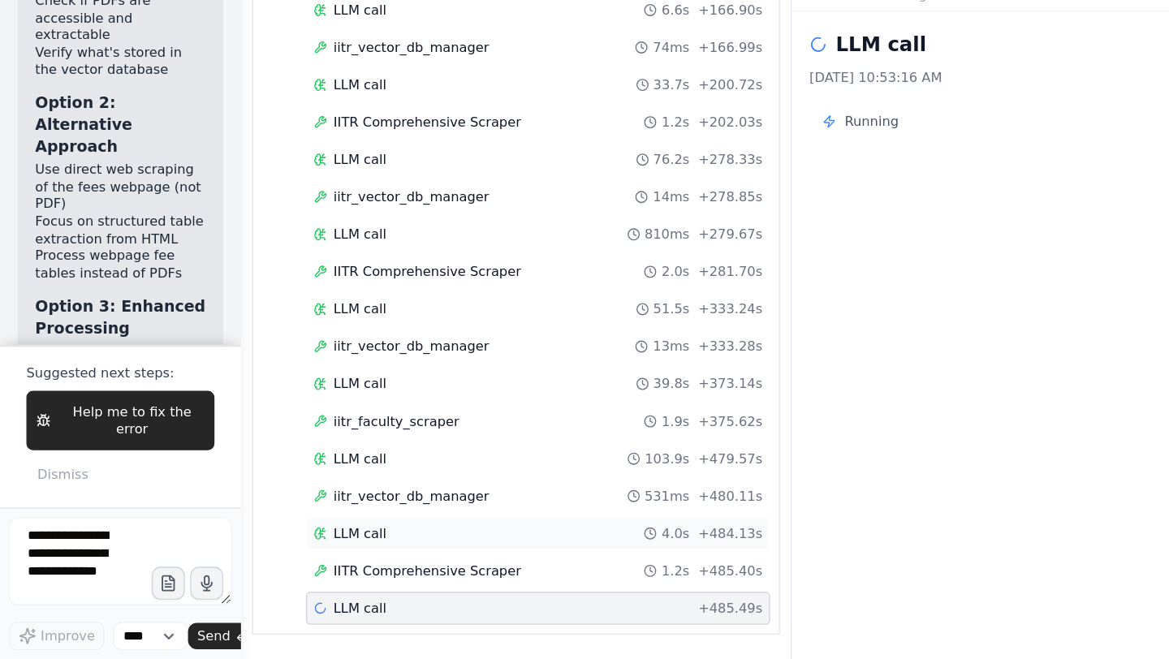
click at [327, 578] on div "LLM call 4.0s + 484.13s" at bounding box center [397, 566] width 343 height 24
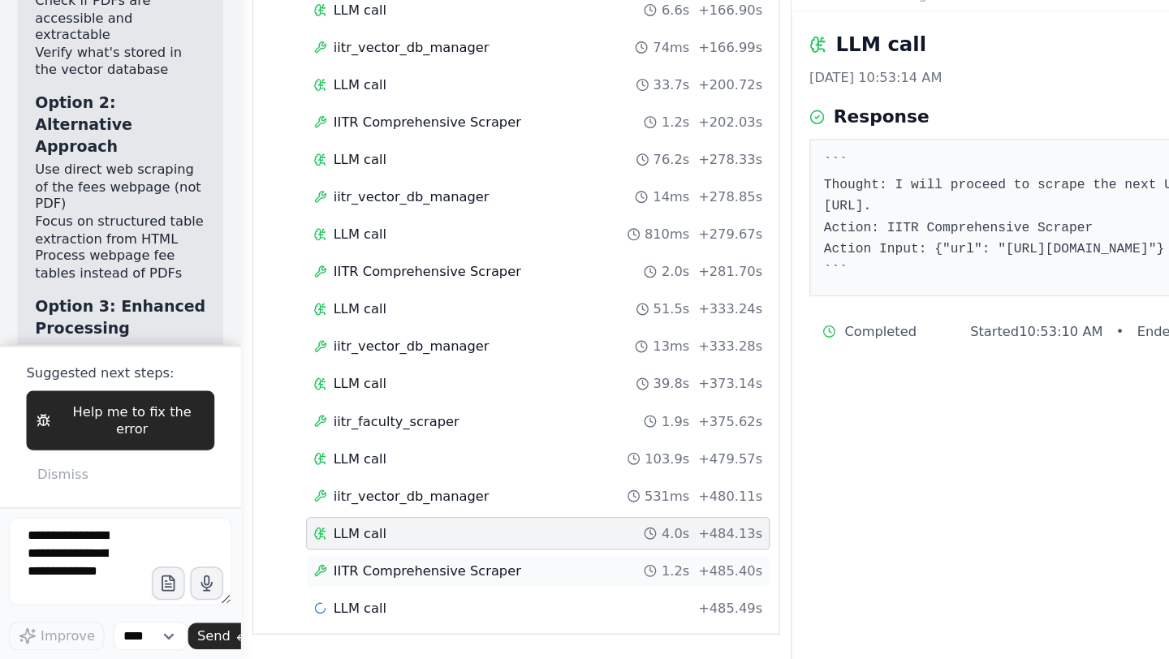
click at [334, 597] on span "IITR Comprehensive Scraper" at bounding box center [315, 594] width 139 height 13
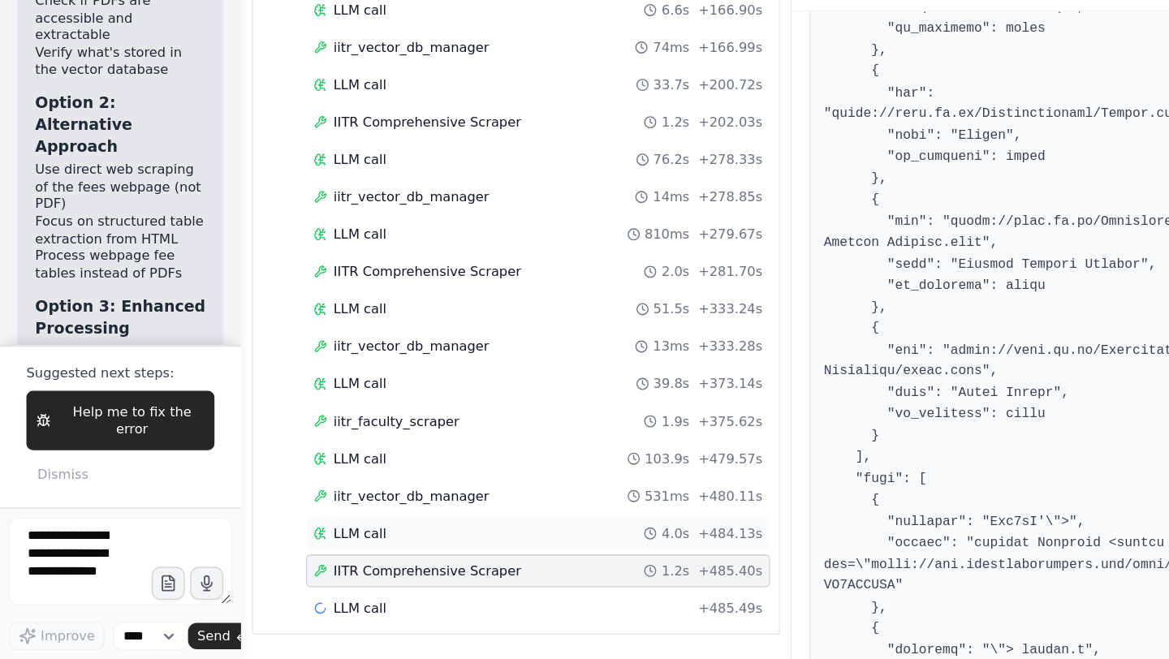
scroll to position [2571, 0]
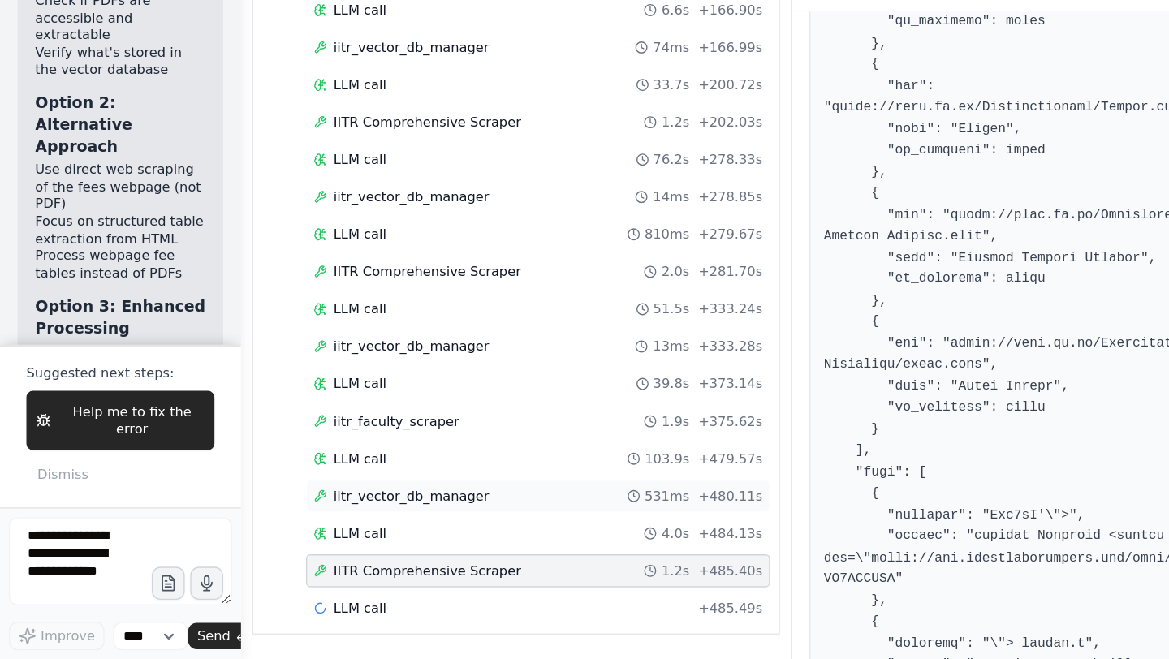
click at [321, 549] on div "iitr_vector_db_manager 531ms + 480.11s" at bounding box center [397, 539] width 343 height 24
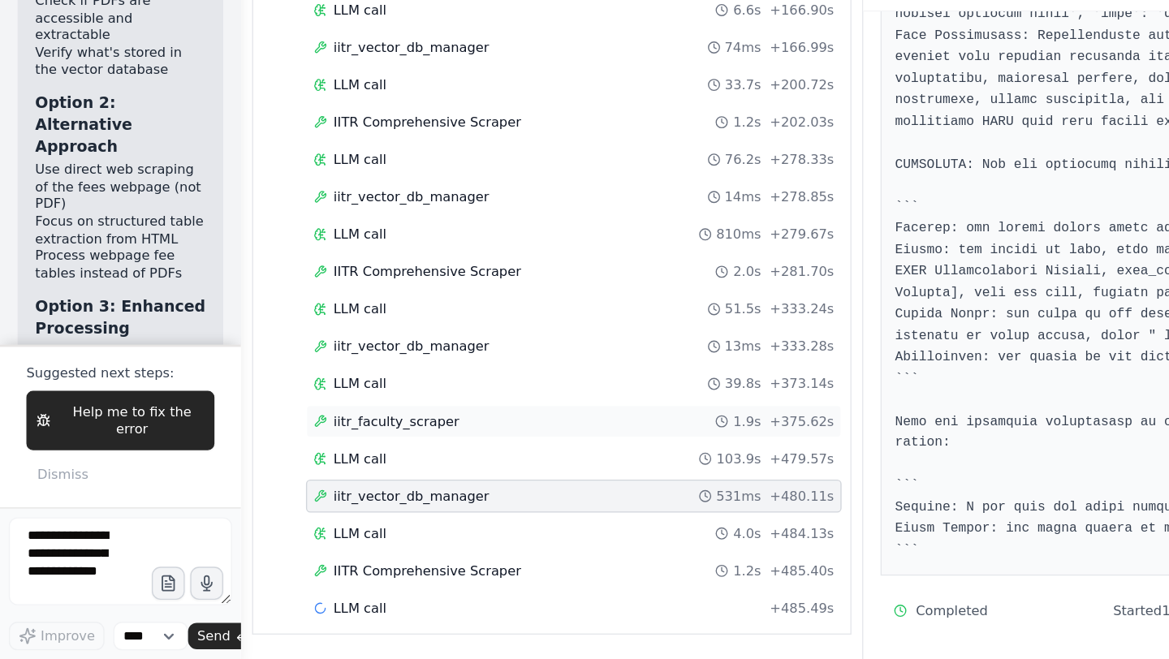
click at [321, 487] on span "iitr_faculty_scraper" at bounding box center [292, 483] width 93 height 13
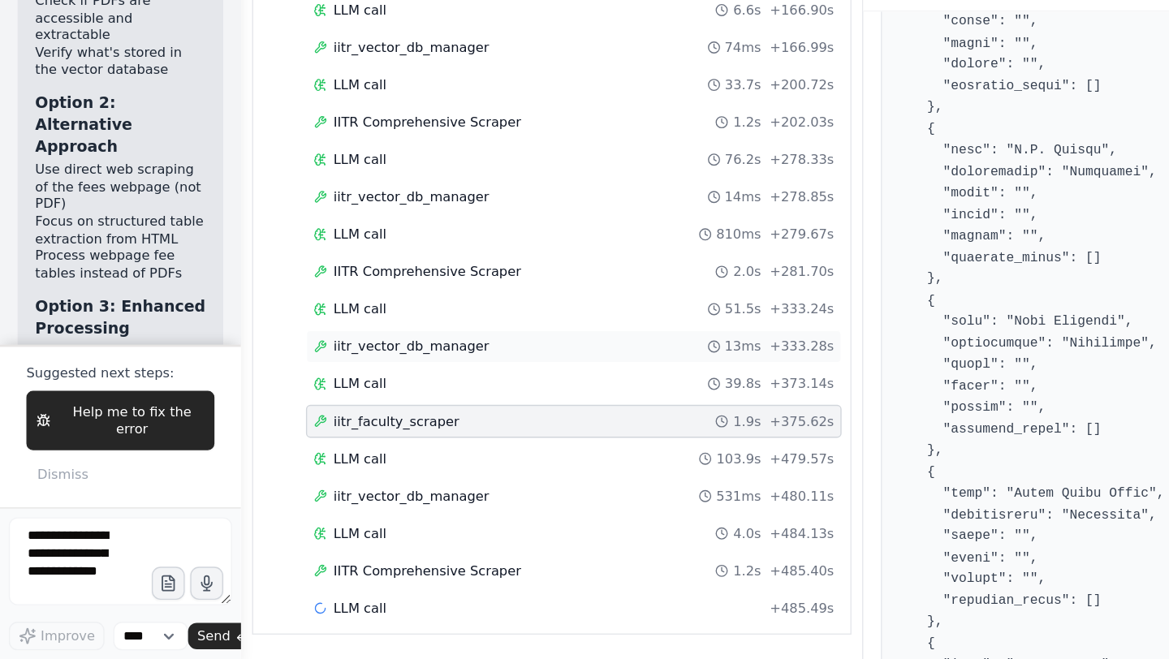
click at [341, 433] on span "iitr_vector_db_manager" at bounding box center [303, 428] width 115 height 13
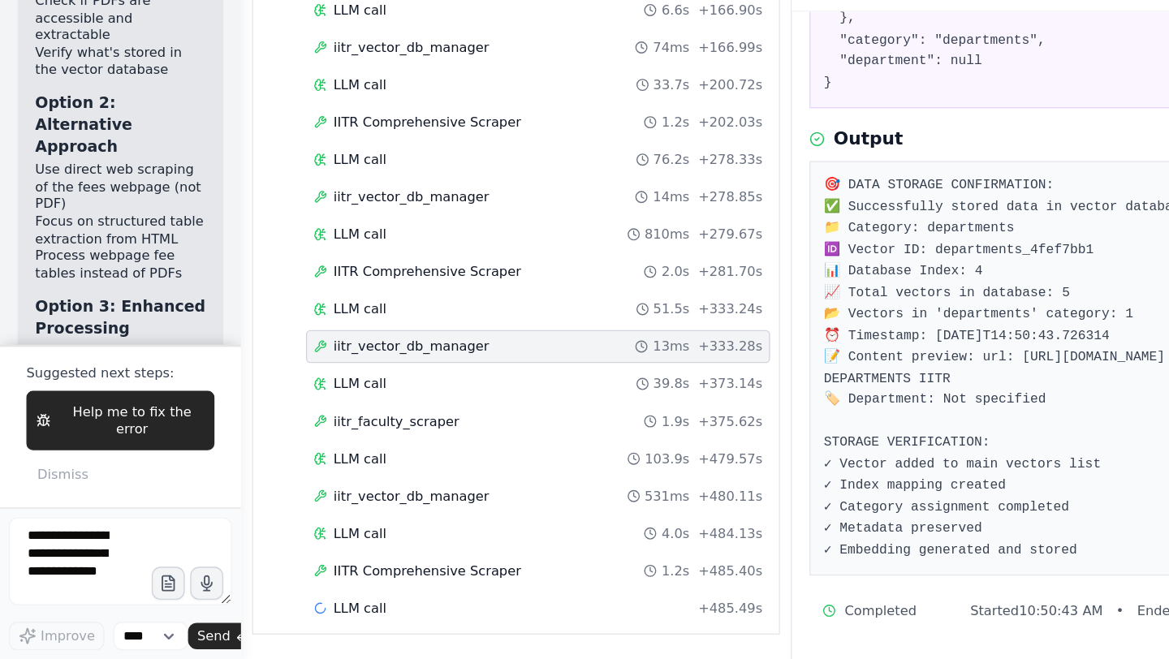
scroll to position [376, 0]
click at [344, 378] on span "IITR Comprehensive Scraper" at bounding box center [315, 373] width 139 height 13
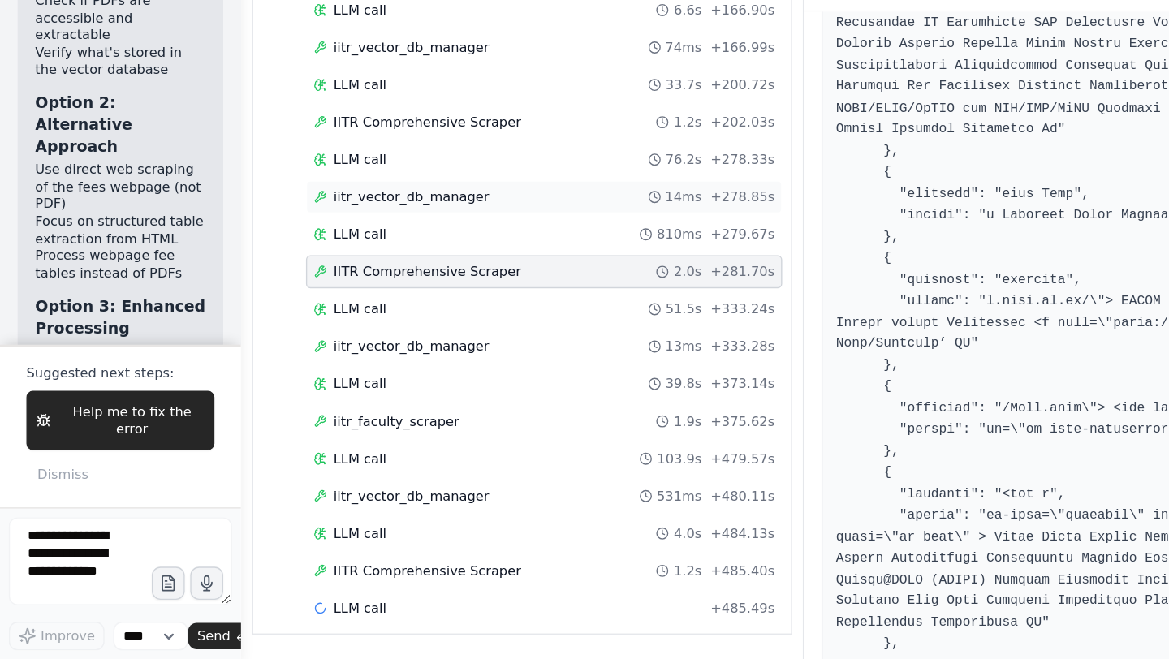
click at [328, 317] on span "iitr_vector_db_manager" at bounding box center [303, 318] width 115 height 13
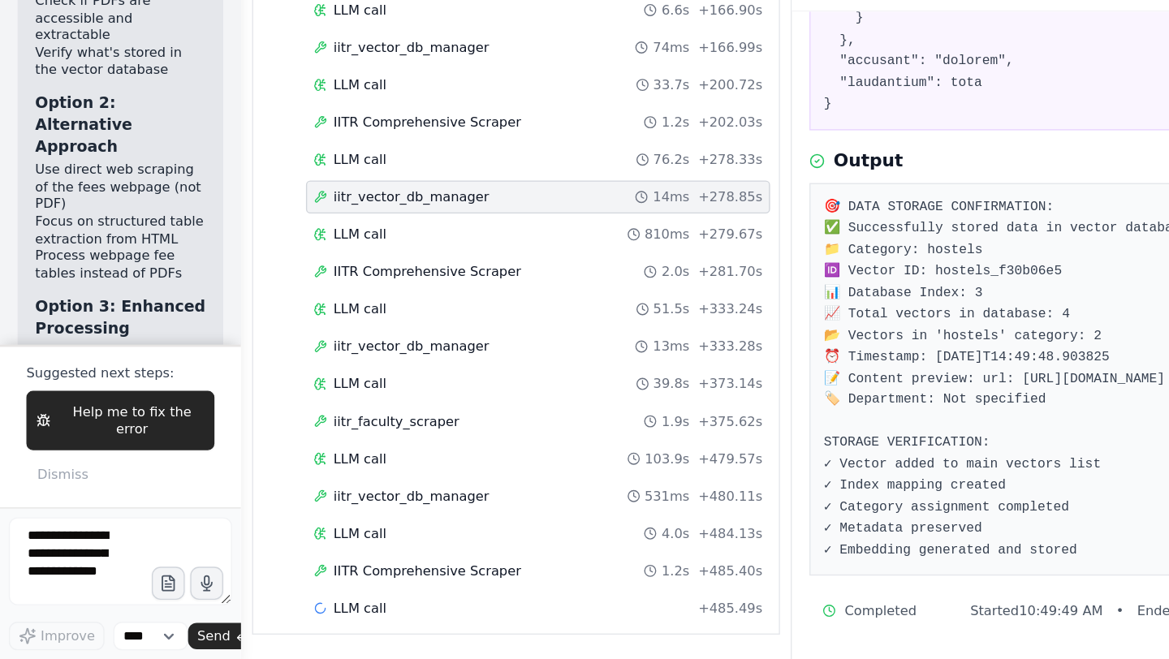
scroll to position [1152, 0]
click at [359, 261] on span "IITR Comprehensive Scraper" at bounding box center [315, 263] width 139 height 13
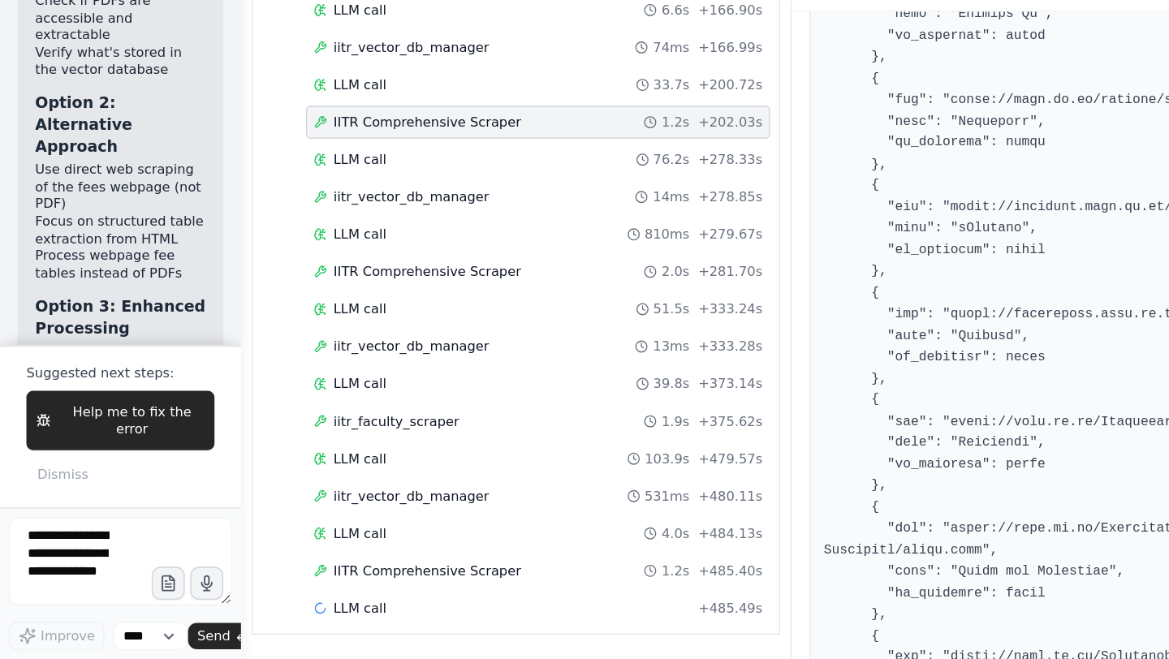
scroll to position [2555, 0]
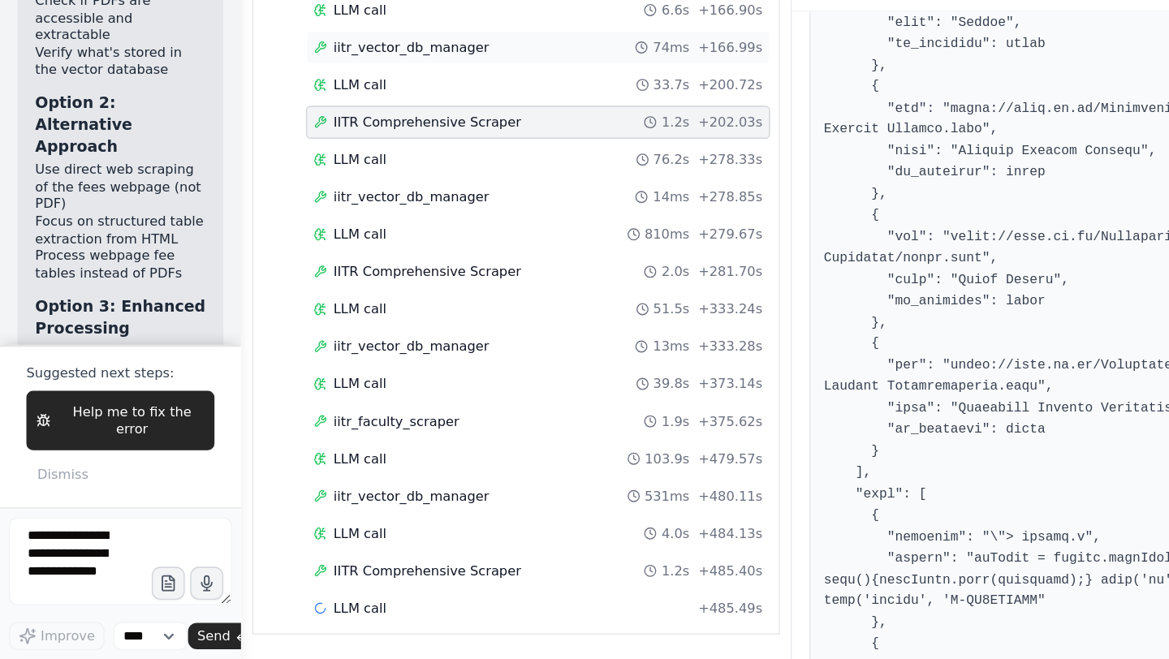
click at [344, 208] on span "iitr_vector_db_manager" at bounding box center [303, 207] width 115 height 13
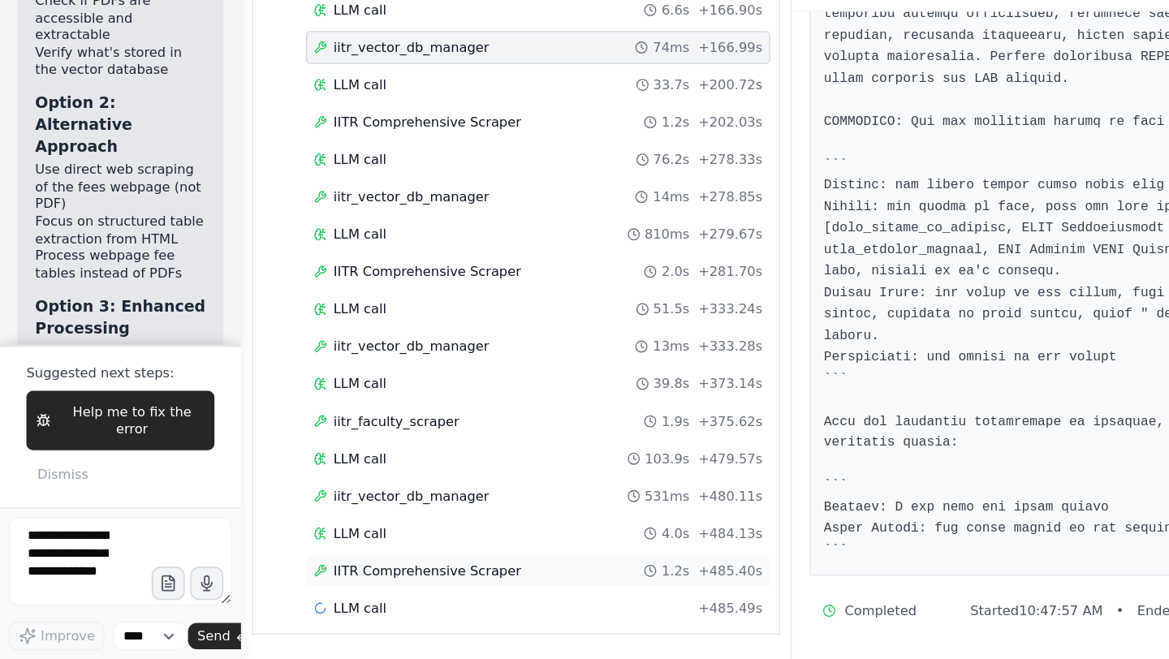
click at [346, 594] on span "IITR Comprehensive Scraper" at bounding box center [315, 594] width 139 height 13
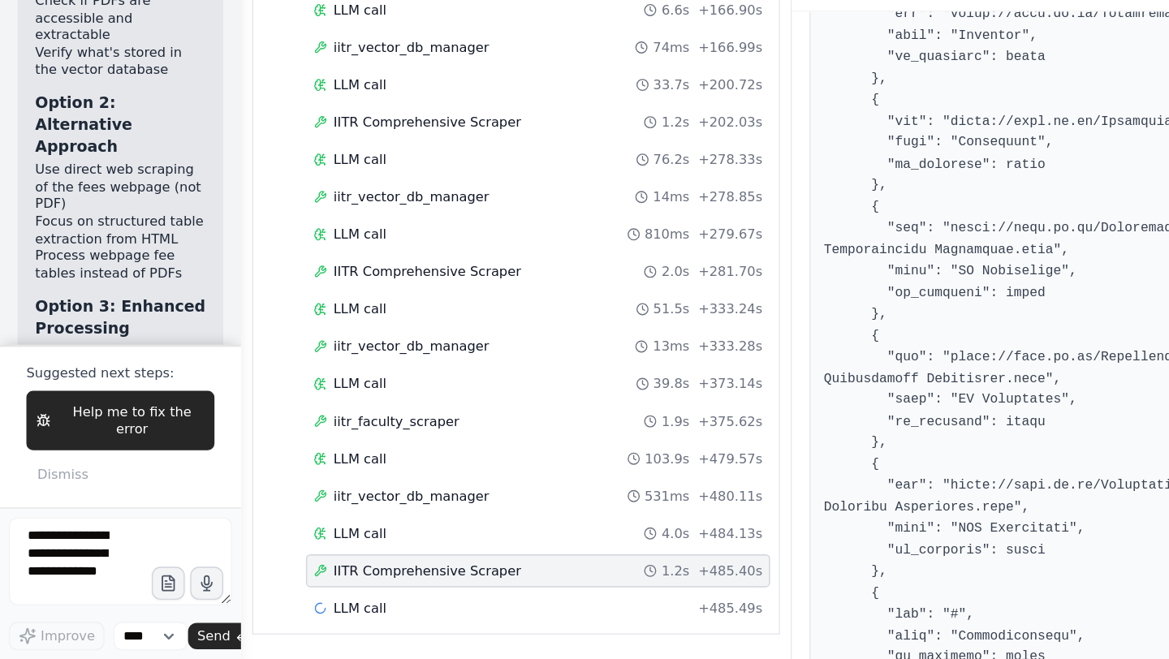
scroll to position [2571, 0]
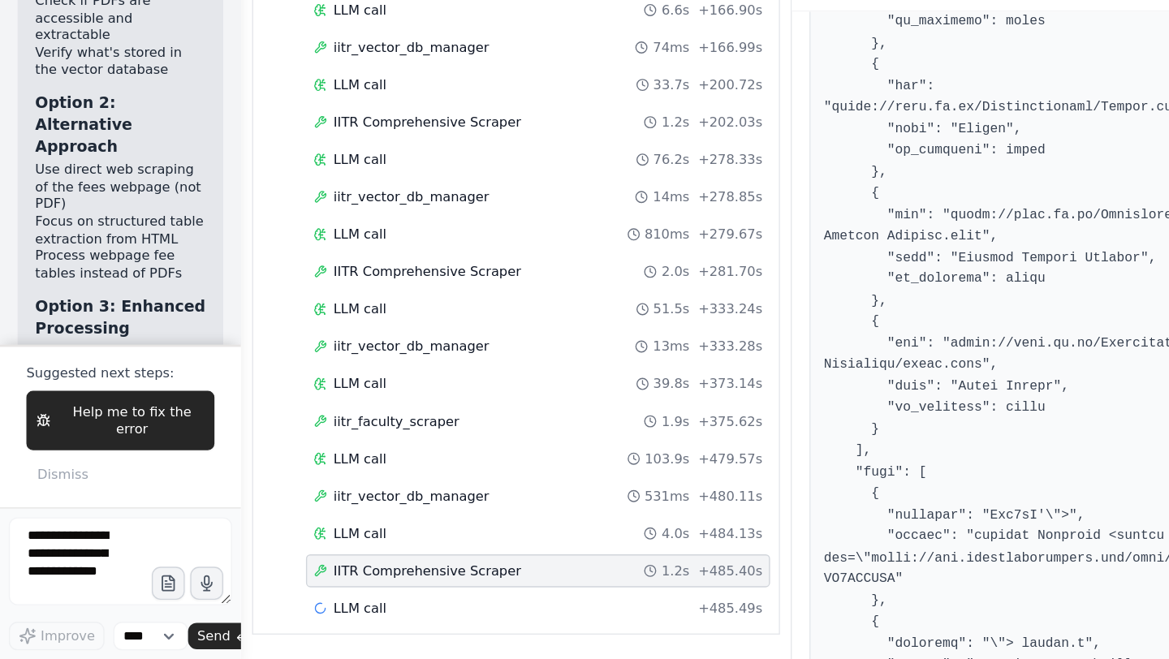
click at [346, 594] on span "IITR Comprehensive Scraper" at bounding box center [315, 594] width 139 height 13
click at [321, 620] on div "LLM call + 485.49s" at bounding box center [396, 621] width 331 height 13
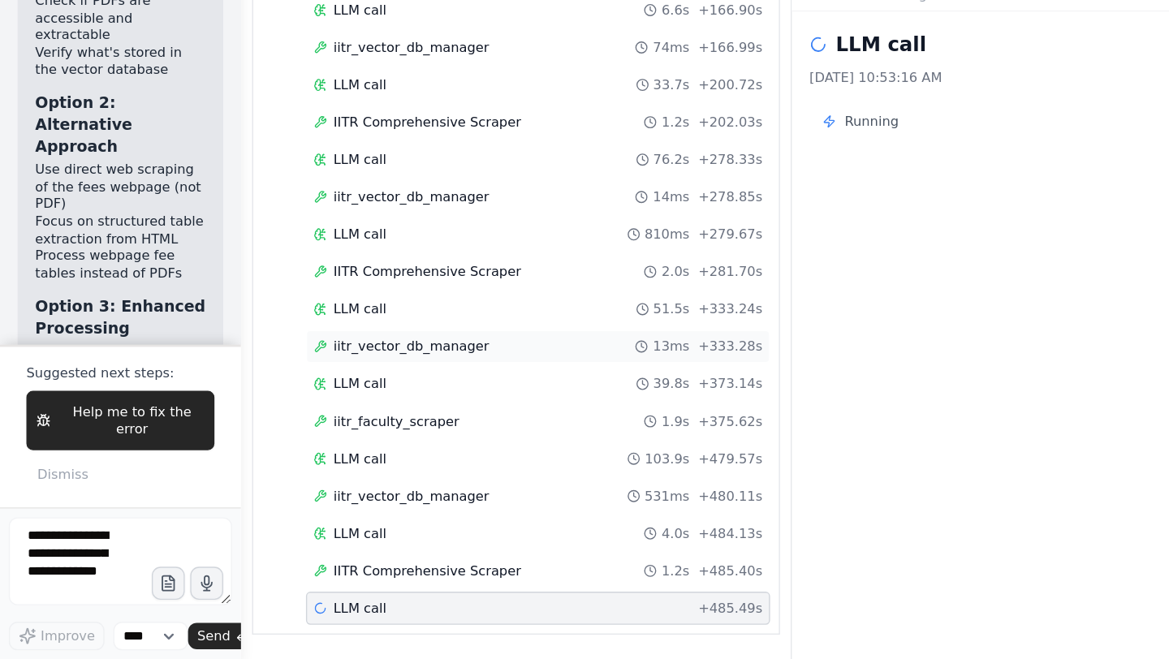
click at [340, 429] on span "iitr_vector_db_manager" at bounding box center [303, 428] width 115 height 13
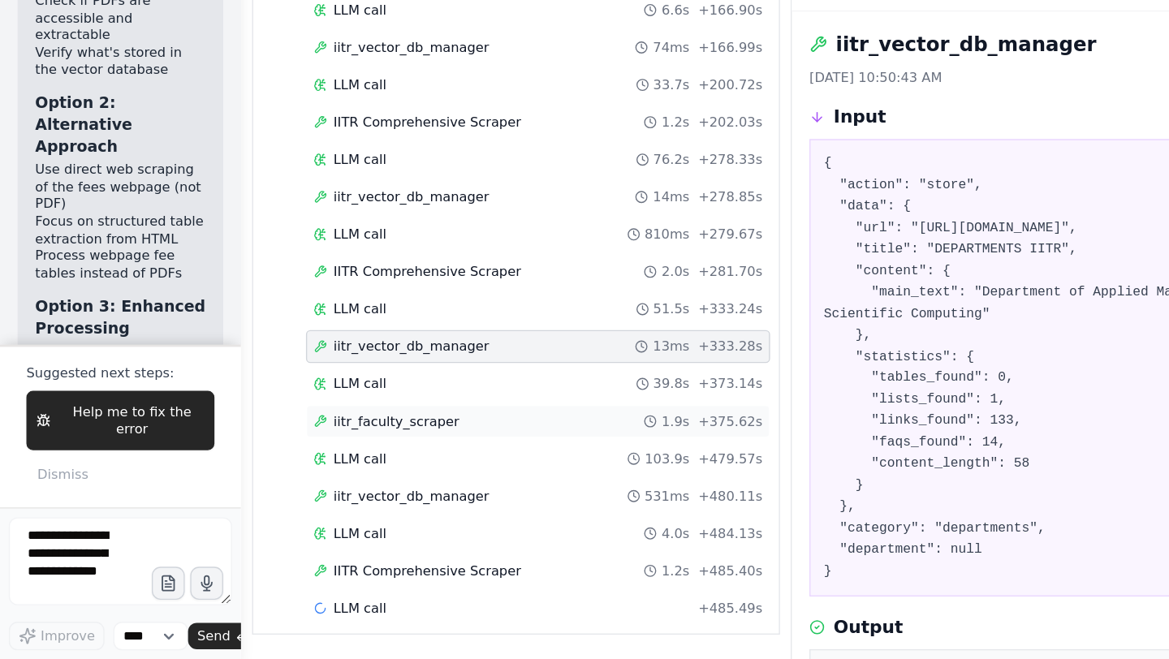
click at [340, 478] on div "iitr_faculty_scraper 1.9s + 375.62s" at bounding box center [396, 483] width 331 height 13
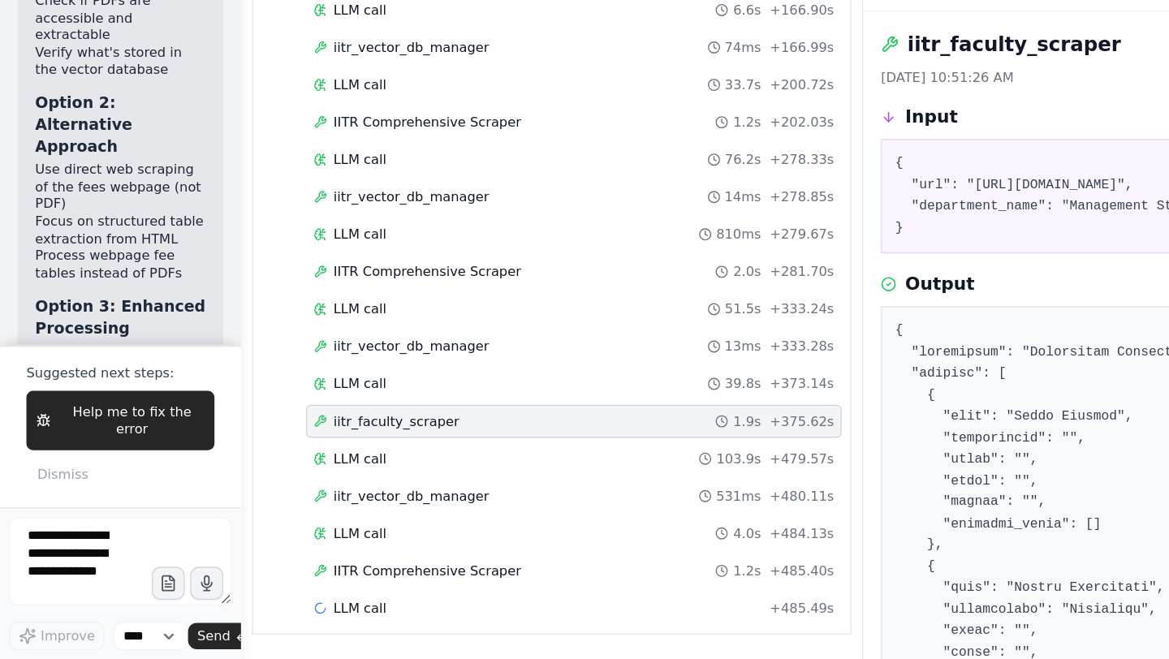
click at [348, 551] on div "Started + 0.00s LLM call 2.3s + 2.44s IITR Comprehensive Scraper 1.9s + 4.32s L…" at bounding box center [414, 126] width 428 height 1021
click at [368, 601] on div "IITR Comprehensive Scraper 1.2s + 485.40s" at bounding box center [423, 594] width 395 height 24
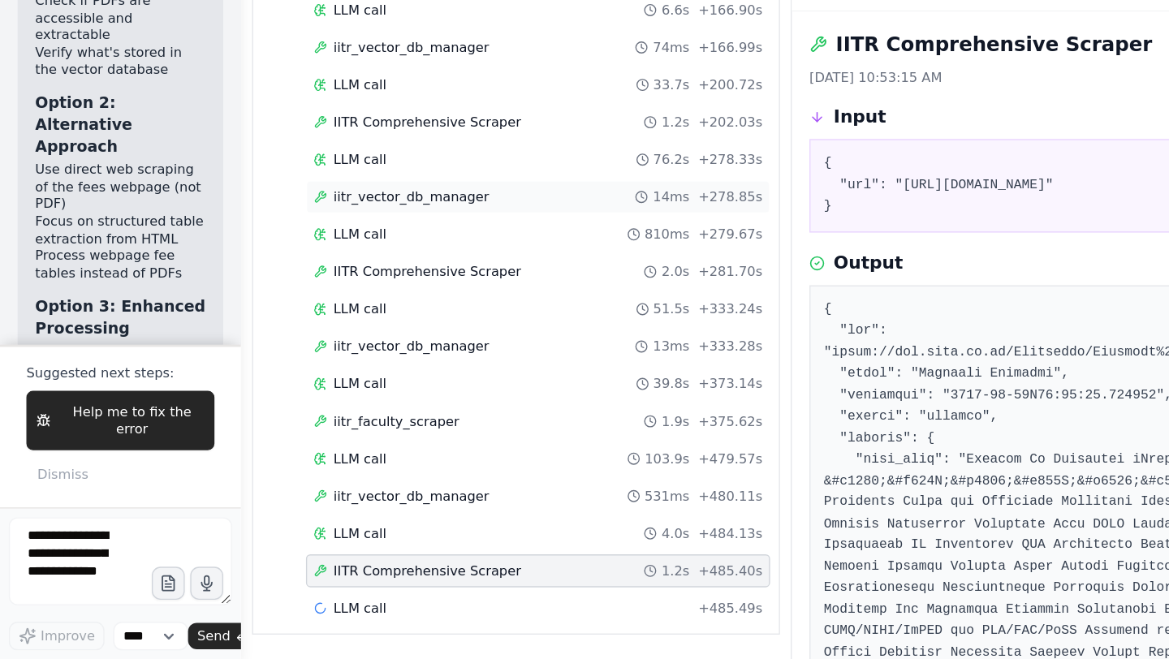
click at [327, 323] on span "iitr_vector_db_manager" at bounding box center [303, 318] width 115 height 13
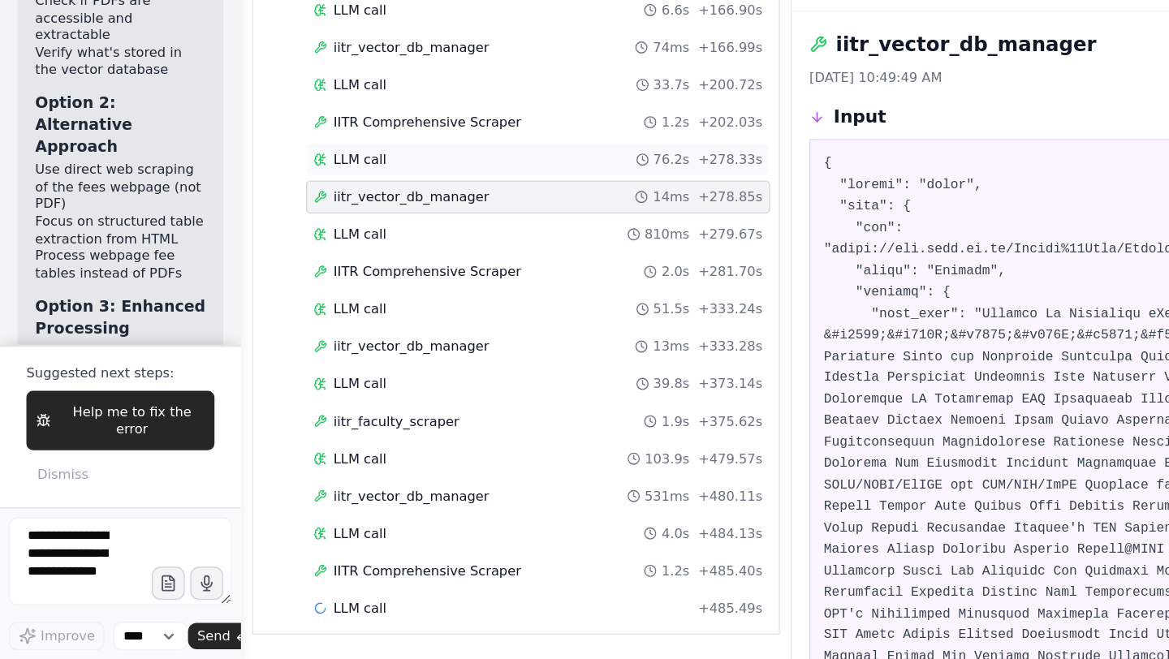
click at [329, 287] on div "LLM call 76.2s + 278.33s" at bounding box center [396, 290] width 331 height 13
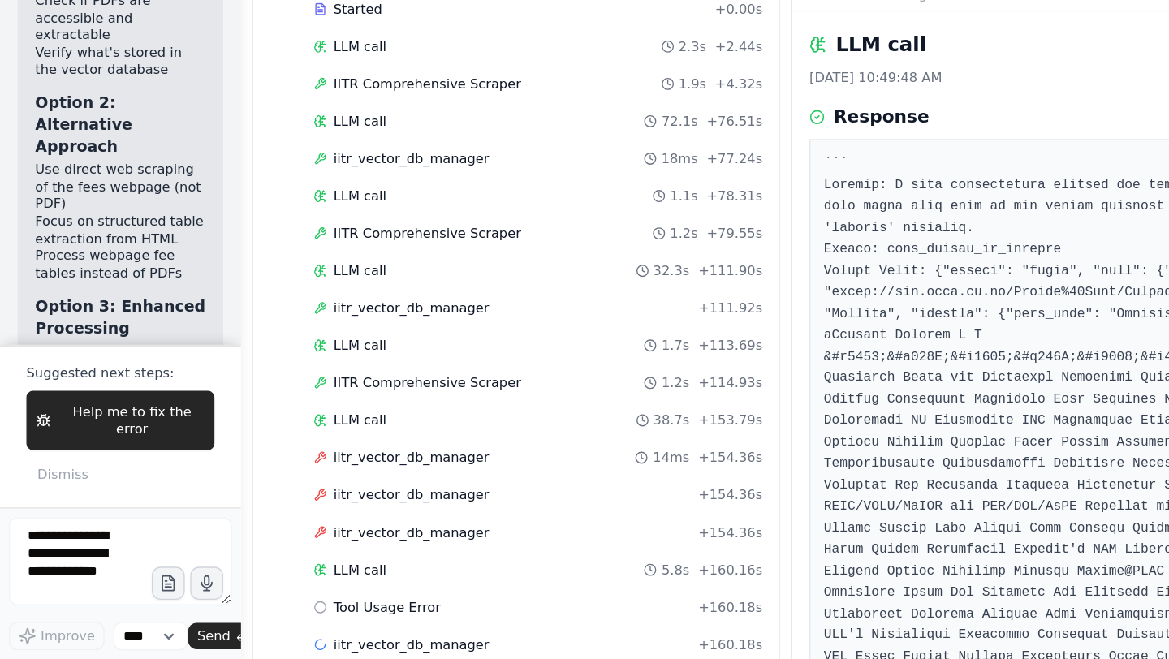
scroll to position [0, 0]
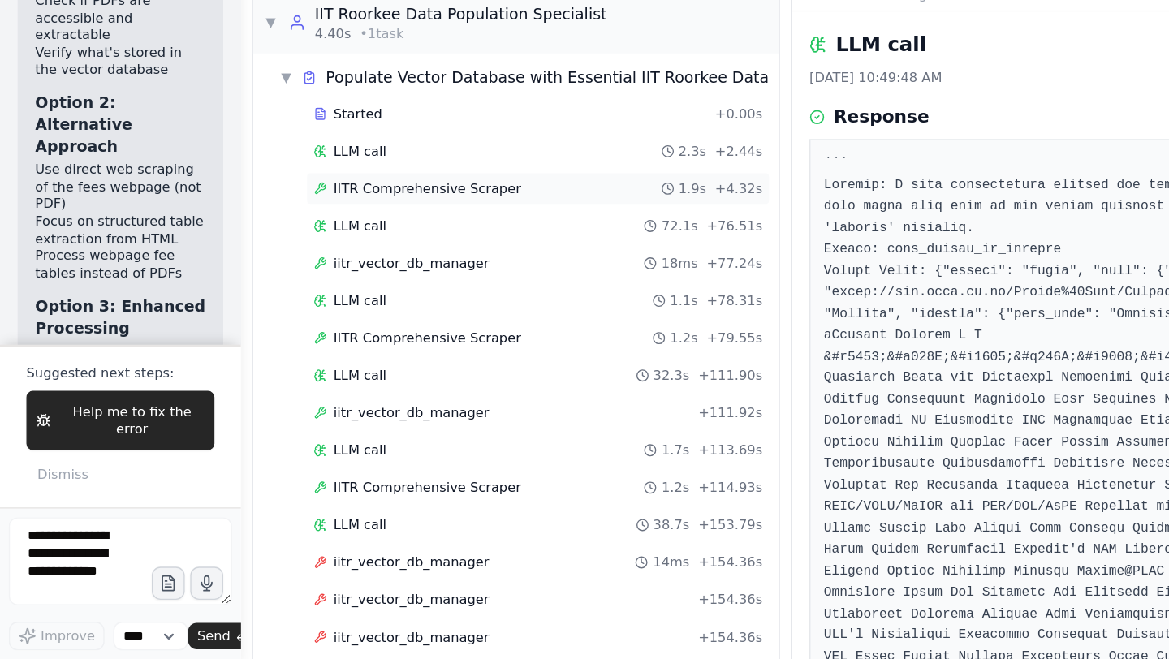
click at [309, 312] on span "IITR Comprehensive Scraper" at bounding box center [315, 311] width 139 height 13
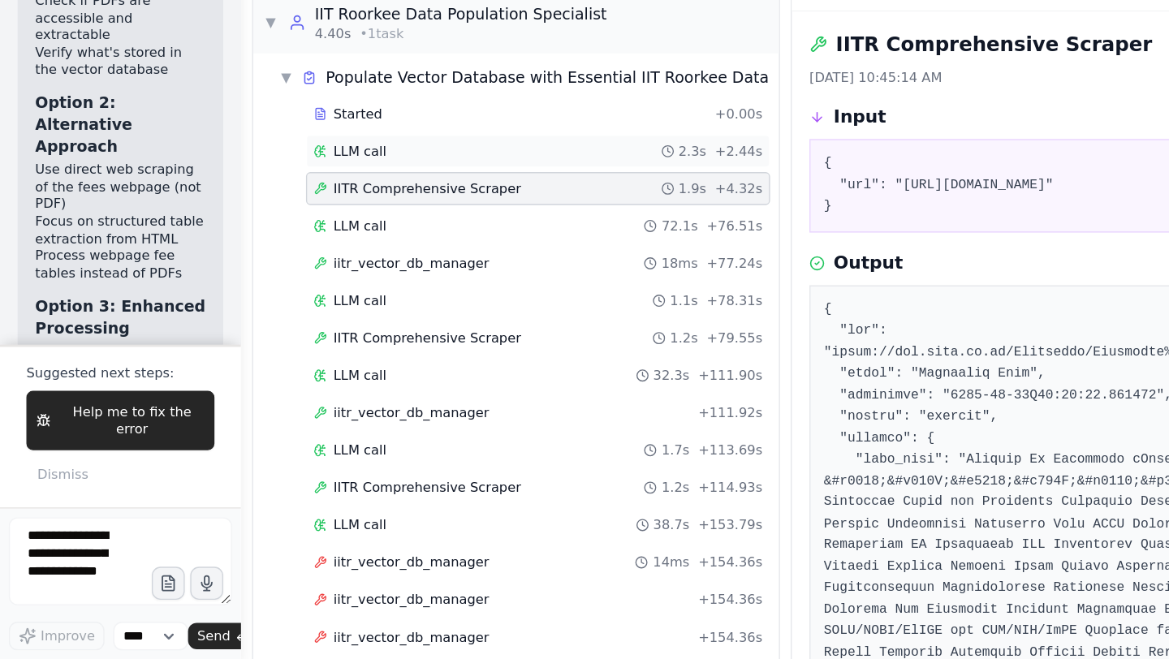
click at [279, 288] on span "LLM call" at bounding box center [265, 284] width 39 height 13
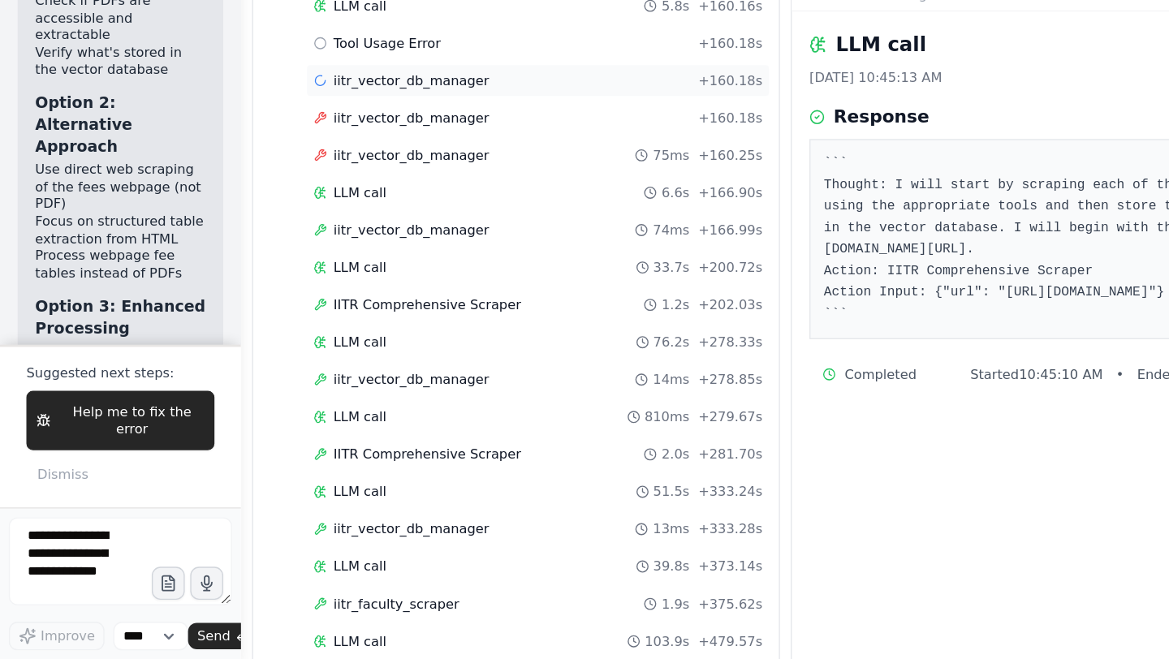
scroll to position [628, 0]
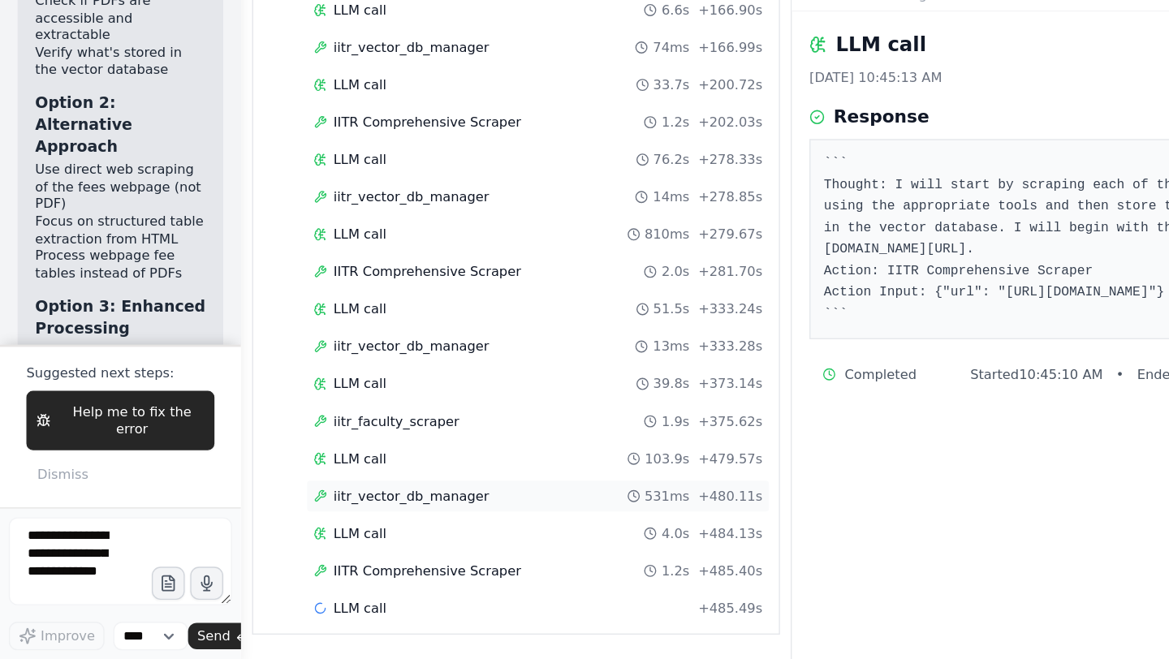
click at [346, 542] on span "iitr_vector_db_manager" at bounding box center [303, 539] width 115 height 13
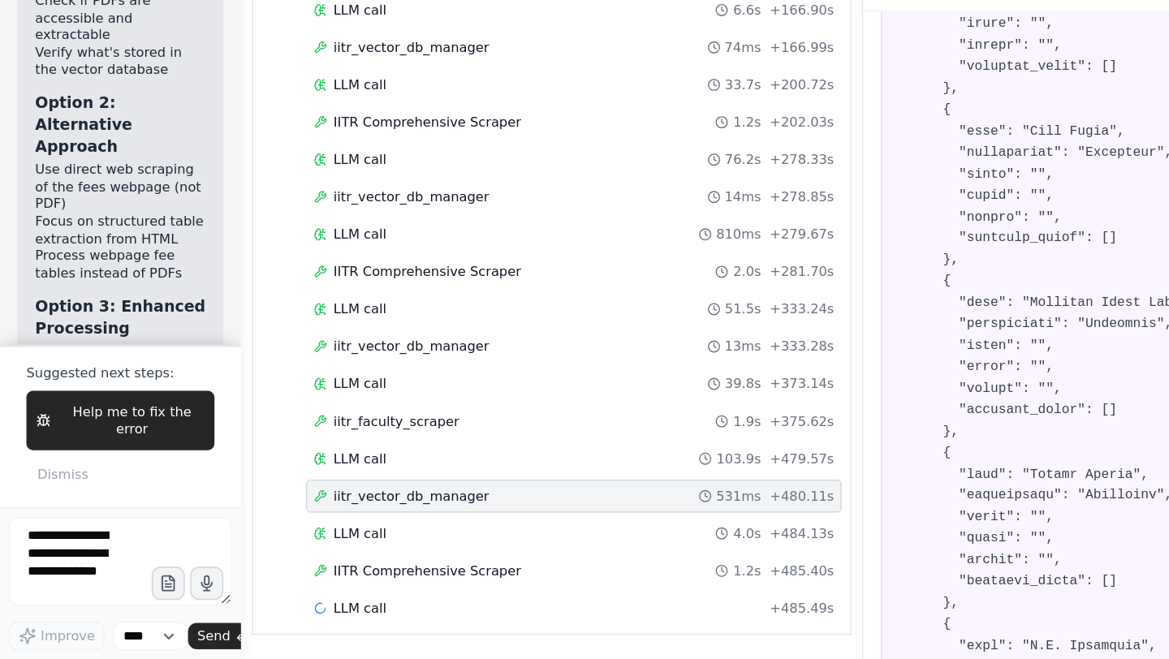
scroll to position [1923, 0]
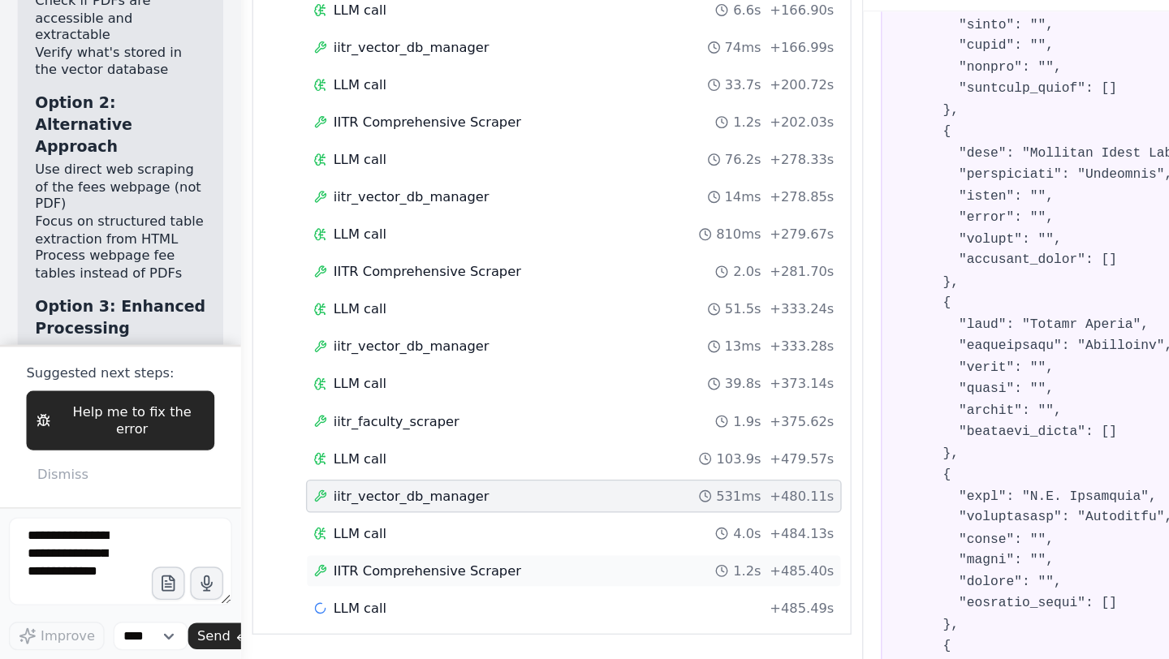
click at [329, 593] on span "IITR Comprehensive Scraper" at bounding box center [315, 594] width 139 height 13
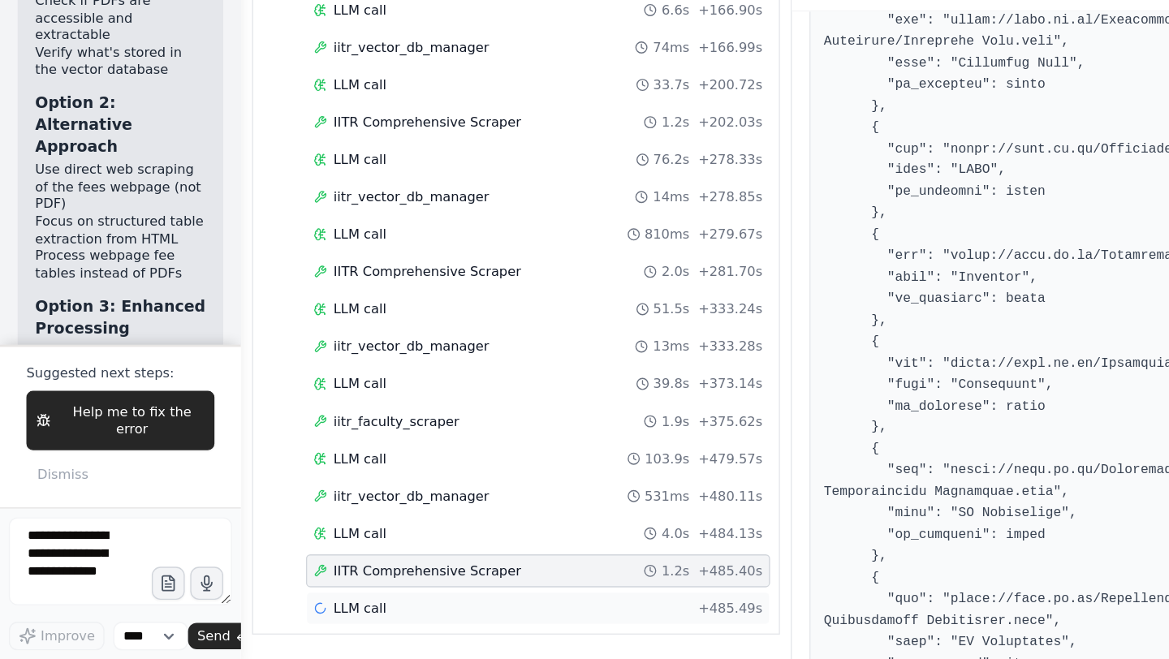
click at [252, 619] on span "LLM call" at bounding box center [265, 621] width 39 height 13
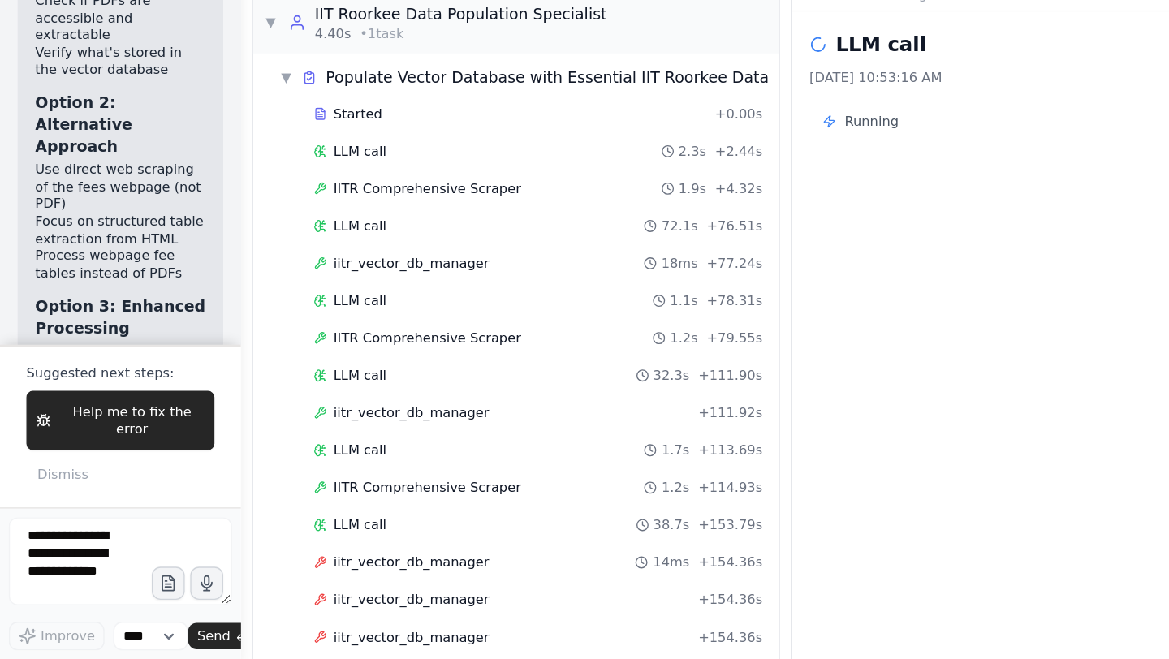
scroll to position [628, 0]
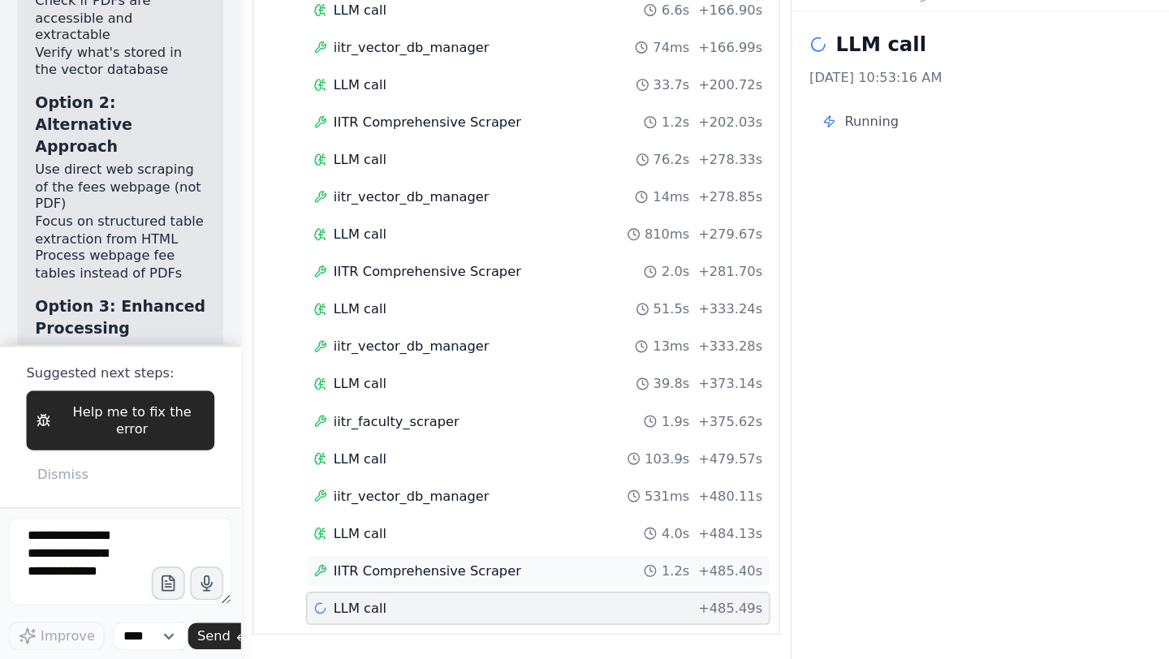
click at [357, 597] on span "IITR Comprehensive Scraper" at bounding box center [315, 594] width 139 height 13
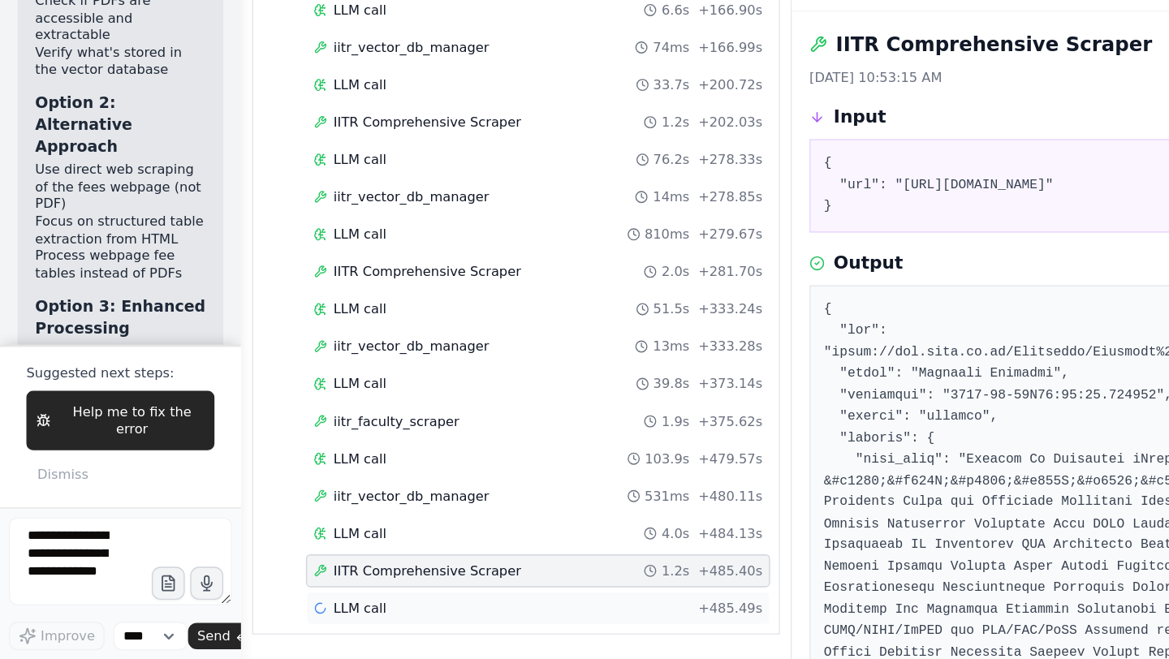
click at [351, 627] on div "LLM call + 485.49s" at bounding box center [396, 621] width 331 height 13
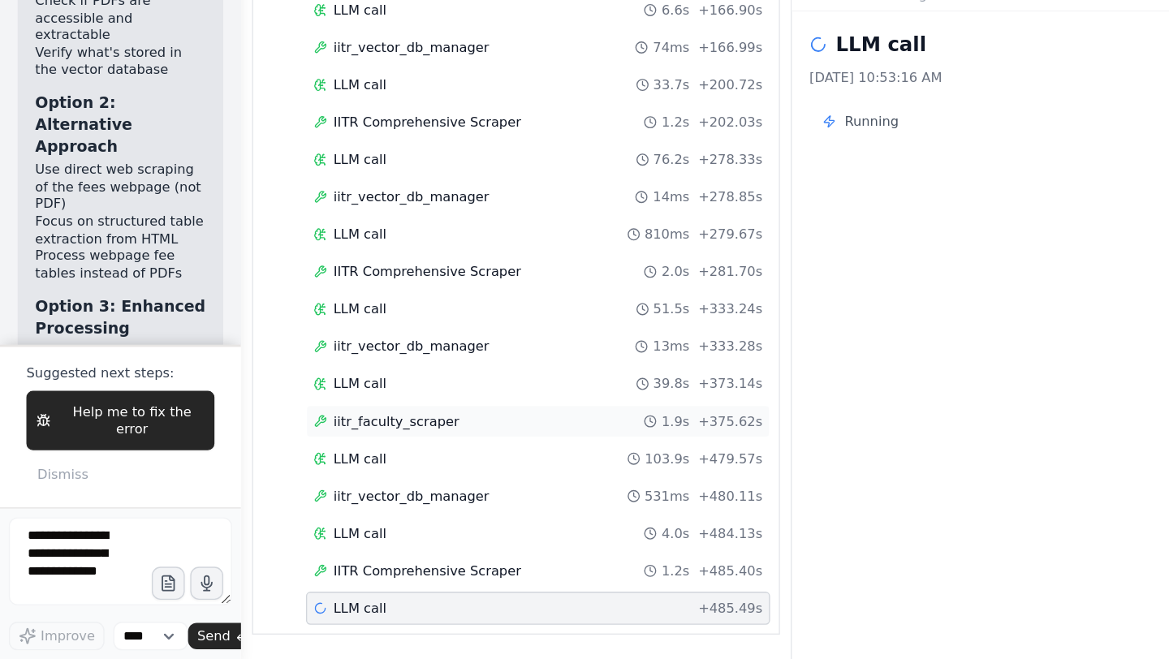
click at [327, 484] on span "iitr_faculty_scraper" at bounding box center [292, 483] width 93 height 13
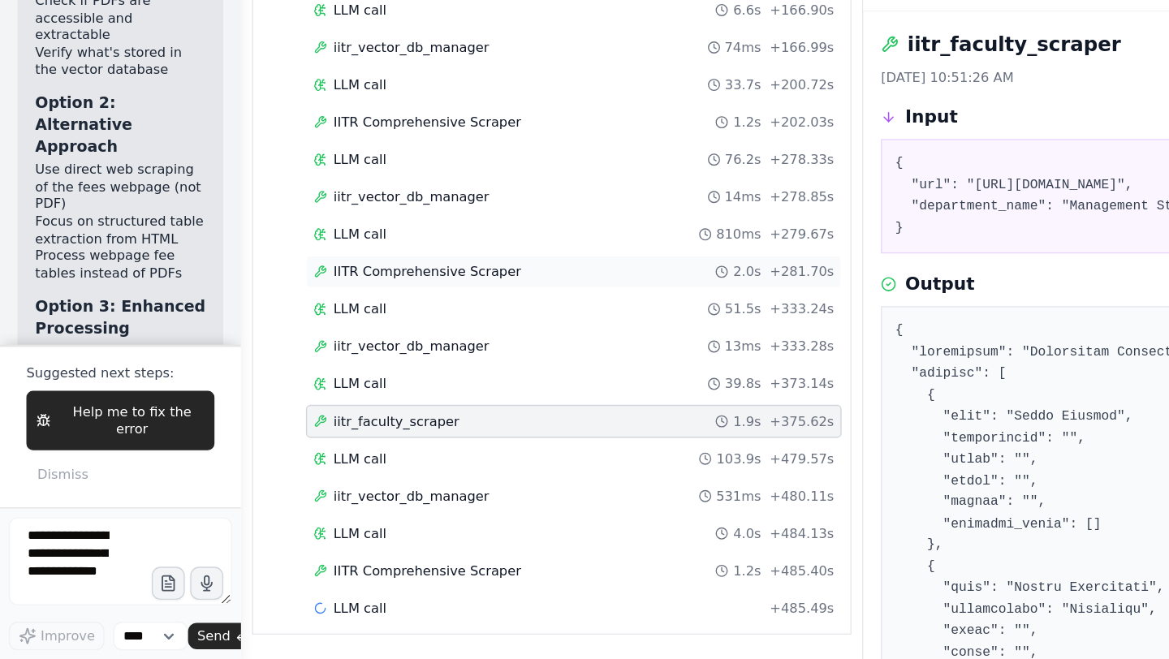
click at [305, 375] on span "IITR Comprehensive Scraper" at bounding box center [315, 373] width 139 height 13
